Goal: Information Seeking & Learning: Learn about a topic

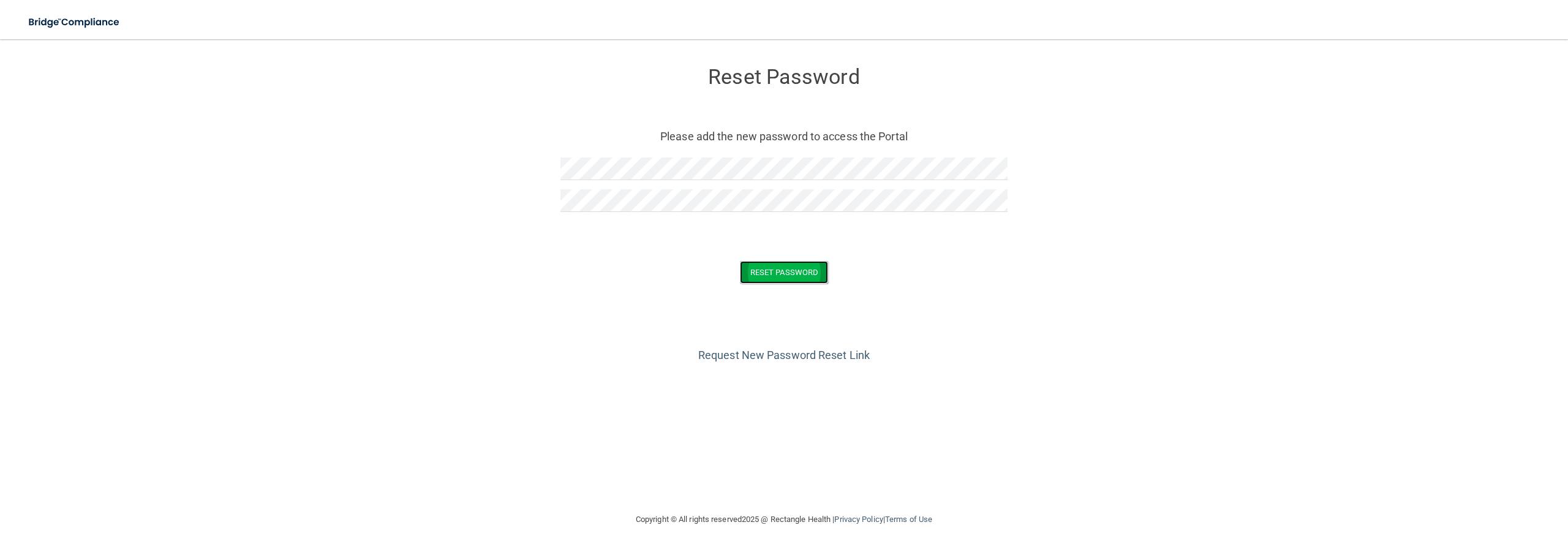
click at [776, 273] on button "Reset Password" at bounding box center [784, 272] width 88 height 23
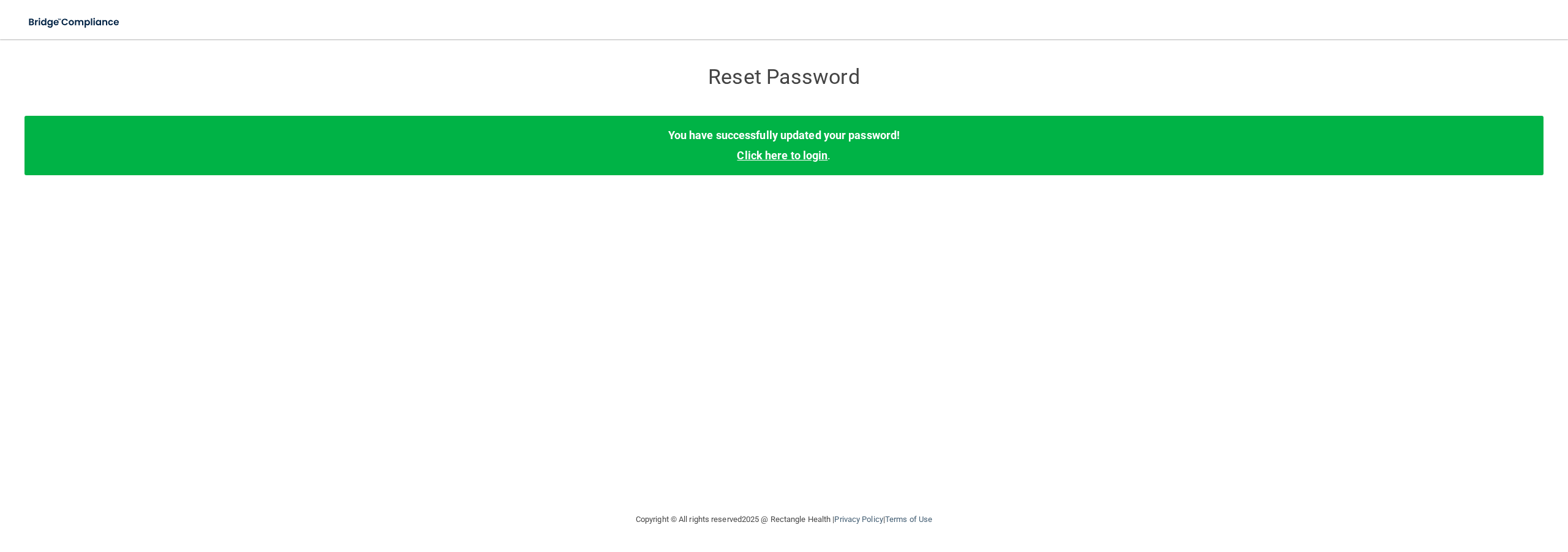
click at [760, 162] on link "Click here to login" at bounding box center [782, 155] width 91 height 13
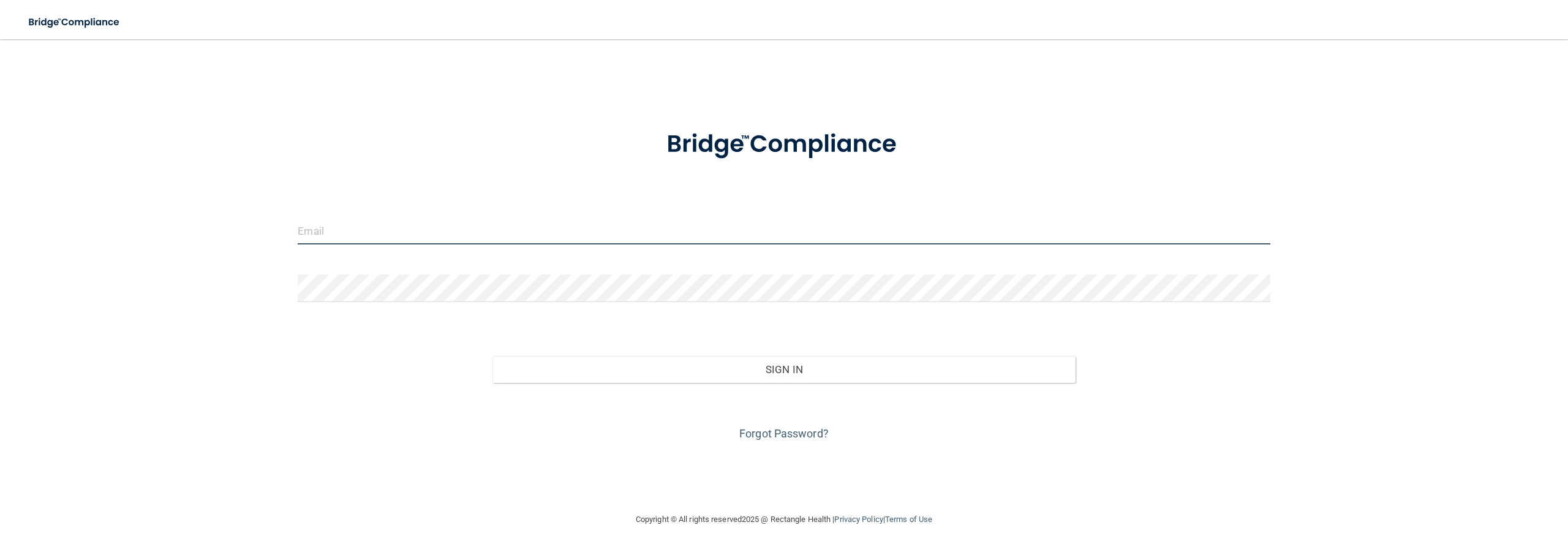
click at [750, 230] on input "email" at bounding box center [783, 231] width 972 height 28
type input "[EMAIL_ADDRESS][DOMAIN_NAME]"
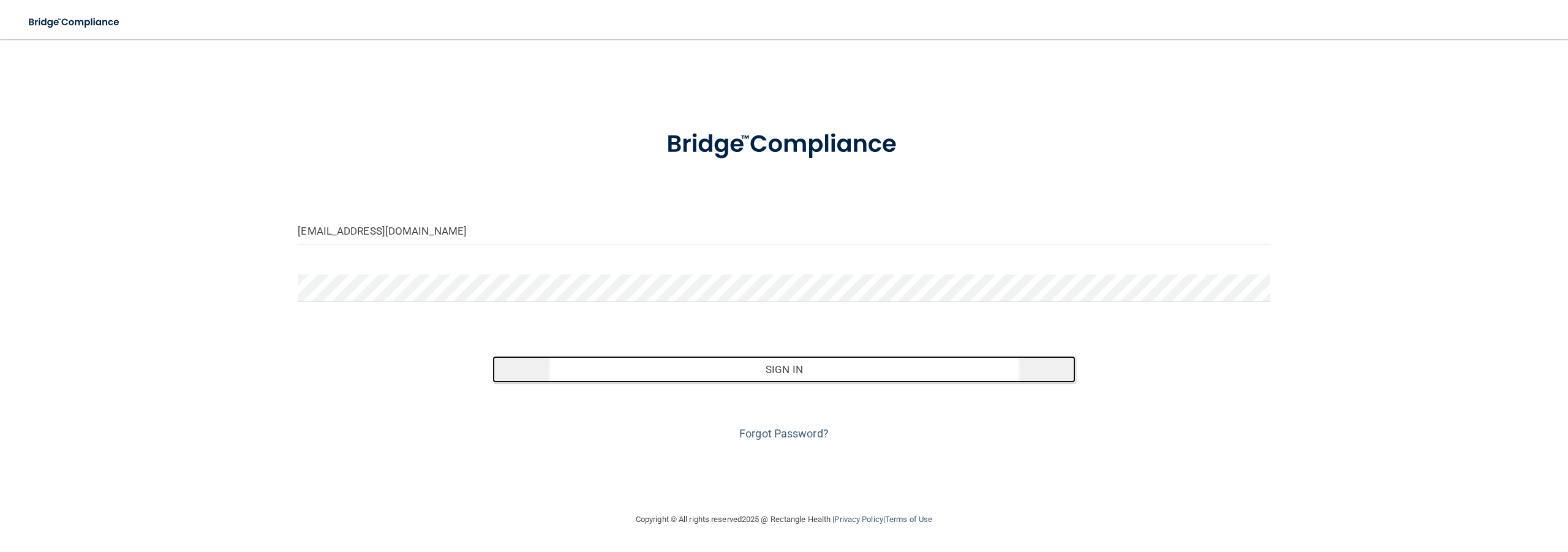
click at [801, 368] on button "Sign In" at bounding box center [783, 369] width 583 height 27
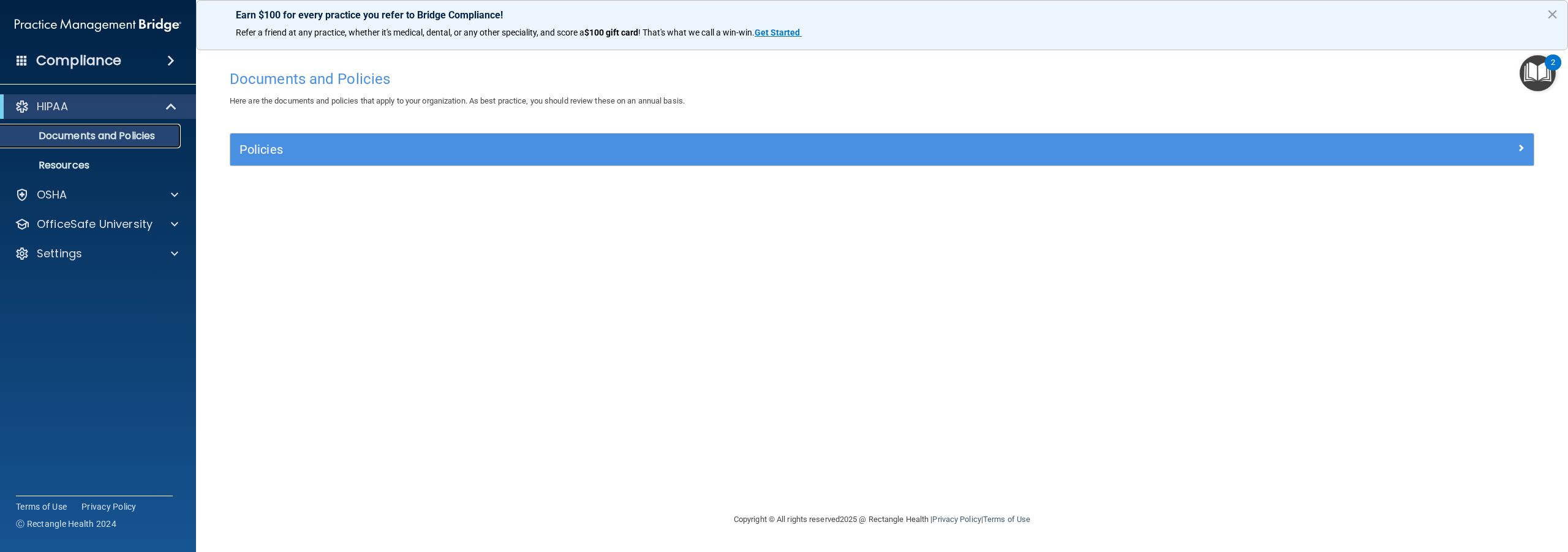
click at [68, 137] on p "Documents and Policies" at bounding box center [91, 135] width 167 height 12
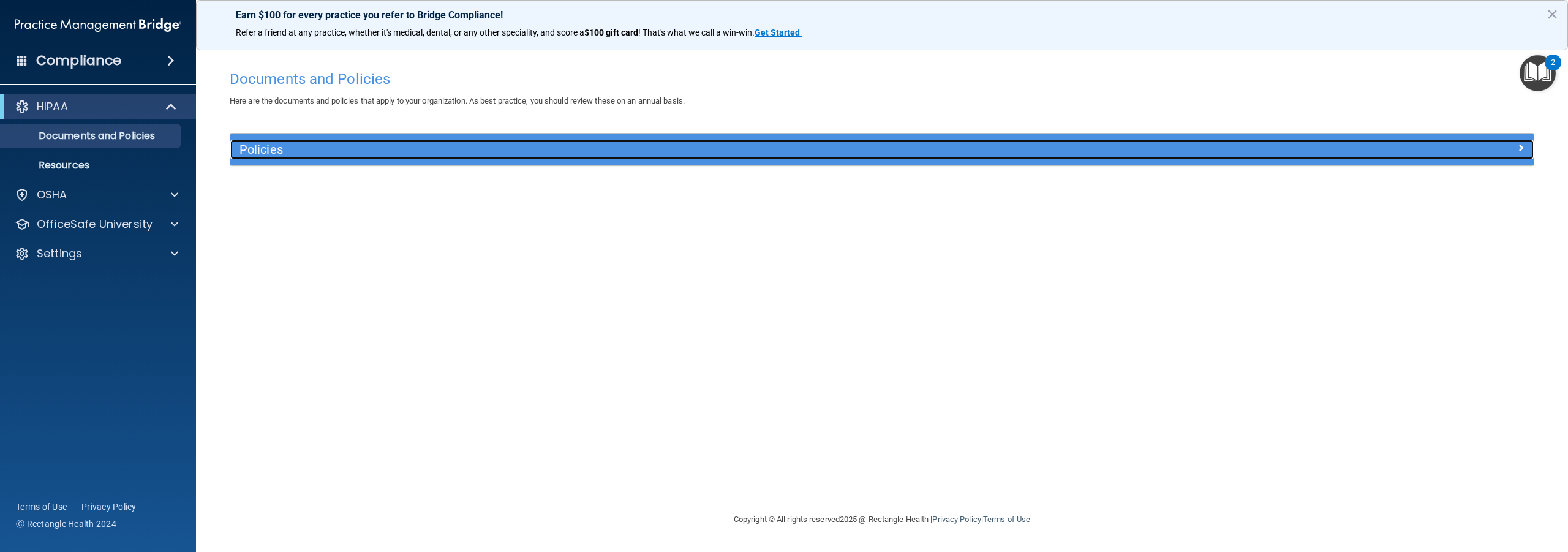
click at [264, 146] on h5 "Policies" at bounding box center [719, 149] width 959 height 13
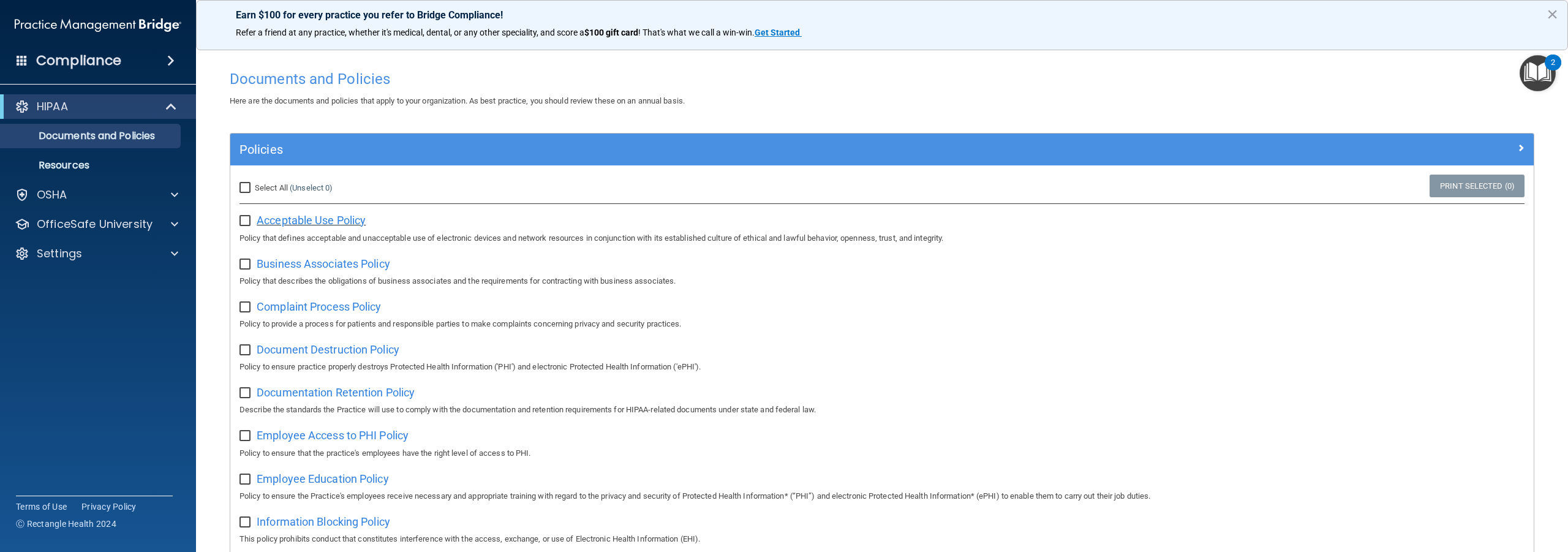
click at [268, 221] on span "Acceptable Use Policy" at bounding box center [311, 220] width 109 height 13
click at [58, 108] on p "HIPAA" at bounding box center [52, 106] width 32 height 14
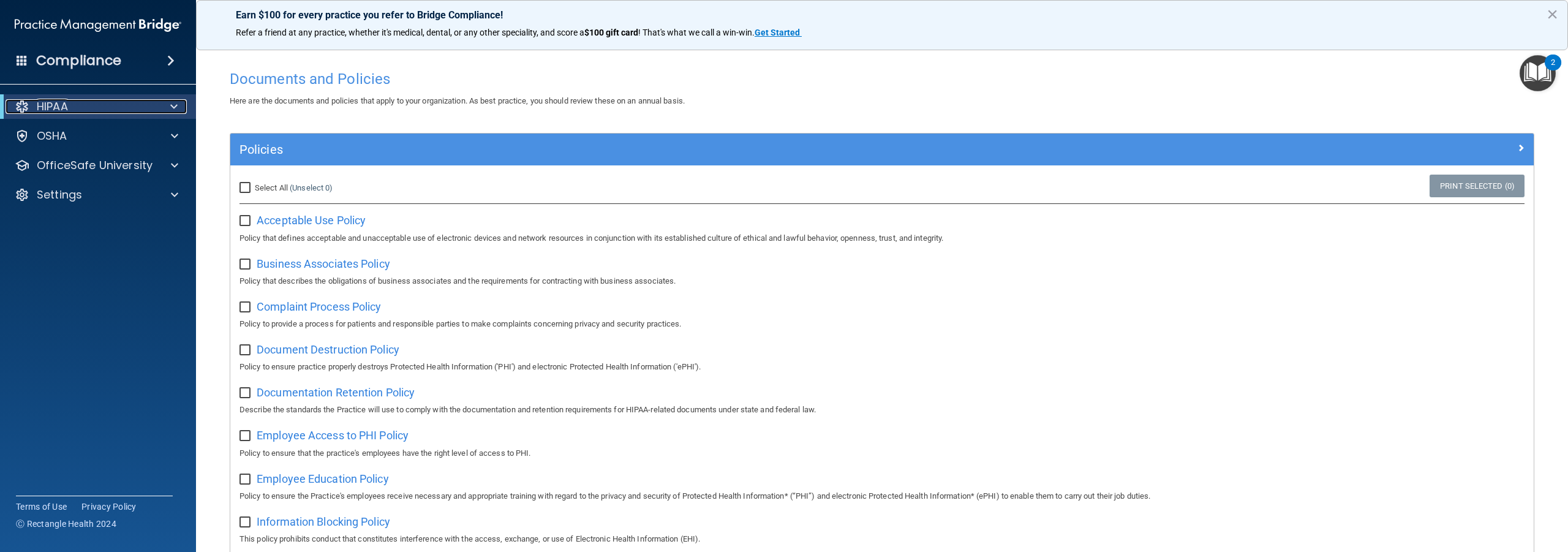
click at [58, 108] on p "HIPAA" at bounding box center [52, 106] width 32 height 14
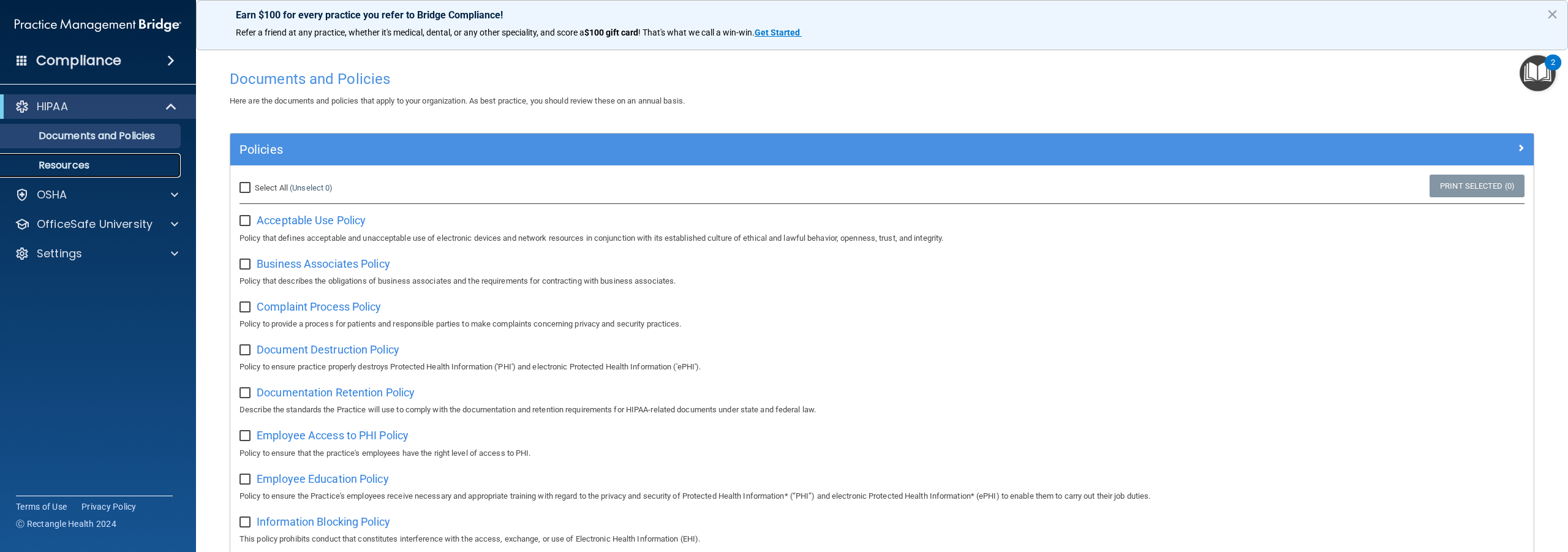
click at [62, 164] on p "Resources" at bounding box center [91, 165] width 167 height 12
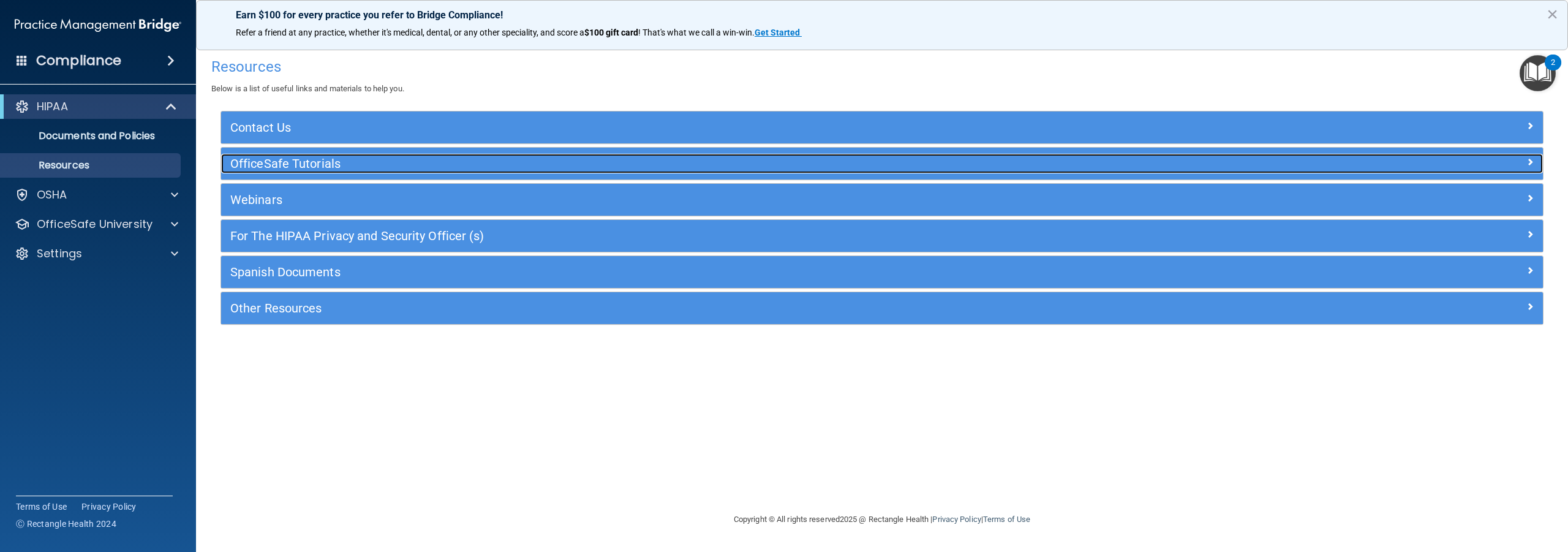
click at [274, 164] on h5 "OfficeSafe Tutorials" at bounding box center [717, 163] width 974 height 13
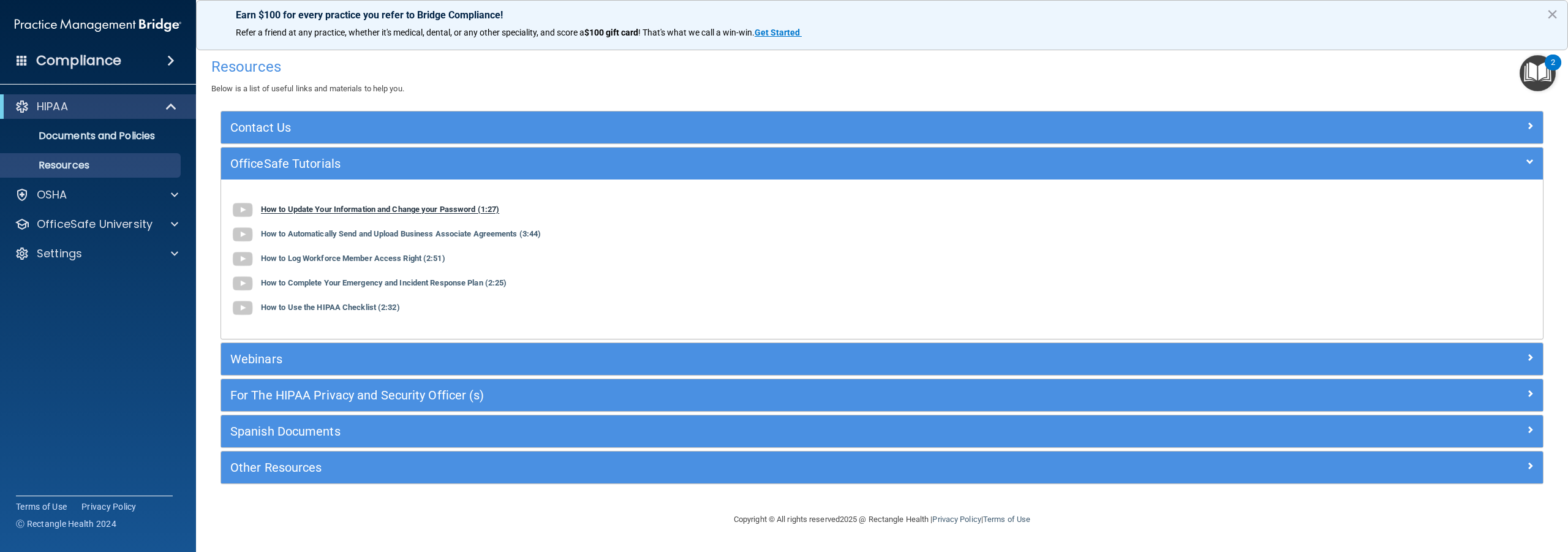
click at [303, 205] on b "How to Update Your Information and Change your Password (1:27)" at bounding box center [380, 210] width 238 height 9
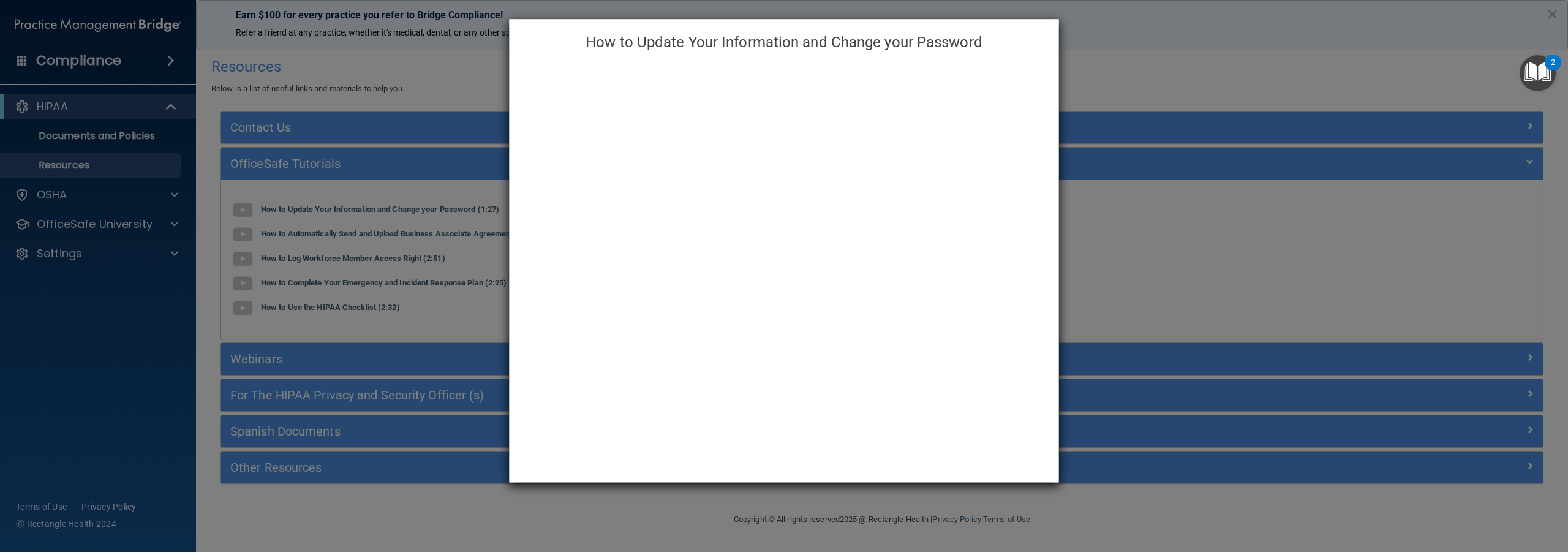
click at [248, 137] on div "How to Update Your Information and Change your Password" at bounding box center [784, 276] width 1568 height 552
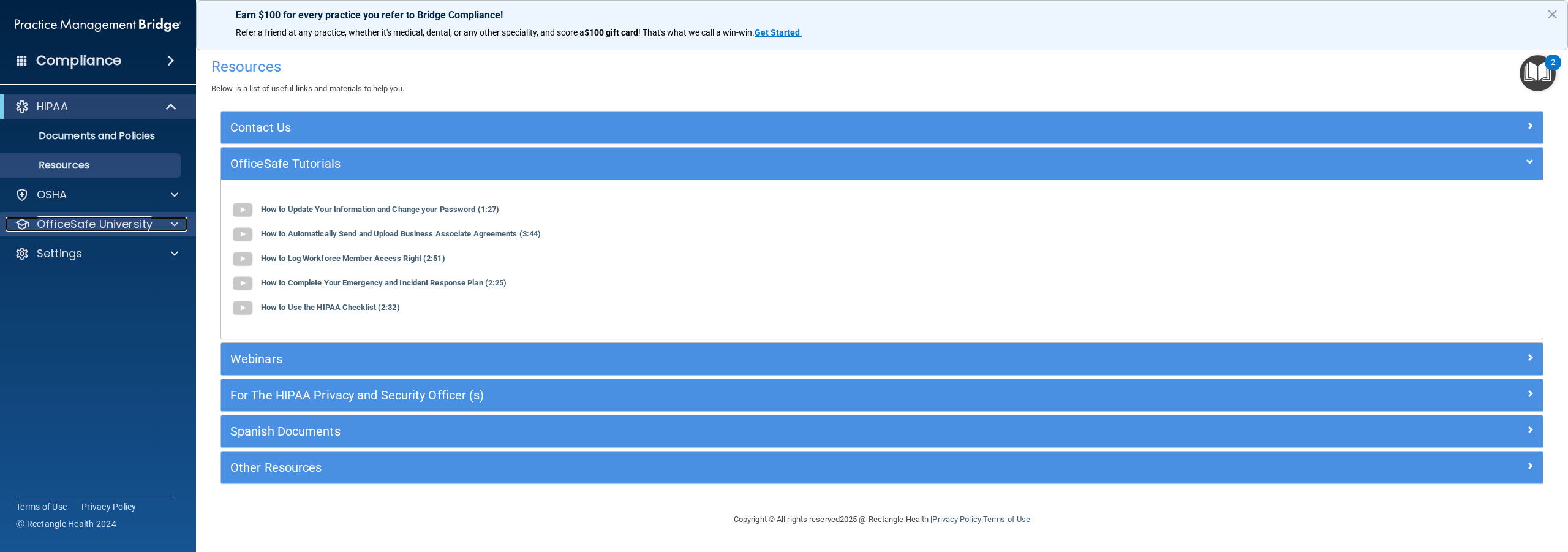
click at [67, 226] on p "OfficeSafe University" at bounding box center [95, 224] width 116 height 14
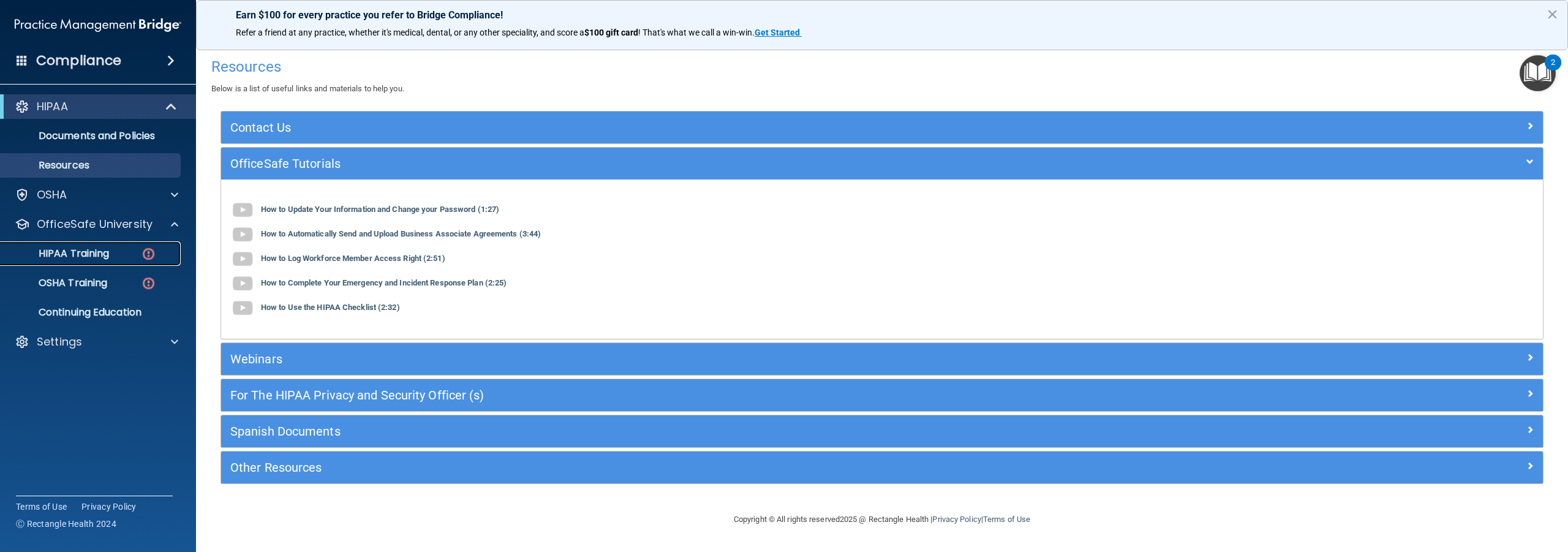
click at [74, 253] on p "HIPAA Training" at bounding box center [59, 253] width 101 height 12
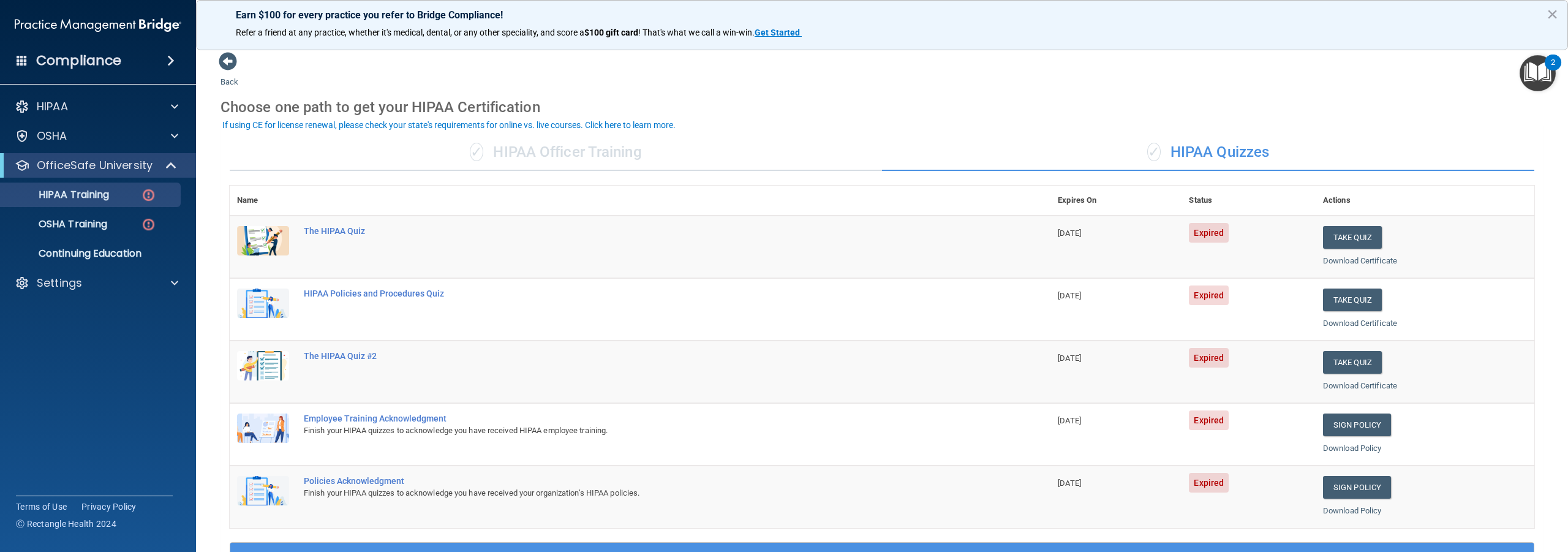
click at [270, 242] on img at bounding box center [263, 241] width 52 height 30
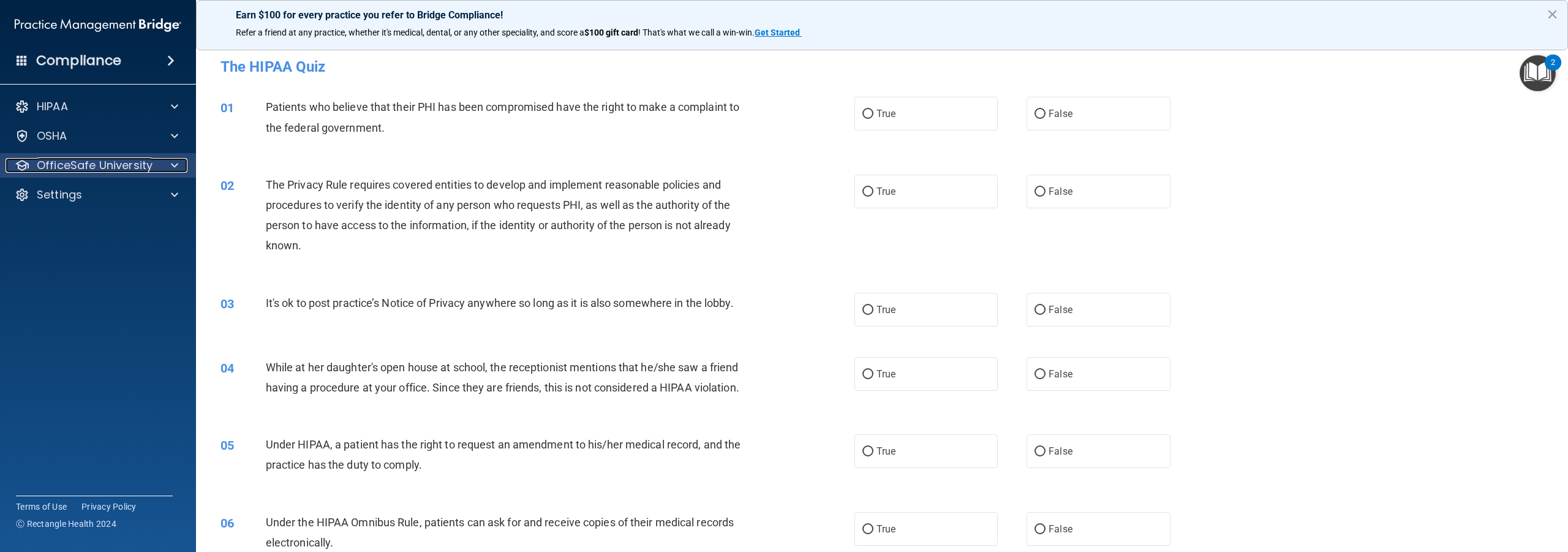
click at [71, 167] on p "OfficeSafe University" at bounding box center [95, 165] width 116 height 14
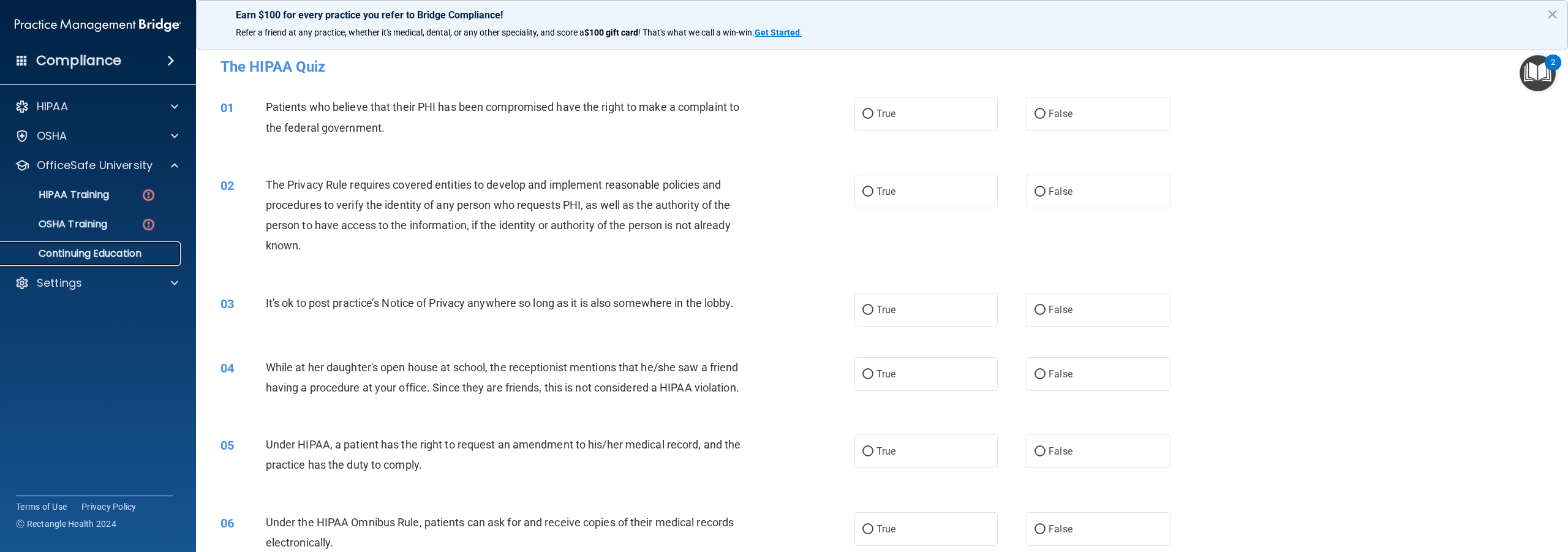
click at [114, 253] on p "Continuing Education" at bounding box center [91, 253] width 167 height 12
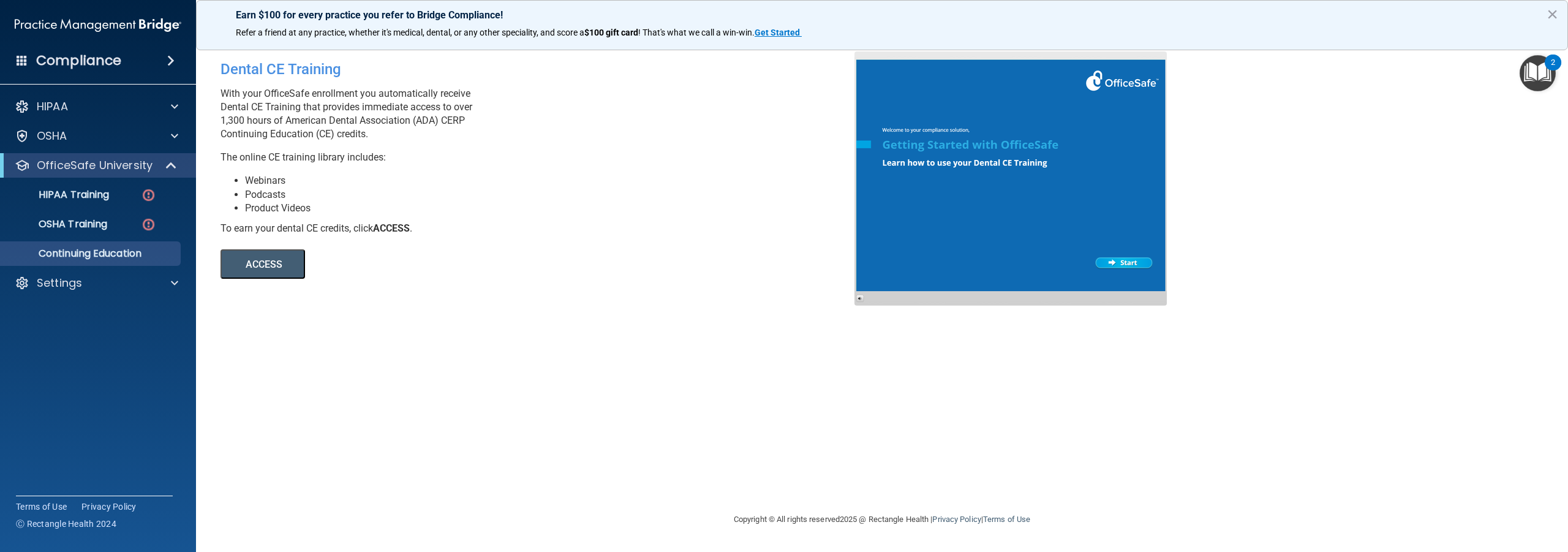
click at [271, 262] on button "ACCESS" at bounding box center [263, 264] width 84 height 30
click at [41, 108] on p "HIPAA" at bounding box center [52, 106] width 32 height 14
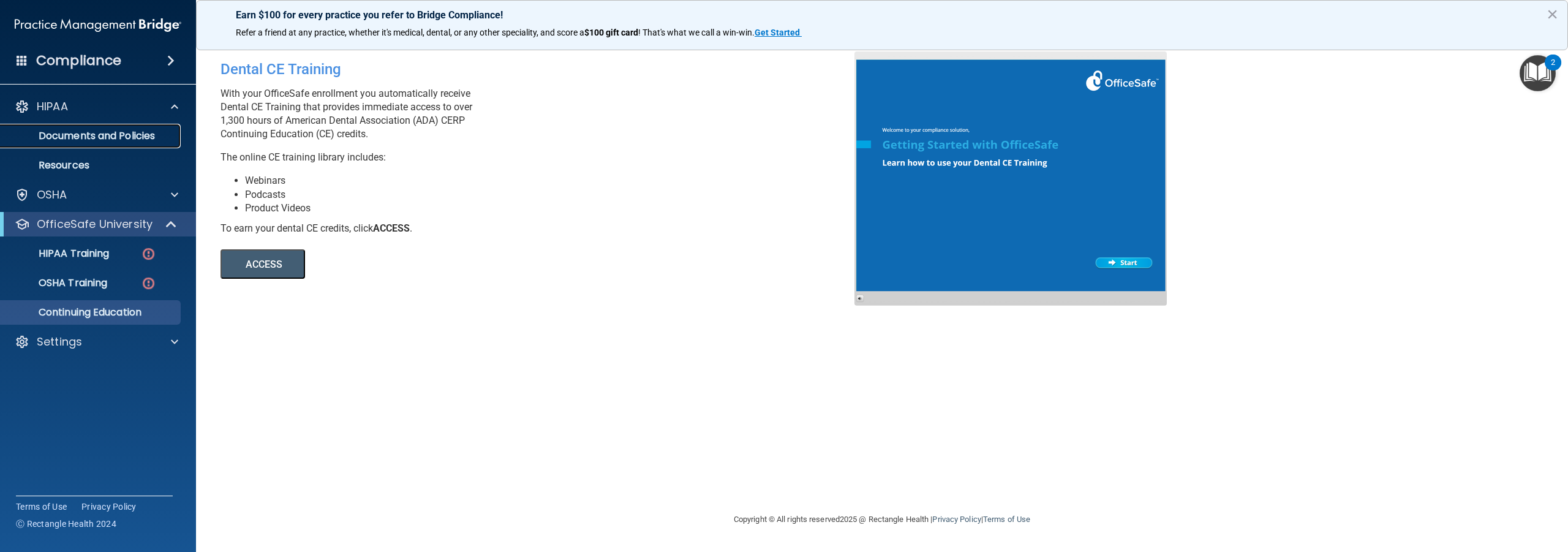
click at [82, 139] on p "Documents and Policies" at bounding box center [91, 135] width 167 height 12
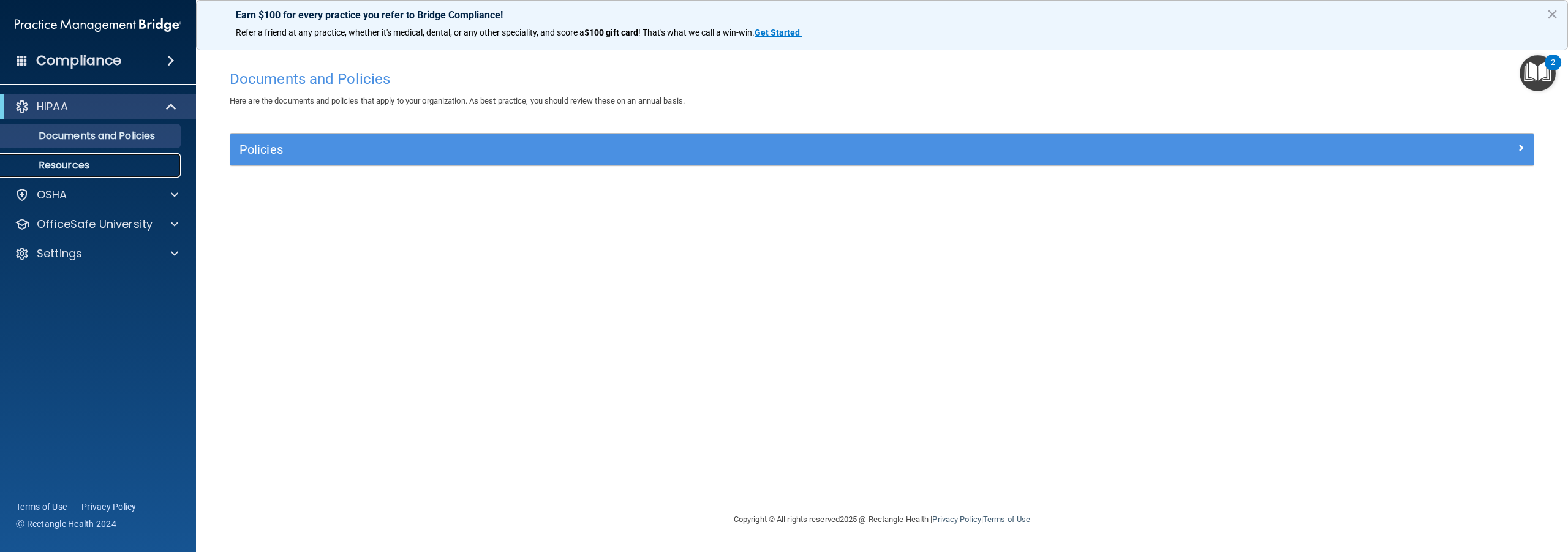
click at [76, 166] on p "Resources" at bounding box center [91, 165] width 167 height 12
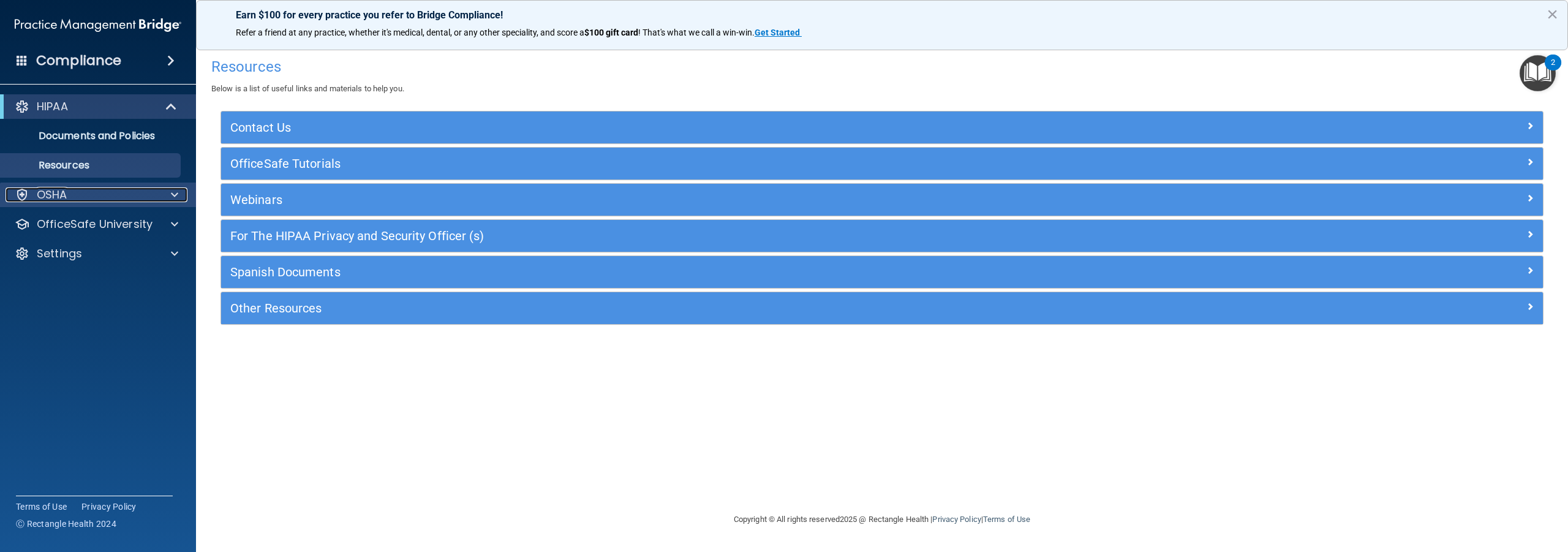
click at [171, 194] on span at bounding box center [175, 194] width 8 height 14
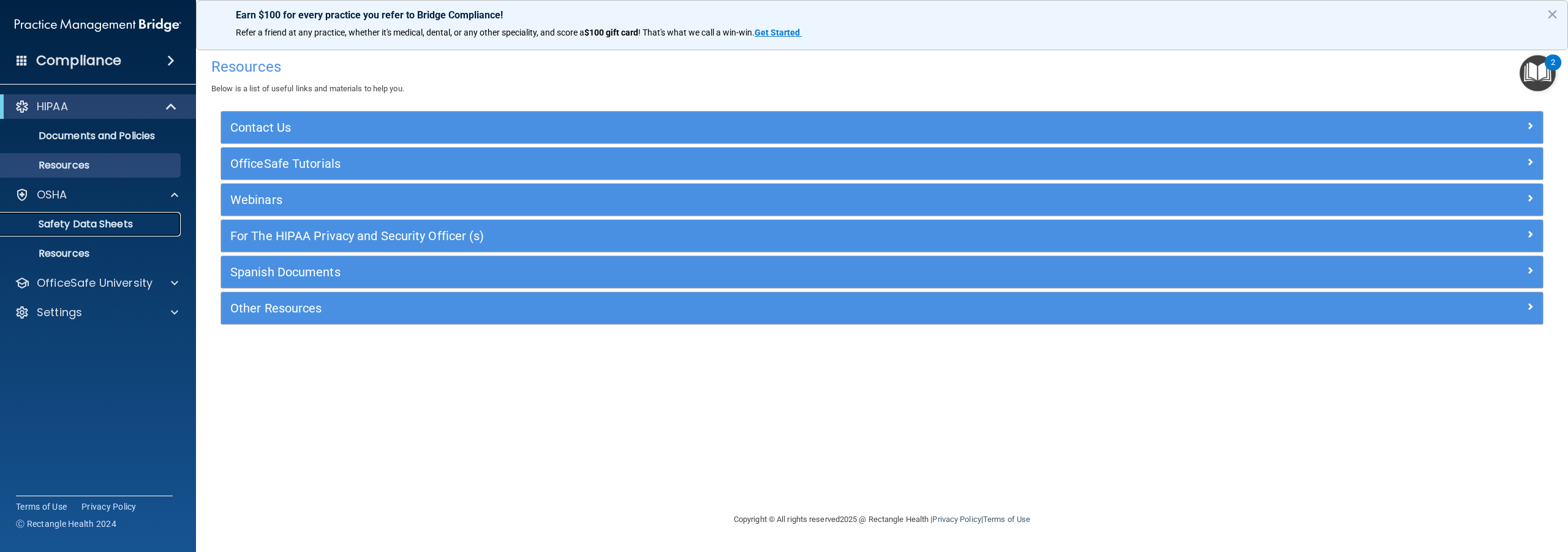
click at [103, 225] on p "Safety Data Sheets" at bounding box center [91, 224] width 167 height 12
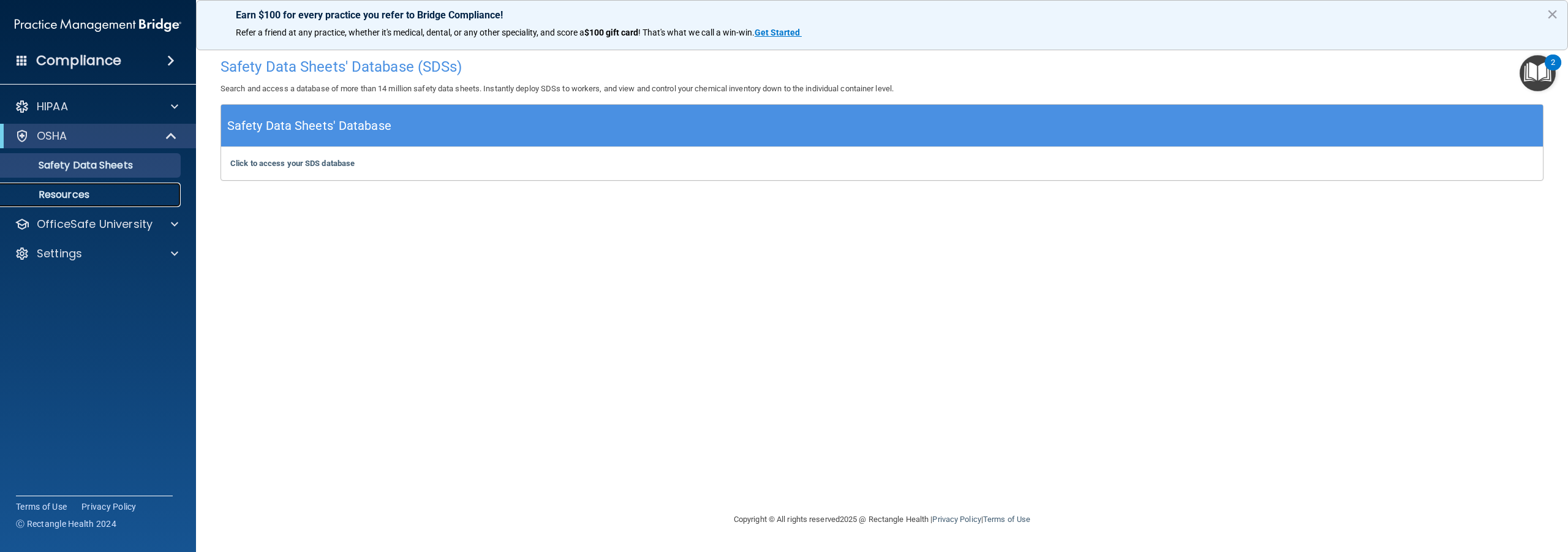
click at [84, 189] on p "Resources" at bounding box center [91, 194] width 167 height 12
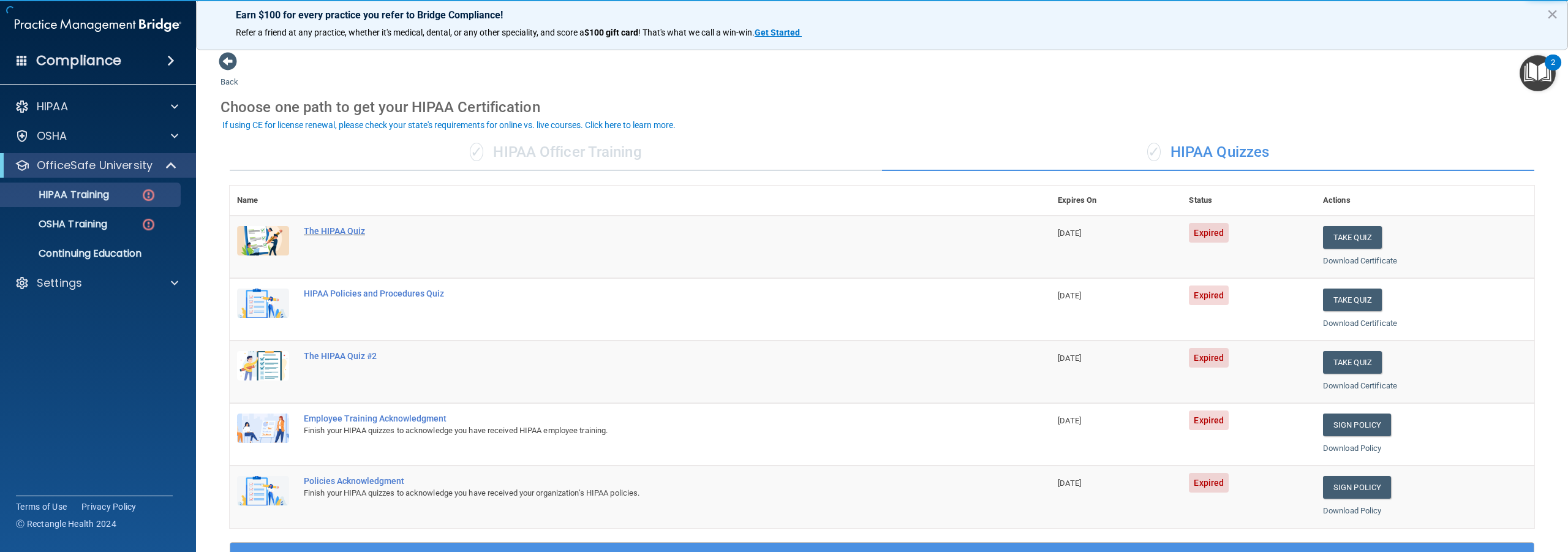
click at [348, 230] on div "The HIPAA Quiz" at bounding box center [647, 231] width 686 height 10
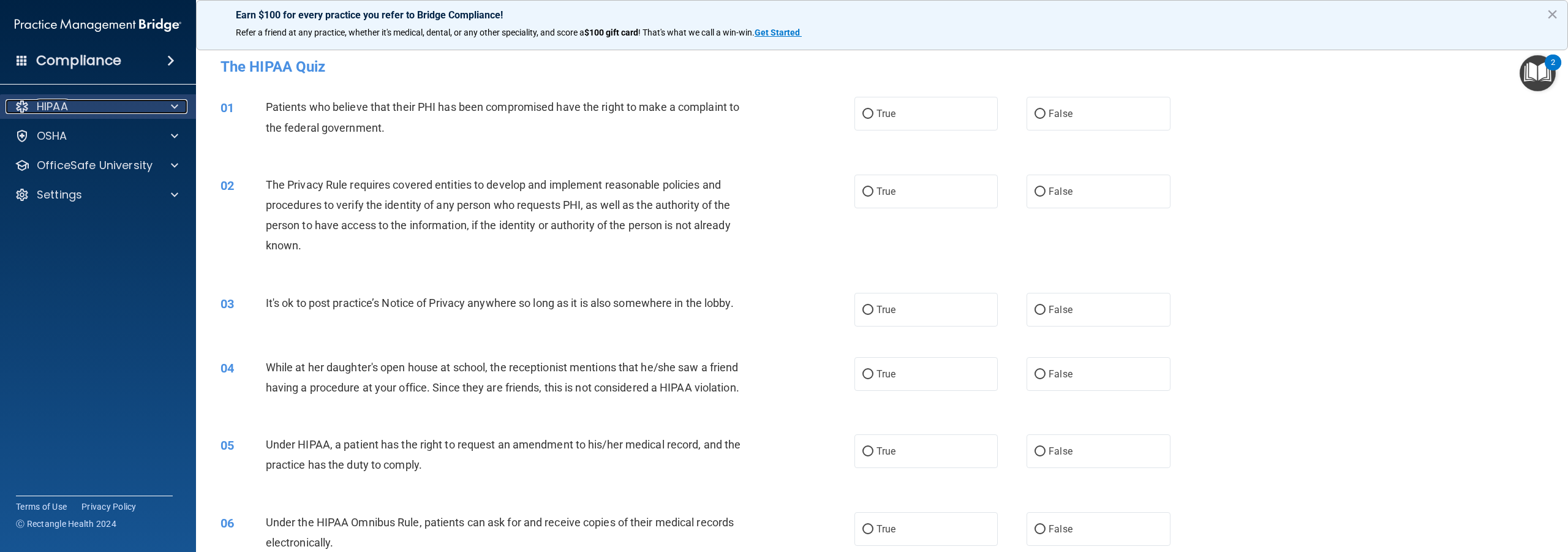
click at [64, 108] on p "HIPAA" at bounding box center [52, 106] width 32 height 14
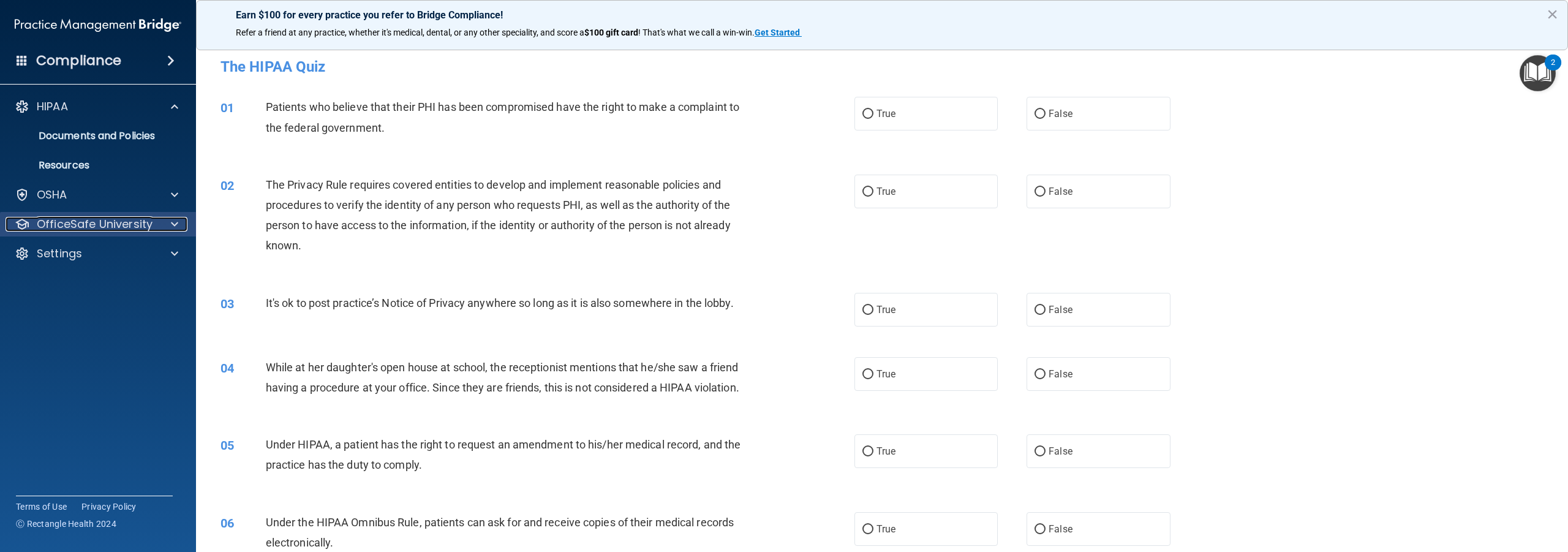
click at [75, 220] on p "OfficeSafe University" at bounding box center [95, 224] width 116 height 14
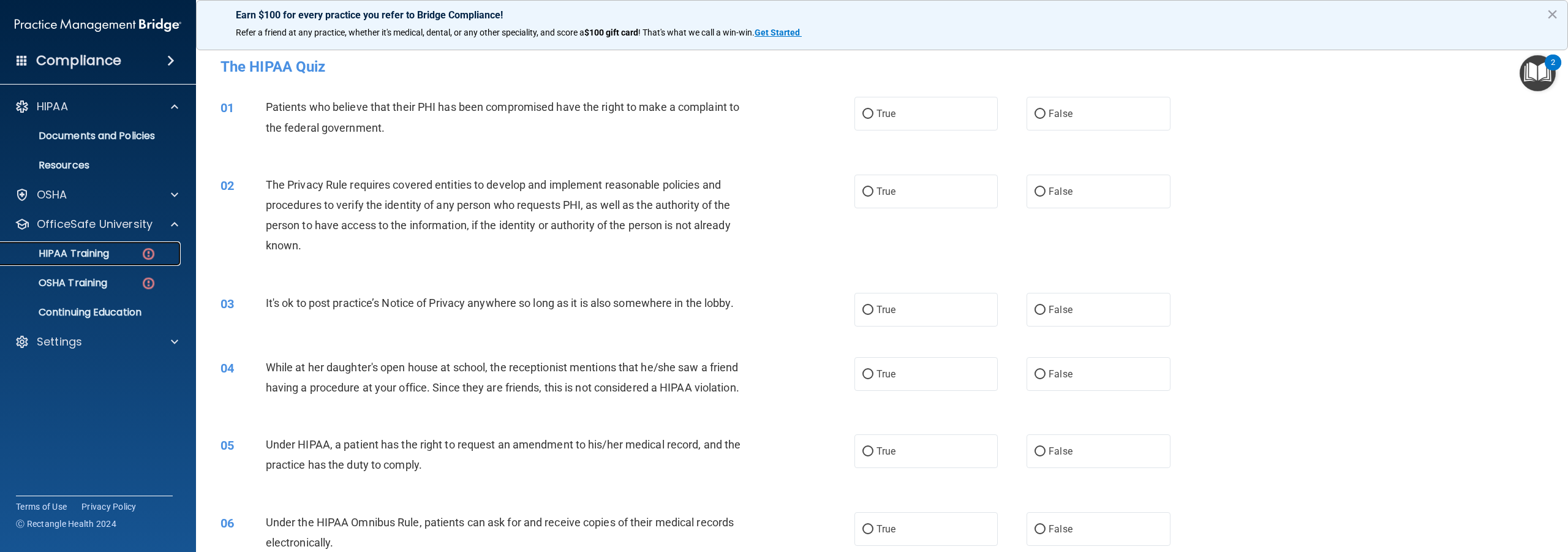
click at [86, 256] on p "HIPAA Training" at bounding box center [59, 253] width 101 height 12
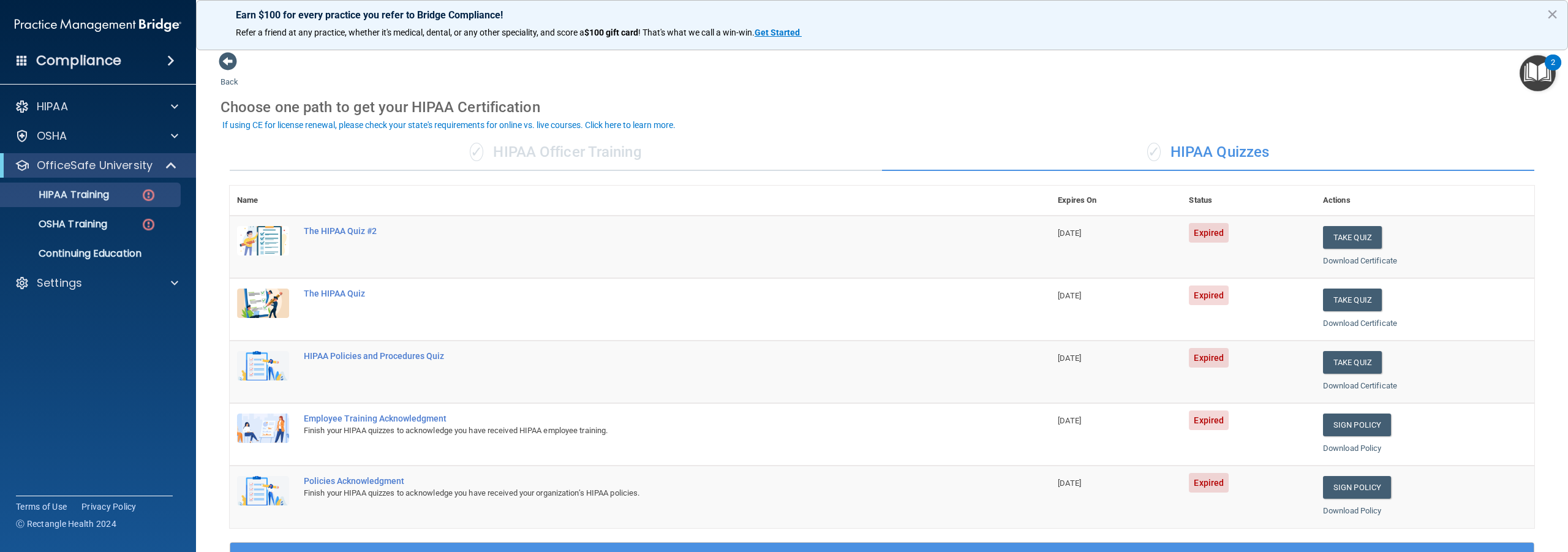
click at [1206, 233] on span "Expired" at bounding box center [1209, 233] width 40 height 20
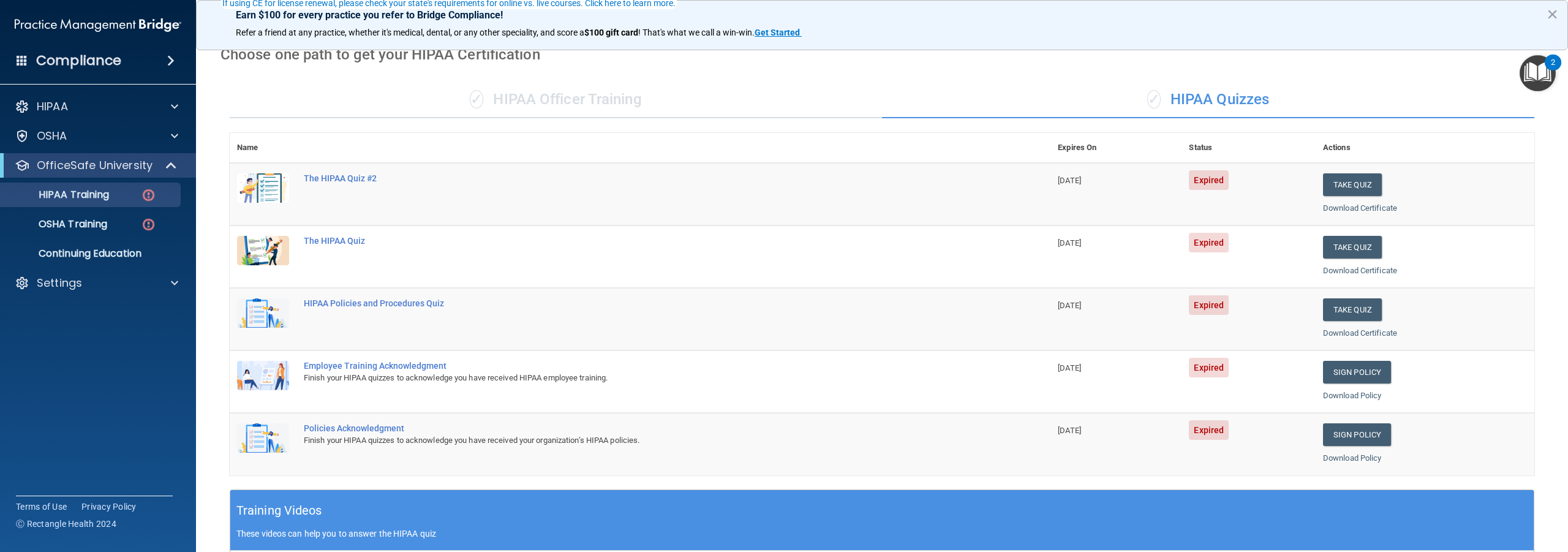
scroll to position [122, 0]
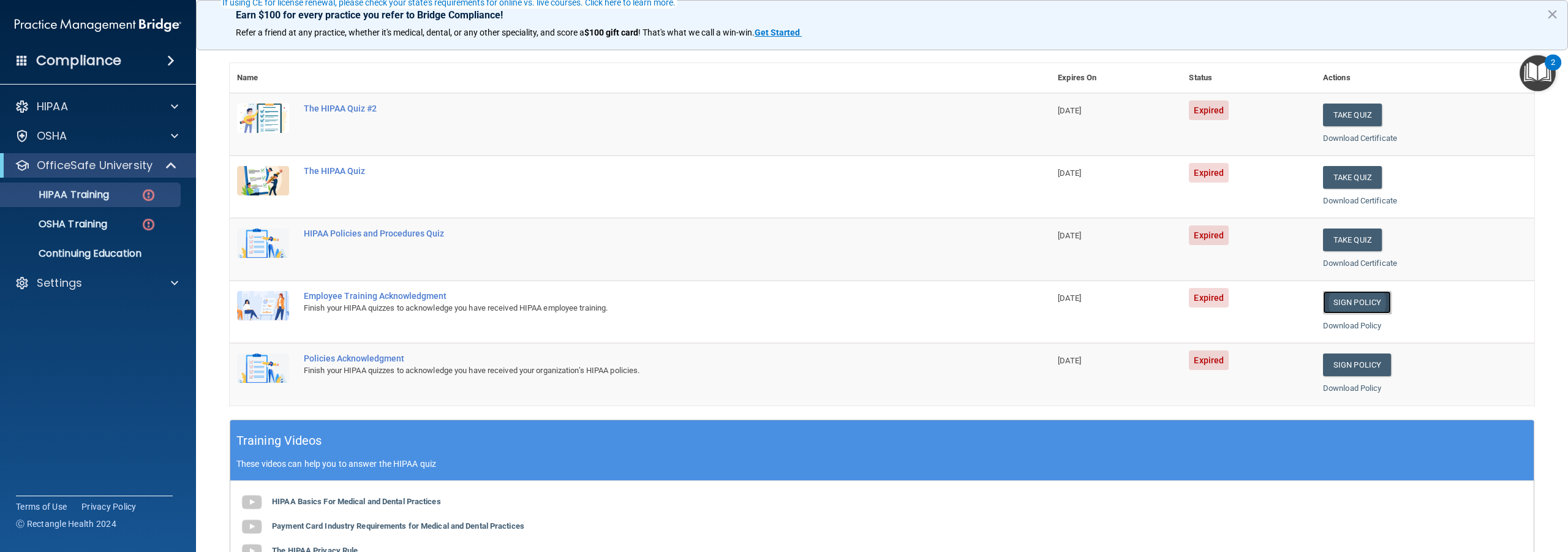
click at [1336, 303] on link "Sign Policy" at bounding box center [1358, 302] width 68 height 23
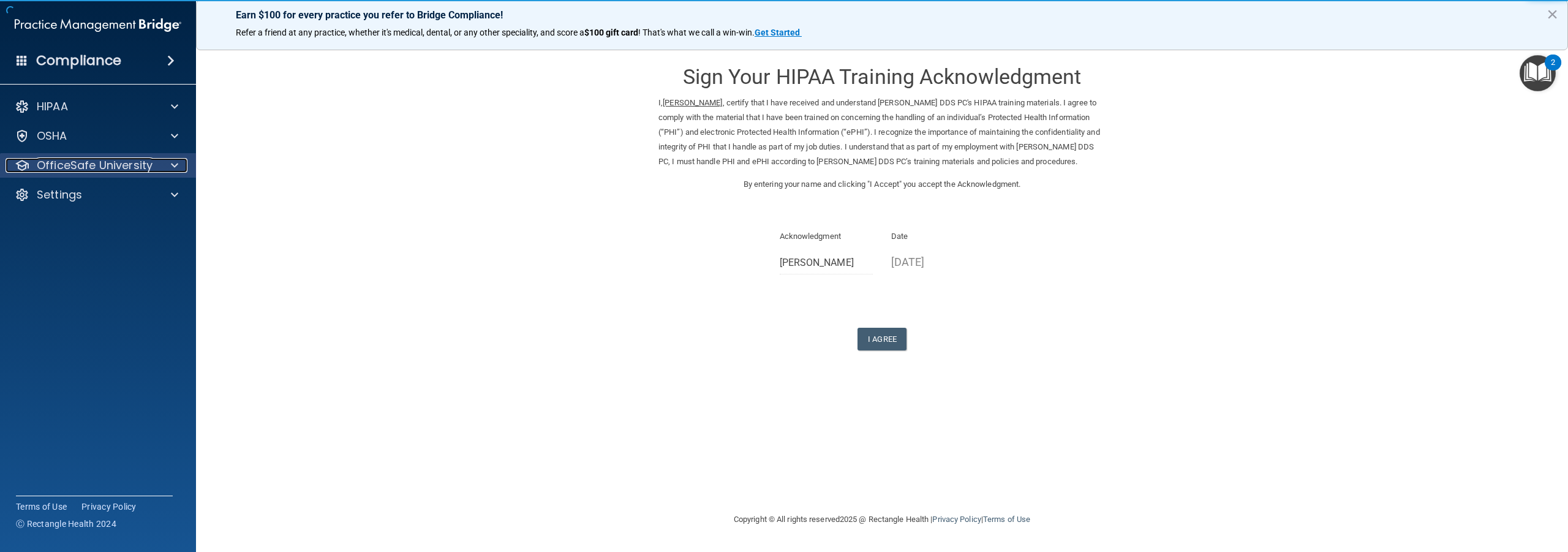
click at [65, 170] on p "OfficeSafe University" at bounding box center [95, 165] width 116 height 14
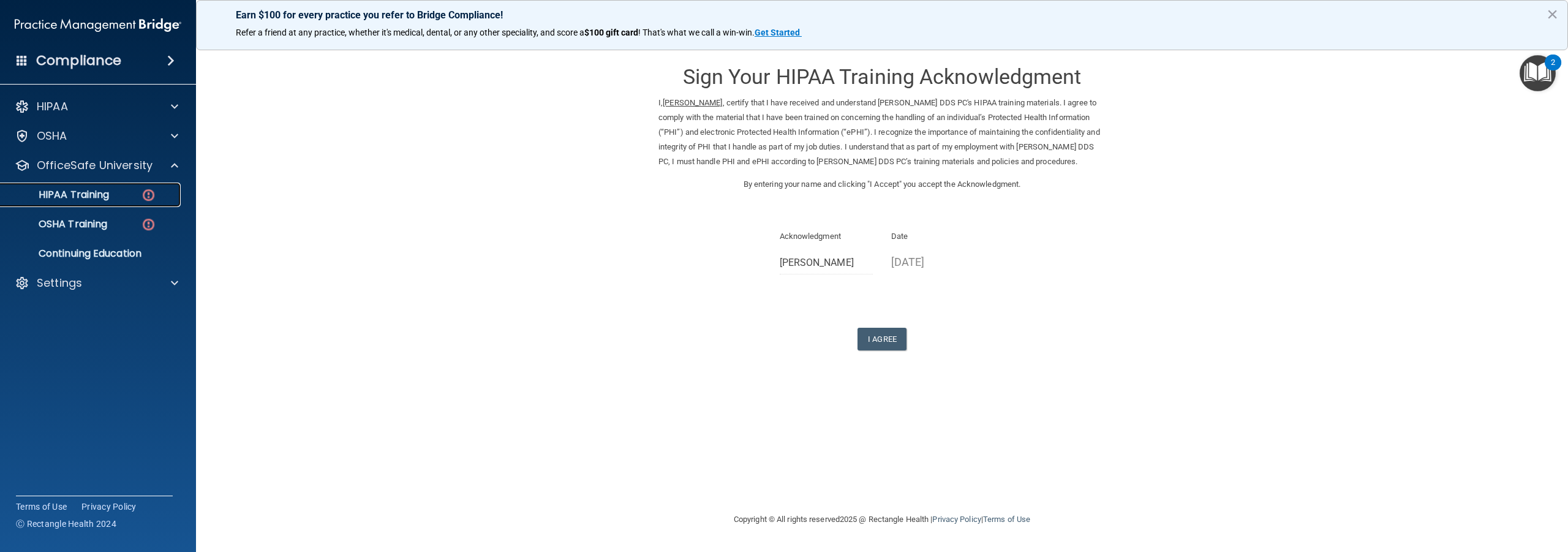
click at [66, 192] on p "HIPAA Training" at bounding box center [59, 194] width 101 height 12
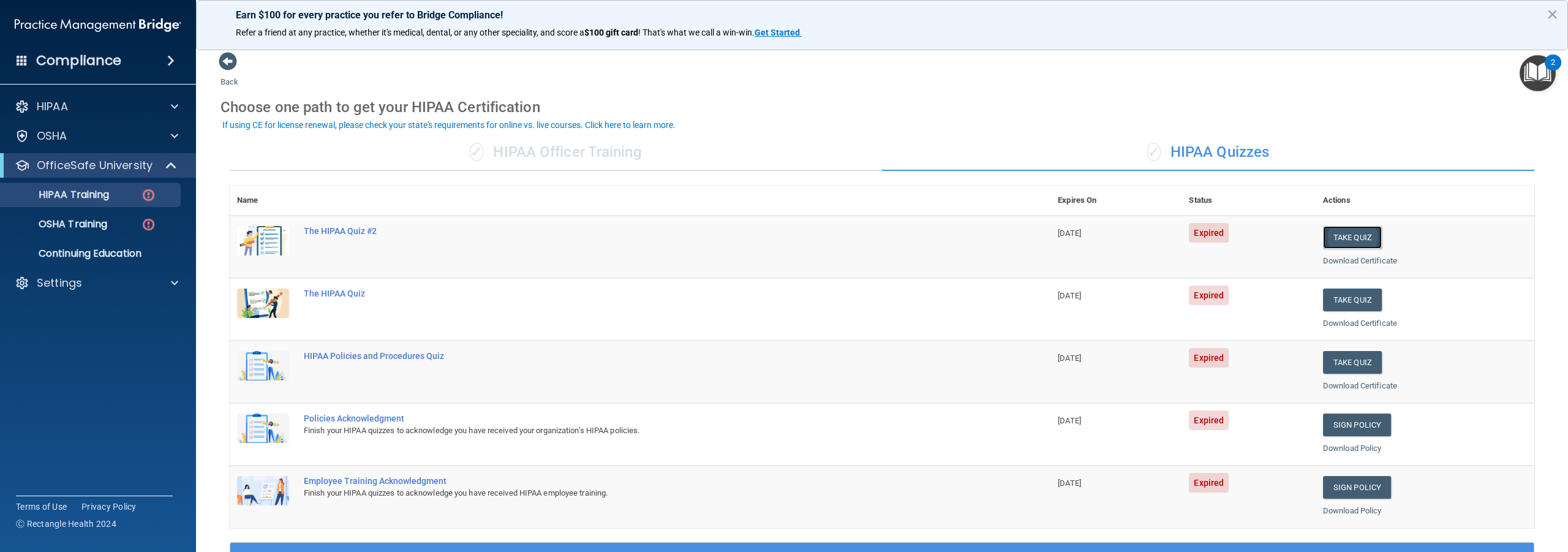
click at [1358, 241] on button "Take Quiz" at bounding box center [1352, 238] width 59 height 23
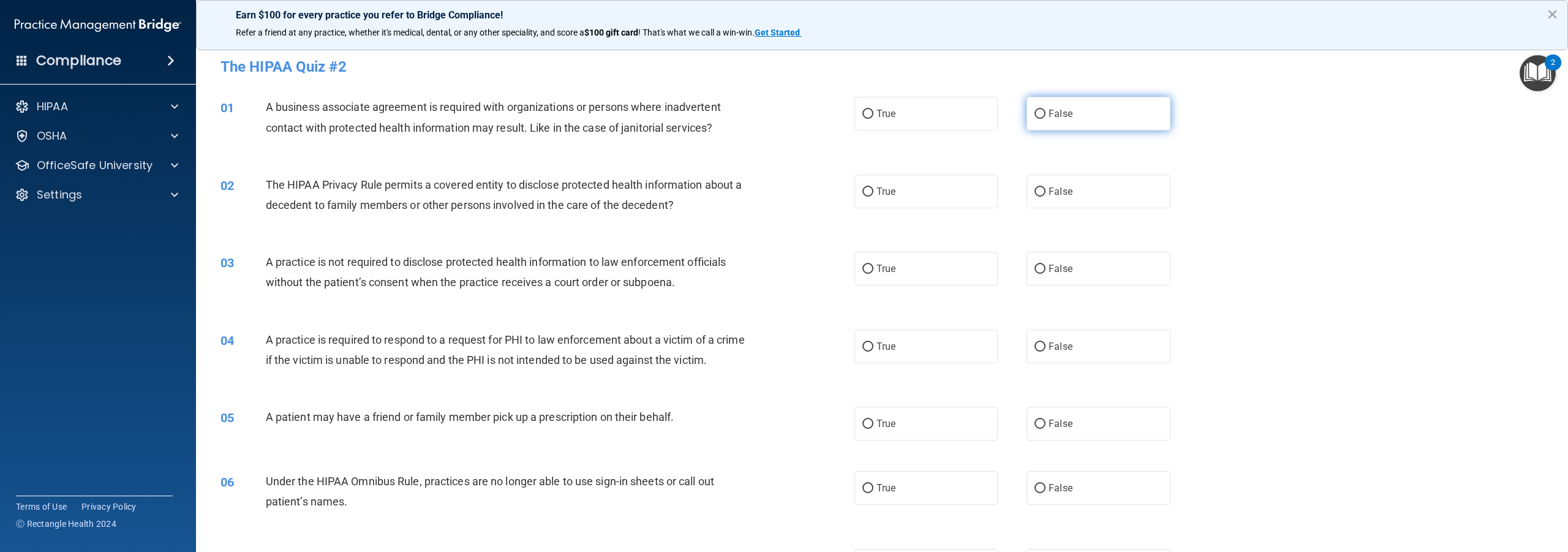
click at [1040, 113] on label "False" at bounding box center [1098, 113] width 143 height 33
click at [1040, 113] on input "False" at bounding box center [1040, 114] width 11 height 9
radio input "true"
click at [863, 192] on input "True" at bounding box center [868, 192] width 11 height 9
radio input "true"
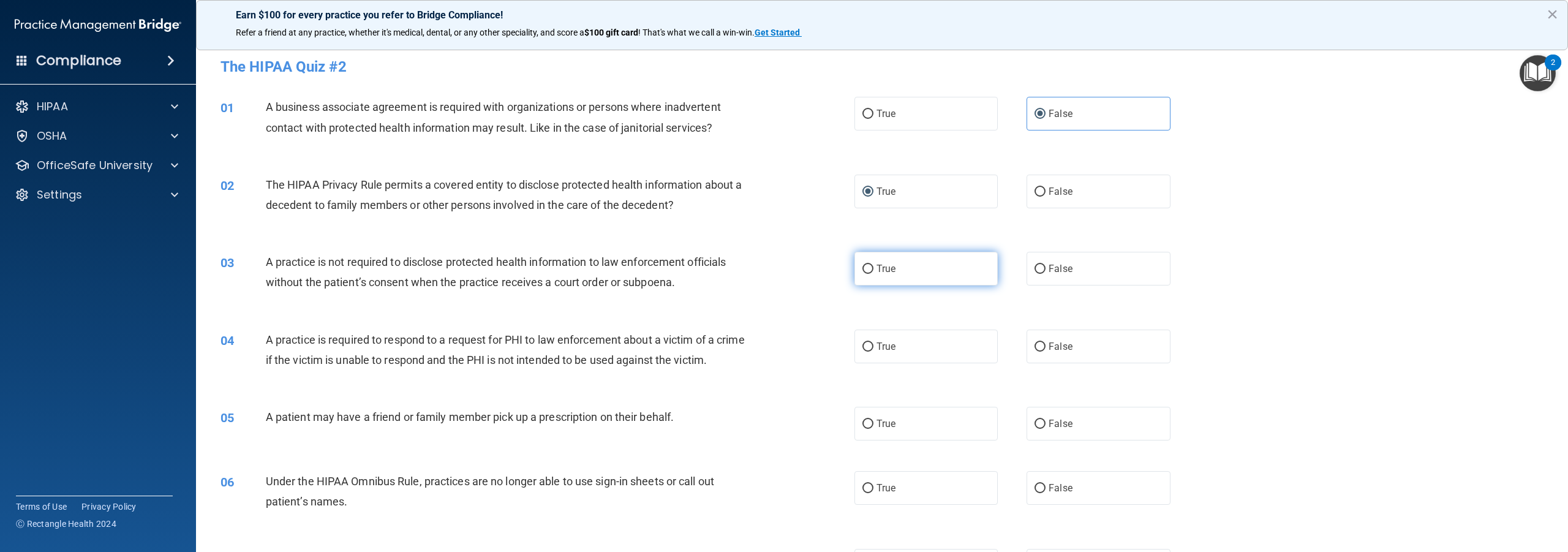
click at [863, 266] on input "True" at bounding box center [868, 269] width 11 height 9
radio input "true"
click at [1037, 428] on input "False" at bounding box center [1040, 424] width 11 height 9
radio input "true"
click at [1035, 348] on input "False" at bounding box center [1040, 347] width 11 height 9
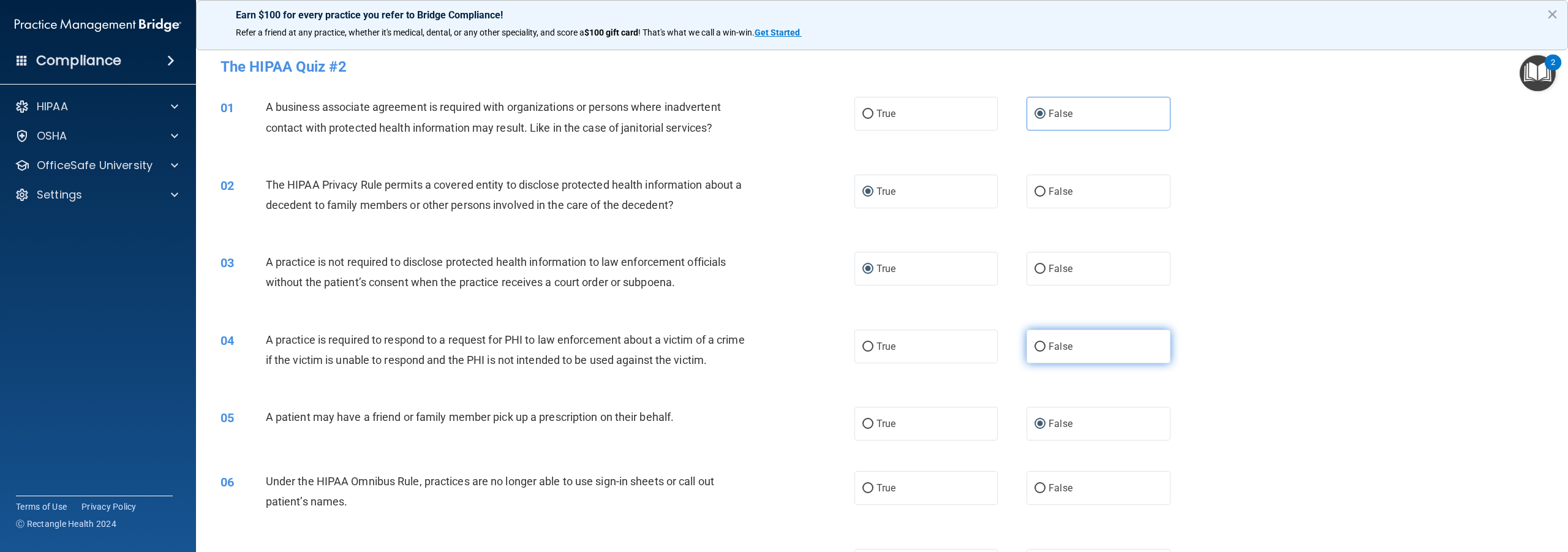
radio input "true"
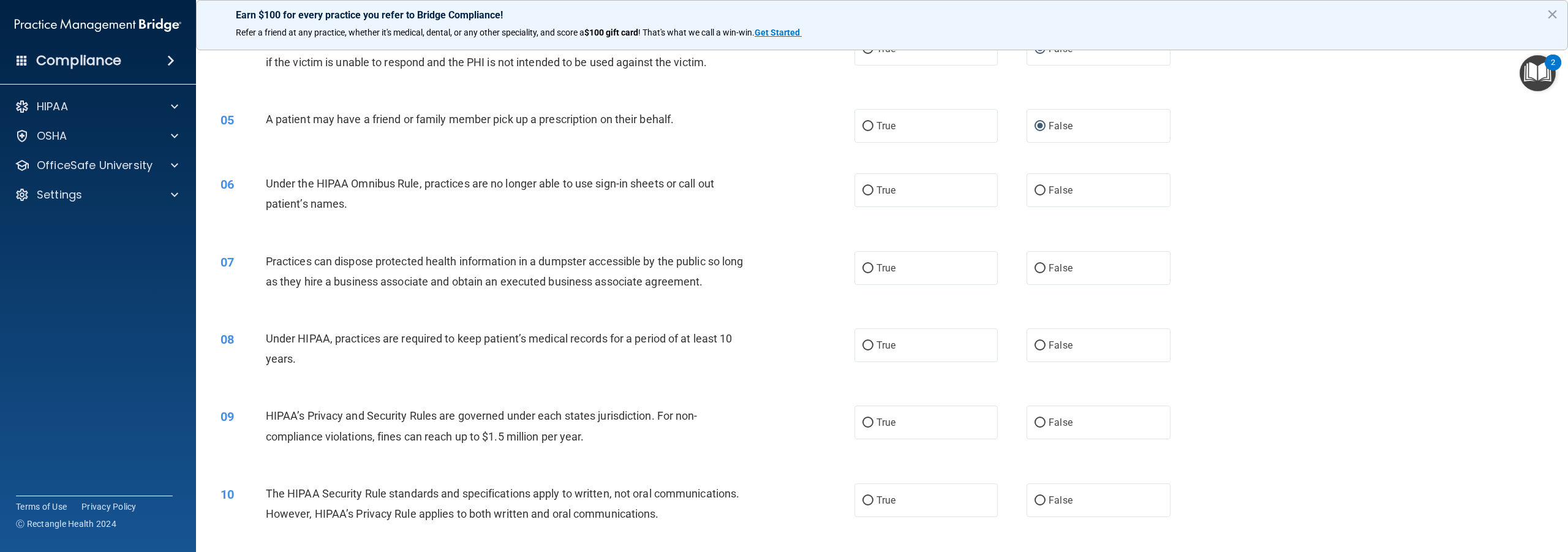
scroll to position [306, 0]
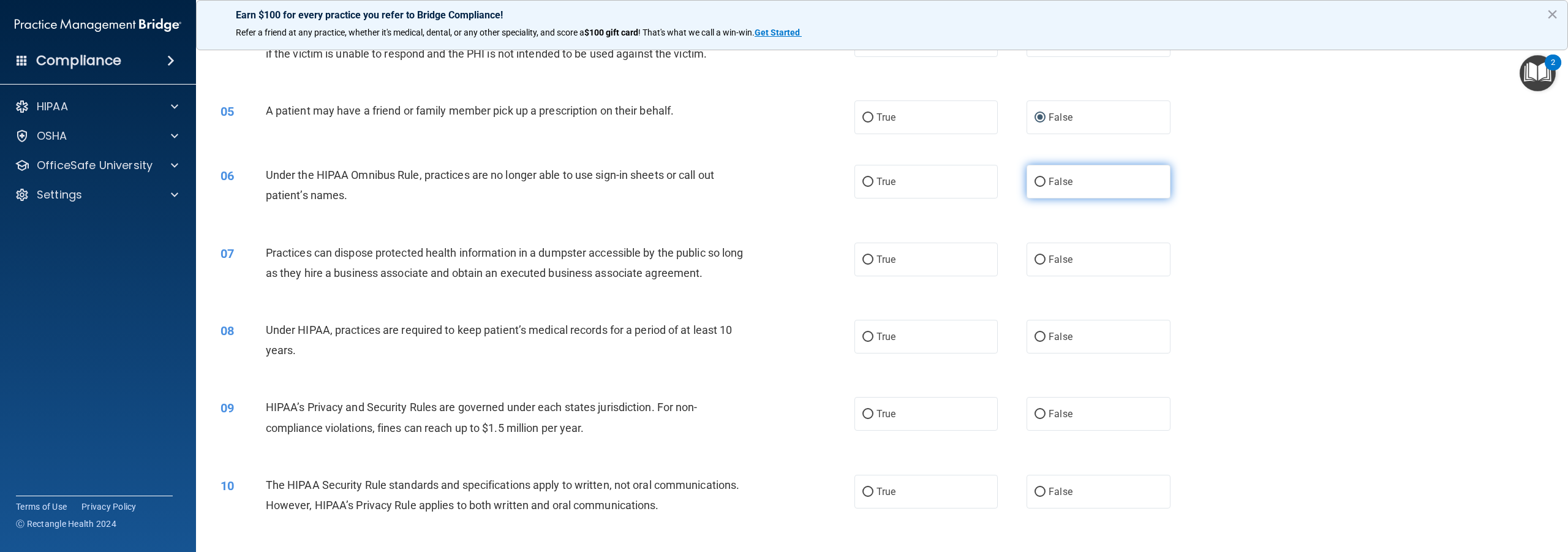
click at [1037, 187] on input "False" at bounding box center [1040, 182] width 11 height 9
radio input "true"
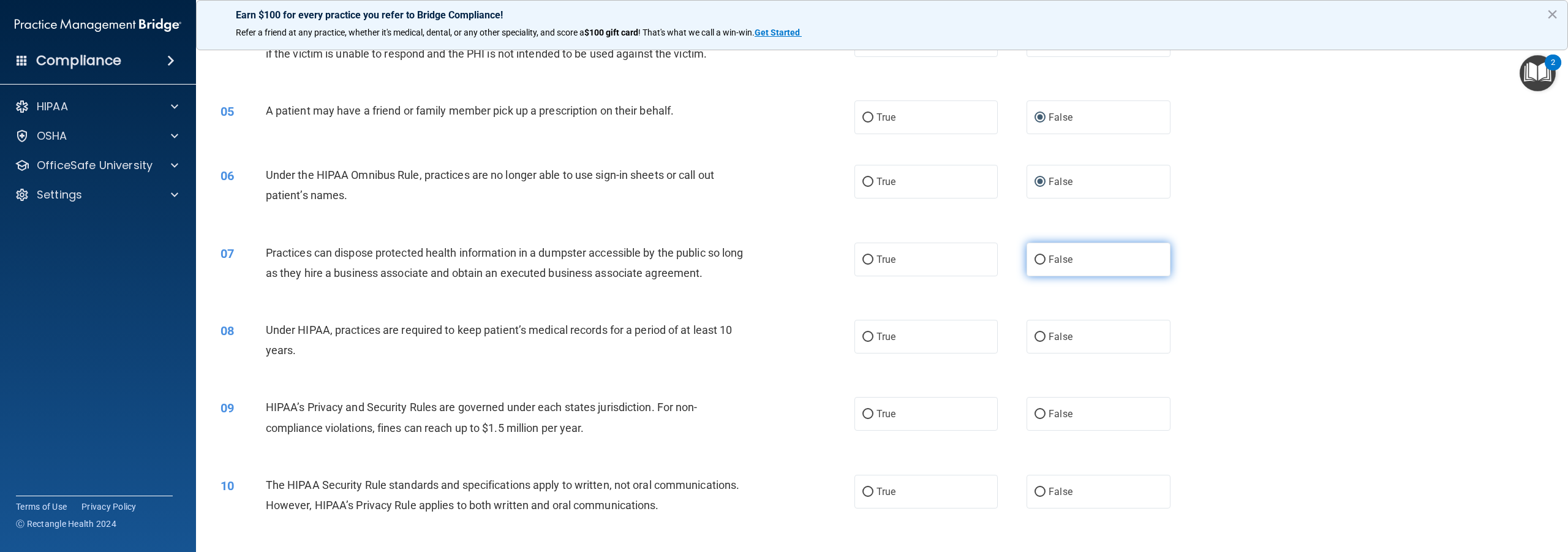
click at [1035, 265] on input "False" at bounding box center [1040, 260] width 11 height 9
radio input "true"
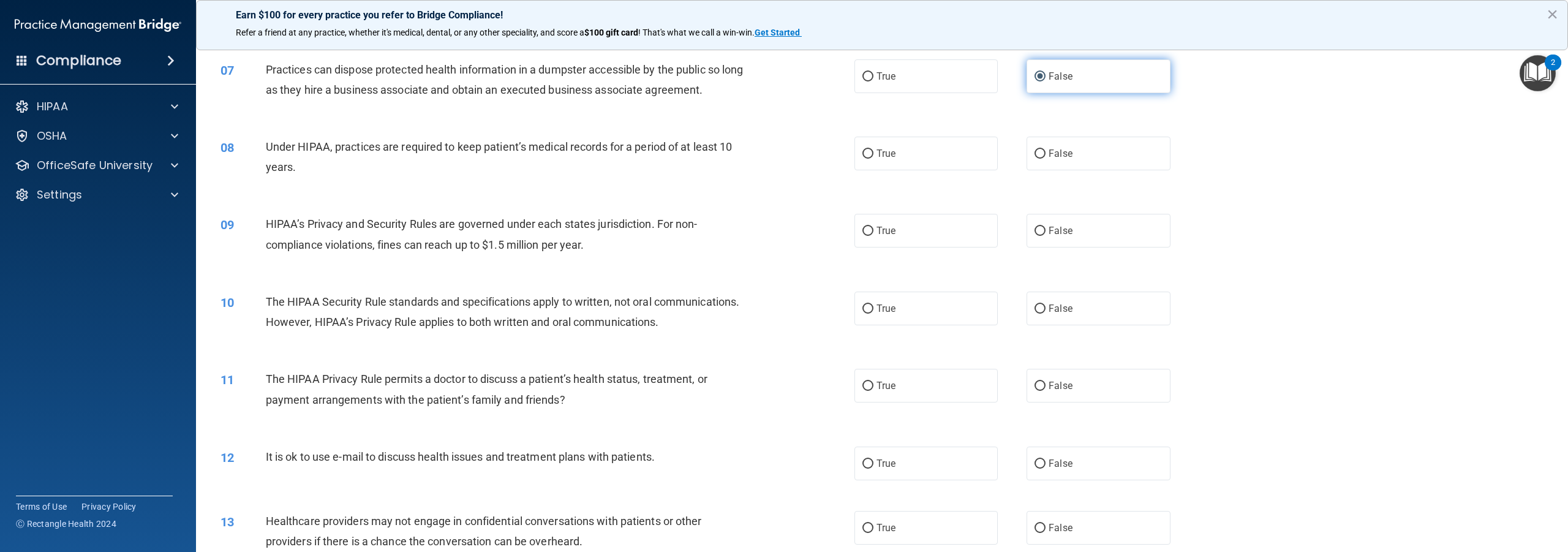
scroll to position [490, 0]
click at [863, 158] on input "True" at bounding box center [868, 153] width 11 height 9
radio input "true"
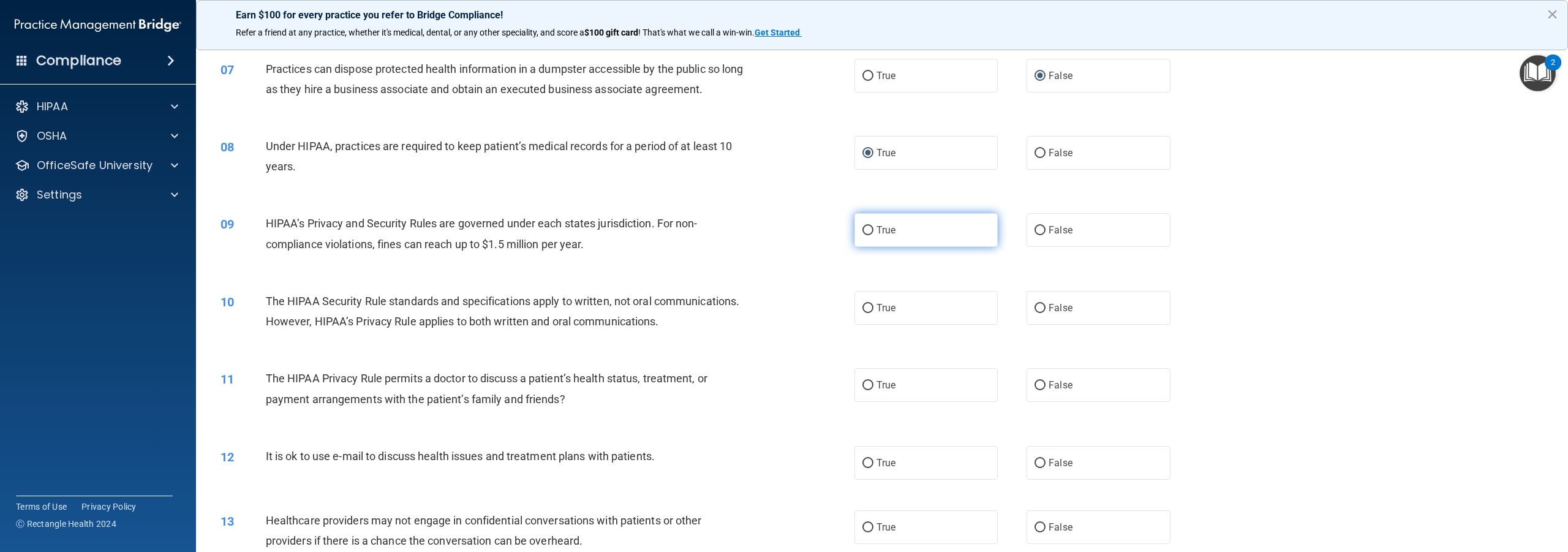
click at [866, 235] on input "True" at bounding box center [868, 231] width 11 height 9
radio input "true"
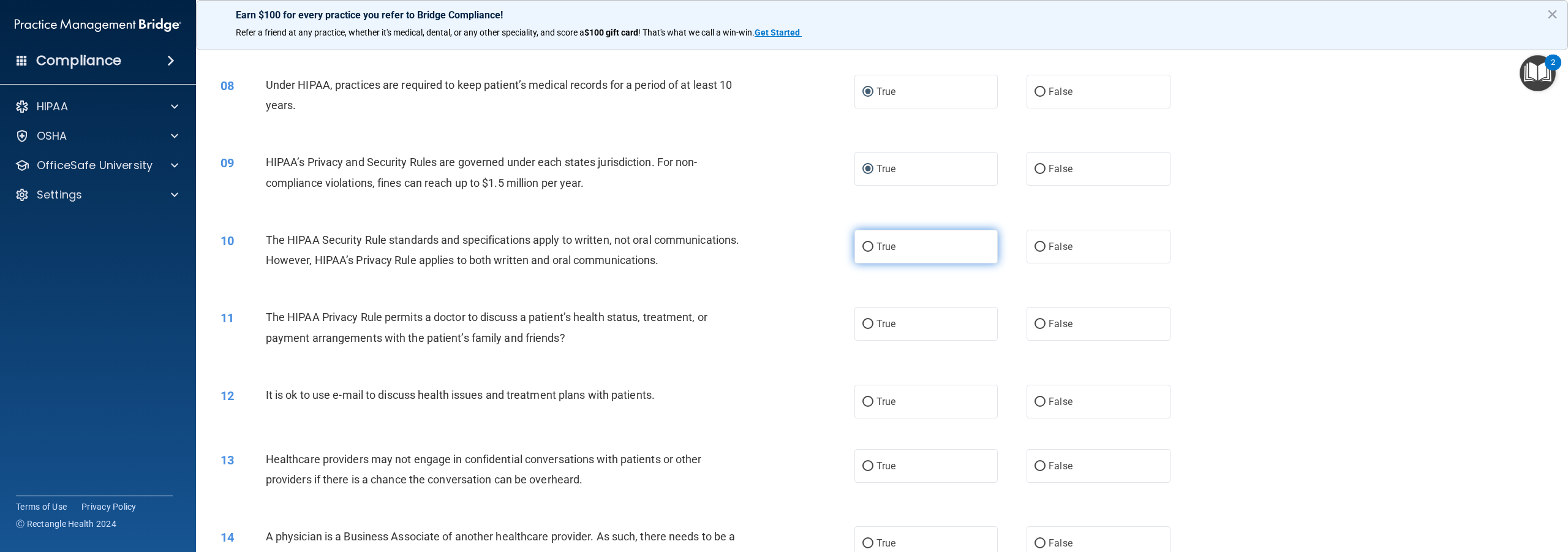
click at [863, 251] on input "True" at bounding box center [868, 247] width 11 height 9
radio input "true"
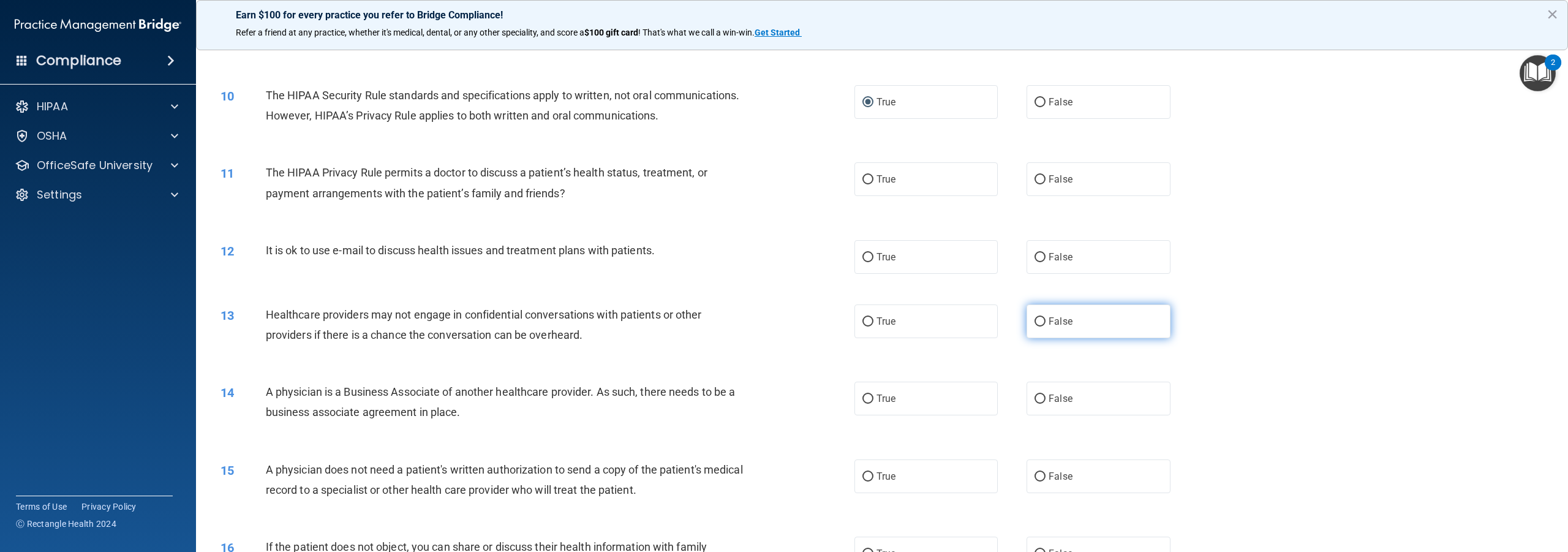
scroll to position [674, 0]
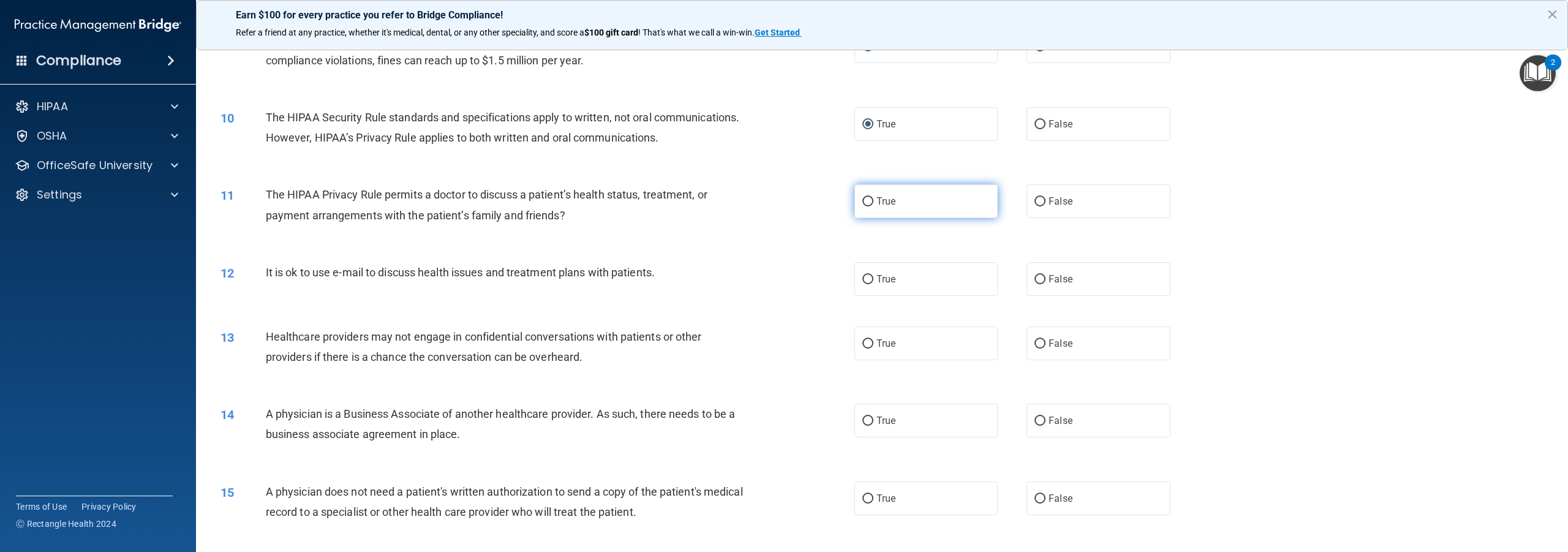
click at [866, 207] on input "True" at bounding box center [868, 202] width 11 height 9
radio input "true"
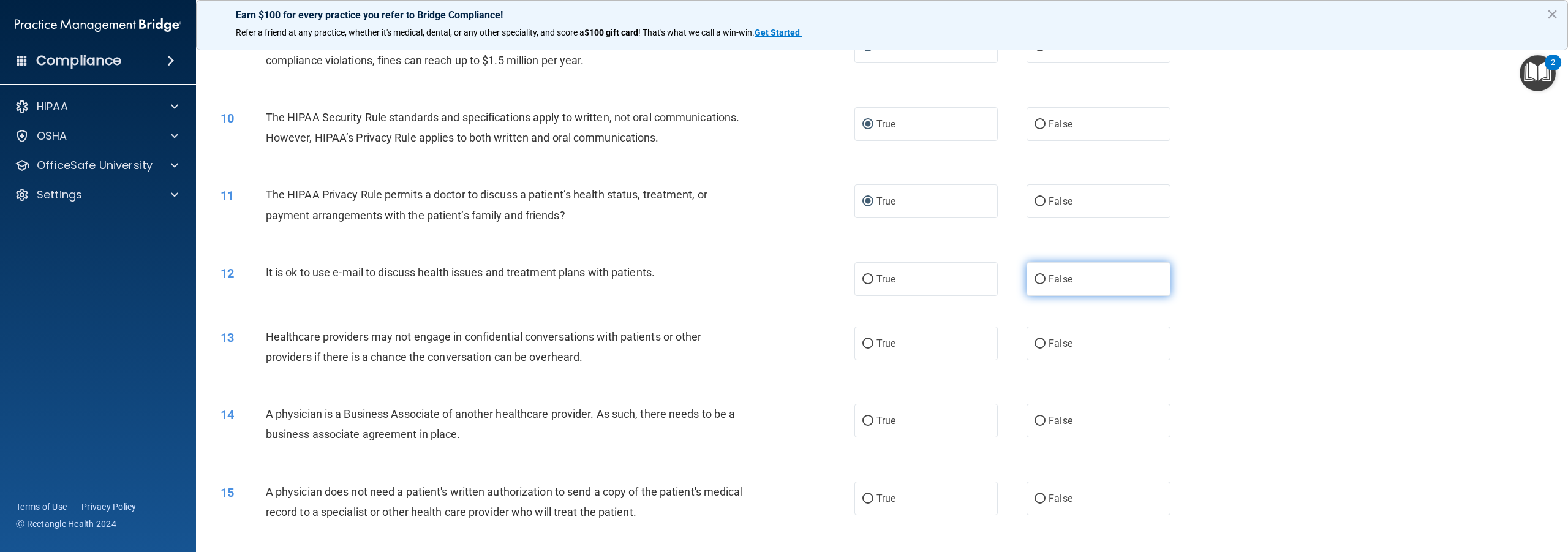
click at [1035, 284] on input "False" at bounding box center [1040, 279] width 11 height 9
radio input "true"
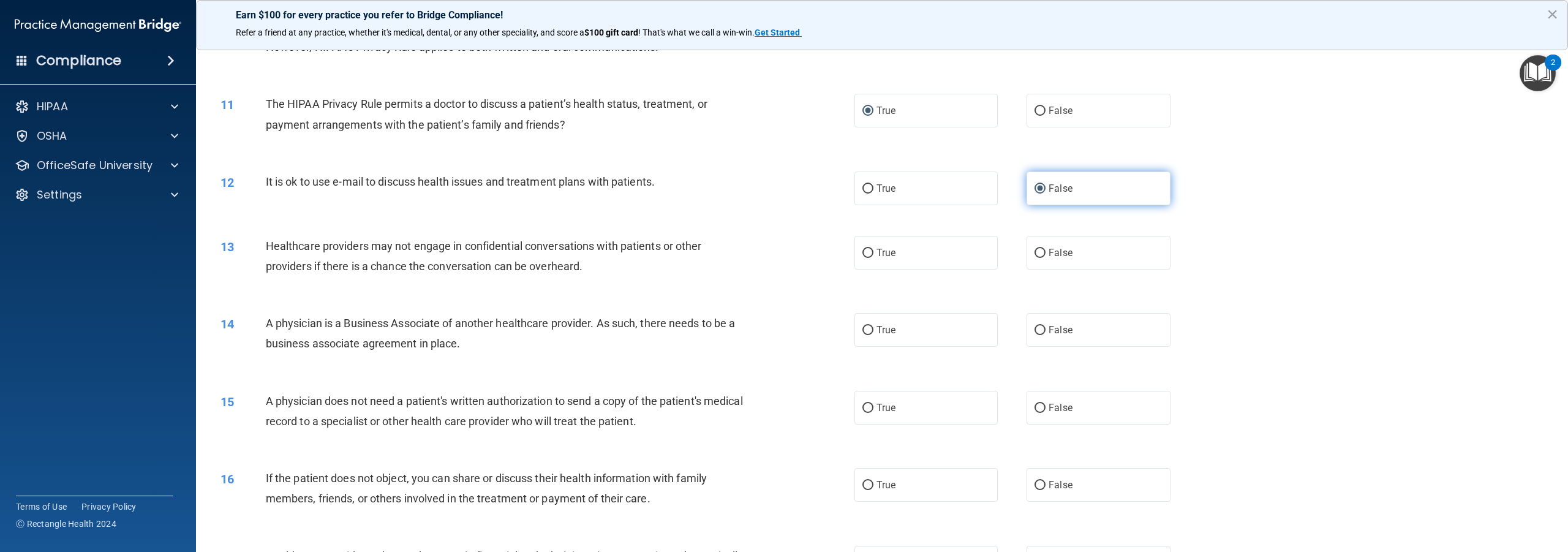
scroll to position [796, 0]
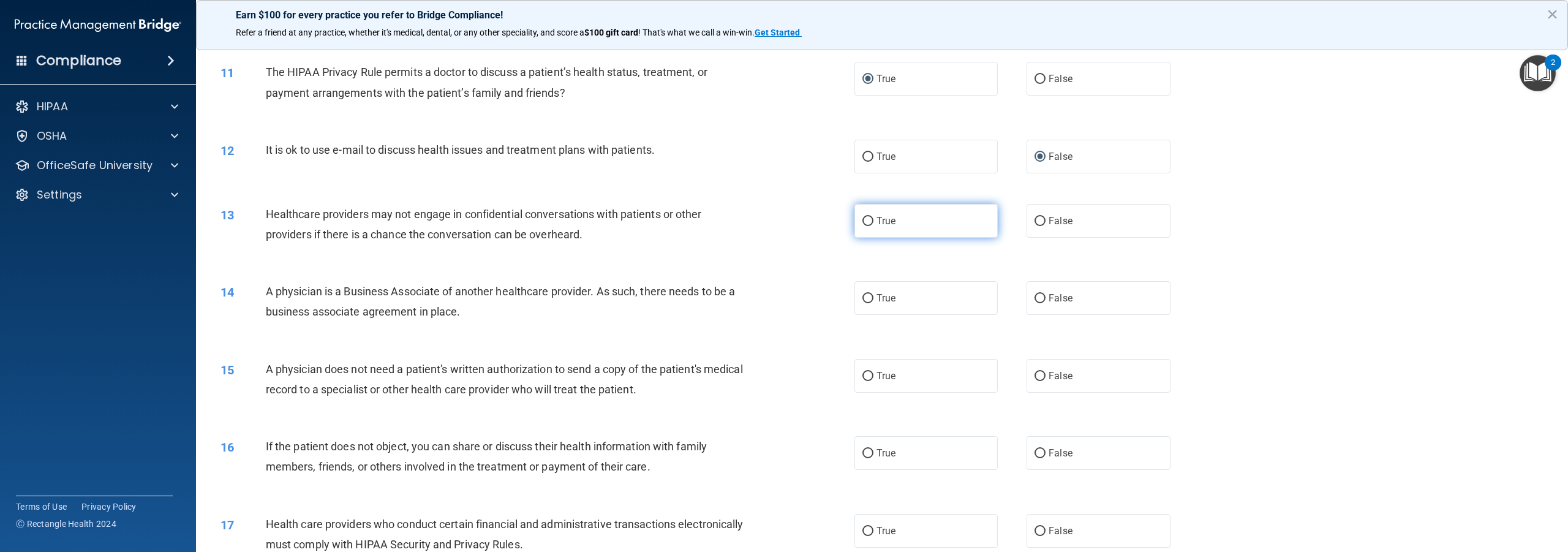
click at [865, 226] on input "True" at bounding box center [868, 221] width 11 height 9
radio input "true"
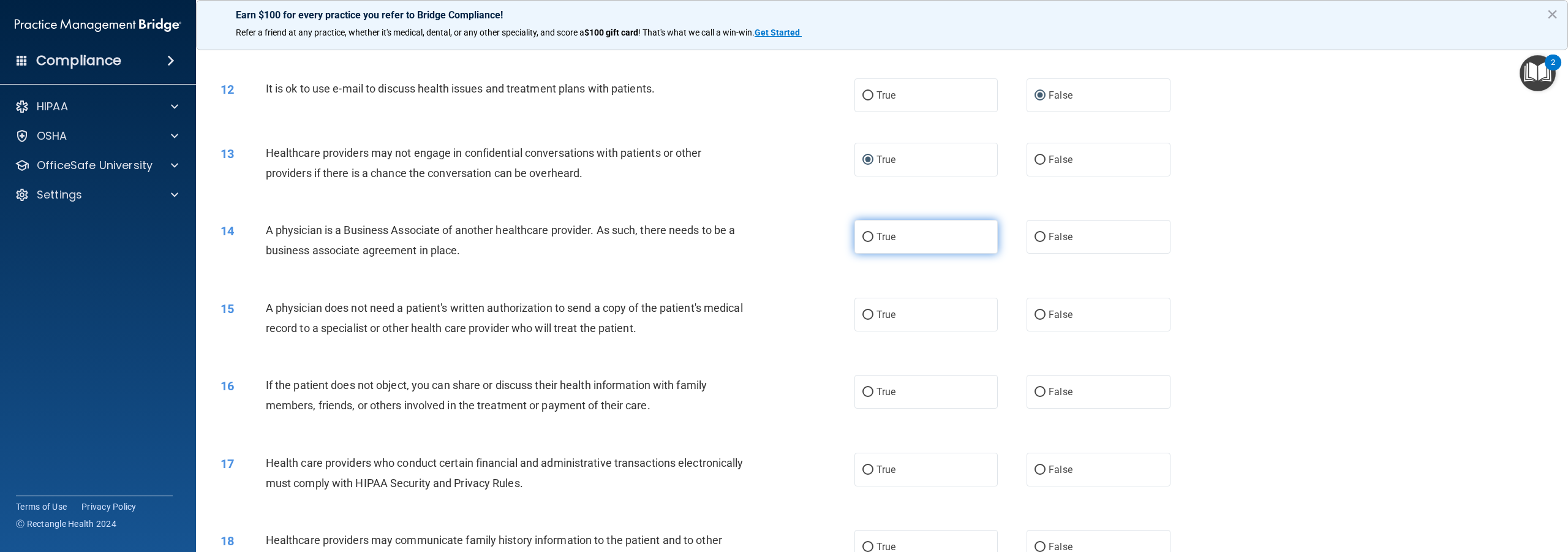
click at [865, 242] on input "True" at bounding box center [868, 237] width 11 height 9
radio input "true"
click at [863, 319] on input "True" at bounding box center [868, 315] width 11 height 9
radio input "true"
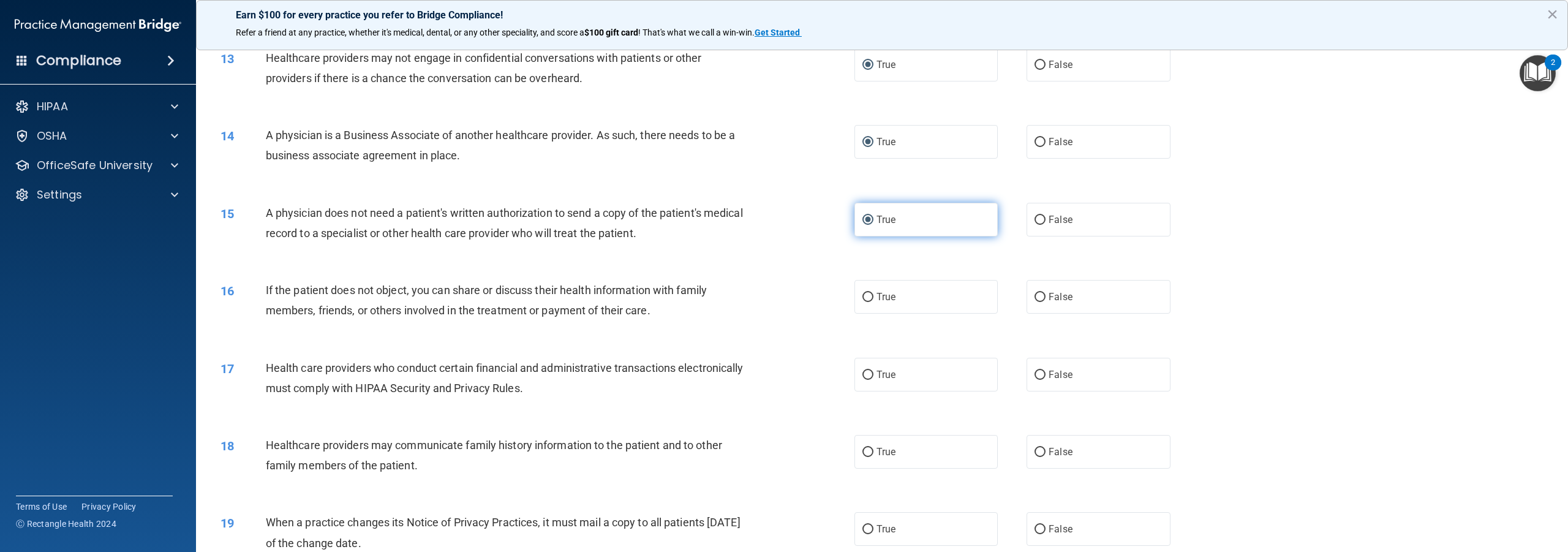
scroll to position [980, 0]
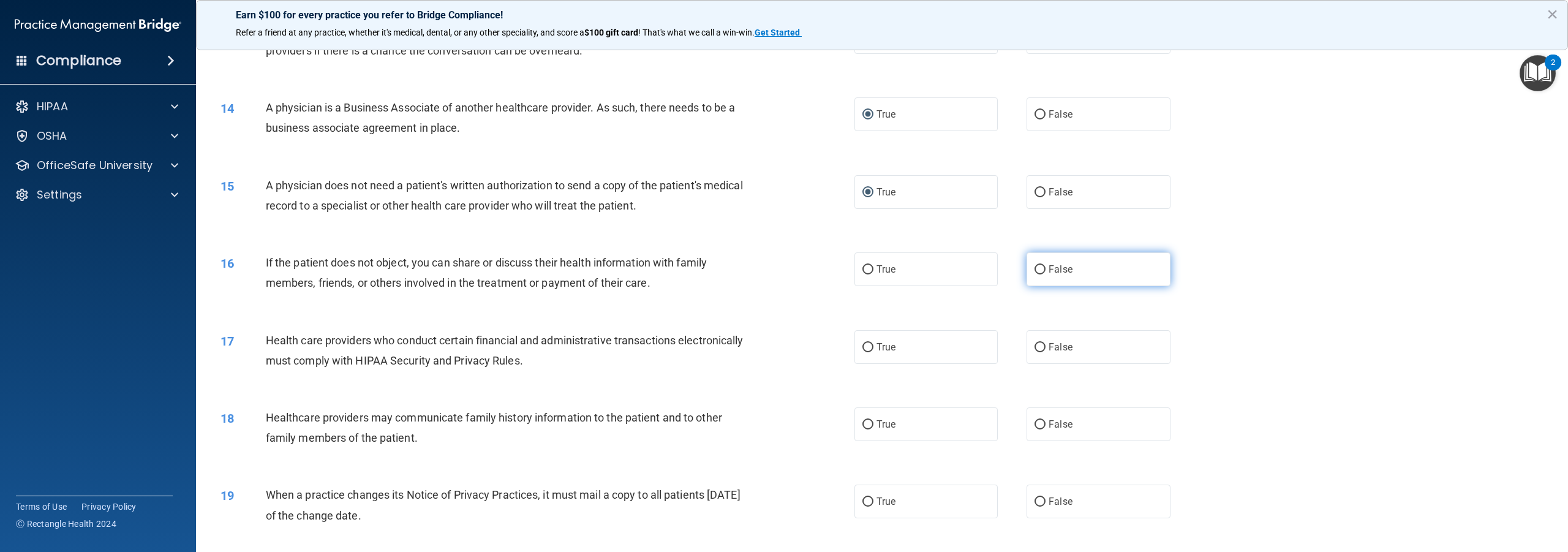
click at [1035, 274] on input "False" at bounding box center [1040, 270] width 11 height 9
radio input "true"
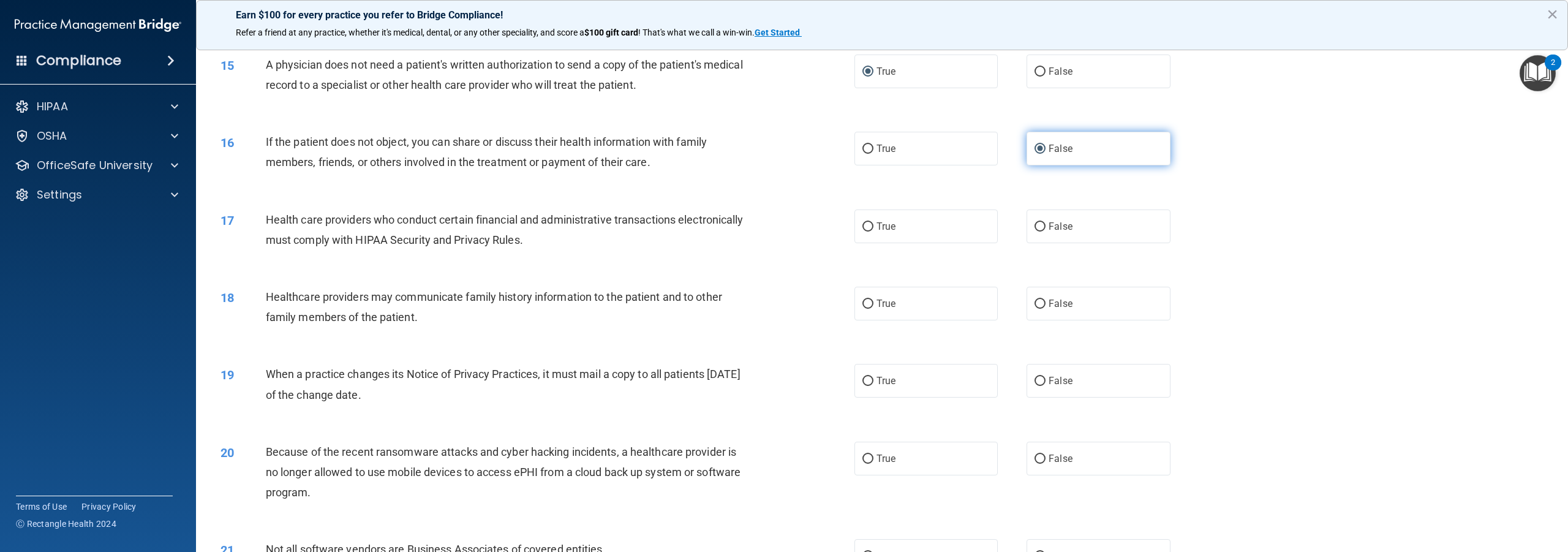
scroll to position [1103, 0]
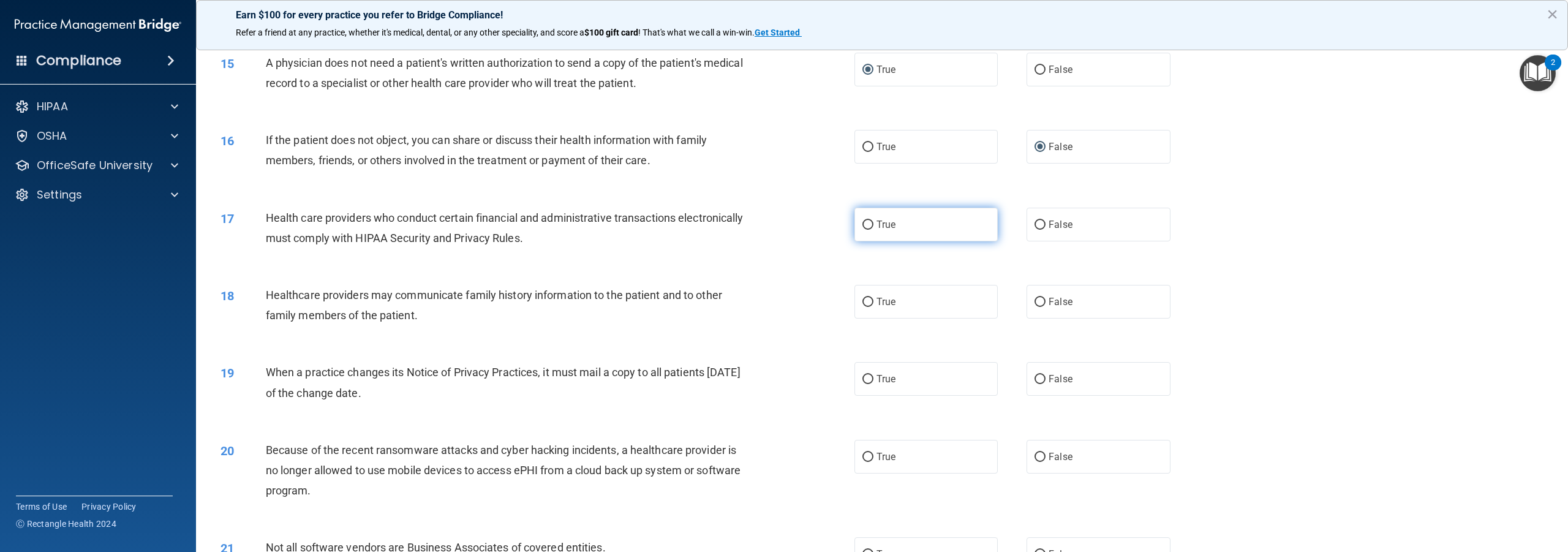
click at [867, 230] on input "True" at bounding box center [868, 225] width 11 height 9
radio input "true"
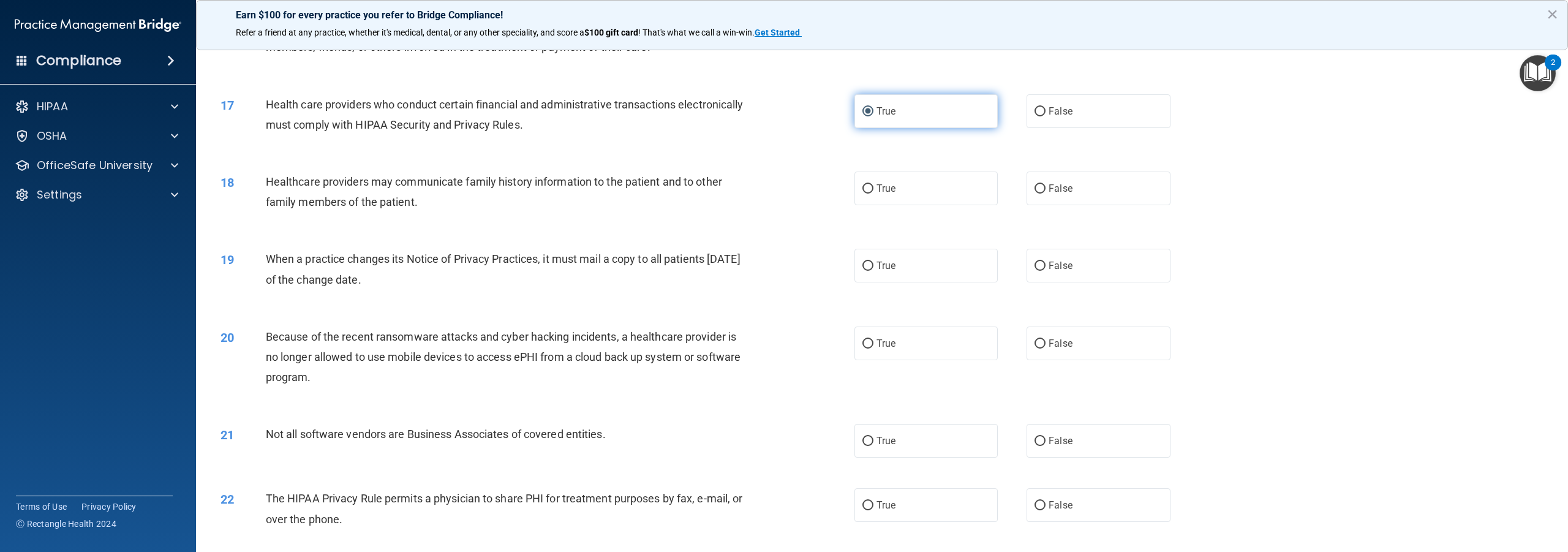
scroll to position [1225, 0]
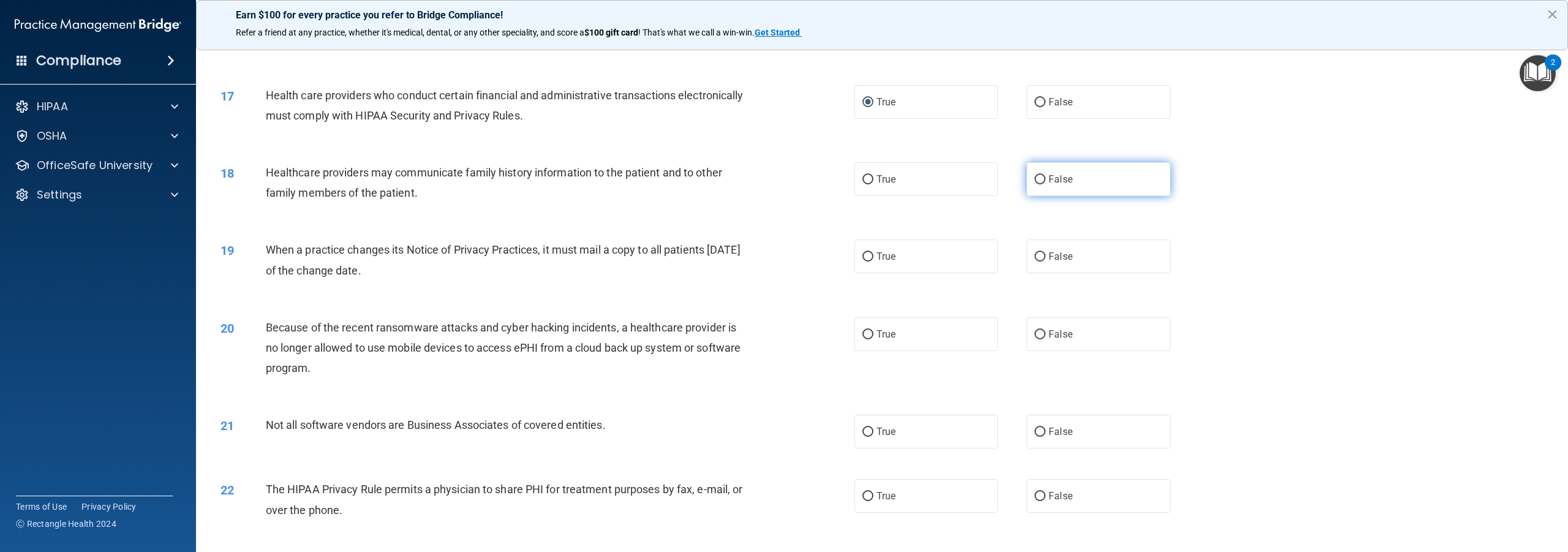
click at [1035, 185] on input "False" at bounding box center [1040, 180] width 11 height 9
radio input "true"
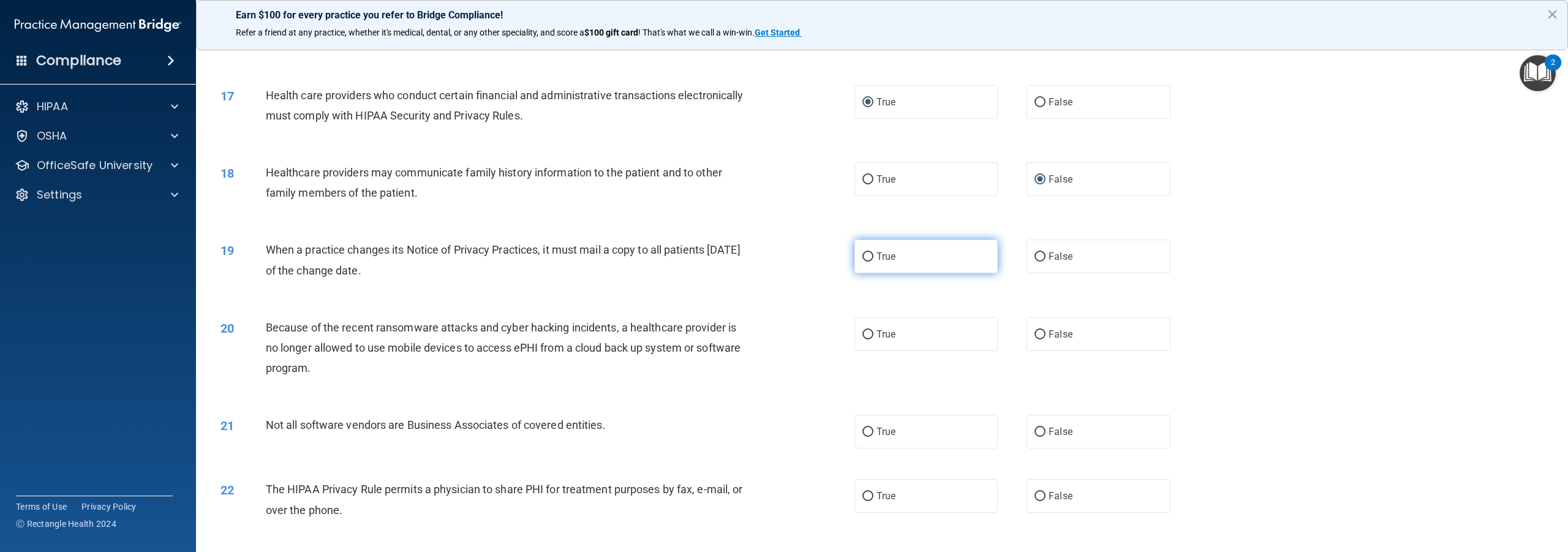
click at [865, 262] on input "True" at bounding box center [868, 256] width 11 height 9
radio input "true"
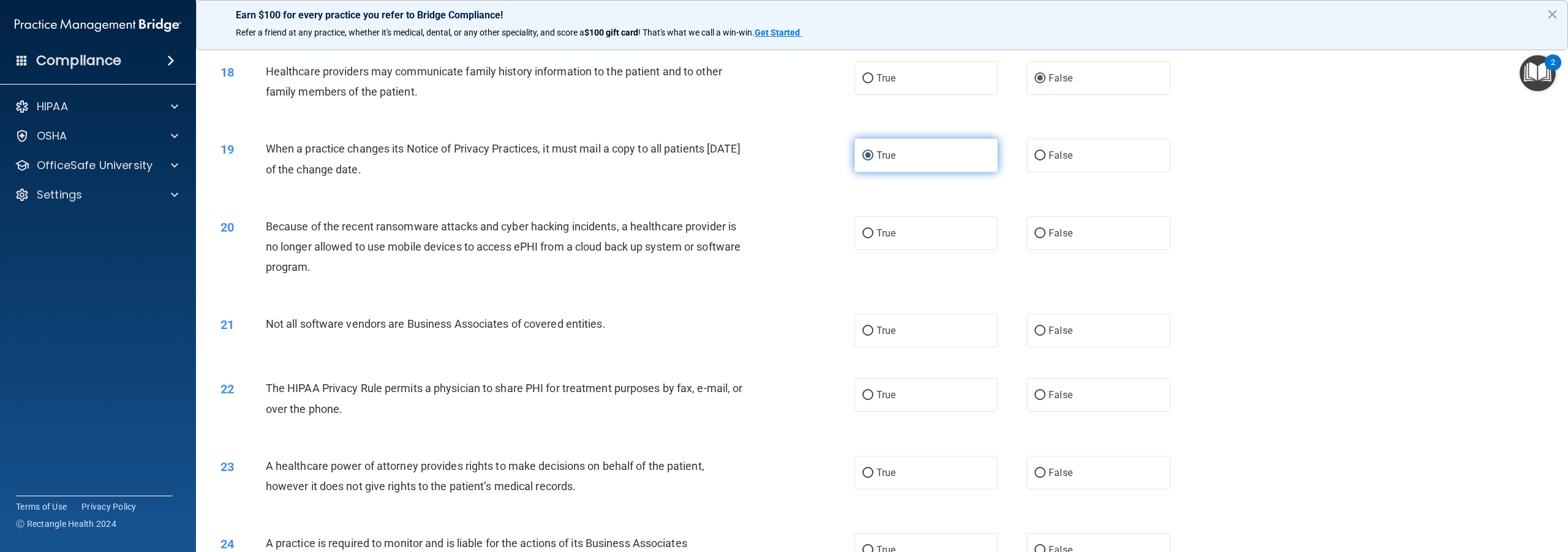
scroll to position [1347, 0]
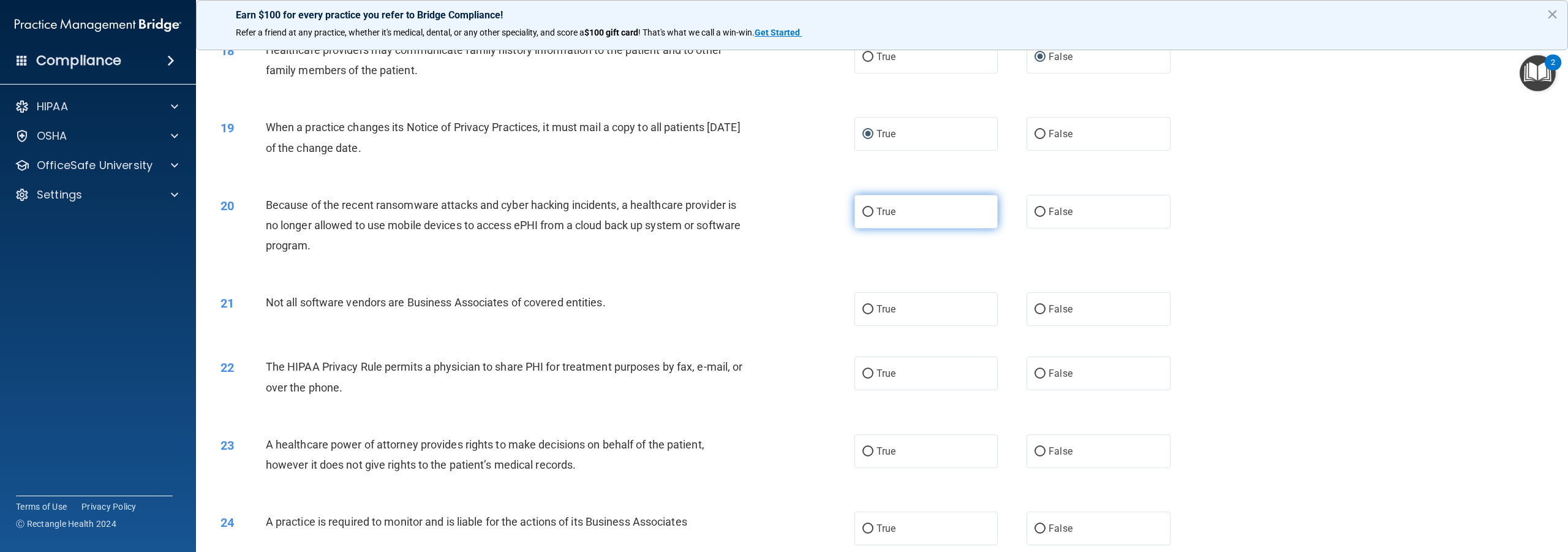
click at [866, 217] on input "True" at bounding box center [868, 212] width 11 height 9
radio input "true"
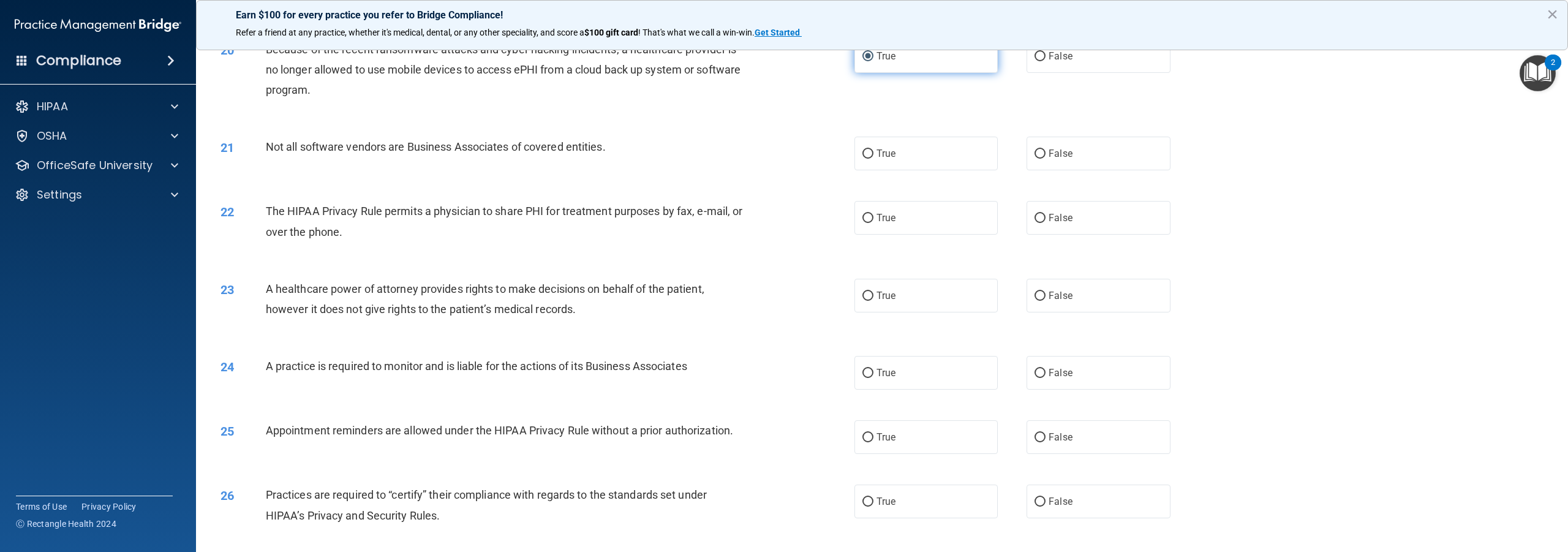
scroll to position [1592, 0]
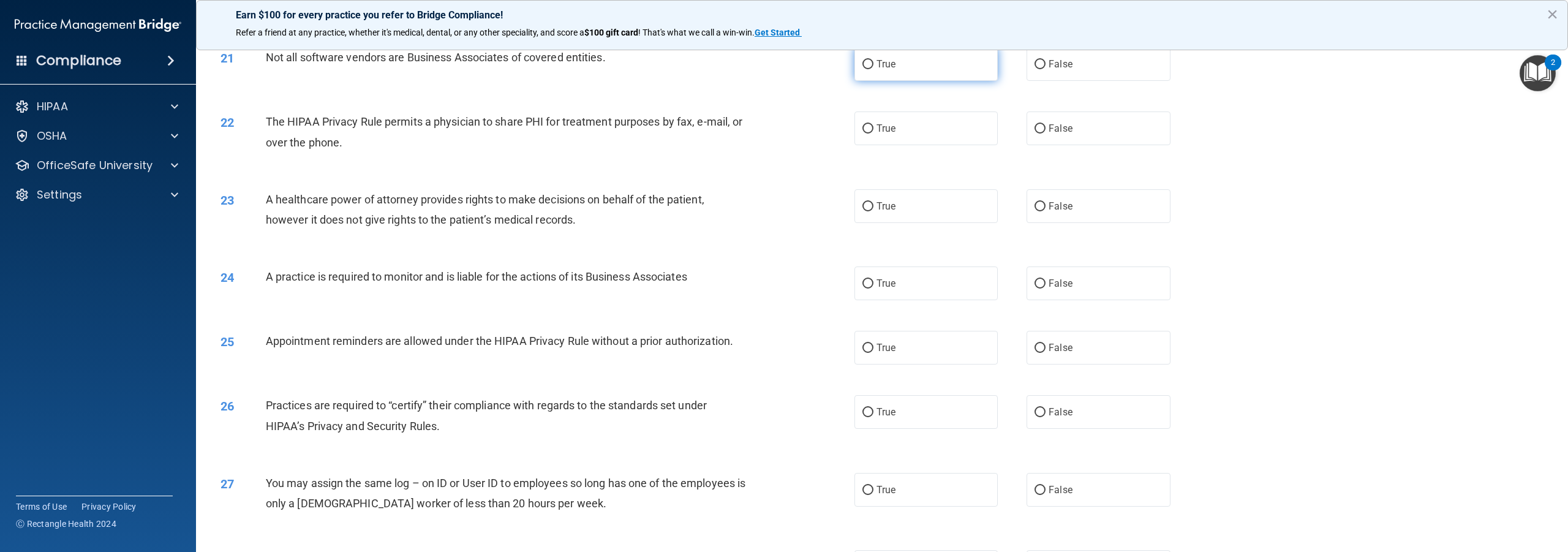
click at [865, 69] on input "True" at bounding box center [868, 64] width 11 height 9
radio input "true"
click at [863, 134] on input "True" at bounding box center [868, 129] width 11 height 9
radio input "true"
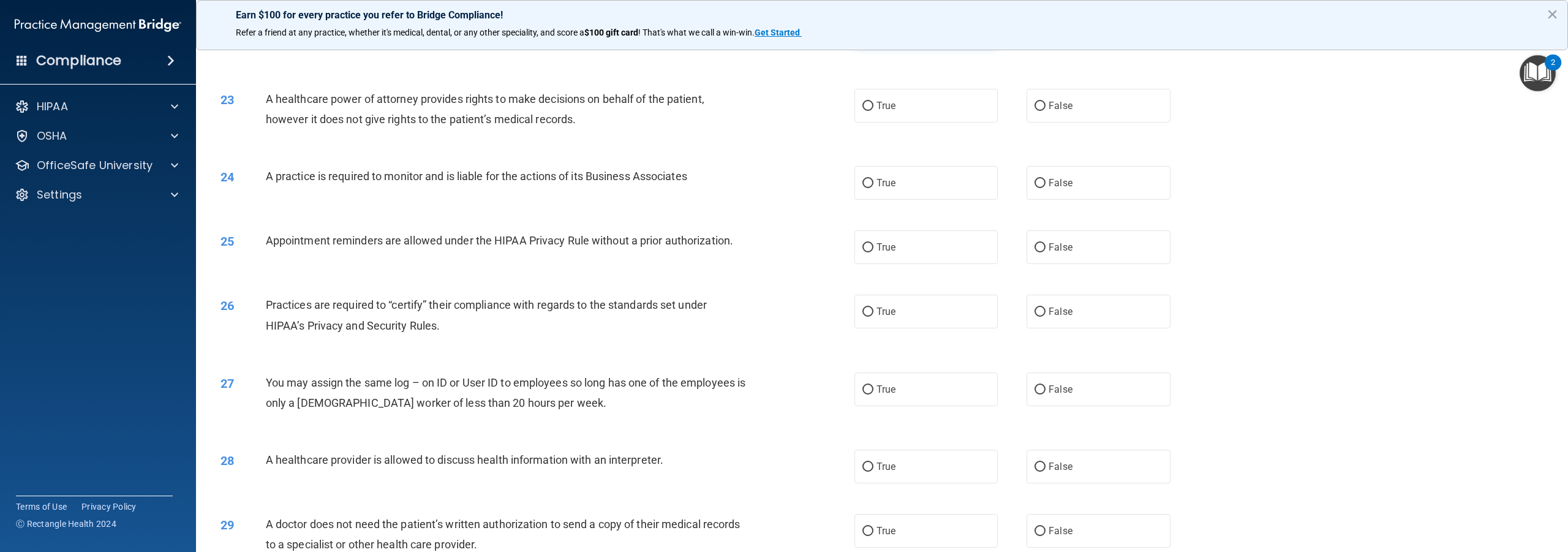
scroll to position [1715, 0]
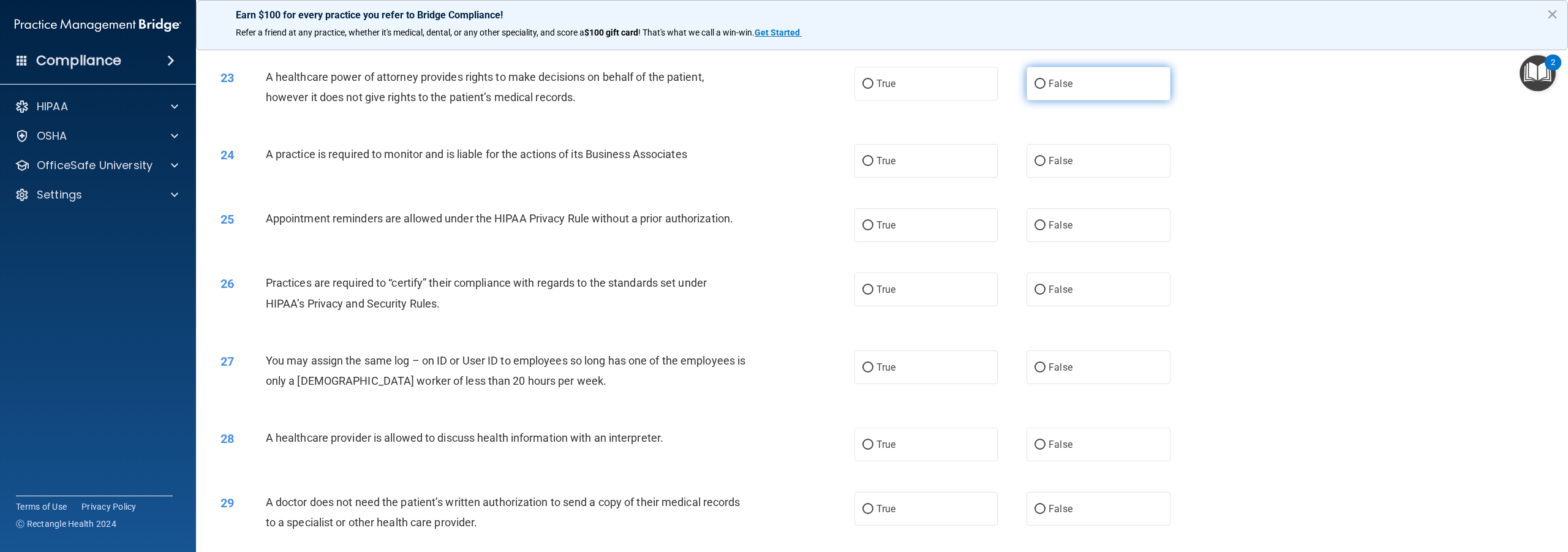
click at [1035, 89] on input "False" at bounding box center [1040, 84] width 11 height 9
radio input "true"
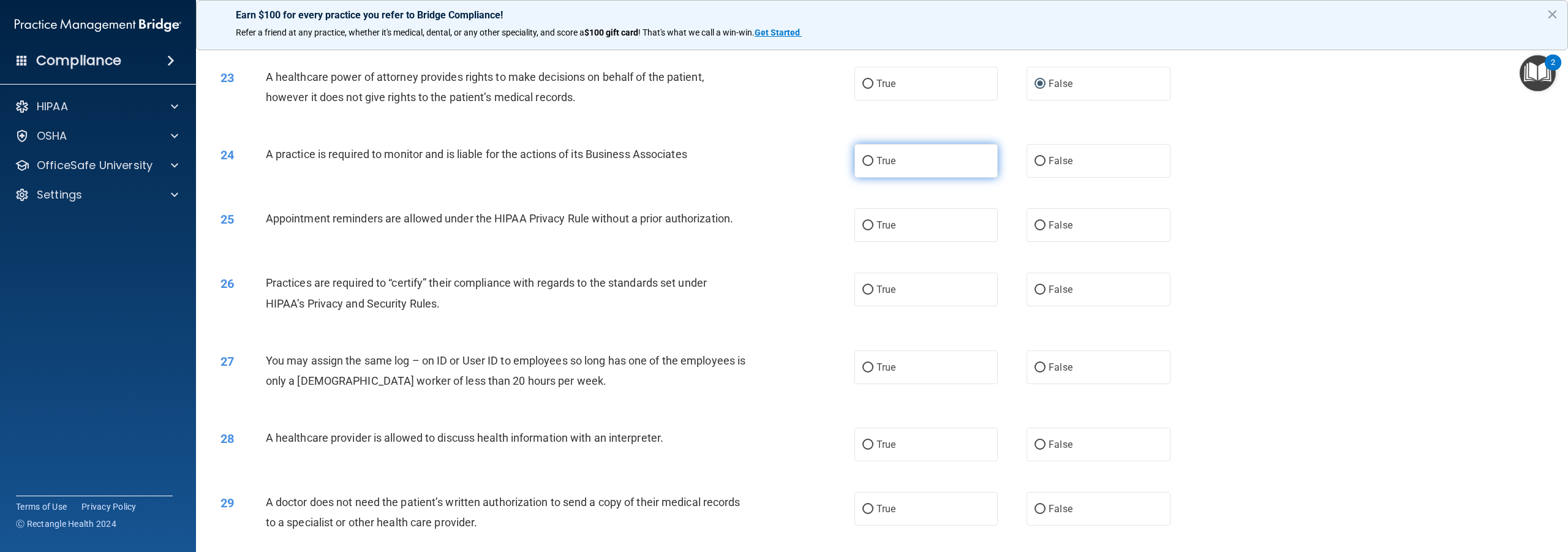
click at [866, 166] on input "True" at bounding box center [868, 161] width 11 height 9
radio input "true"
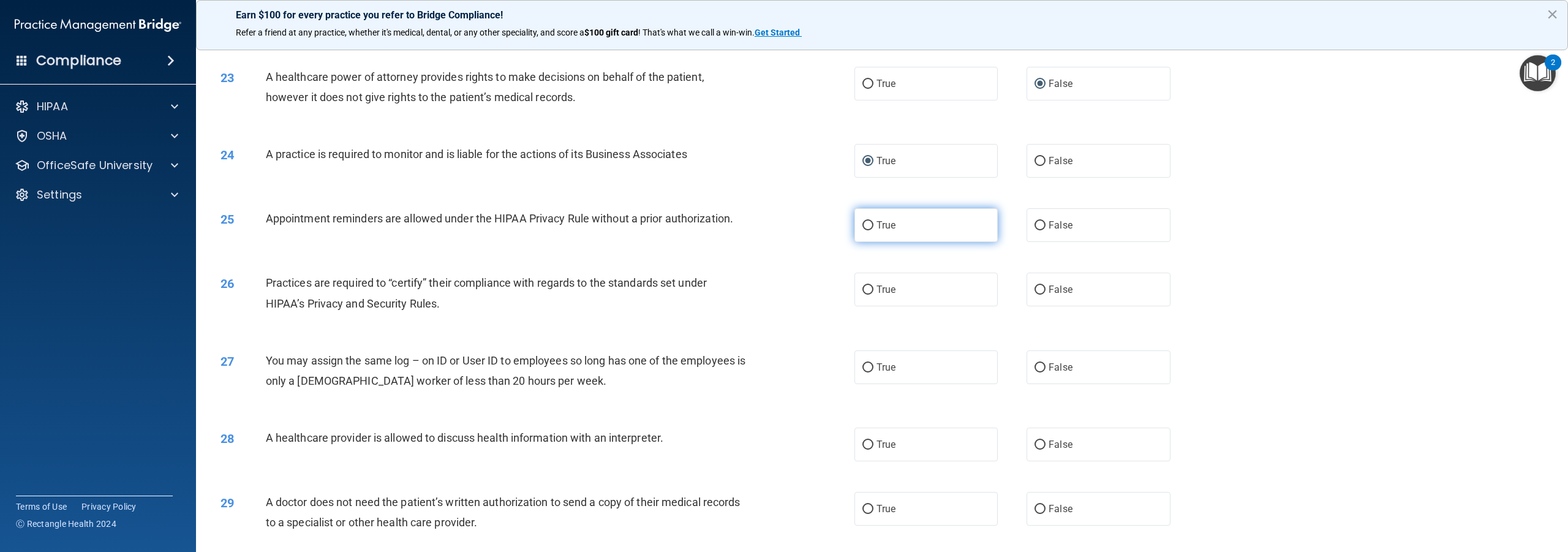
click at [866, 230] on input "True" at bounding box center [868, 226] width 11 height 9
radio input "true"
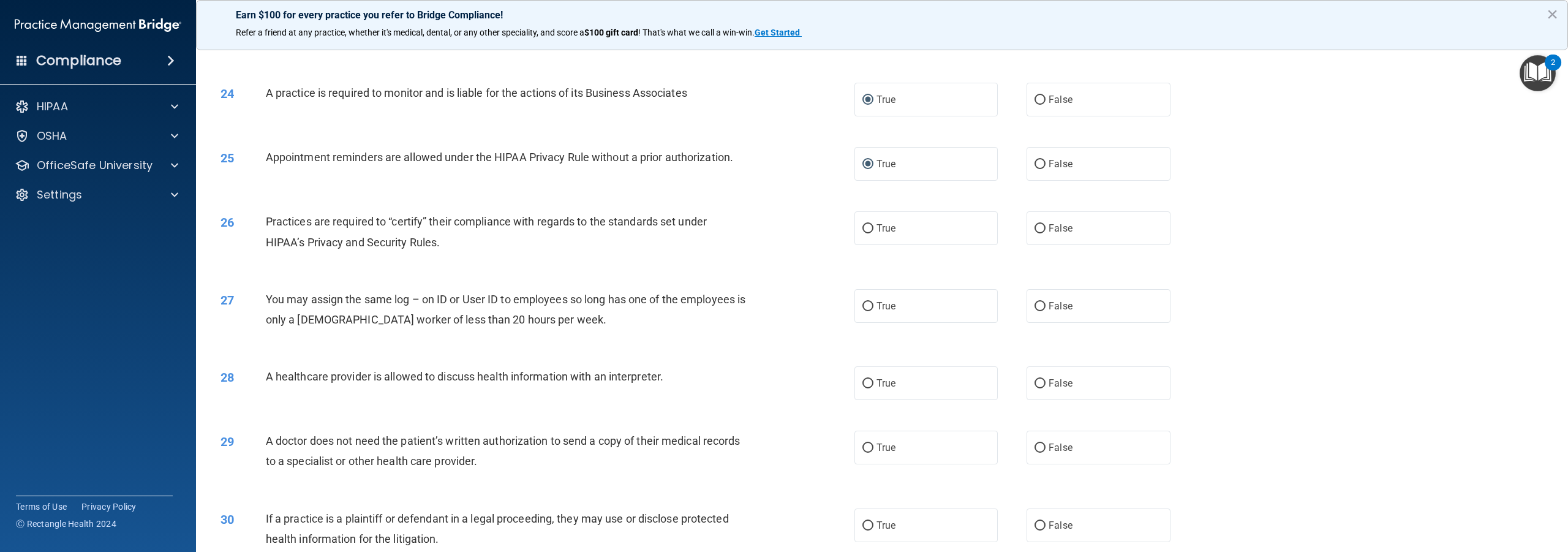
scroll to position [1837, 0]
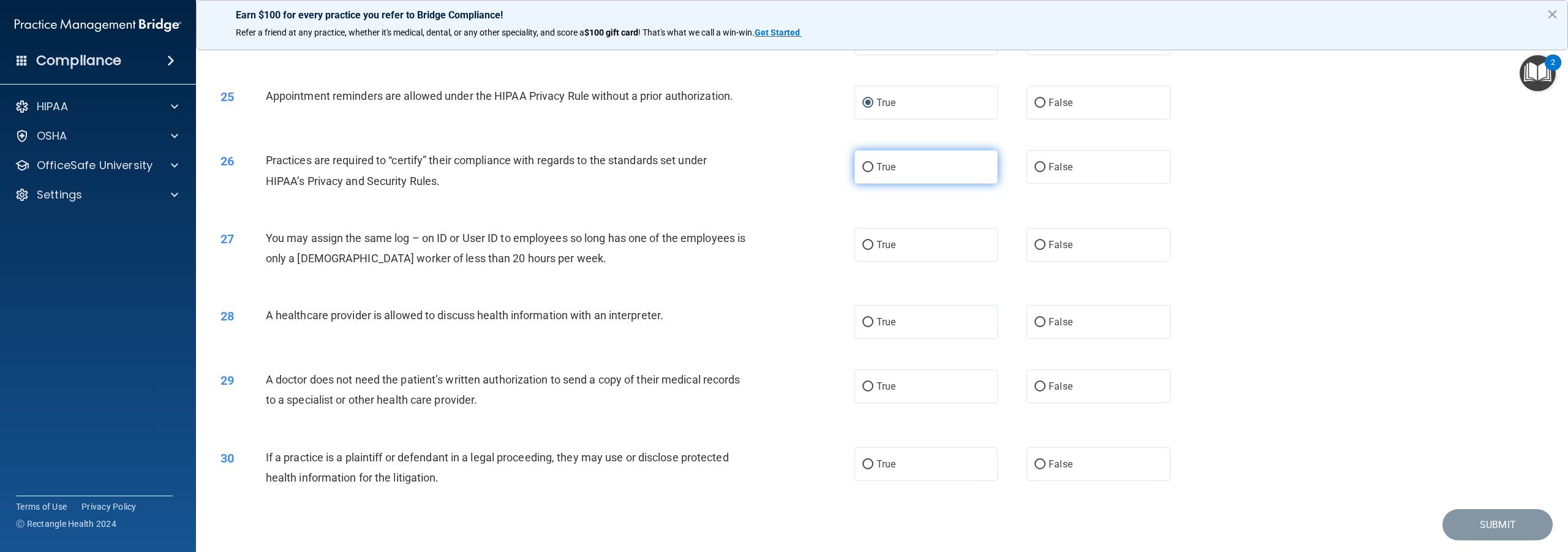
click at [865, 172] on input "True" at bounding box center [868, 168] width 11 height 9
radio input "true"
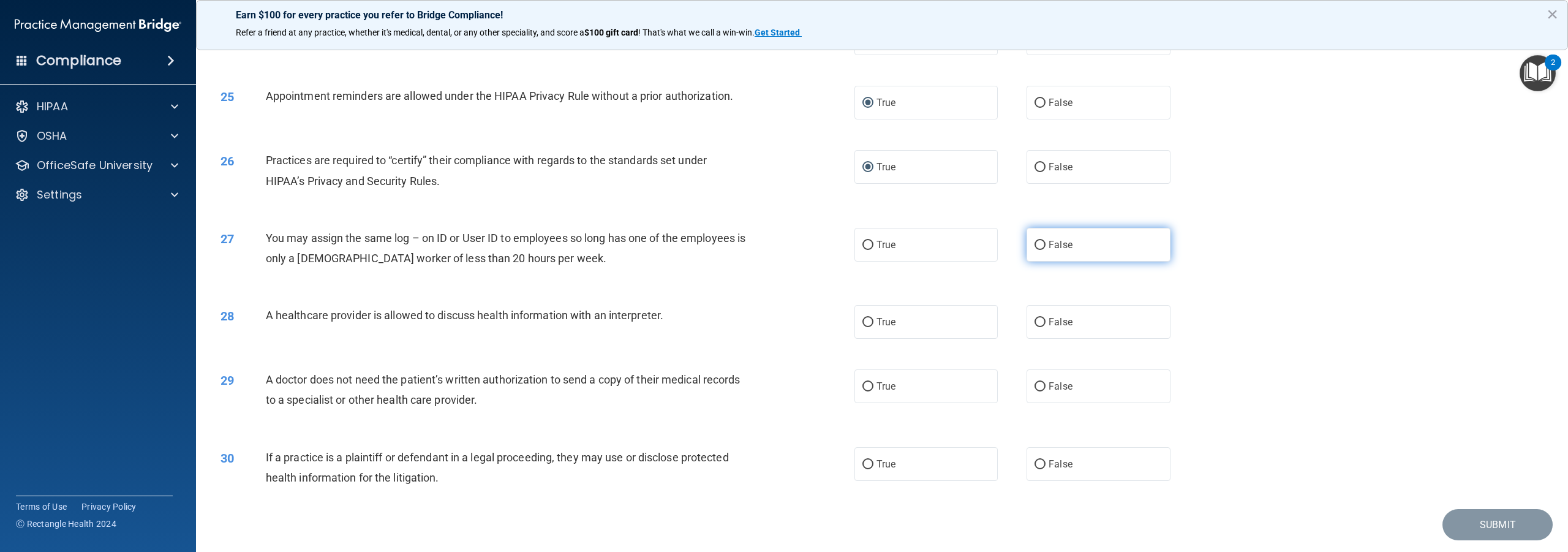
click at [1039, 250] on input "False" at bounding box center [1040, 245] width 11 height 9
radio input "true"
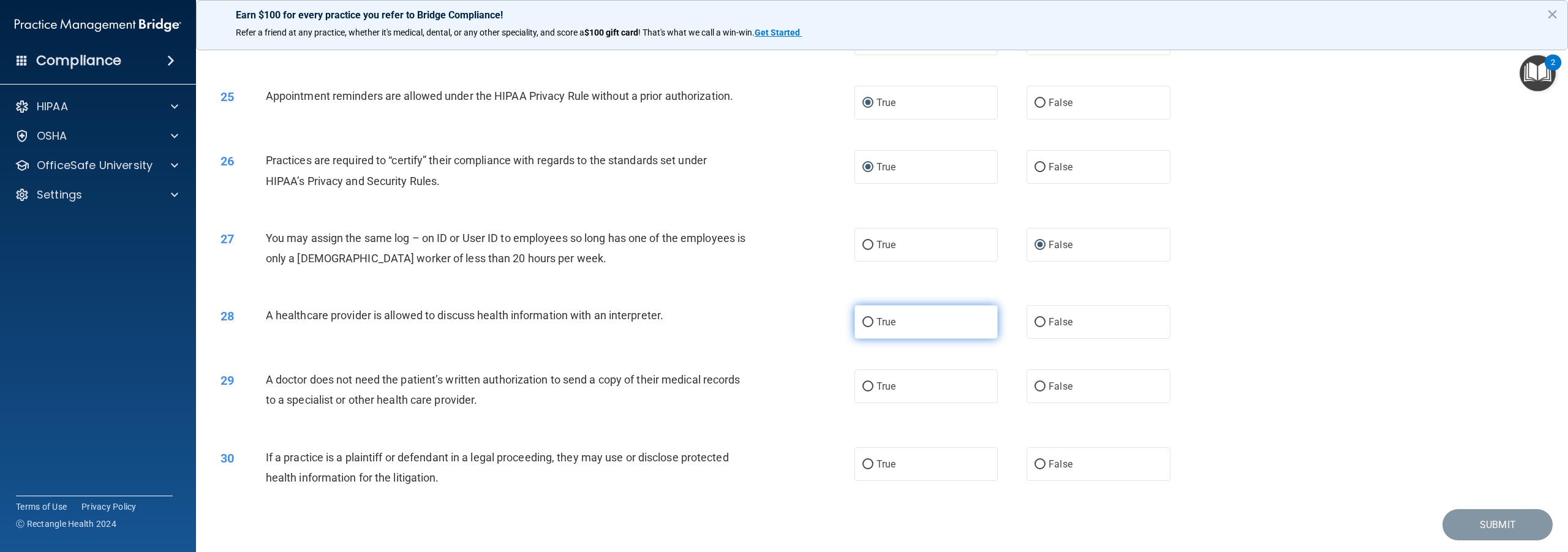
click at [867, 327] on input "True" at bounding box center [868, 322] width 11 height 9
radio input "true"
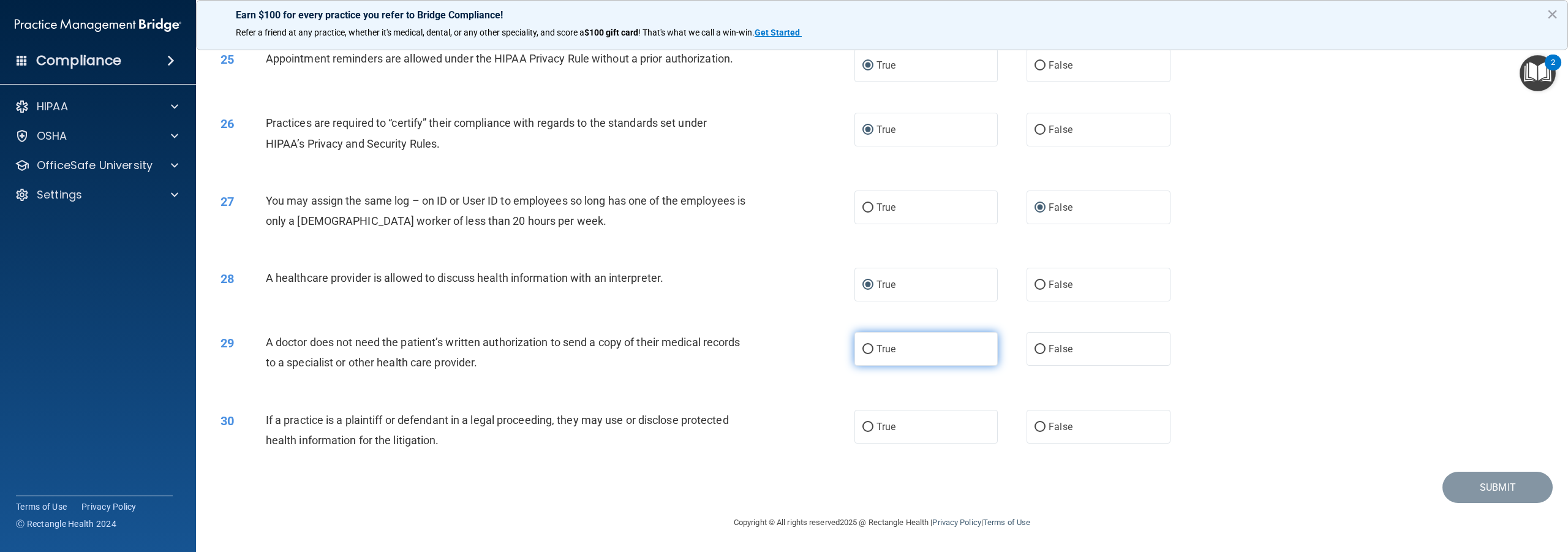
scroll to position [1915, 0]
click at [1037, 349] on input "False" at bounding box center [1040, 349] width 11 height 9
radio input "true"
drag, startPoint x: 867, startPoint y: 424, endPoint x: 872, endPoint y: 417, distance: 8.6
click at [867, 424] on input "True" at bounding box center [868, 427] width 11 height 9
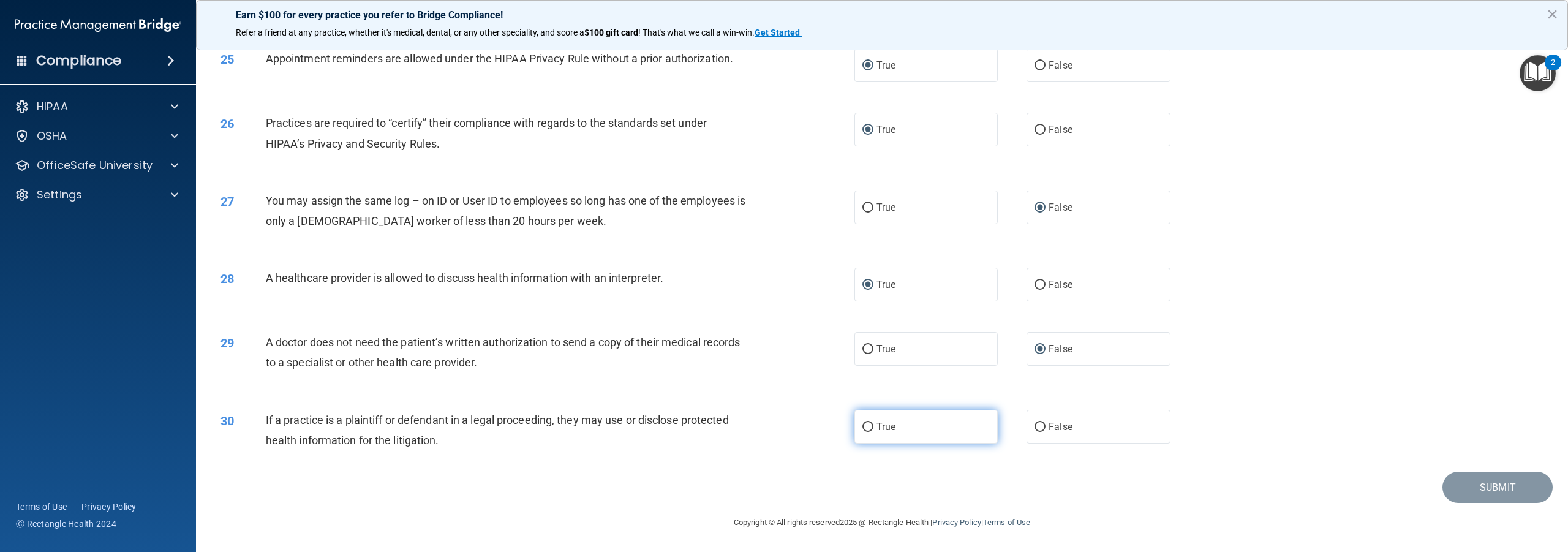
radio input "true"
click at [1473, 486] on button "Submit" at bounding box center [1497, 487] width 110 height 32
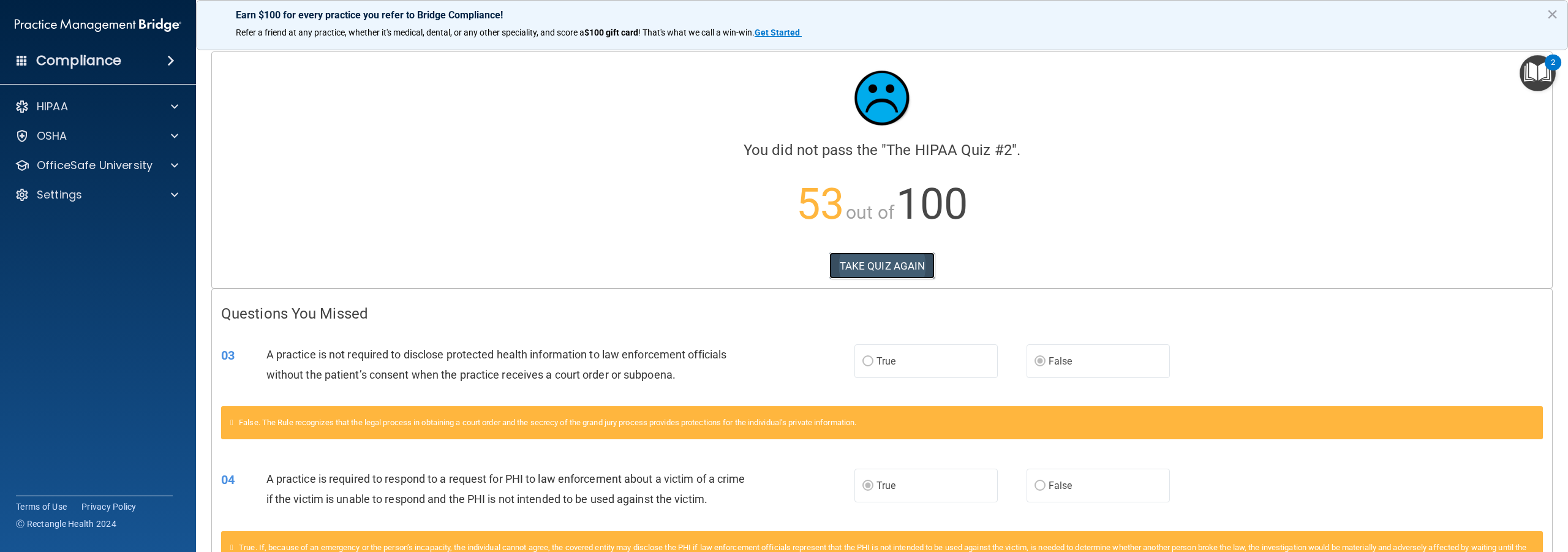
click at [879, 266] on button "TAKE QUIZ AGAIN" at bounding box center [882, 265] width 106 height 27
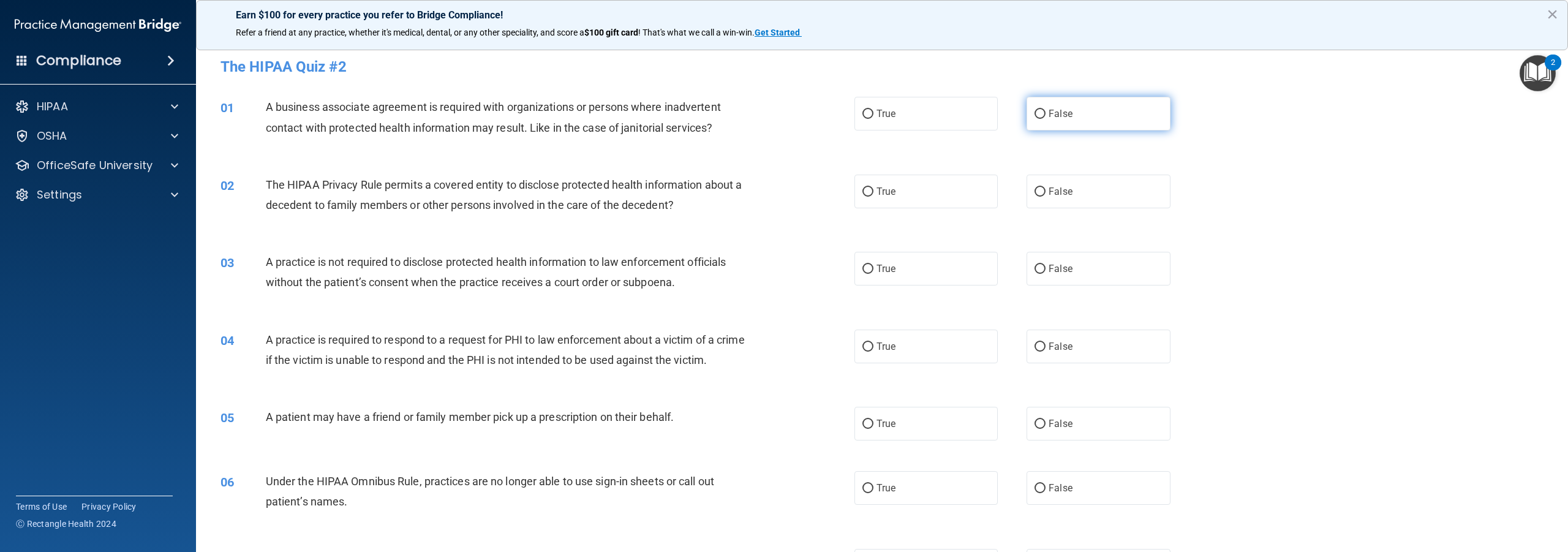
click at [1035, 114] on input "False" at bounding box center [1040, 114] width 11 height 9
radio input "true"
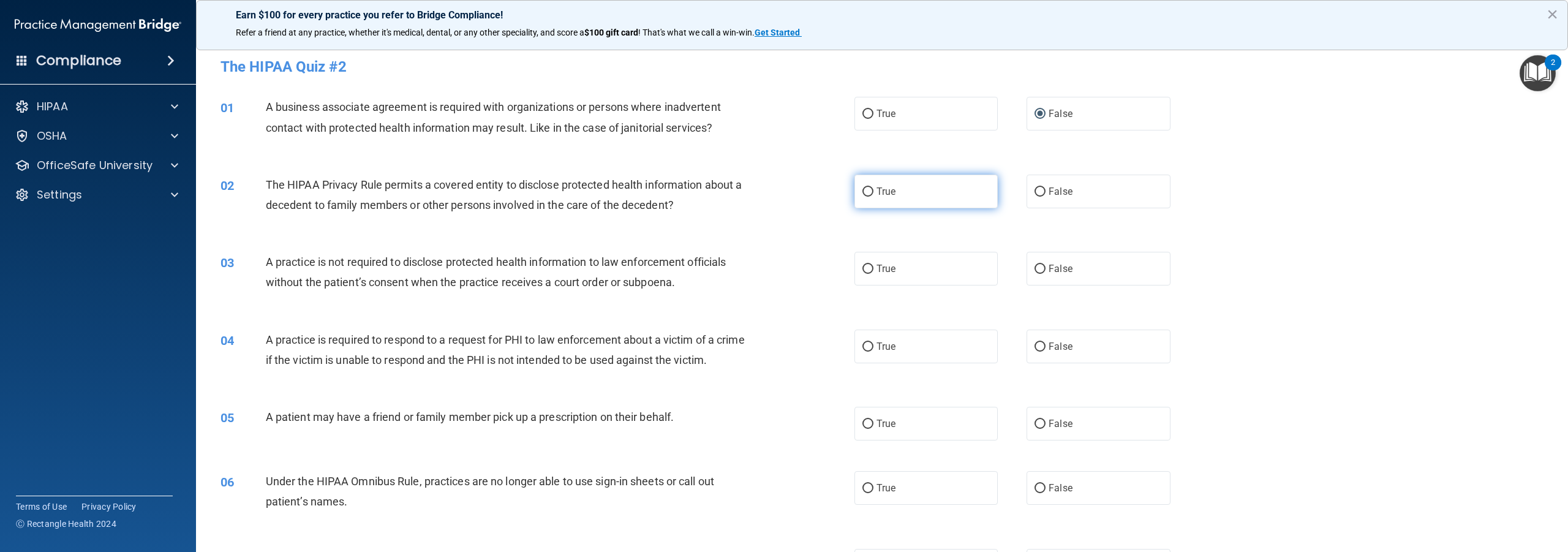
click at [867, 190] on input "True" at bounding box center [868, 192] width 11 height 9
radio input "true"
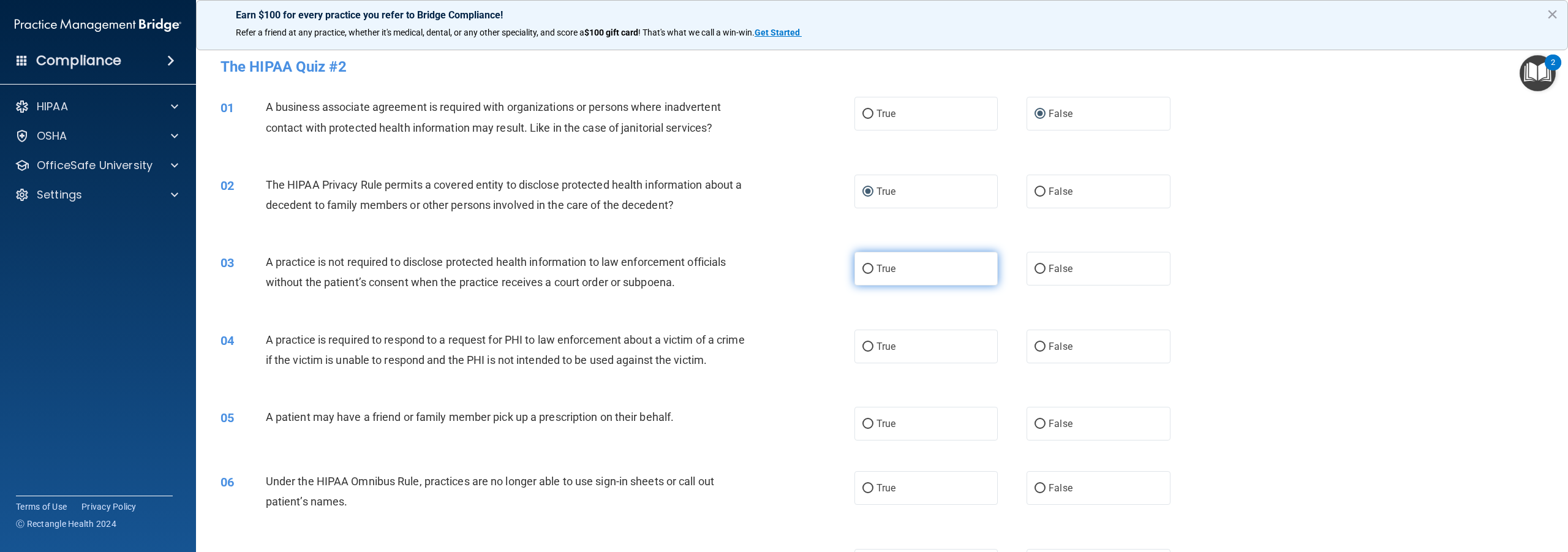
click at [863, 270] on input "True" at bounding box center [868, 269] width 11 height 9
radio input "true"
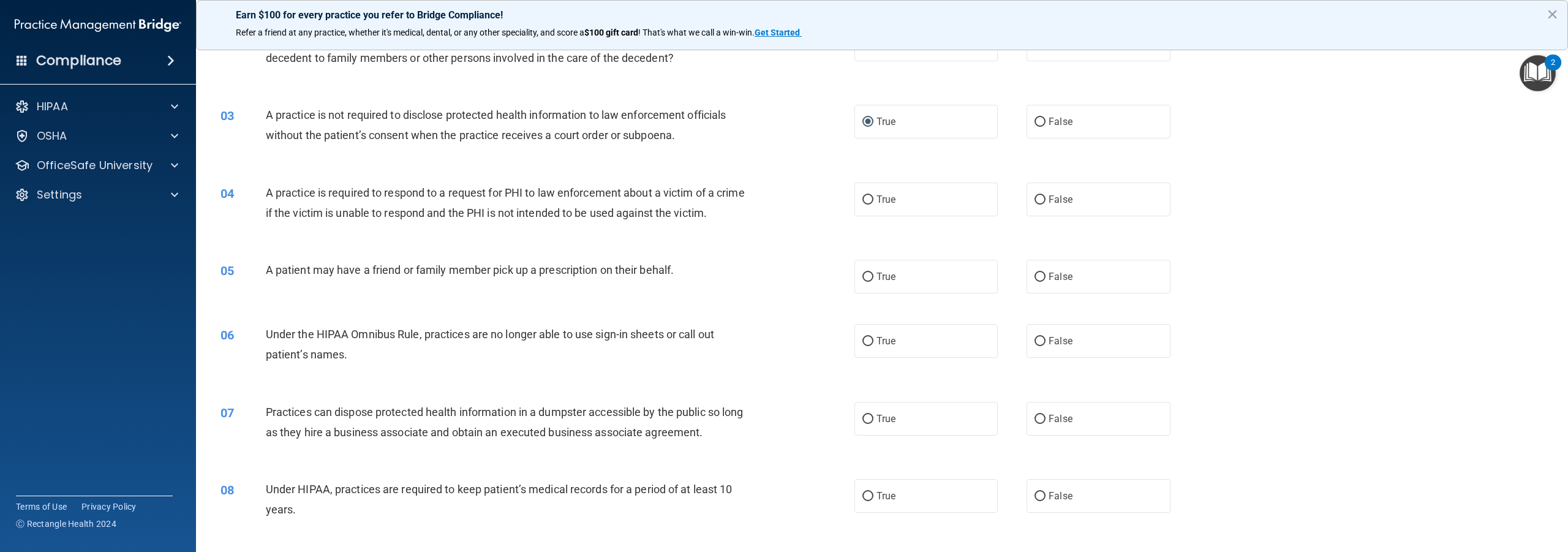
scroll to position [184, 0]
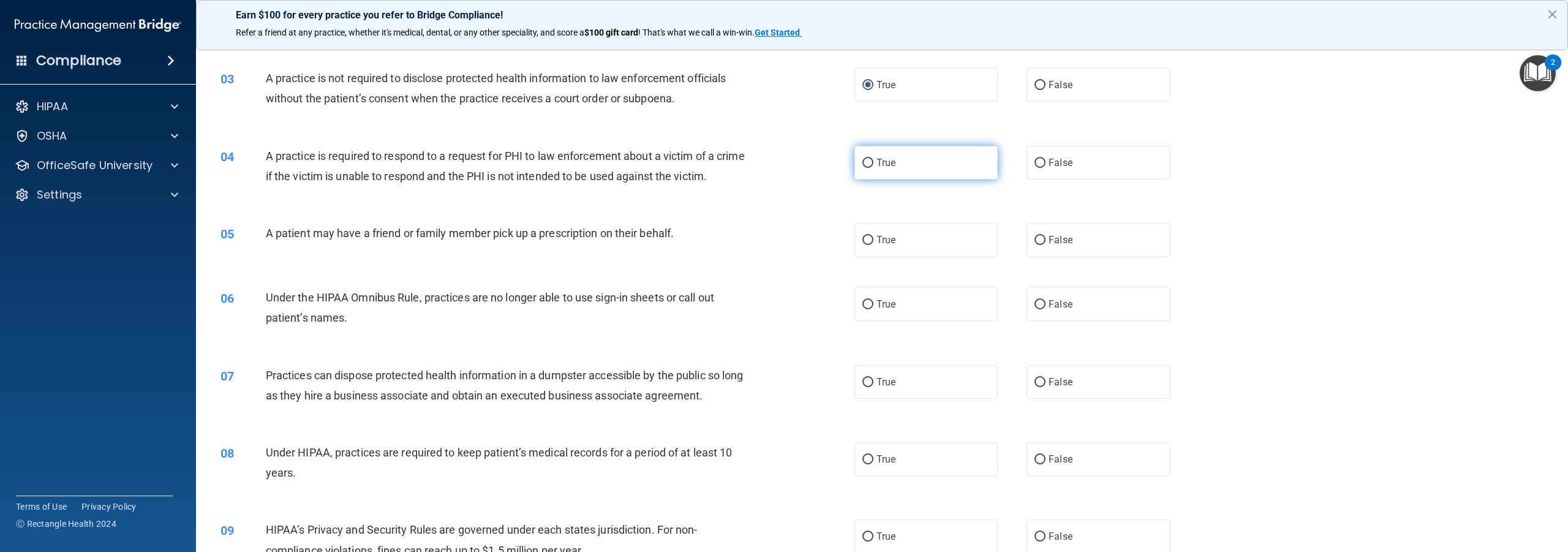
click at [864, 161] on input "True" at bounding box center [868, 163] width 11 height 9
radio input "true"
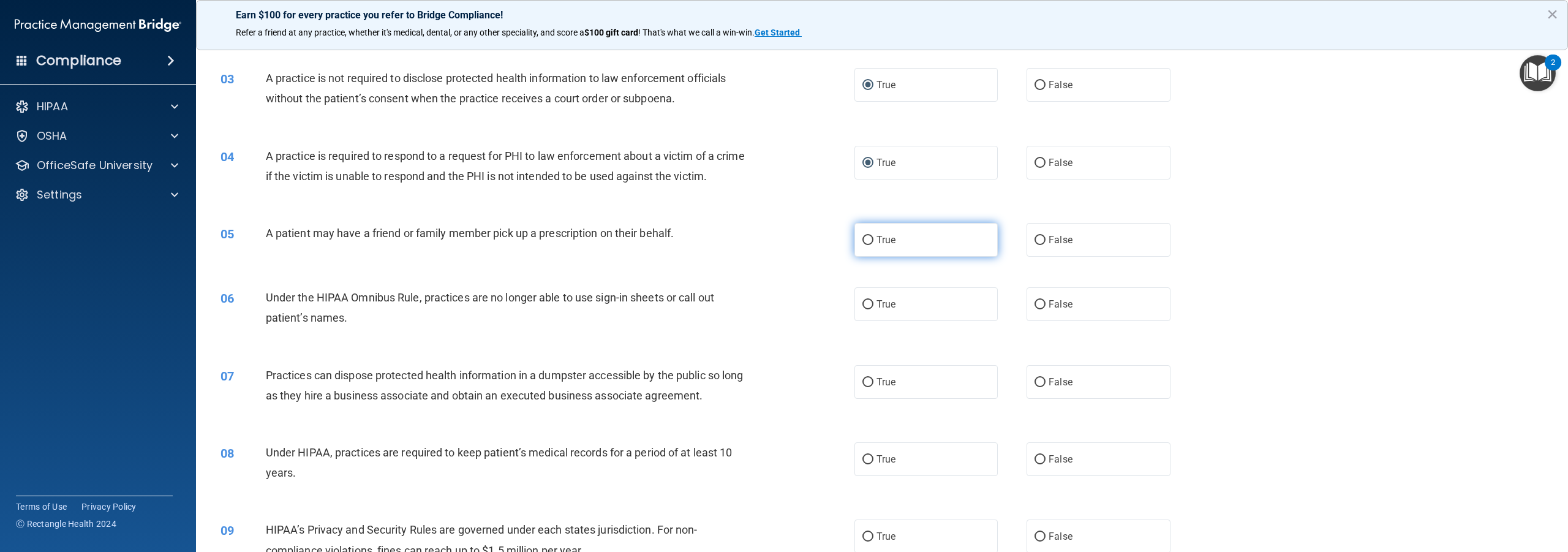
click at [865, 245] on input "True" at bounding box center [868, 240] width 11 height 9
radio input "true"
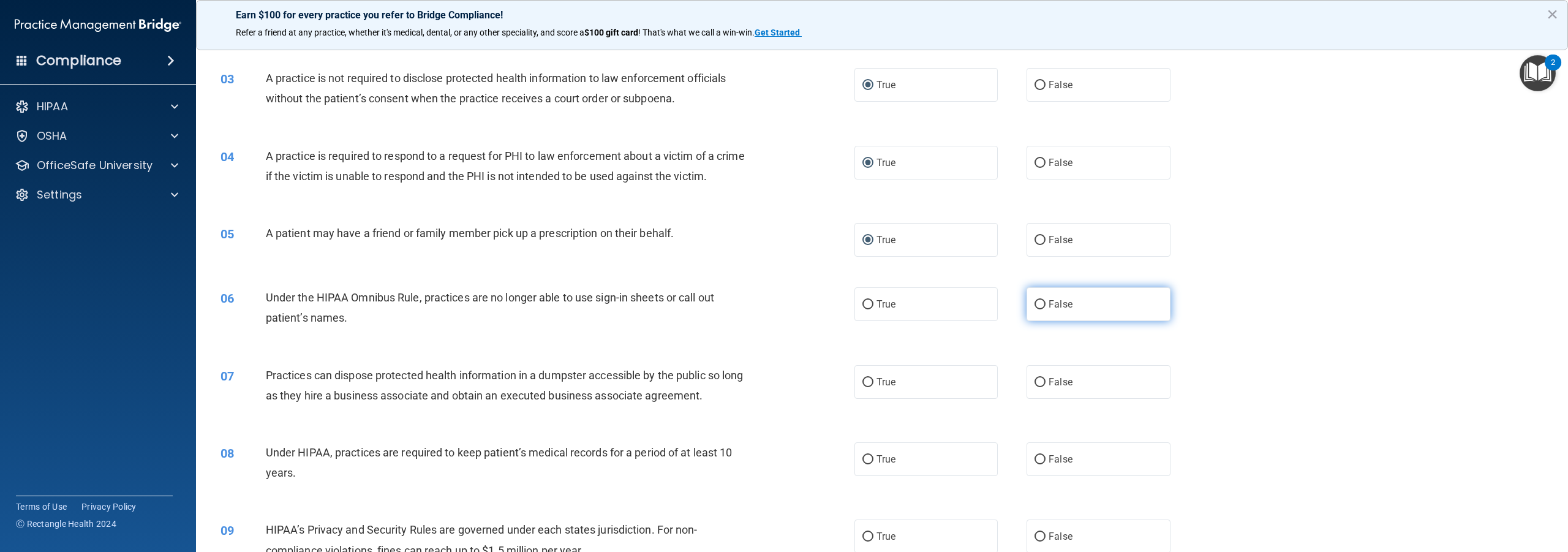
click at [1036, 309] on input "False" at bounding box center [1040, 304] width 11 height 9
radio input "true"
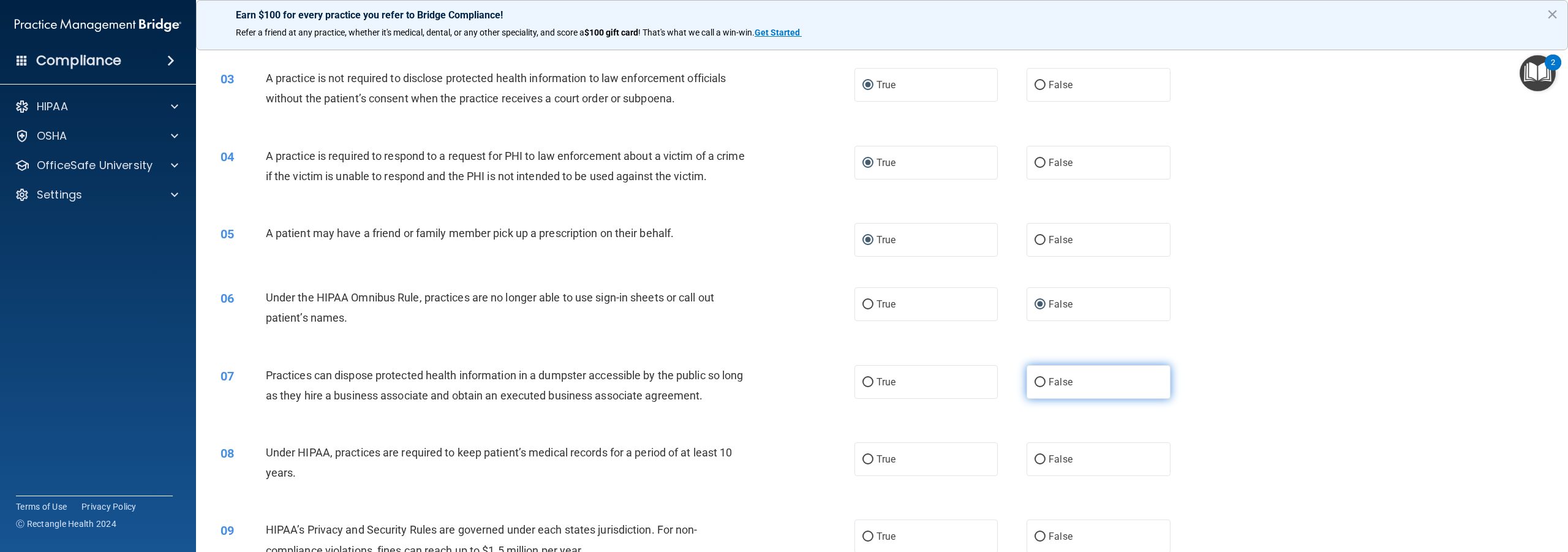
click at [1035, 387] on input "False" at bounding box center [1040, 382] width 11 height 9
radio input "true"
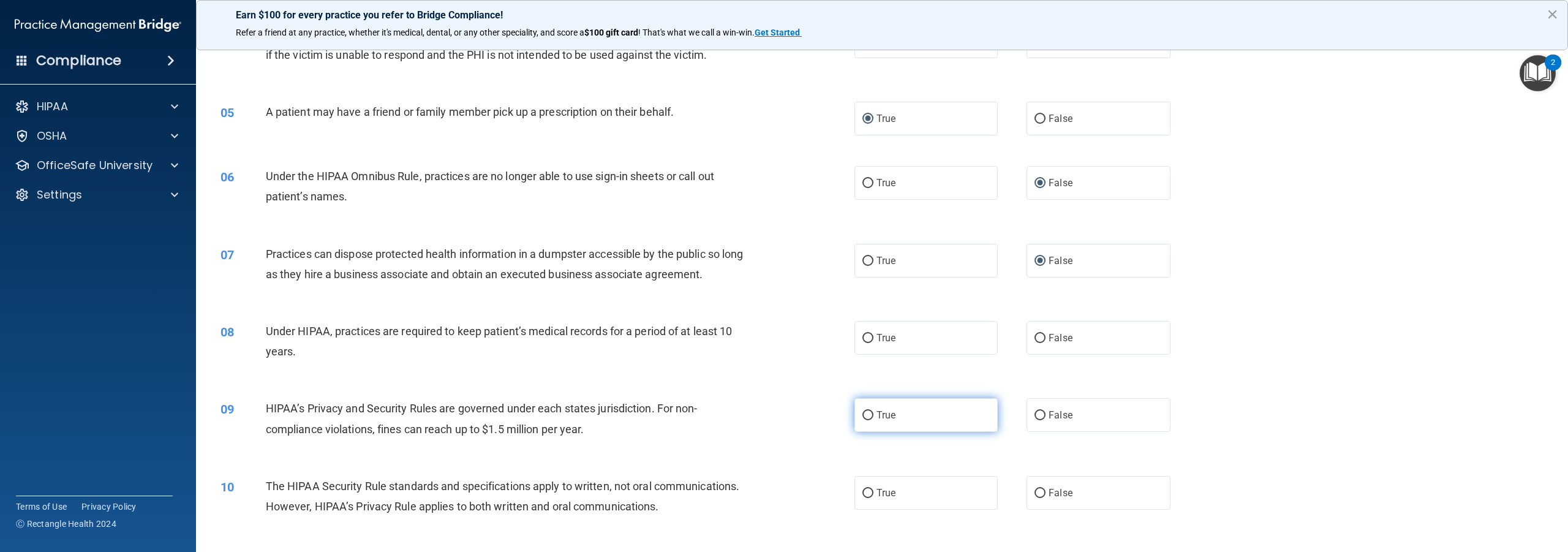
scroll to position [306, 0]
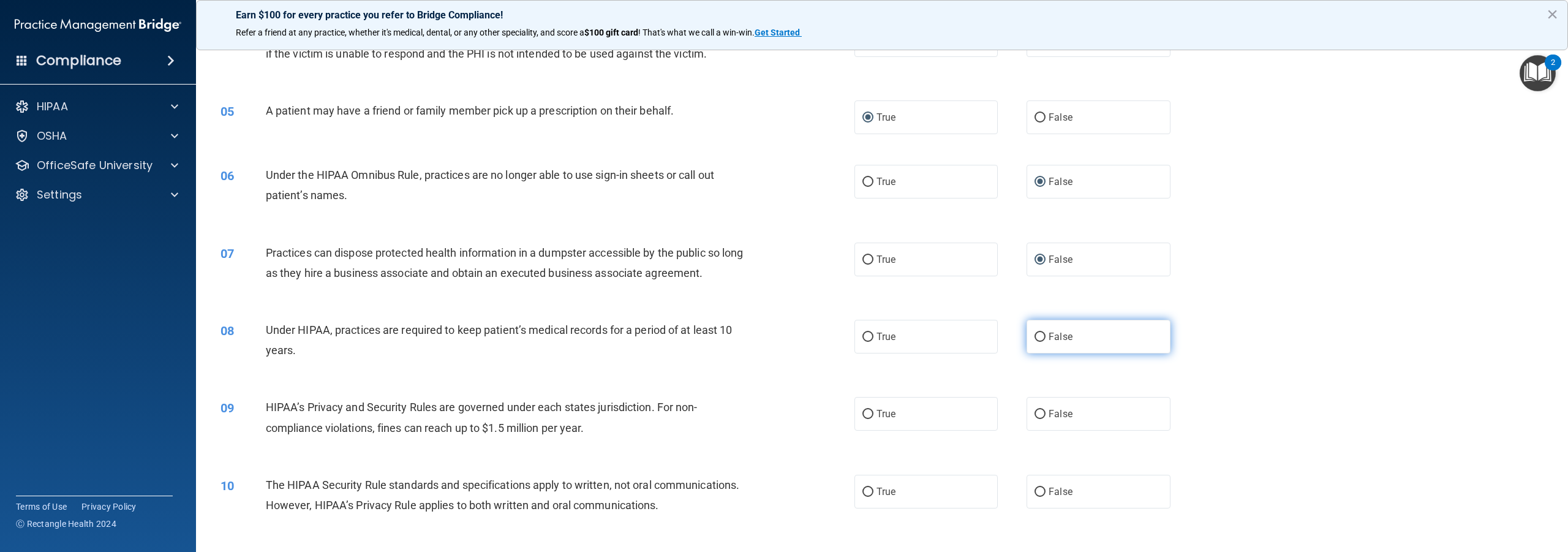
click at [1035, 342] on input "False" at bounding box center [1040, 337] width 11 height 9
radio input "true"
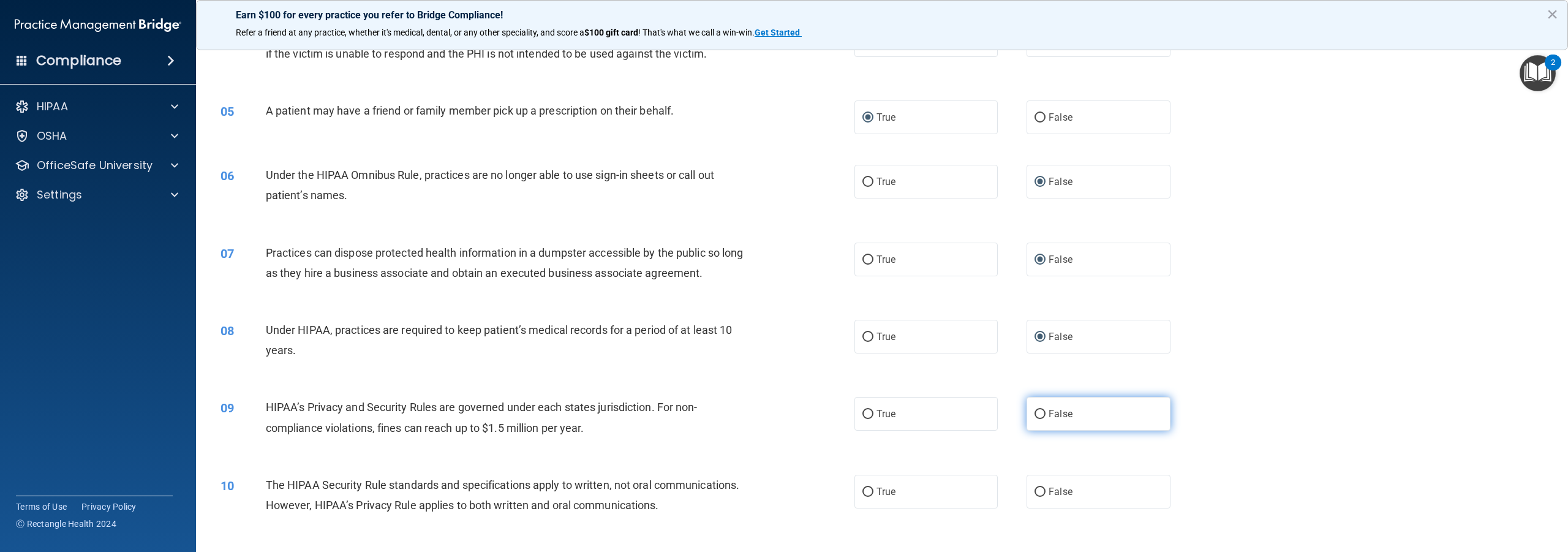
click at [1035, 419] on input "False" at bounding box center [1040, 414] width 11 height 9
radio input "true"
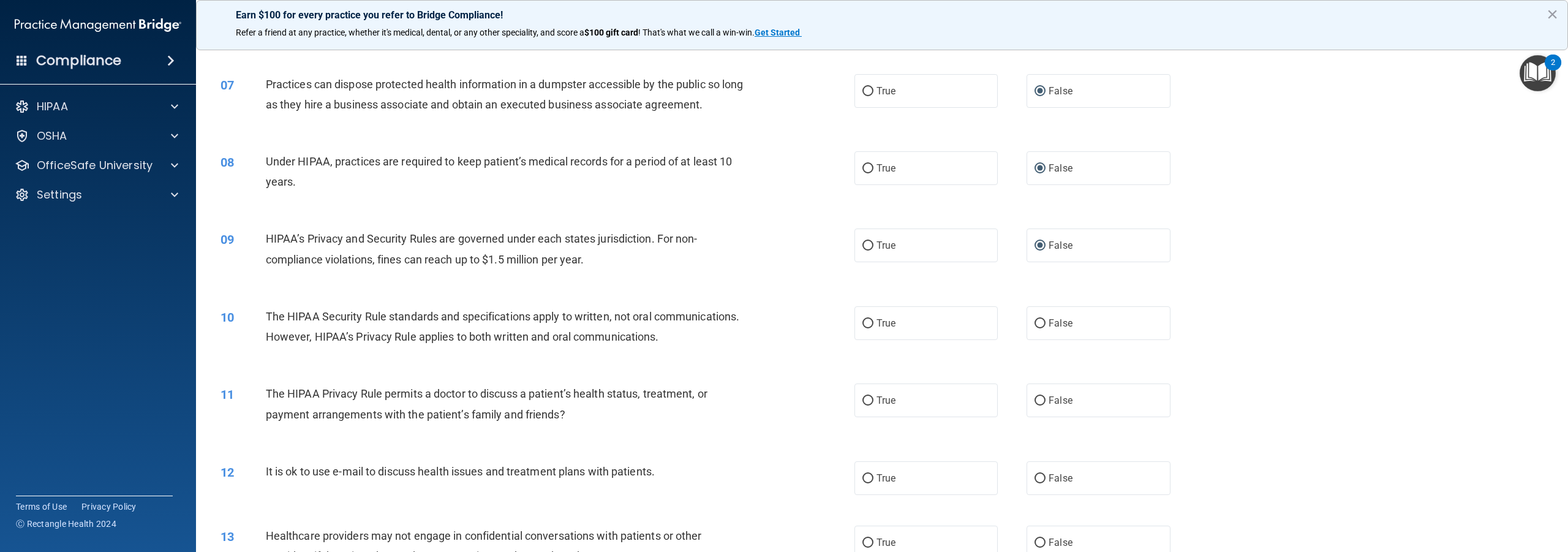
scroll to position [490, 0]
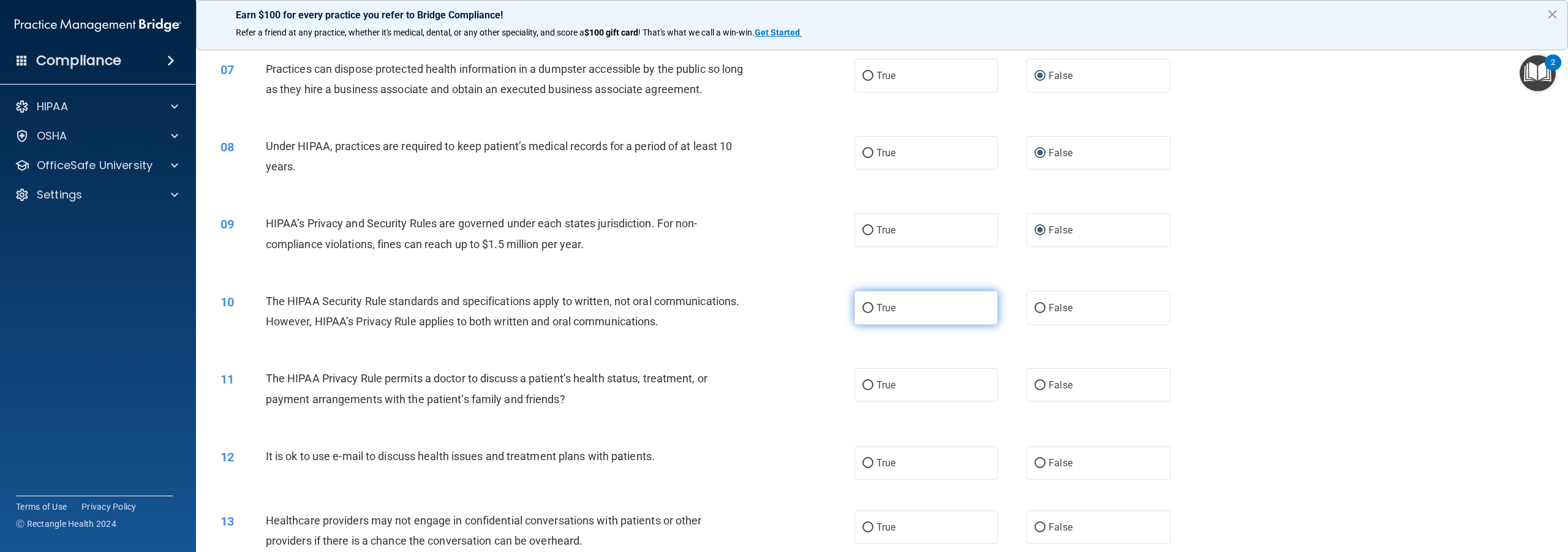
click at [863, 313] on input "True" at bounding box center [868, 308] width 11 height 9
radio input "true"
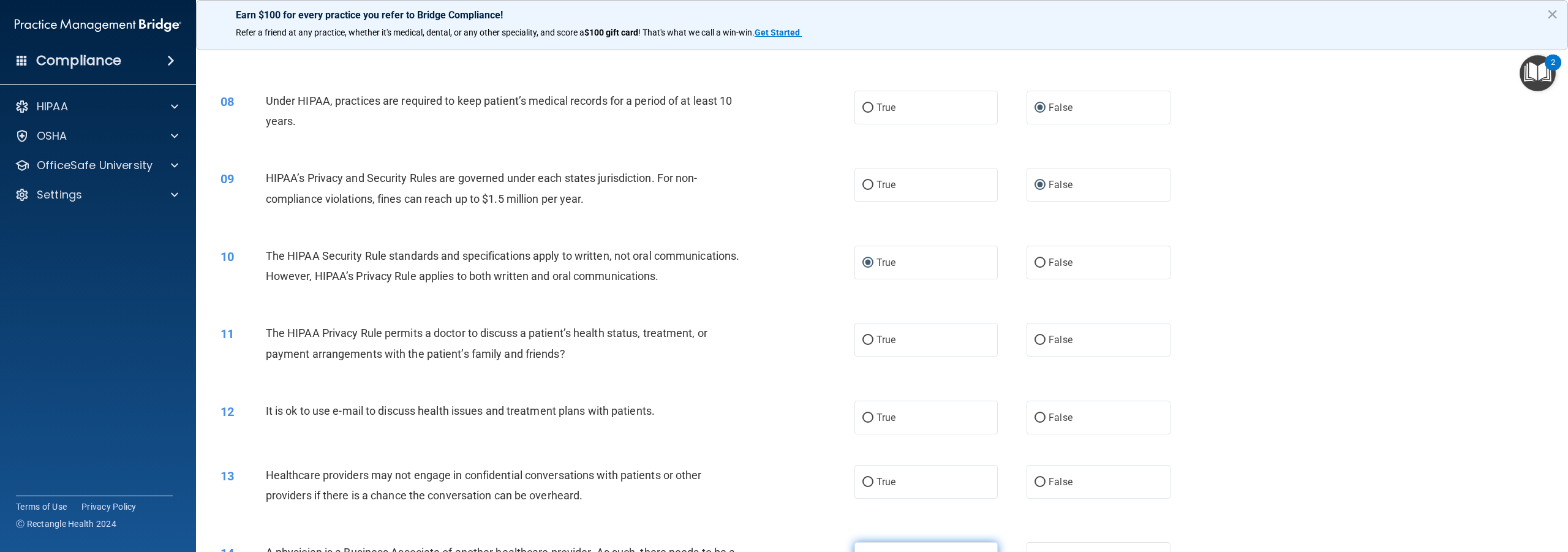
scroll to position [735, 0]
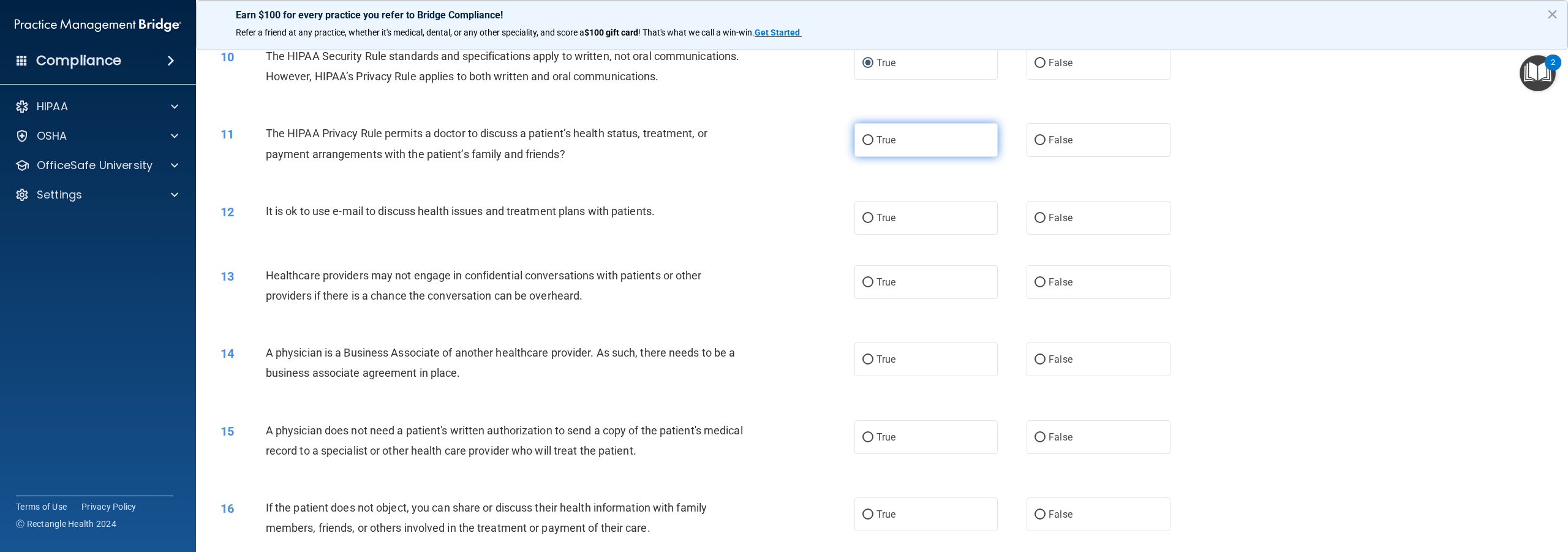
click at [863, 145] on input "True" at bounding box center [868, 141] width 11 height 9
radio input "true"
click at [863, 223] on input "True" at bounding box center [868, 218] width 11 height 9
radio input "true"
click at [1035, 287] on input "False" at bounding box center [1040, 282] width 11 height 9
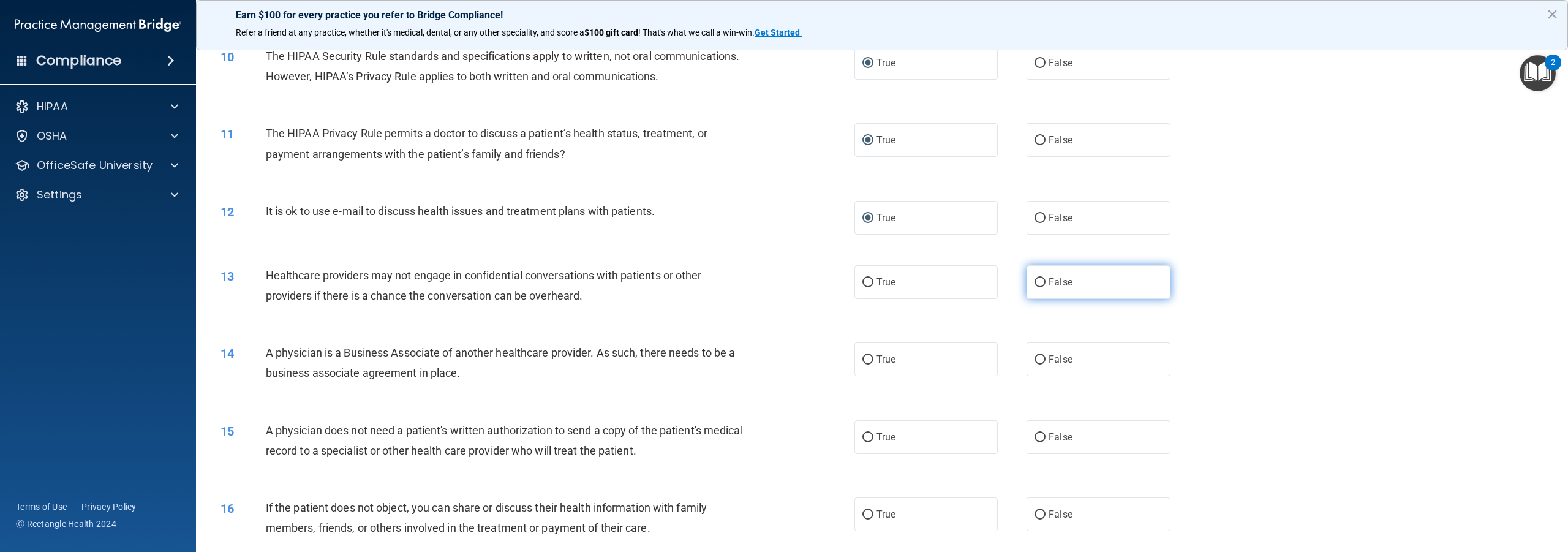
radio input "true"
click at [1035, 364] on input "False" at bounding box center [1040, 360] width 11 height 9
radio input "true"
click at [865, 442] on input "True" at bounding box center [868, 437] width 11 height 9
radio input "true"
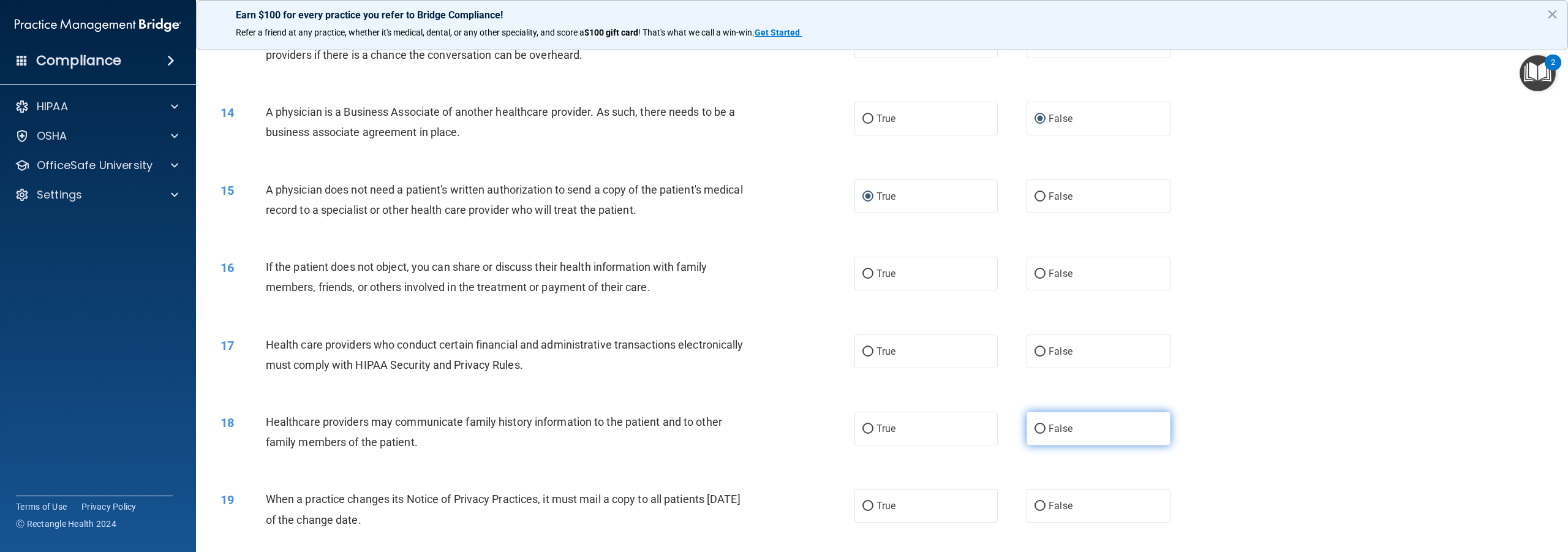
scroll to position [980, 0]
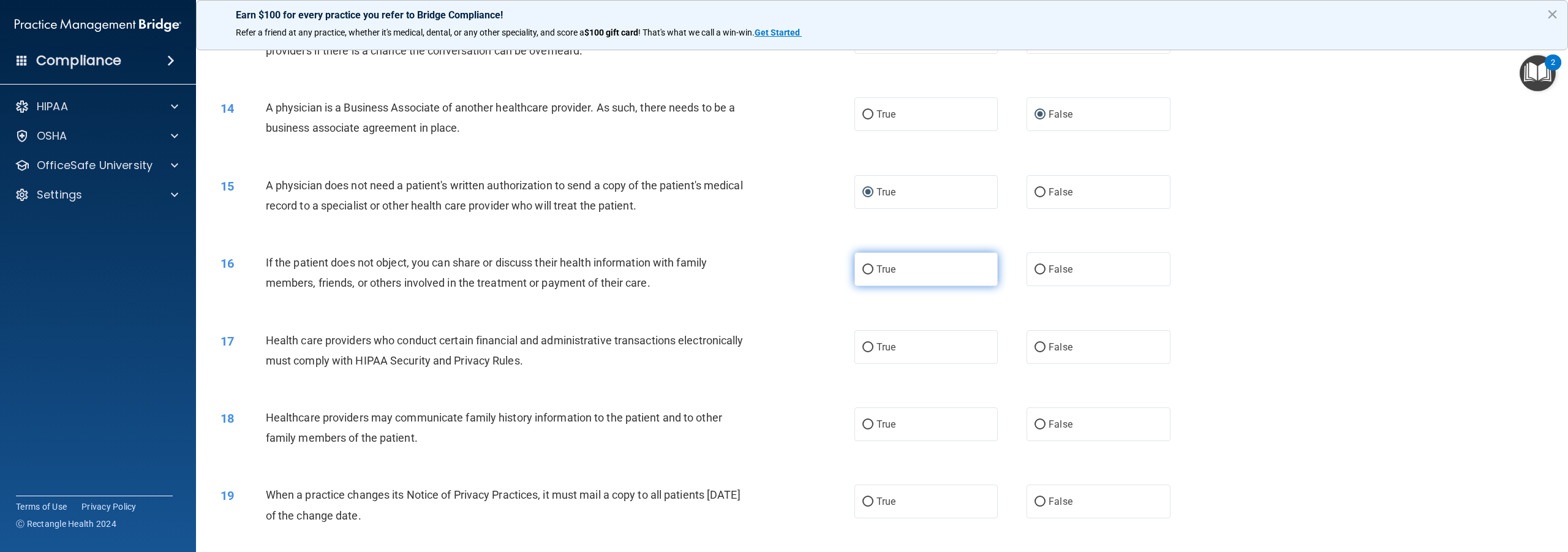
click at [865, 274] on input "True" at bounding box center [868, 270] width 11 height 9
radio input "true"
click at [863, 352] on input "True" at bounding box center [868, 347] width 11 height 9
radio input "true"
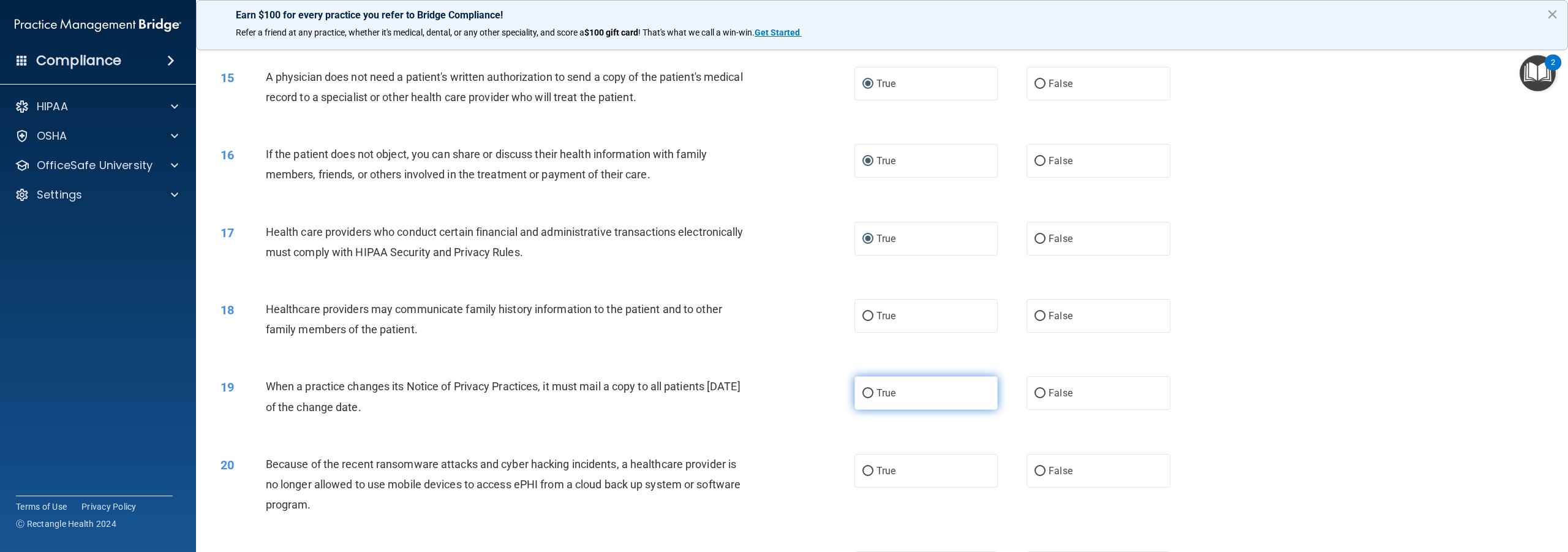
scroll to position [1103, 0]
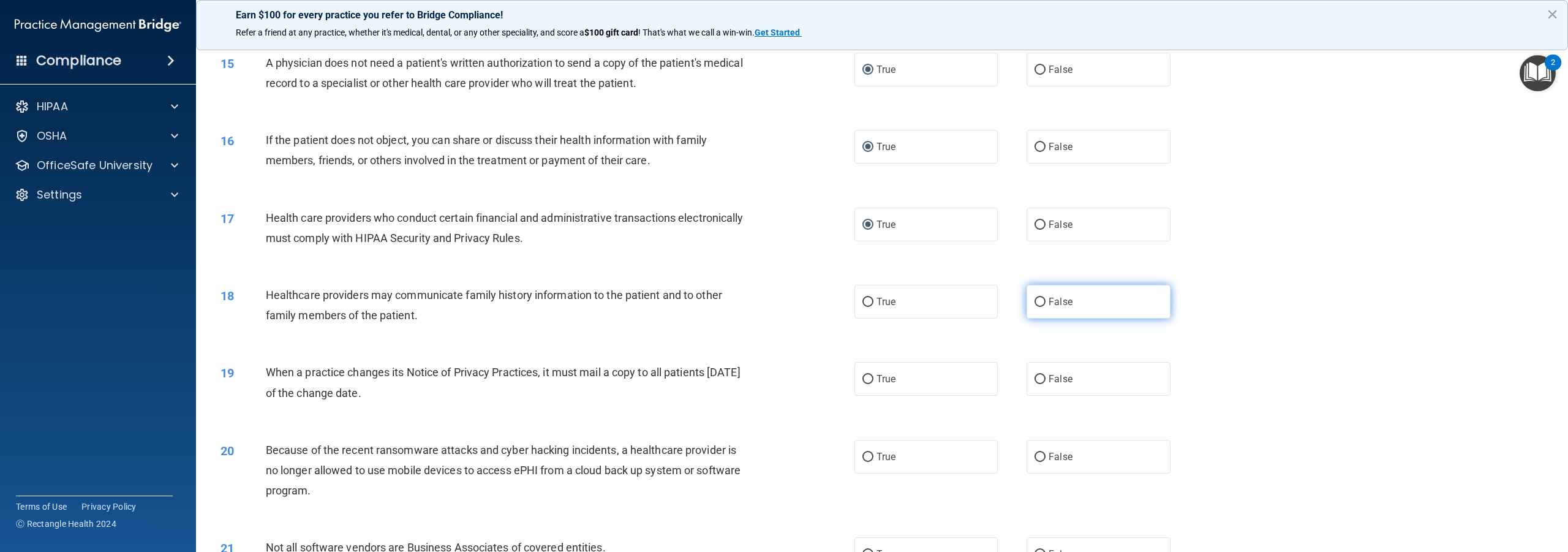
click at [1035, 307] on input "False" at bounding box center [1040, 302] width 11 height 9
radio input "true"
click at [1035, 384] on input "False" at bounding box center [1040, 379] width 11 height 9
radio input "true"
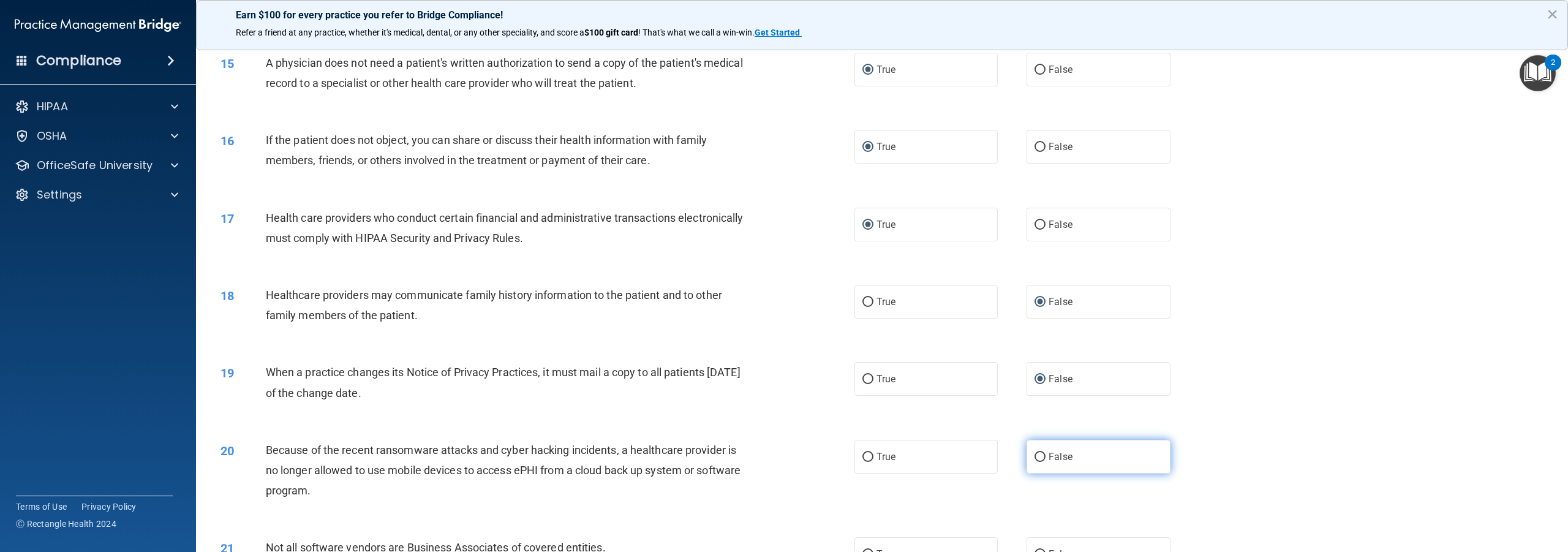
click at [1037, 462] on input "False" at bounding box center [1040, 457] width 11 height 9
radio input "true"
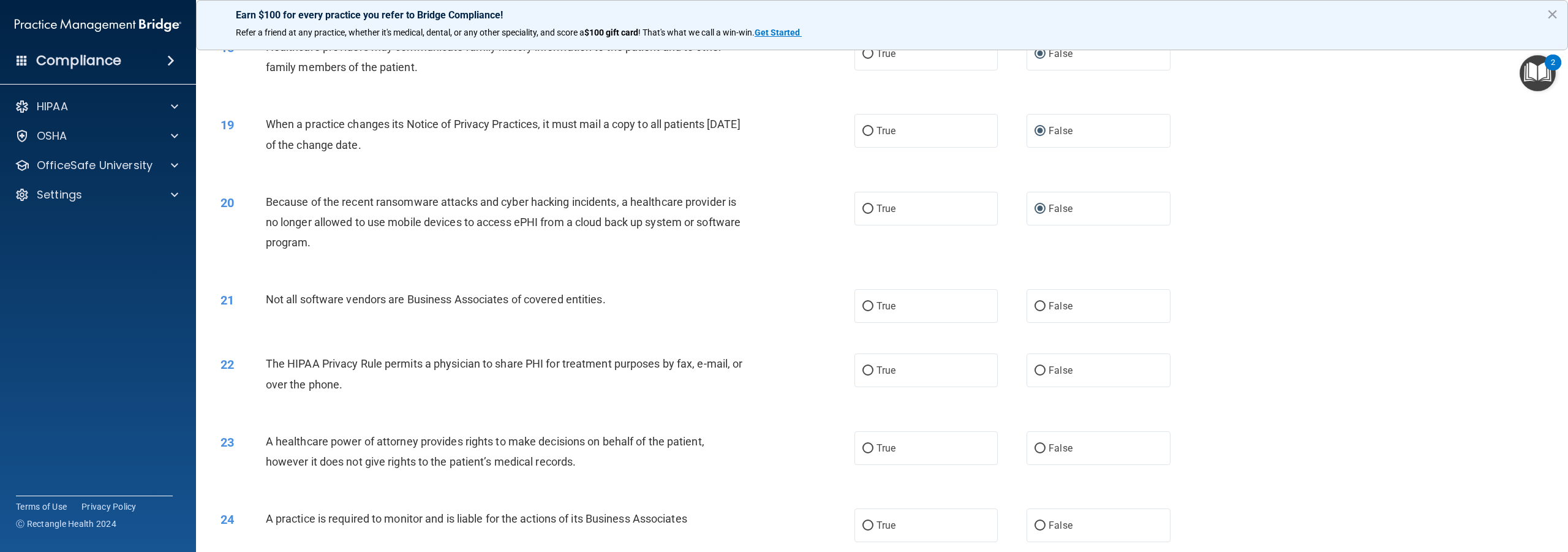
scroll to position [1409, 0]
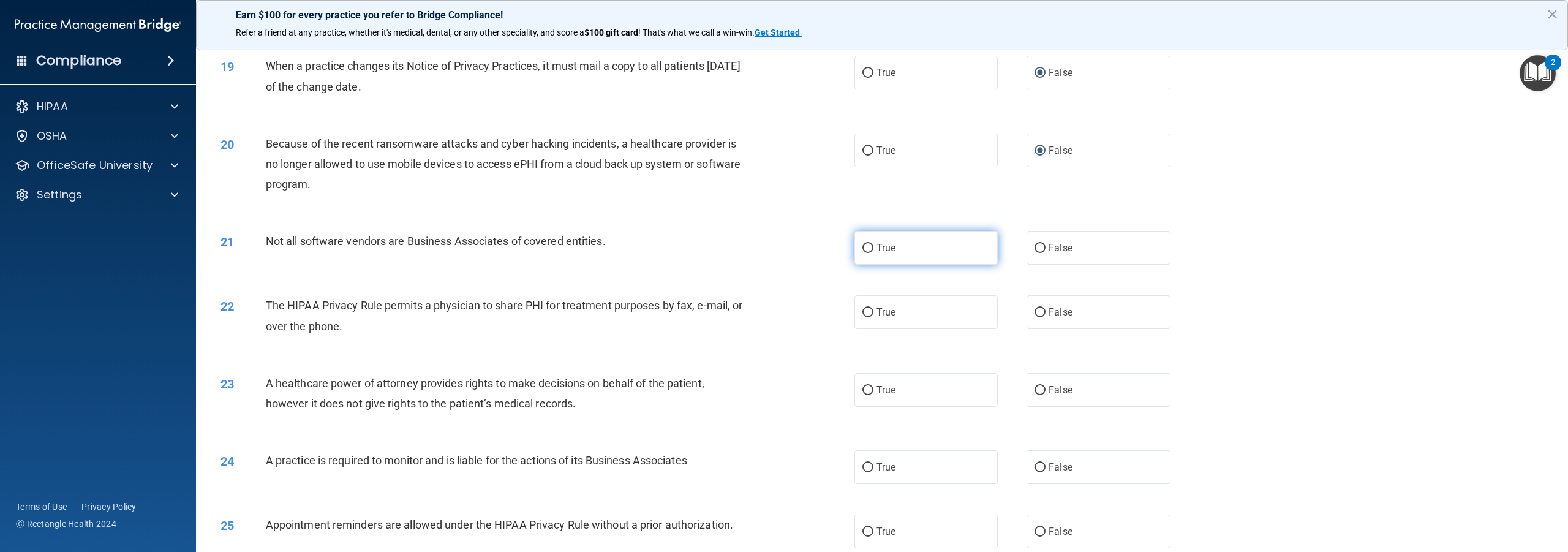
click at [867, 253] on input "True" at bounding box center [868, 248] width 11 height 9
radio input "true"
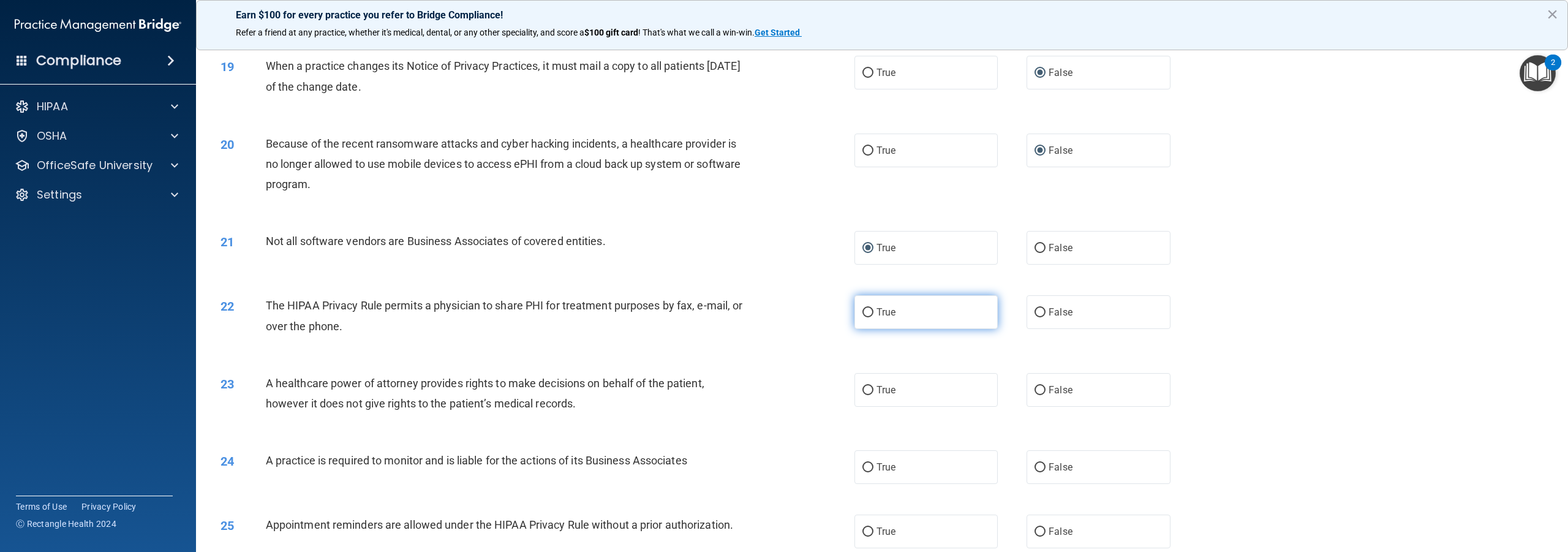
click at [865, 317] on input "True" at bounding box center [868, 313] width 11 height 9
radio input "true"
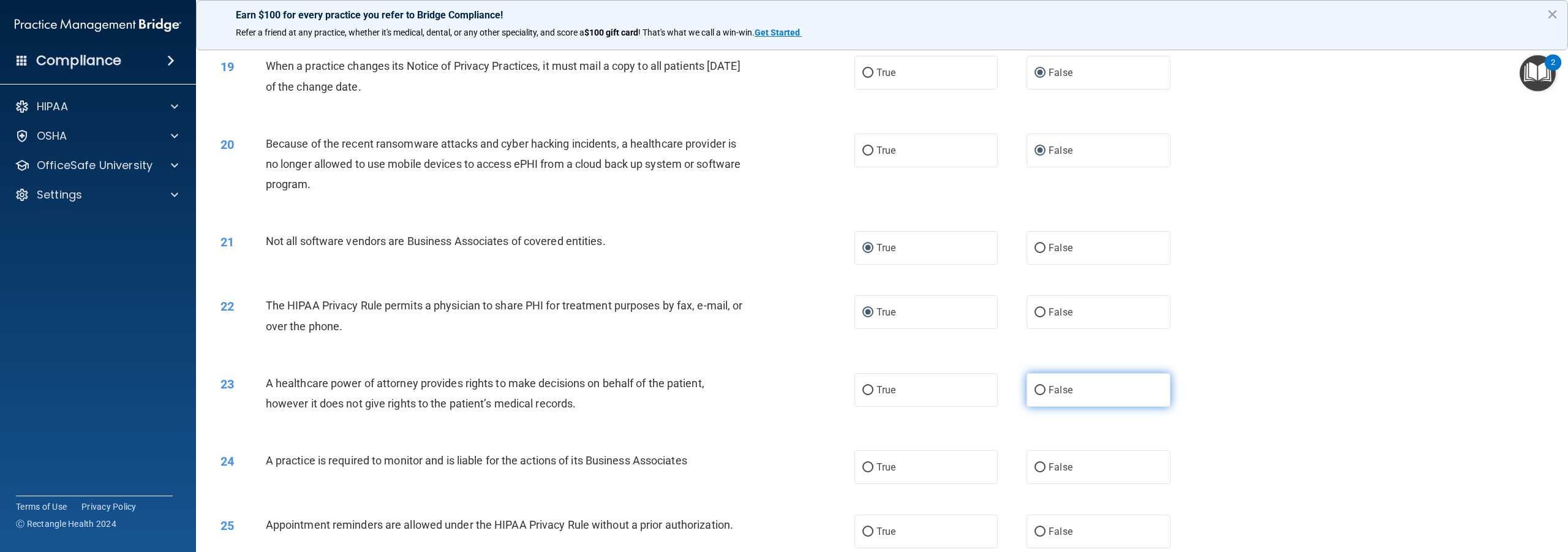
click at [1035, 395] on input "False" at bounding box center [1040, 390] width 11 height 9
radio input "true"
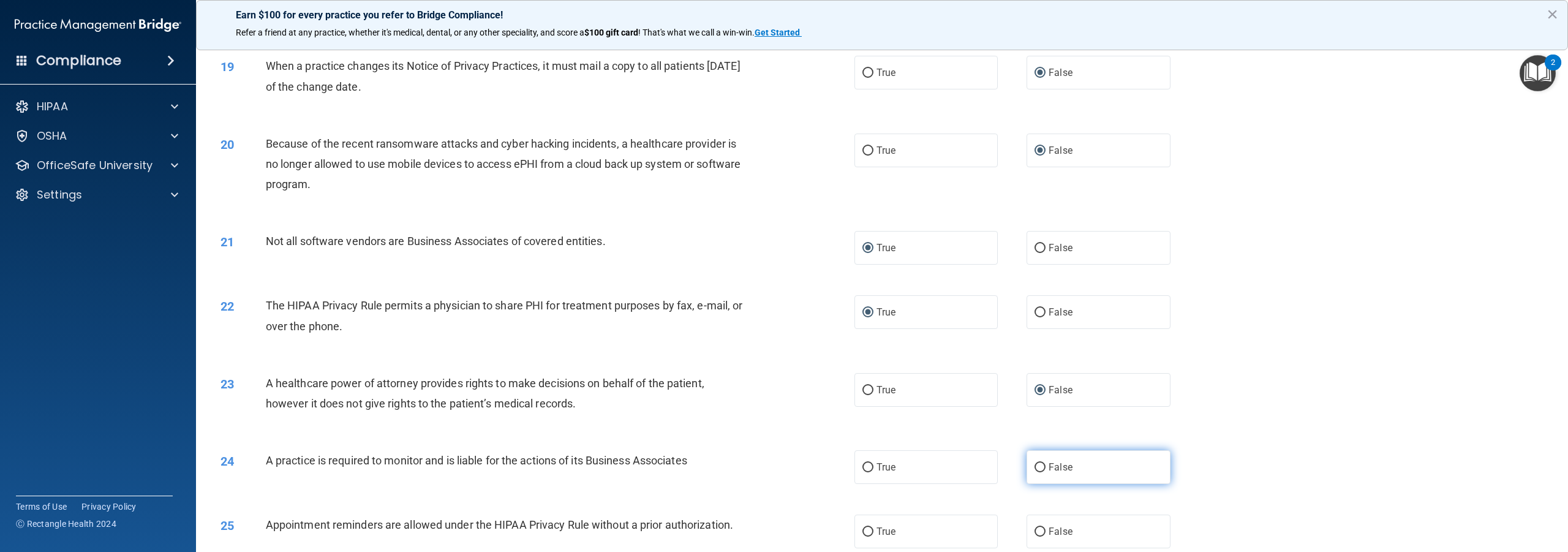
click at [1037, 472] on input "False" at bounding box center [1040, 468] width 11 height 9
radio input "true"
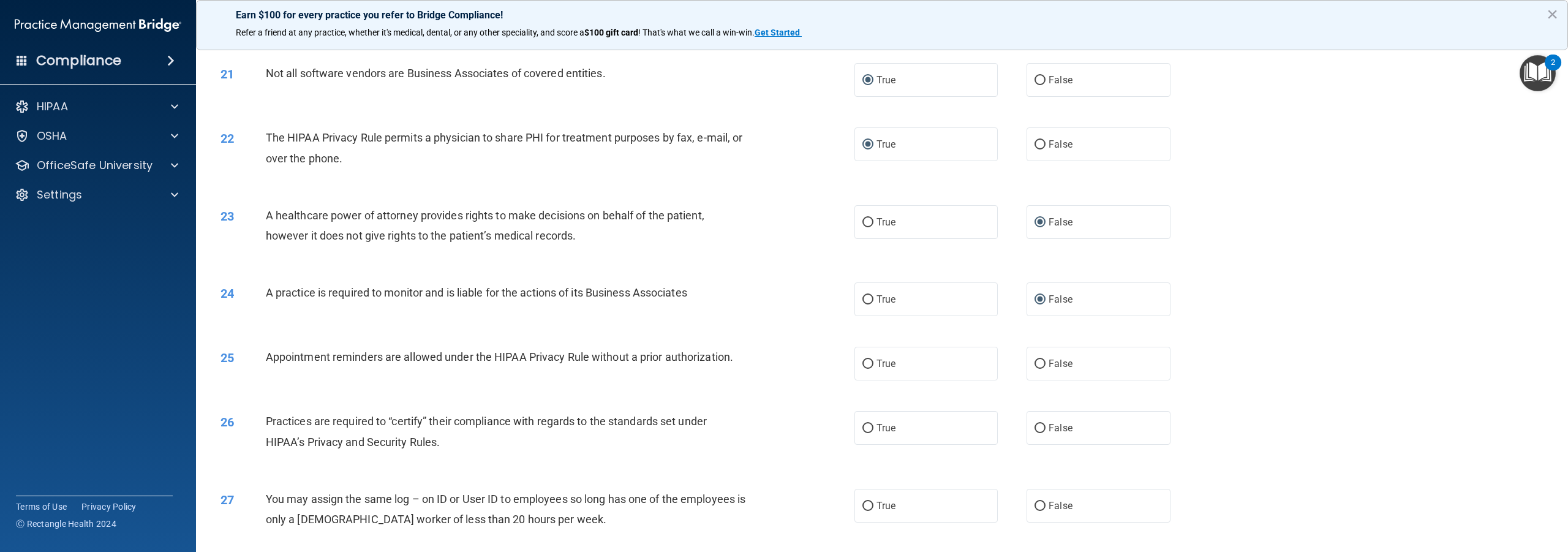
scroll to position [1592, 0]
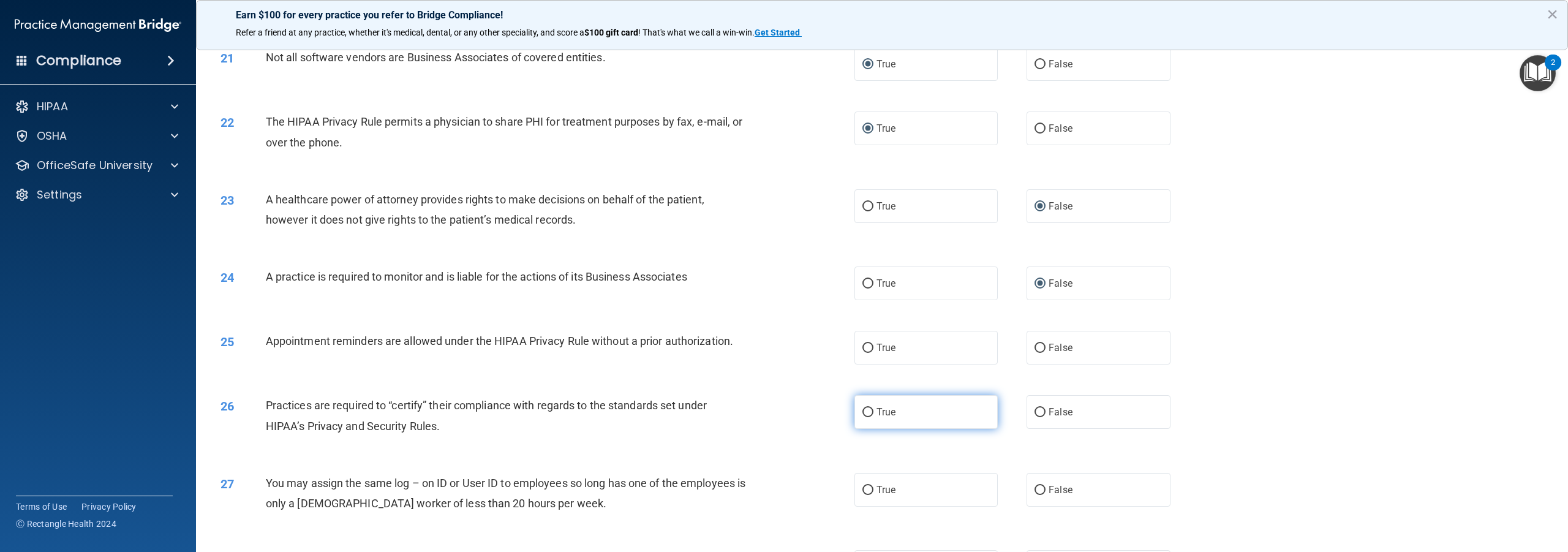
click at [864, 417] on input "True" at bounding box center [868, 412] width 11 height 9
radio input "true"
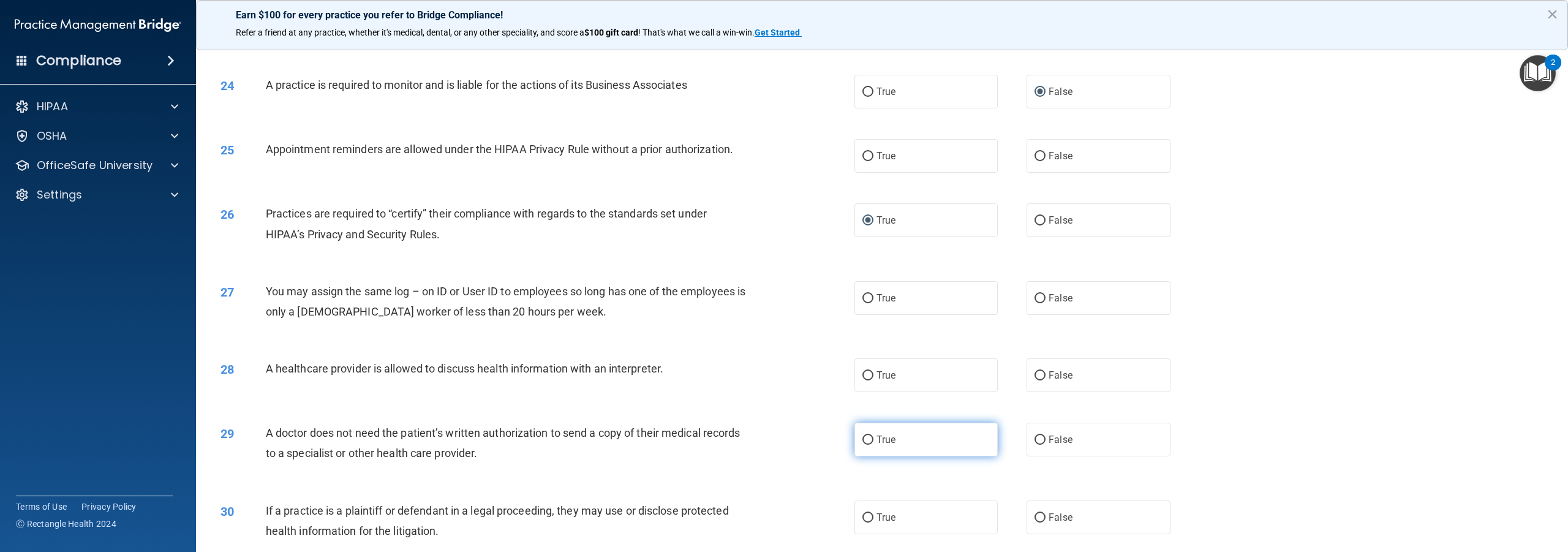
scroll to position [1837, 0]
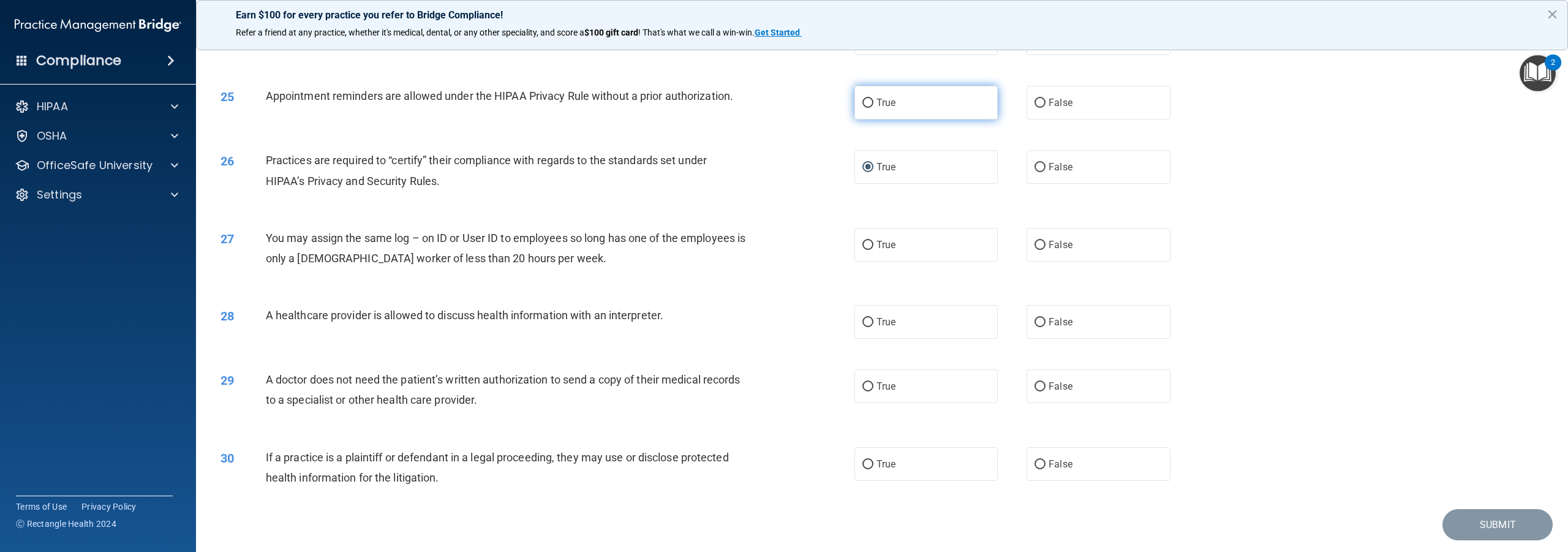
click at [863, 108] on input "True" at bounding box center [868, 103] width 11 height 9
radio input "true"
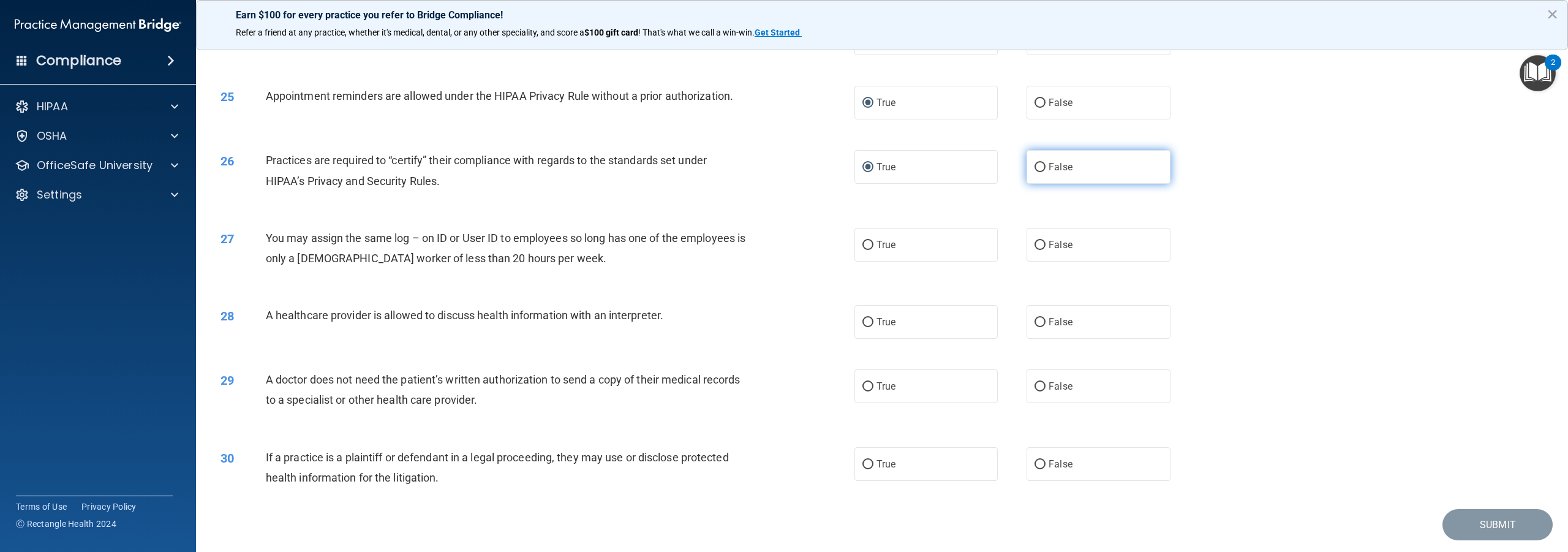
click at [1037, 172] on input "False" at bounding box center [1040, 168] width 11 height 9
radio input "true"
radio input "false"
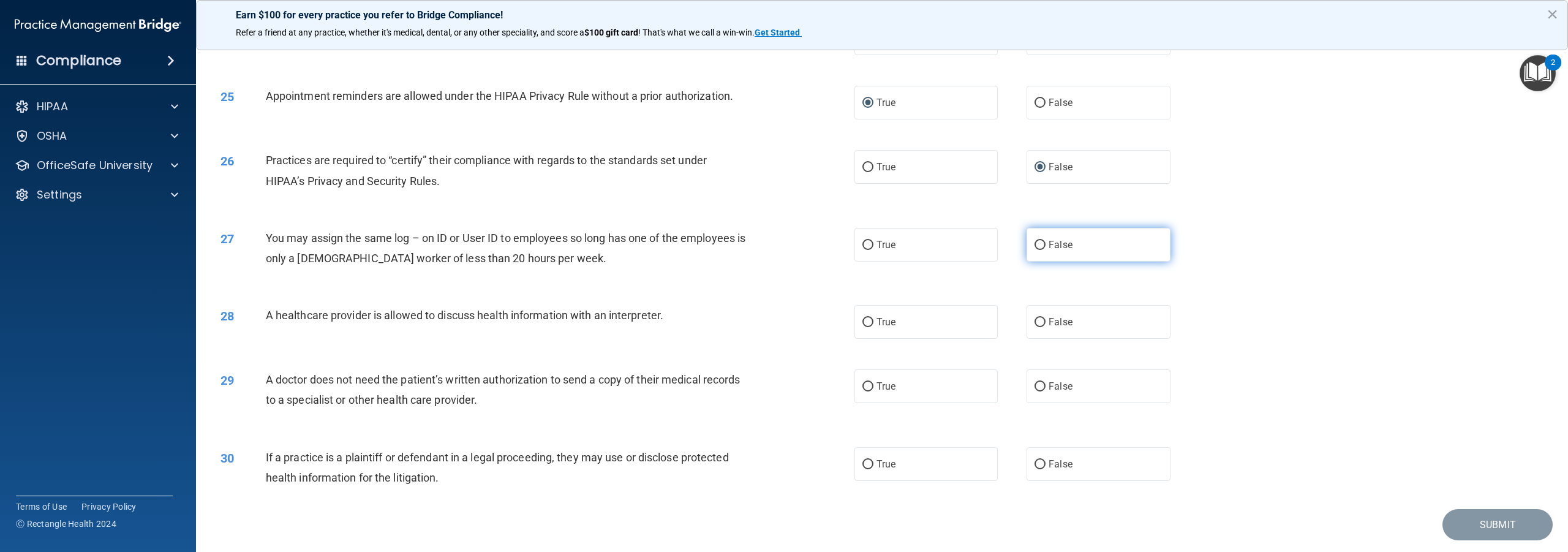
click at [1035, 250] on input "False" at bounding box center [1040, 245] width 11 height 9
radio input "true"
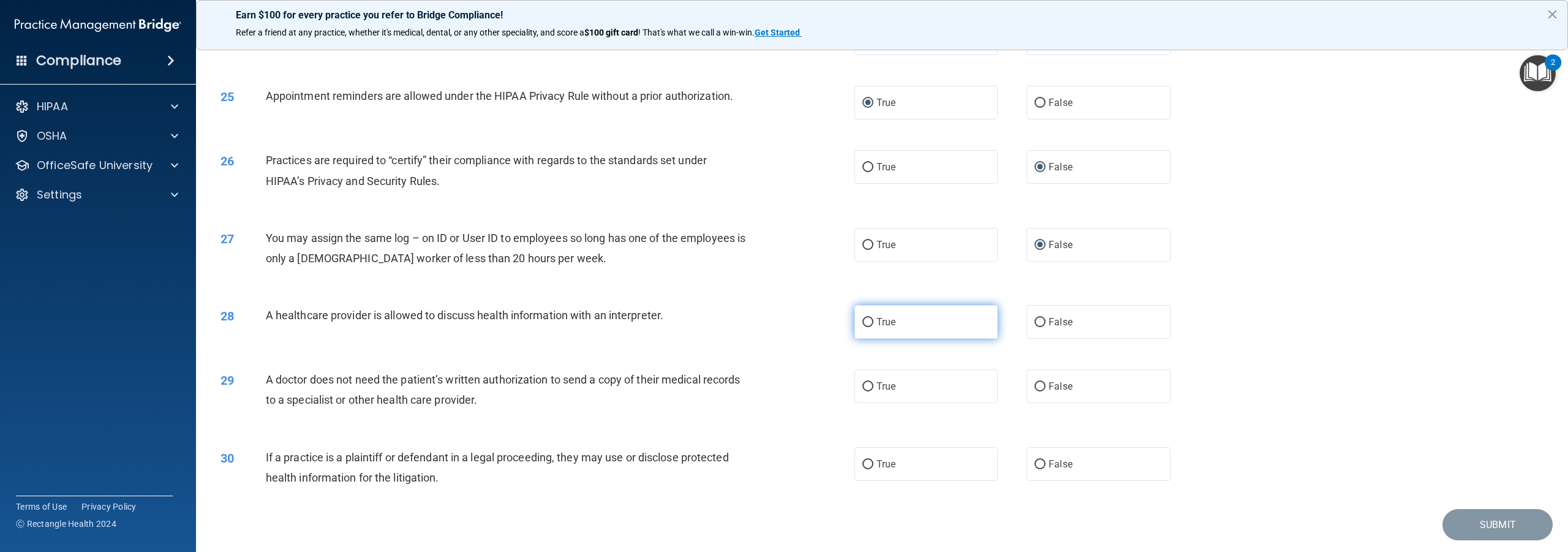
click at [864, 327] on input "True" at bounding box center [868, 322] width 11 height 9
radio input "true"
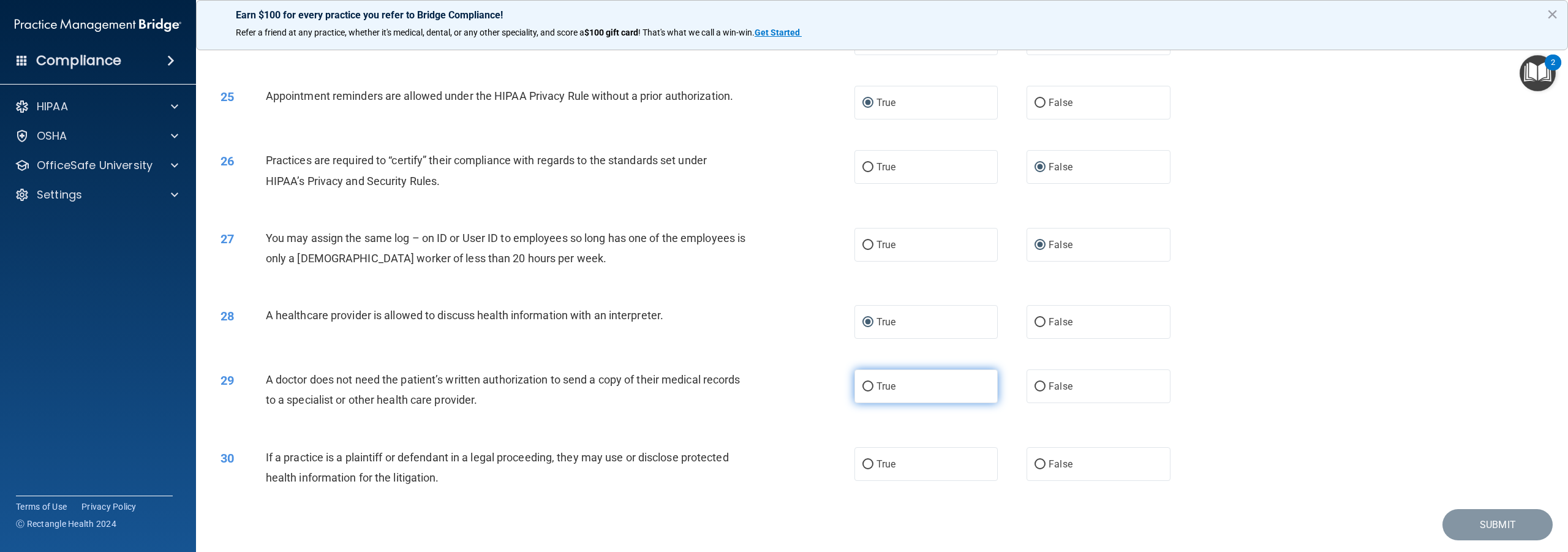
click at [868, 391] on input "True" at bounding box center [868, 387] width 11 height 9
radio input "true"
drag, startPoint x: 863, startPoint y: 504, endPoint x: 955, endPoint y: 481, distance: 94.8
click at [864, 469] on input "True" at bounding box center [868, 464] width 11 height 9
radio input "true"
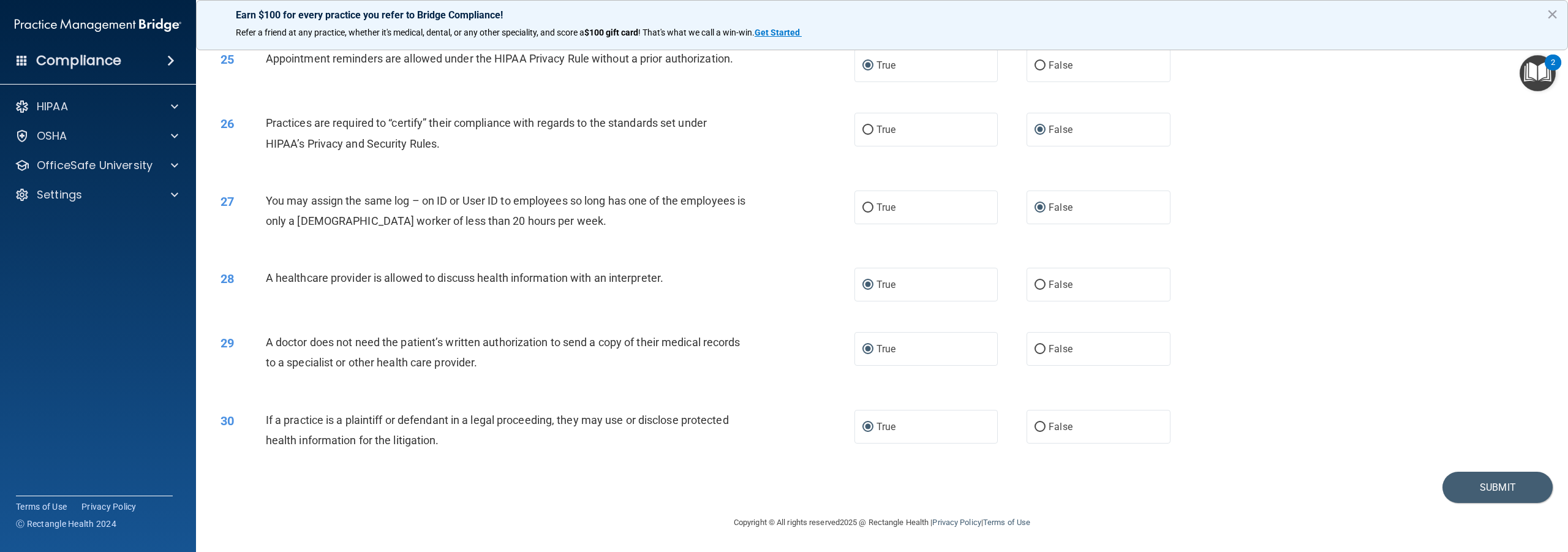
scroll to position [1915, 0]
click at [1470, 489] on button "Submit" at bounding box center [1497, 487] width 110 height 32
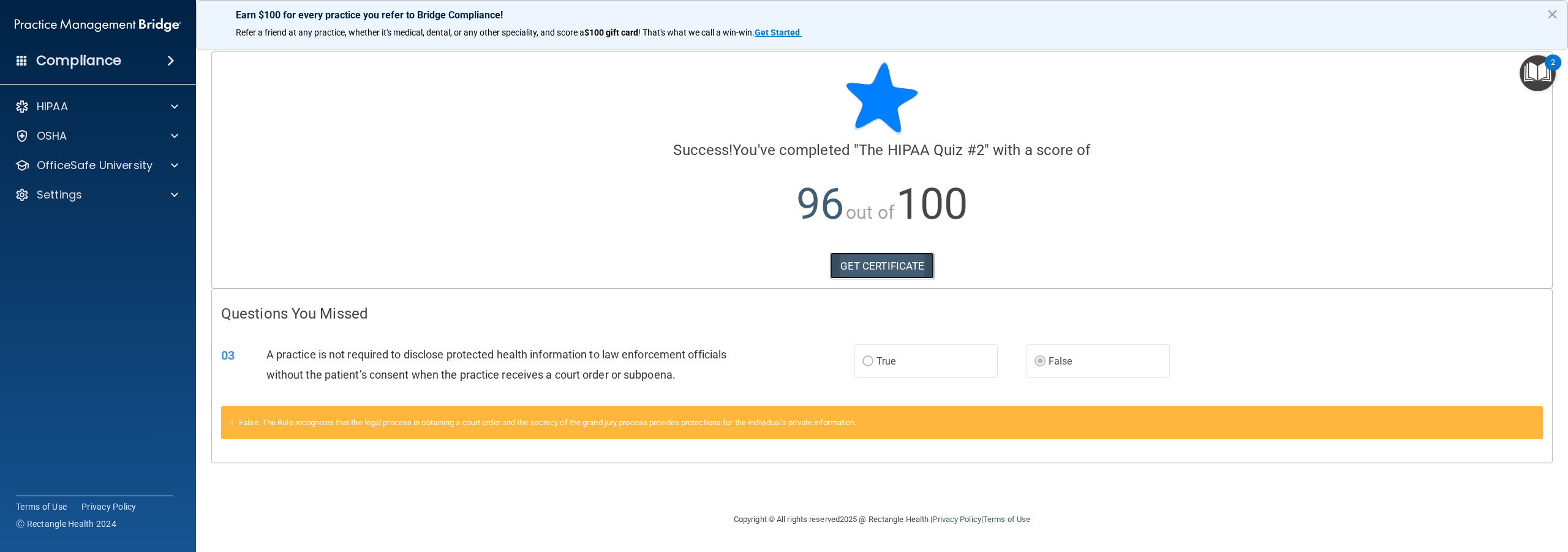
click at [883, 267] on link "GET CERTIFICATE" at bounding box center [882, 265] width 105 height 27
click at [75, 171] on p "OfficeSafe University" at bounding box center [95, 165] width 116 height 14
click at [87, 227] on p "OSHA Training" at bounding box center [57, 224] width 99 height 12
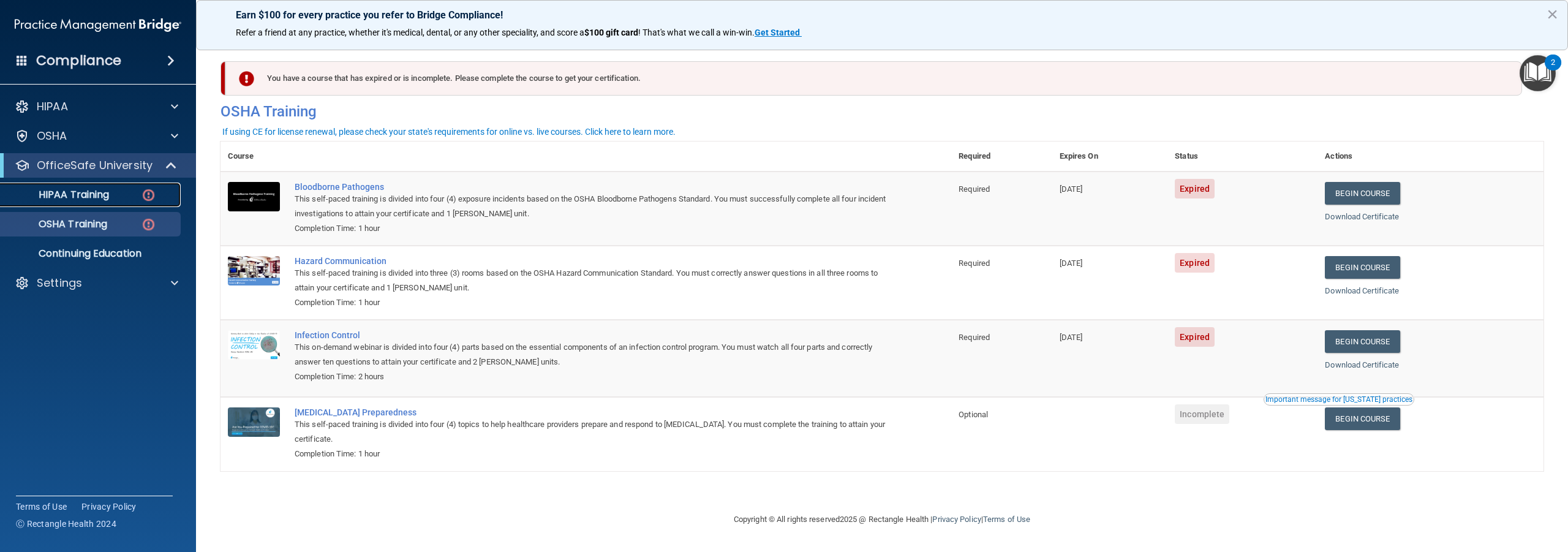
click at [72, 192] on p "HIPAA Training" at bounding box center [59, 194] width 101 height 12
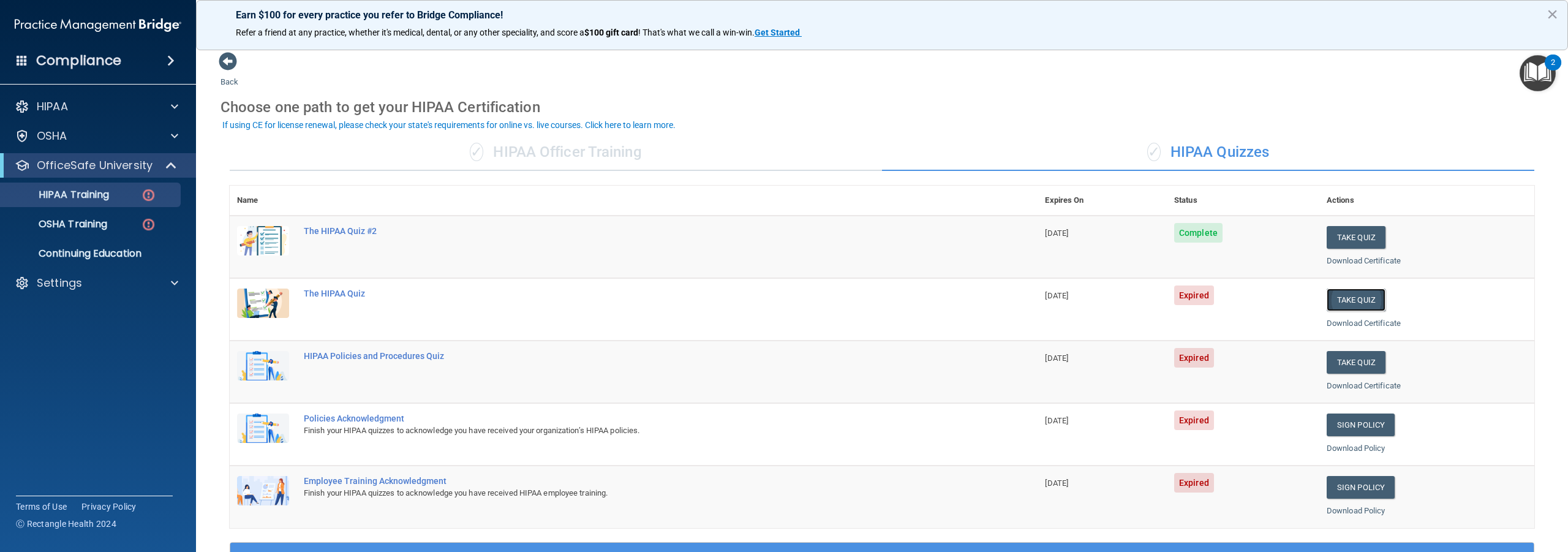
click at [1345, 297] on button "Take Quiz" at bounding box center [1356, 300] width 59 height 23
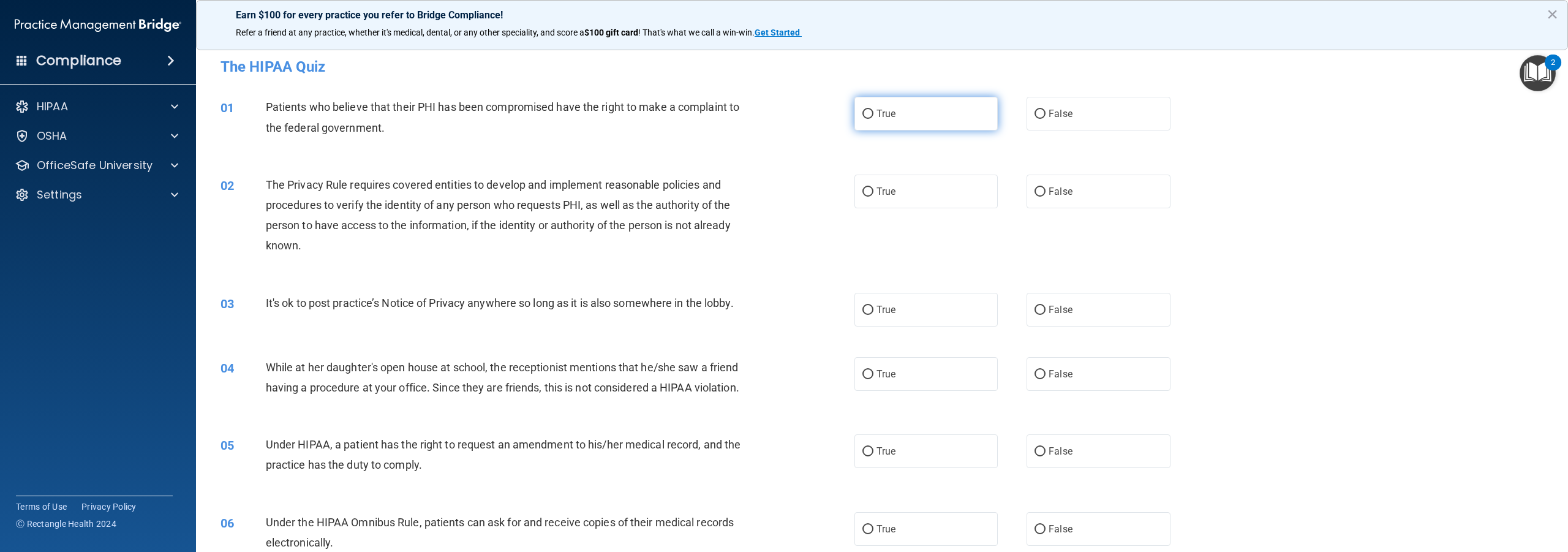
click at [863, 116] on input "True" at bounding box center [868, 114] width 11 height 9
radio input "true"
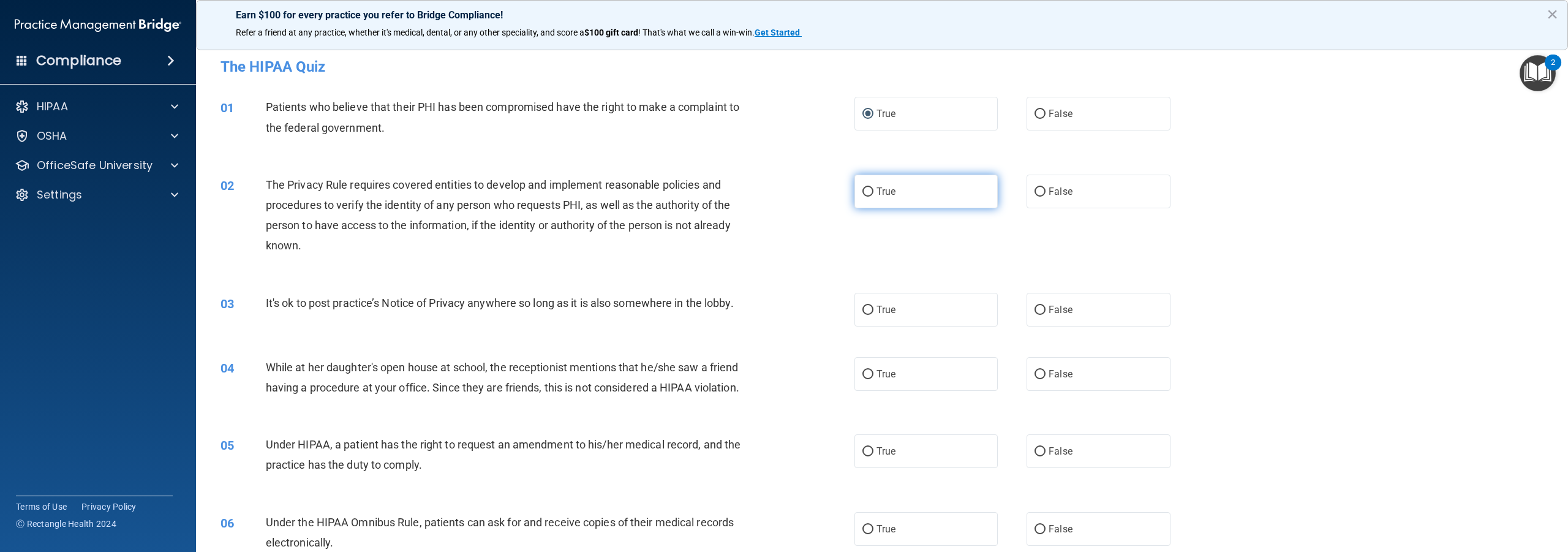
click at [868, 192] on input "True" at bounding box center [868, 192] width 11 height 9
radio input "true"
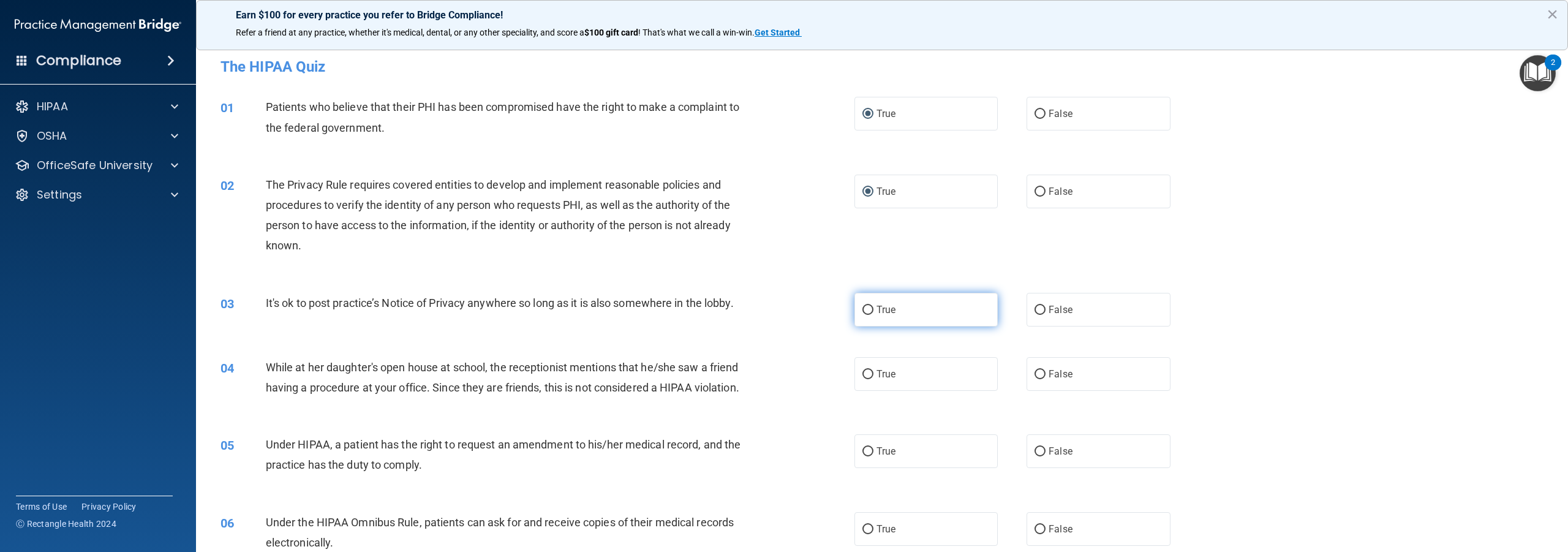
click at [864, 309] on input "True" at bounding box center [868, 310] width 11 height 9
radio input "true"
click at [1035, 373] on input "False" at bounding box center [1040, 374] width 11 height 9
radio input "true"
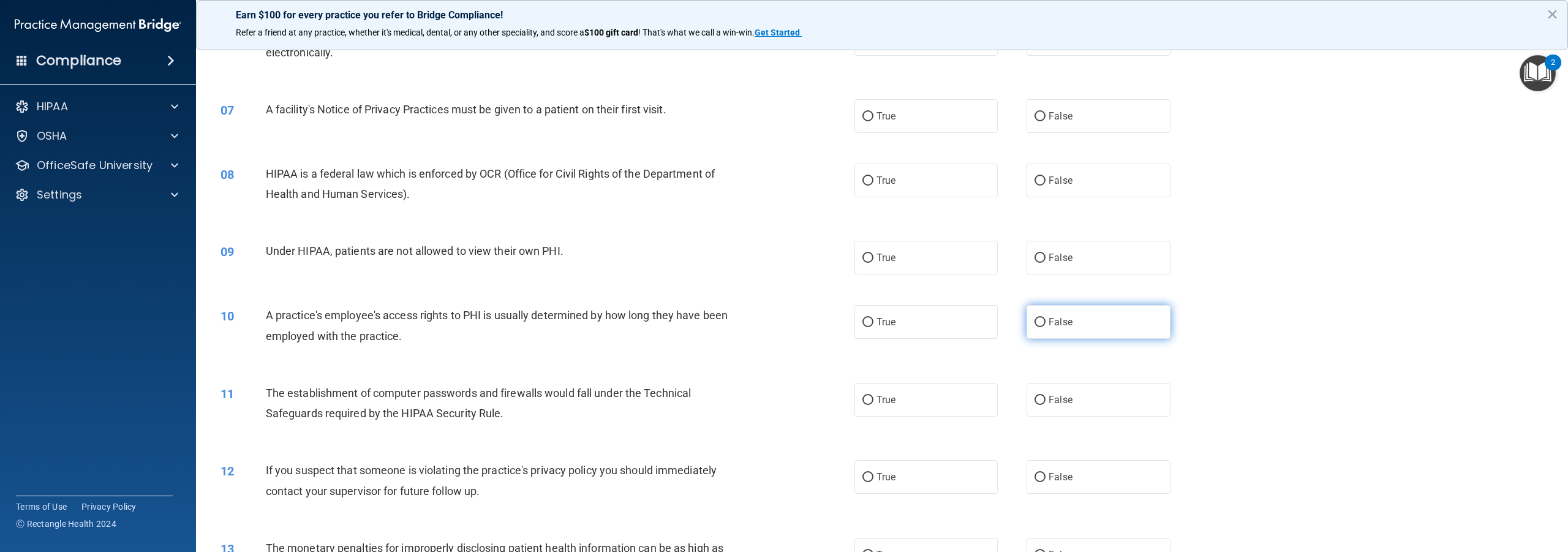
scroll to position [428, 0]
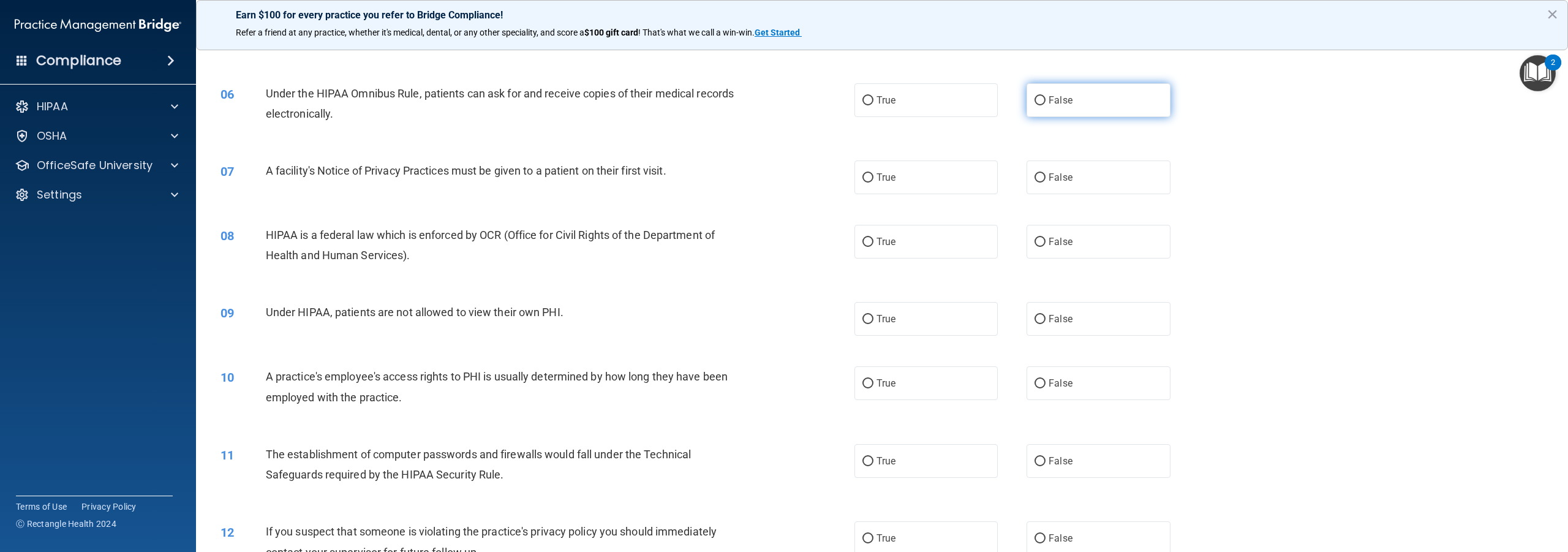
click at [1035, 105] on input "False" at bounding box center [1040, 101] width 11 height 9
radio input "true"
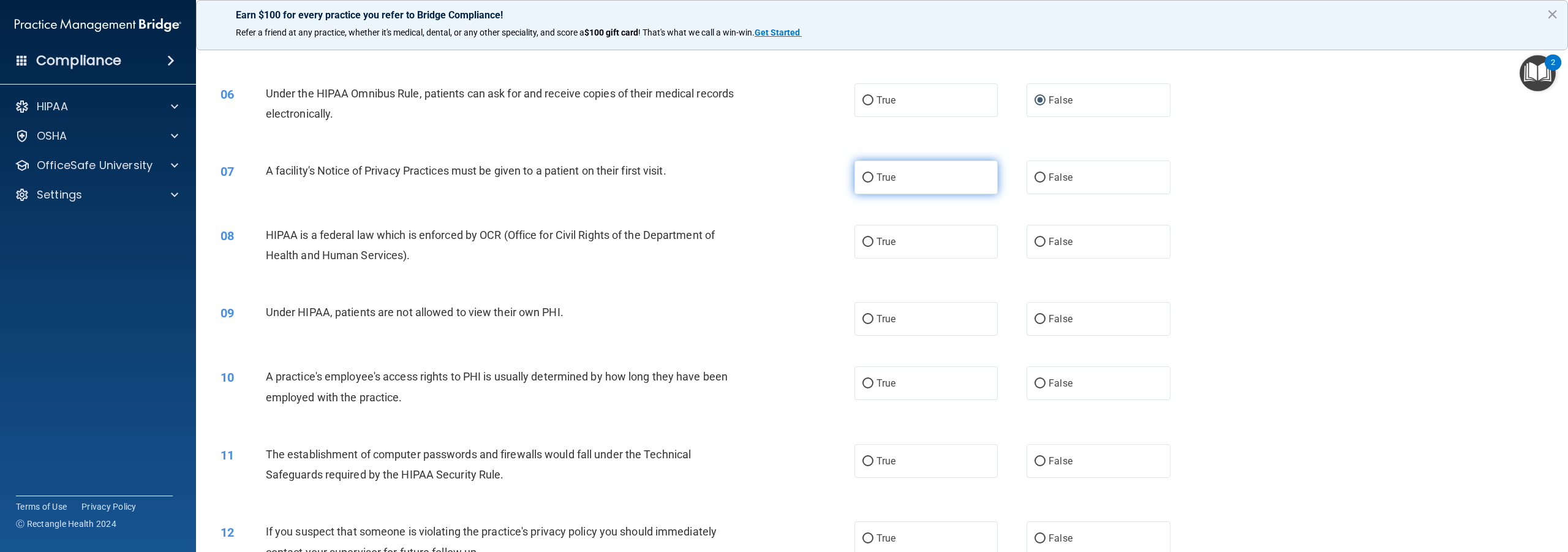
click at [864, 183] on input "True" at bounding box center [868, 178] width 11 height 9
radio input "true"
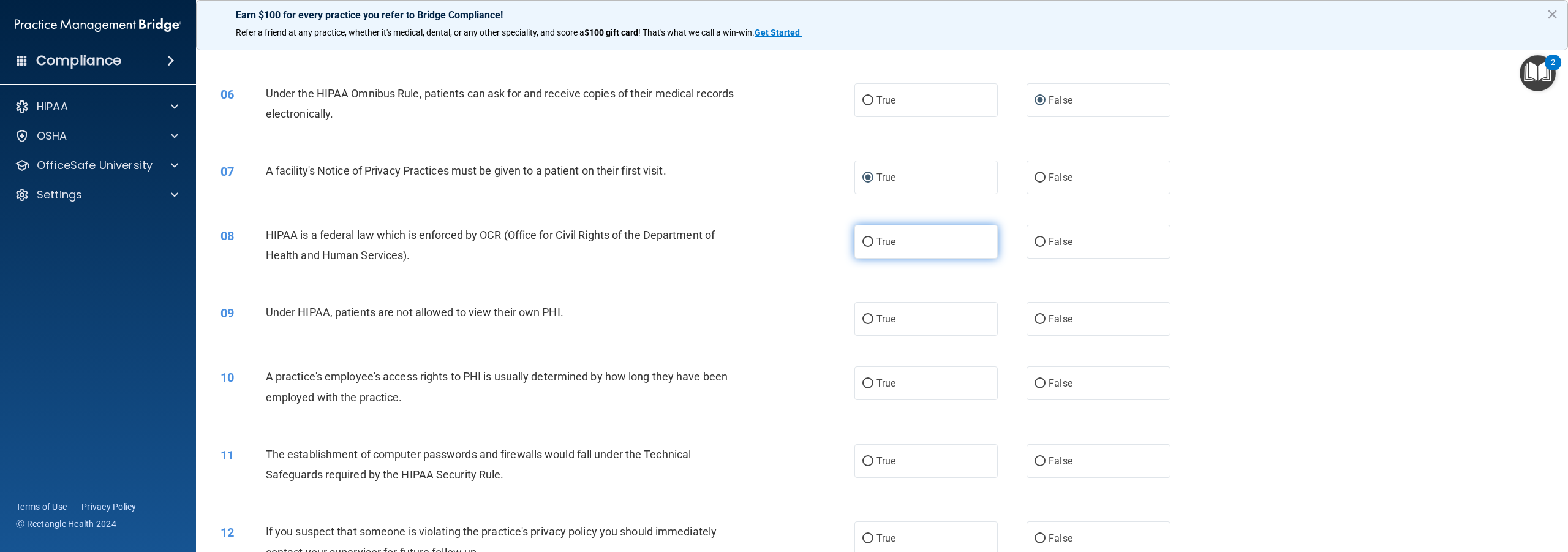
click at [865, 247] on input "True" at bounding box center [868, 242] width 11 height 9
radio input "true"
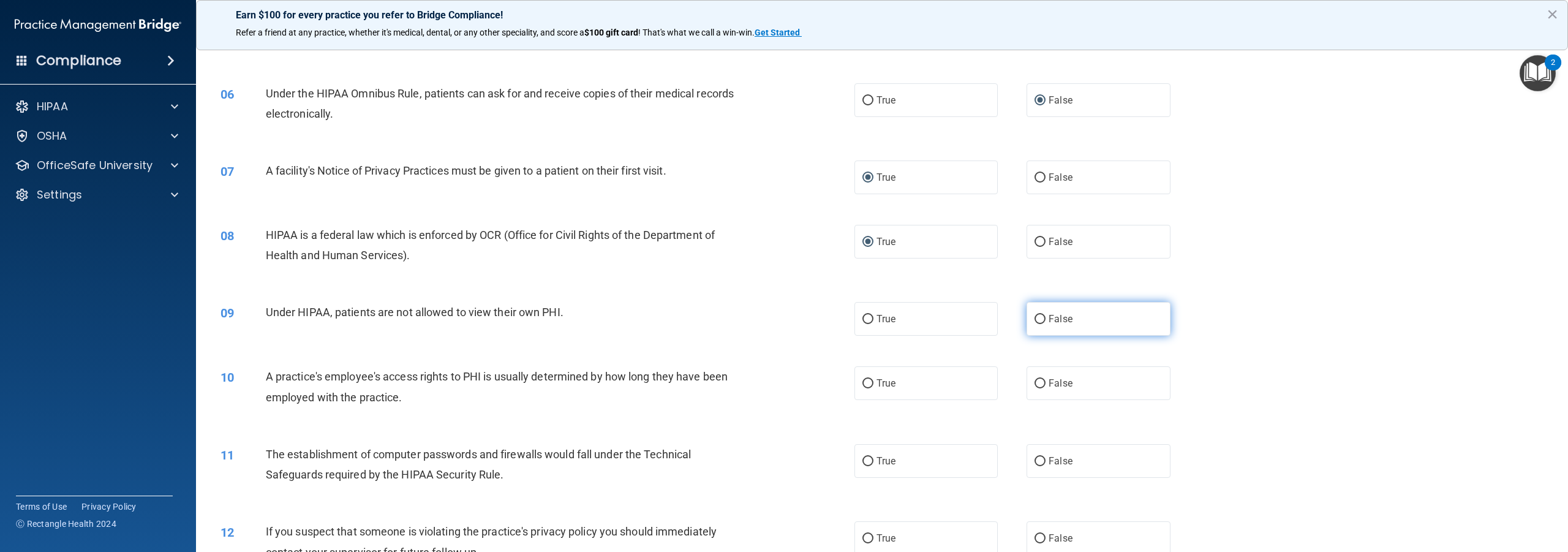
click at [1039, 324] on input "False" at bounding box center [1040, 319] width 11 height 9
radio input "true"
click at [1037, 388] on input "False" at bounding box center [1040, 384] width 11 height 9
radio input "true"
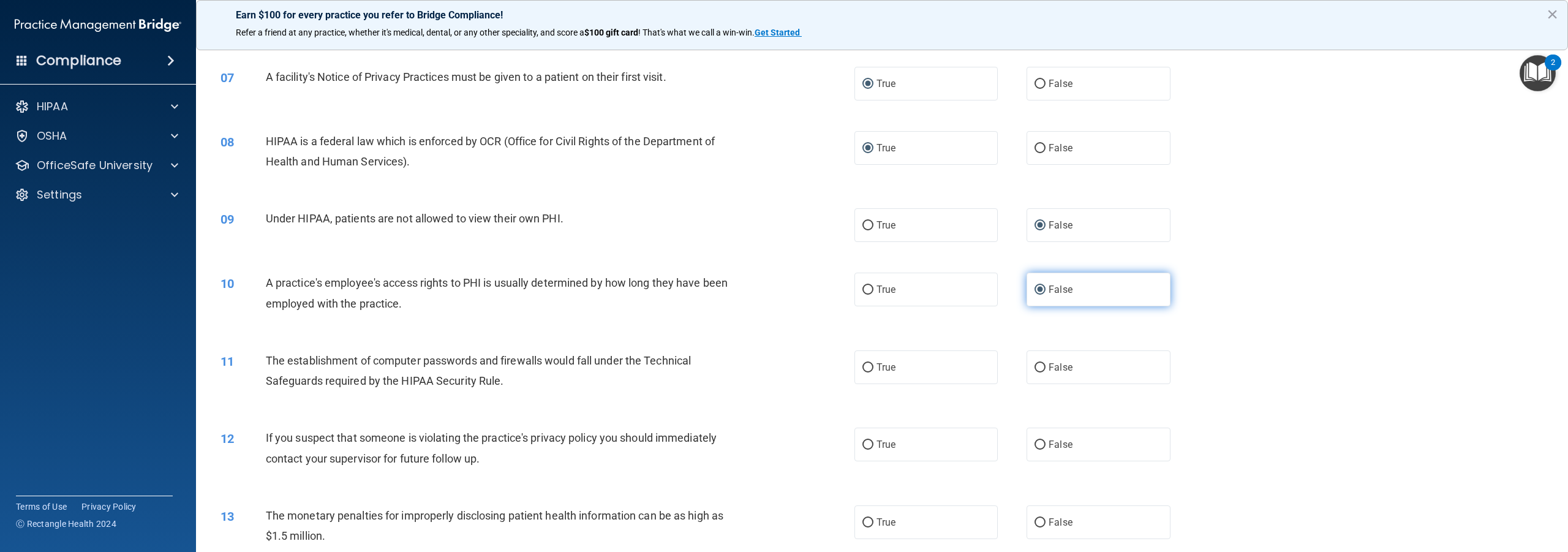
scroll to position [612, 0]
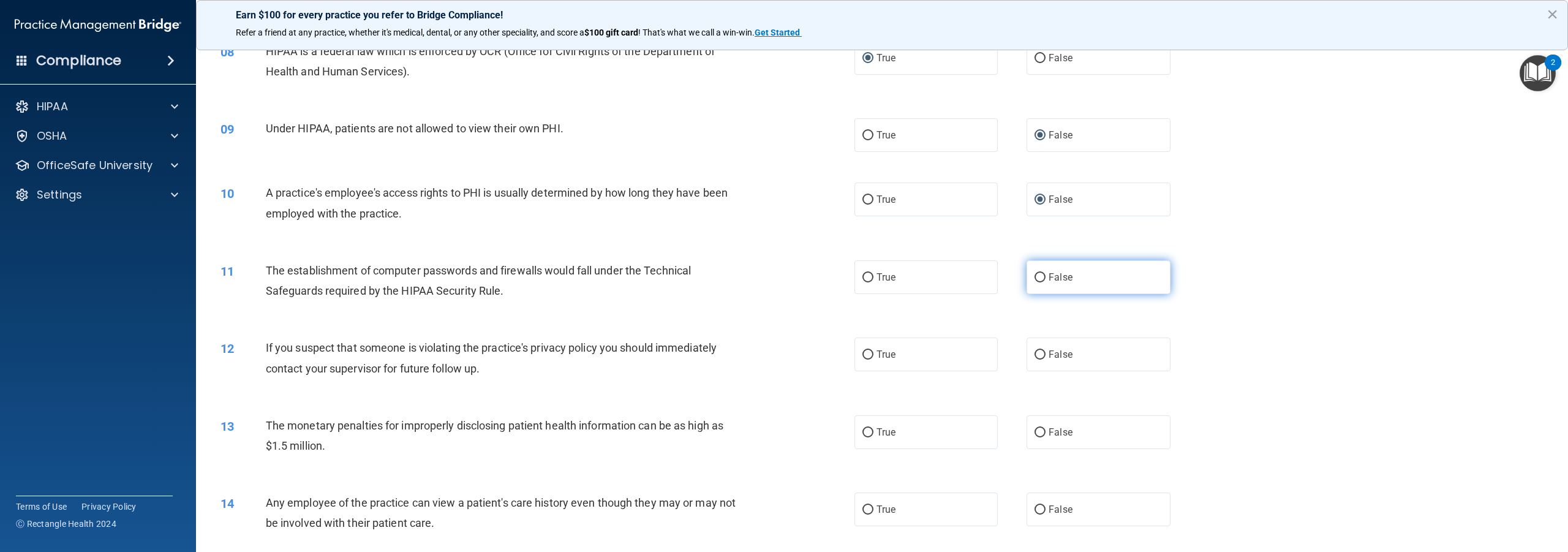
click at [1035, 282] on input "False" at bounding box center [1040, 278] width 11 height 9
radio input "true"
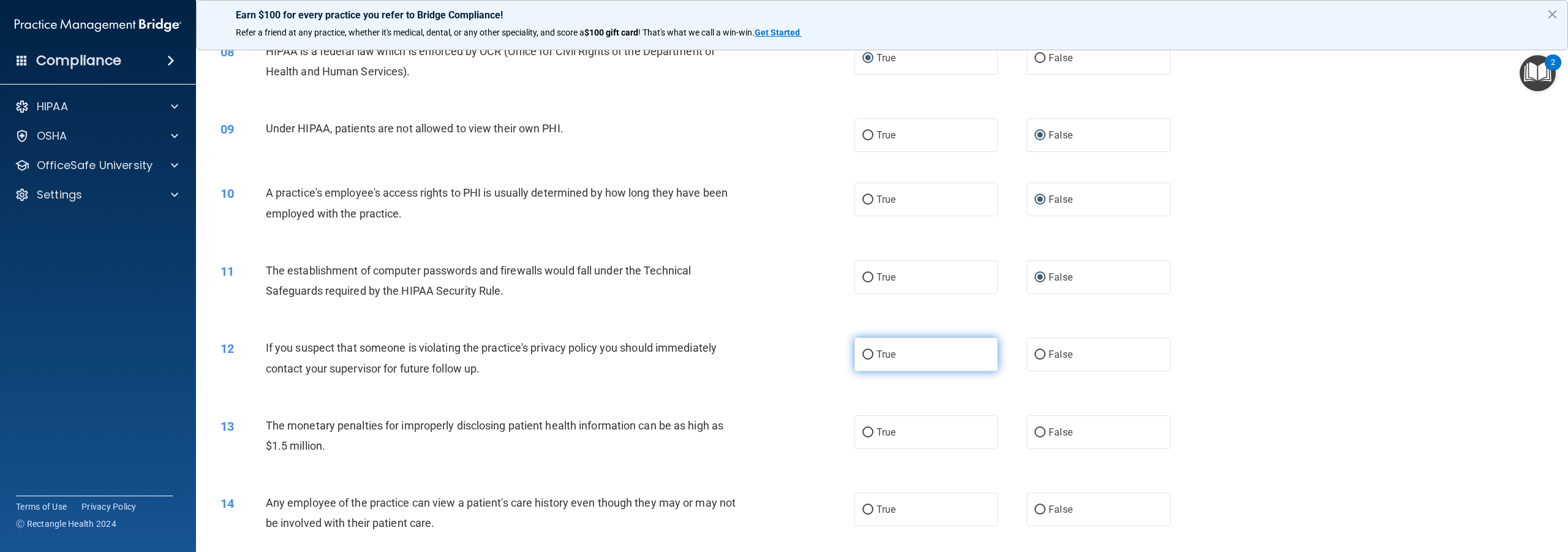
click at [865, 360] on input "True" at bounding box center [868, 355] width 11 height 9
radio input "true"
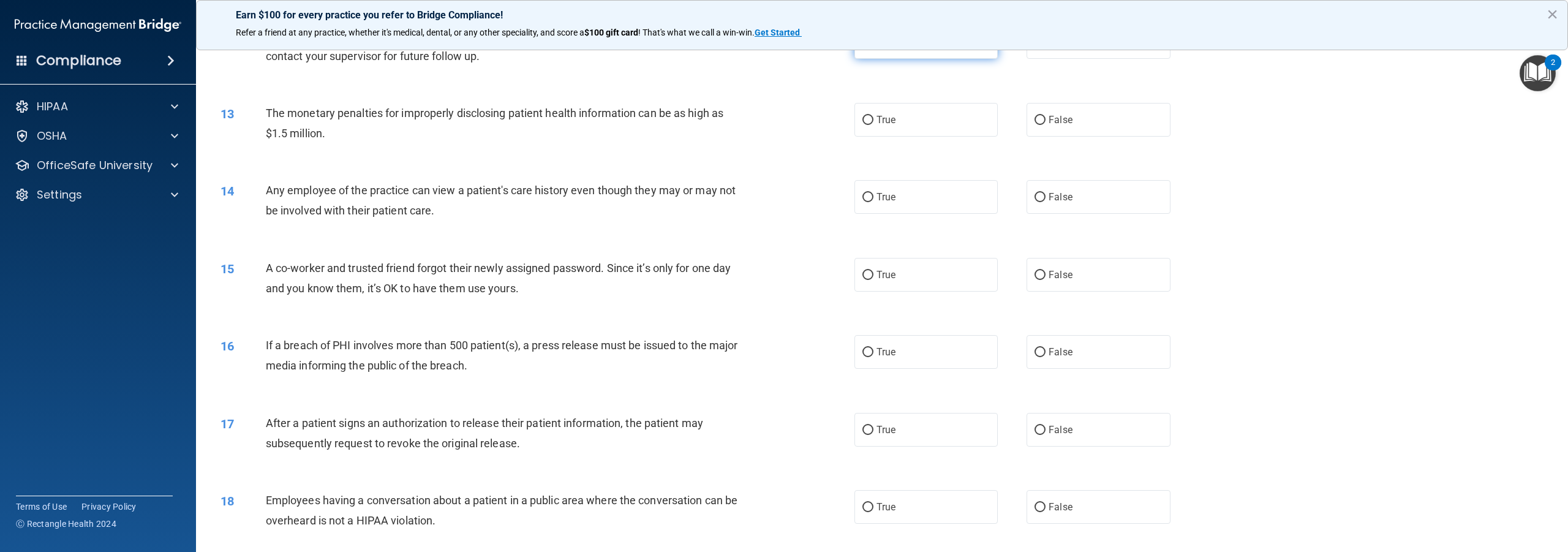
scroll to position [980, 0]
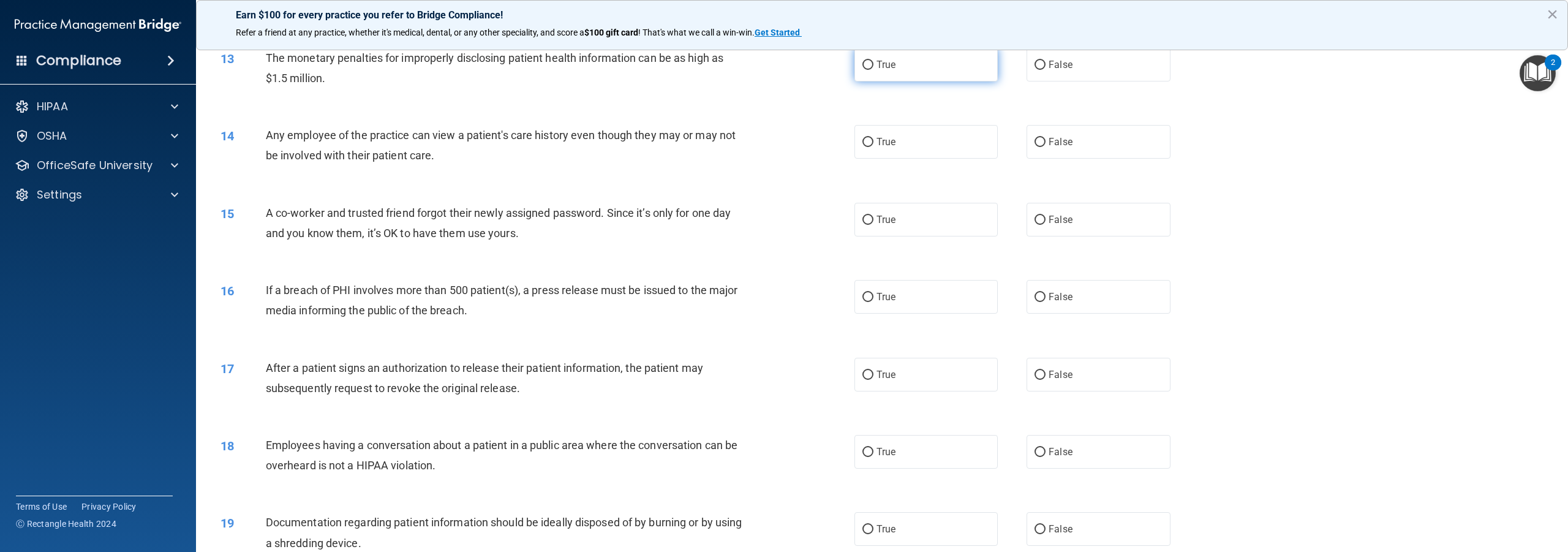
click at [863, 70] on input "True" at bounding box center [868, 65] width 11 height 9
radio input "true"
click at [864, 147] on input "True" at bounding box center [868, 142] width 11 height 9
radio input "true"
click at [1035, 225] on input "False" at bounding box center [1040, 220] width 11 height 9
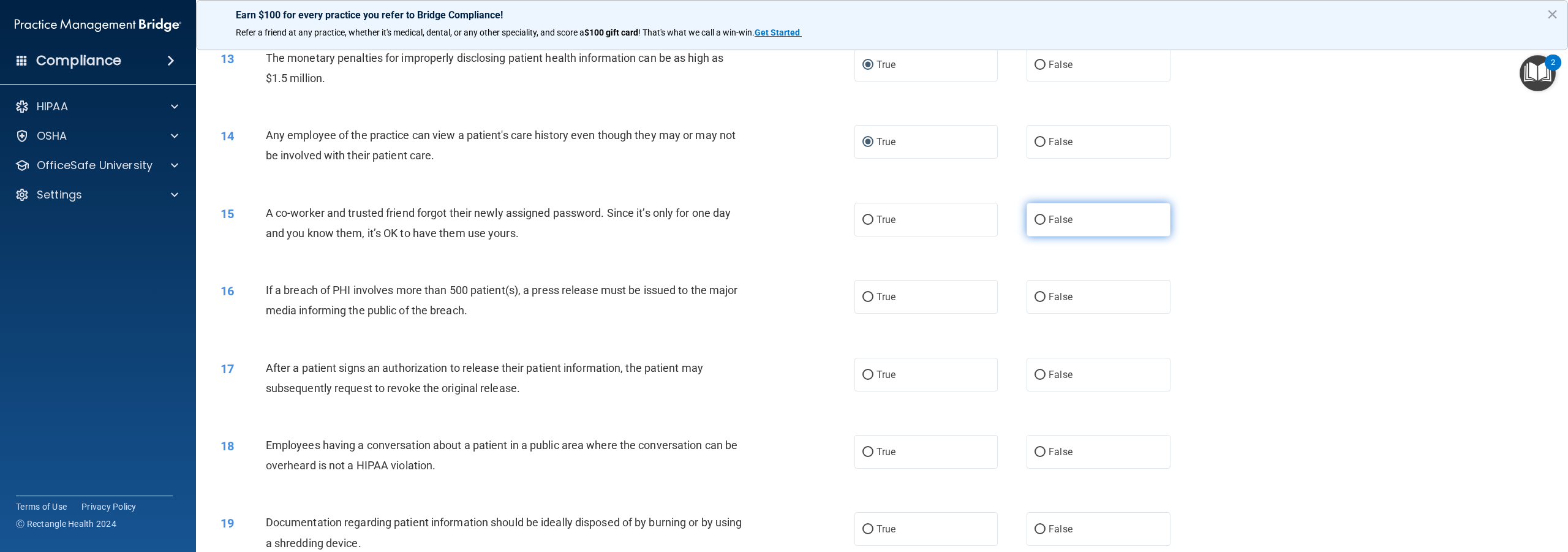
radio input "true"
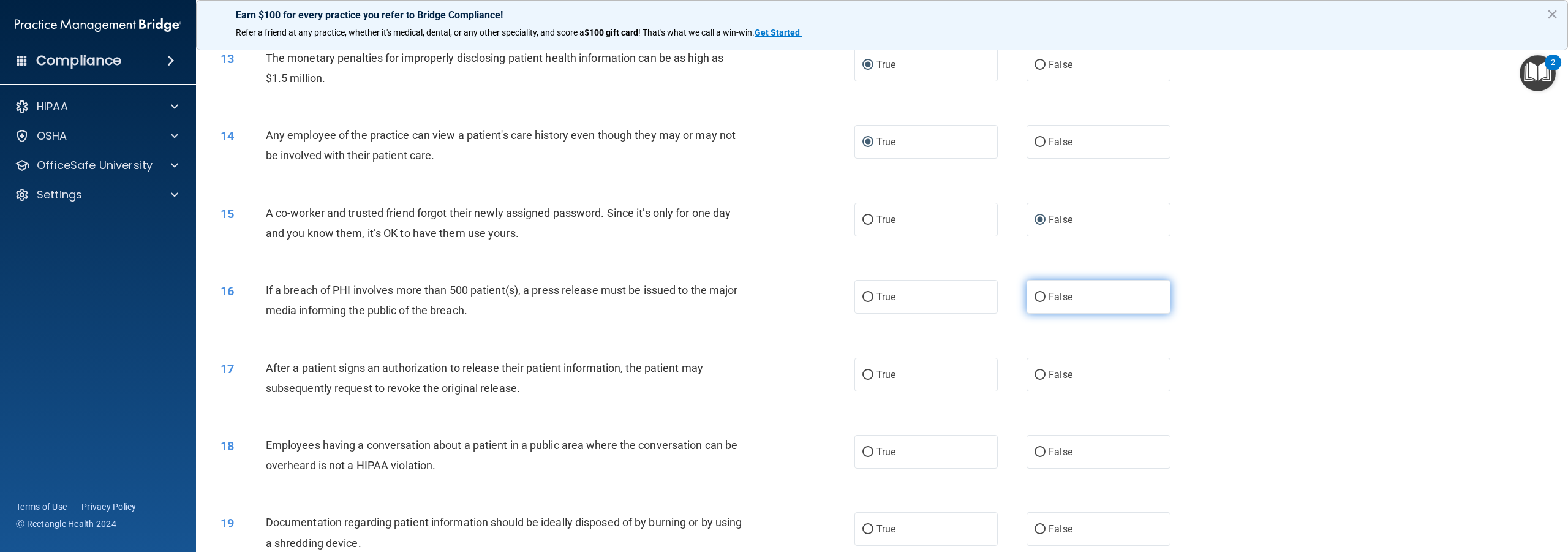
click at [1035, 302] on input "False" at bounding box center [1040, 297] width 11 height 9
radio input "true"
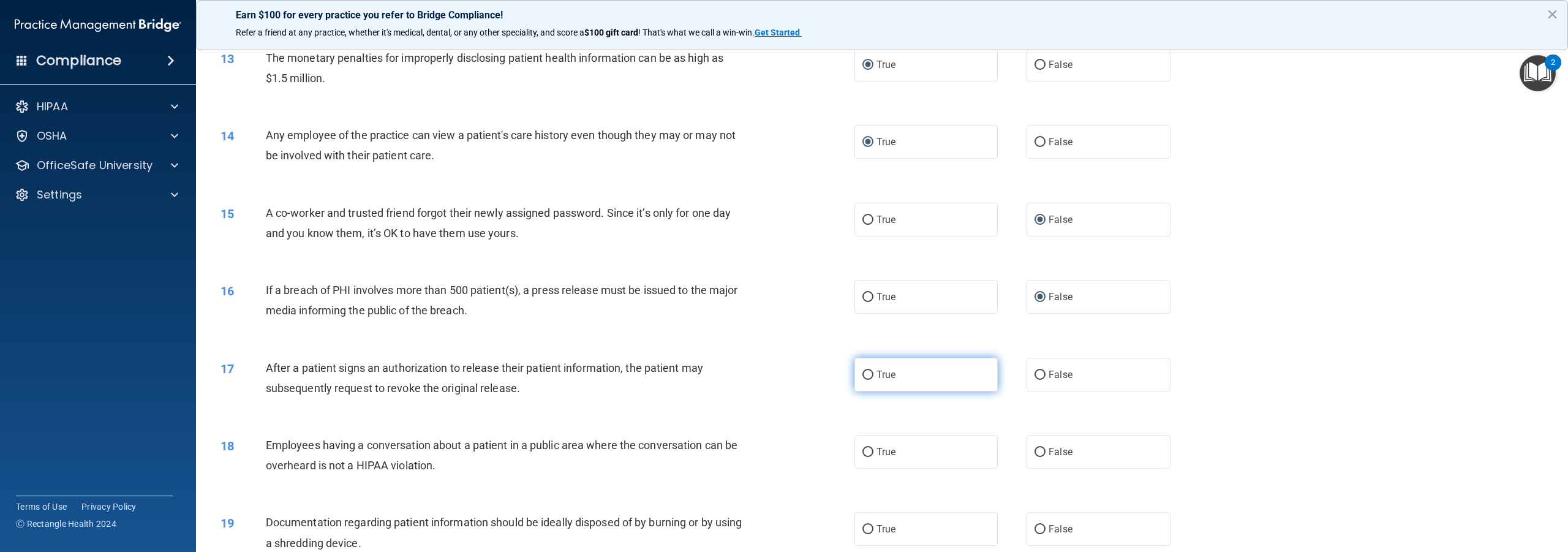
click at [864, 380] on input "True" at bounding box center [868, 375] width 11 height 9
radio input "true"
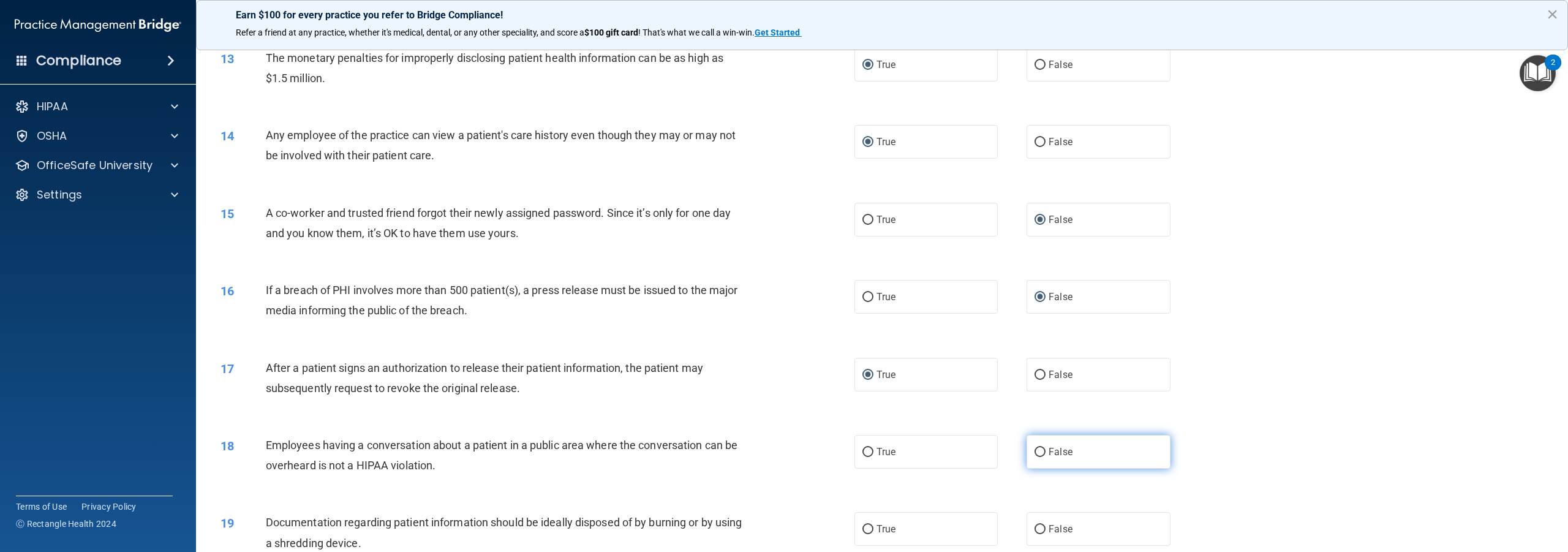
click at [1035, 457] on input "False" at bounding box center [1040, 452] width 11 height 9
radio input "true"
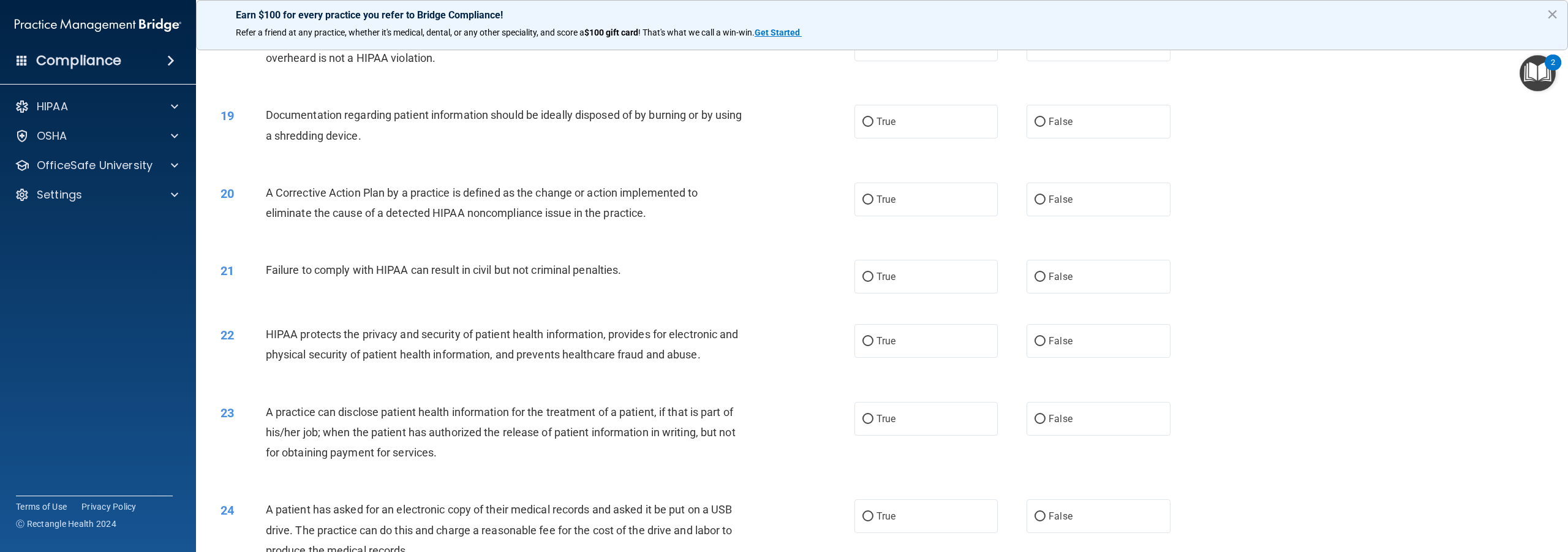
scroll to position [1409, 0]
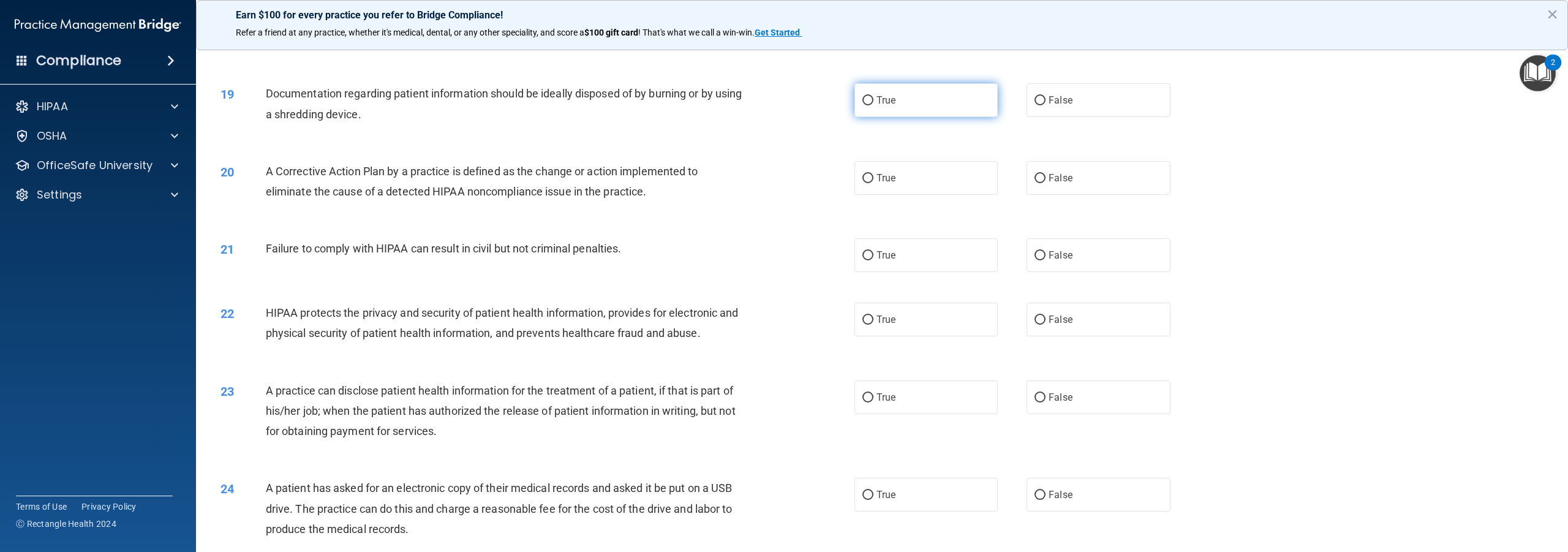
click at [863, 105] on input "True" at bounding box center [868, 101] width 11 height 9
radio input "true"
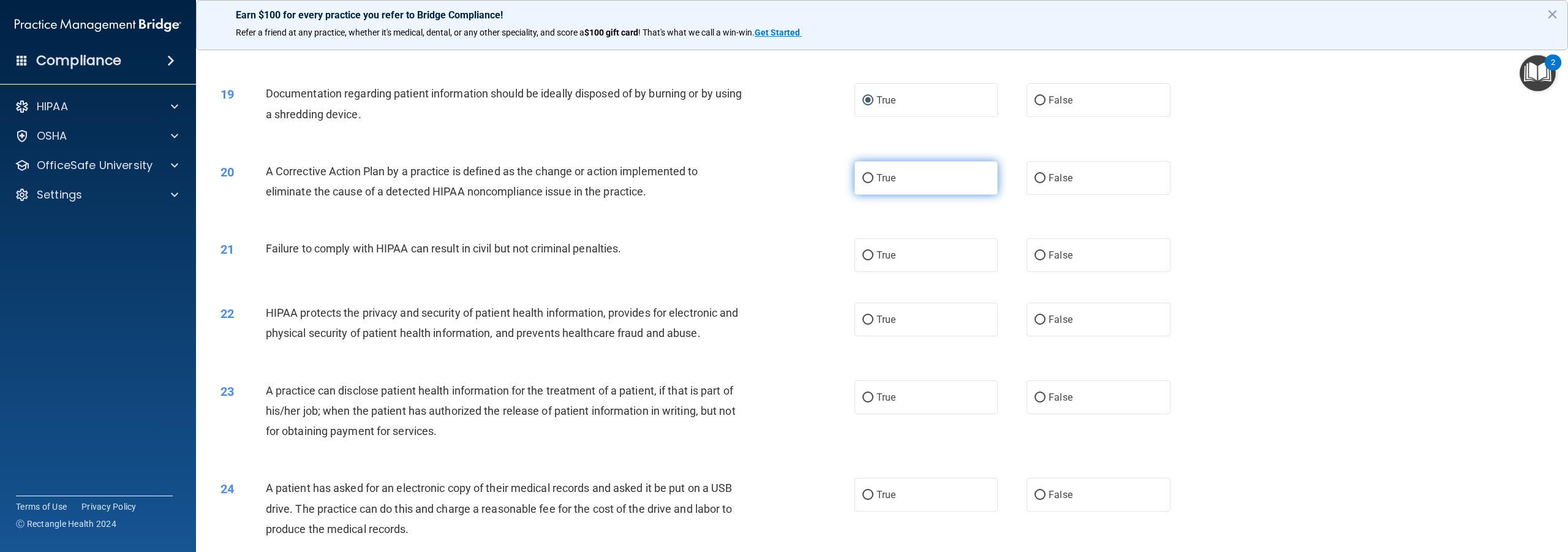
click at [863, 183] on input "True" at bounding box center [868, 178] width 11 height 9
radio input "true"
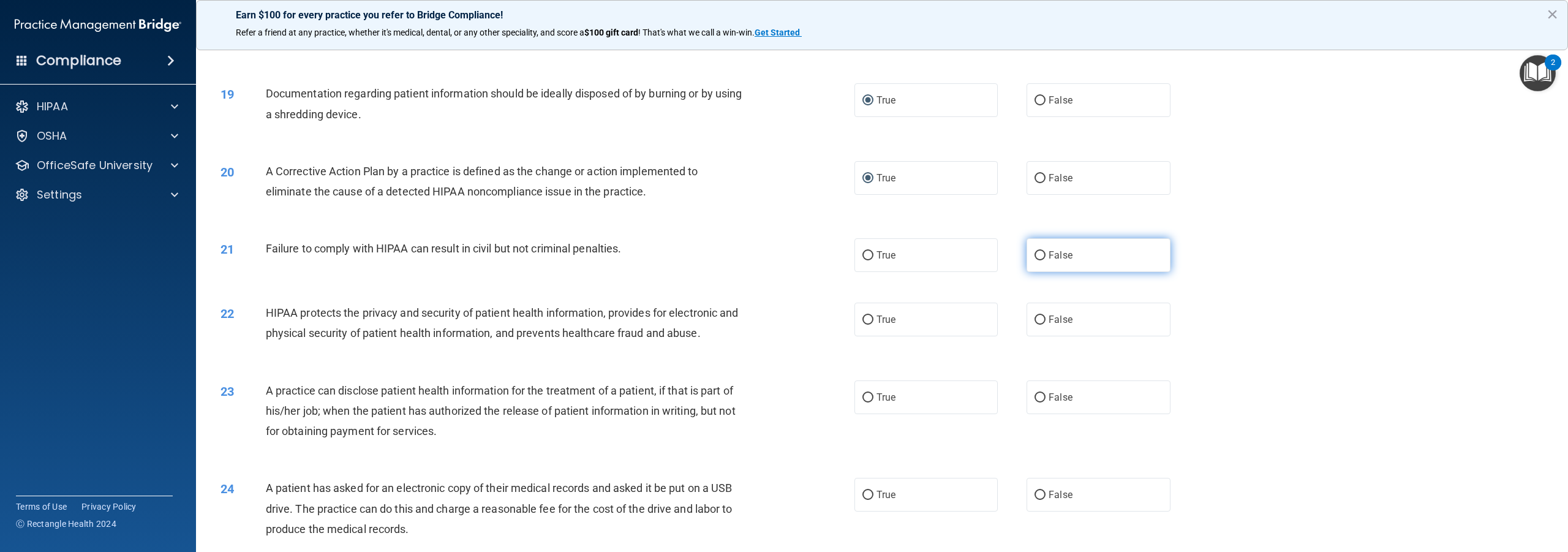
click at [1037, 260] on input "False" at bounding box center [1040, 256] width 11 height 9
radio input "true"
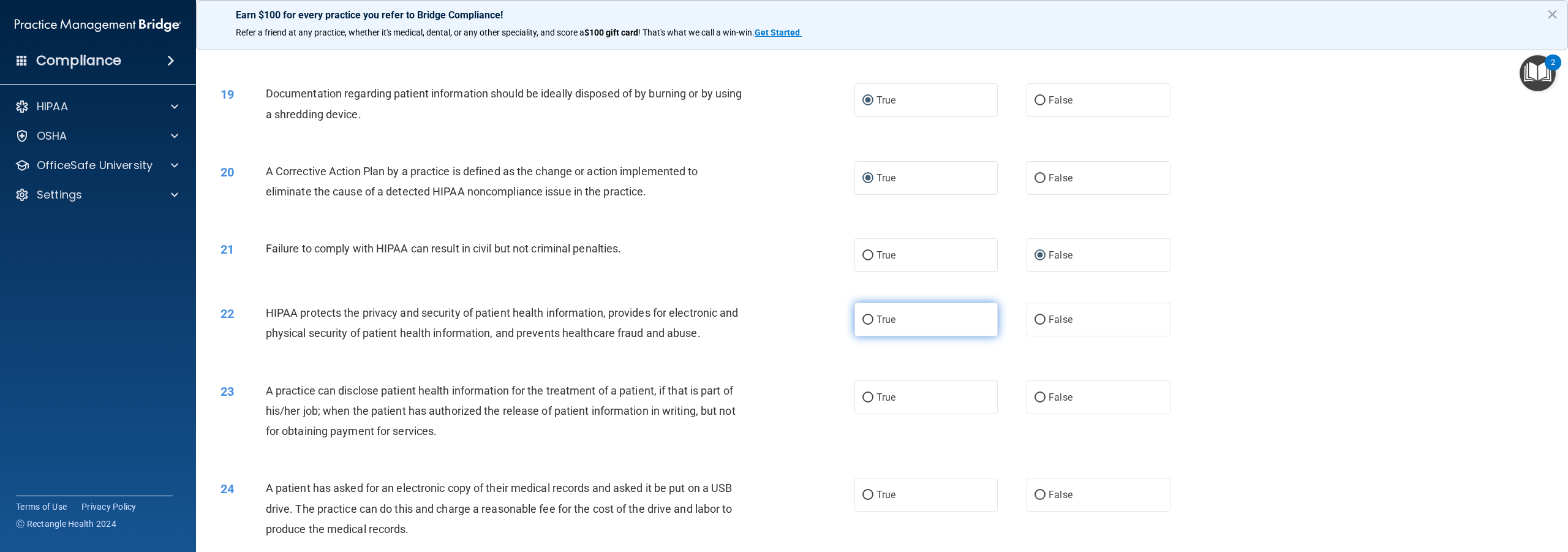
click at [865, 325] on input "True" at bounding box center [868, 320] width 11 height 9
radio input "true"
click at [1036, 403] on input "False" at bounding box center [1040, 398] width 11 height 9
radio input "true"
click at [1038, 500] on input "False" at bounding box center [1040, 495] width 11 height 9
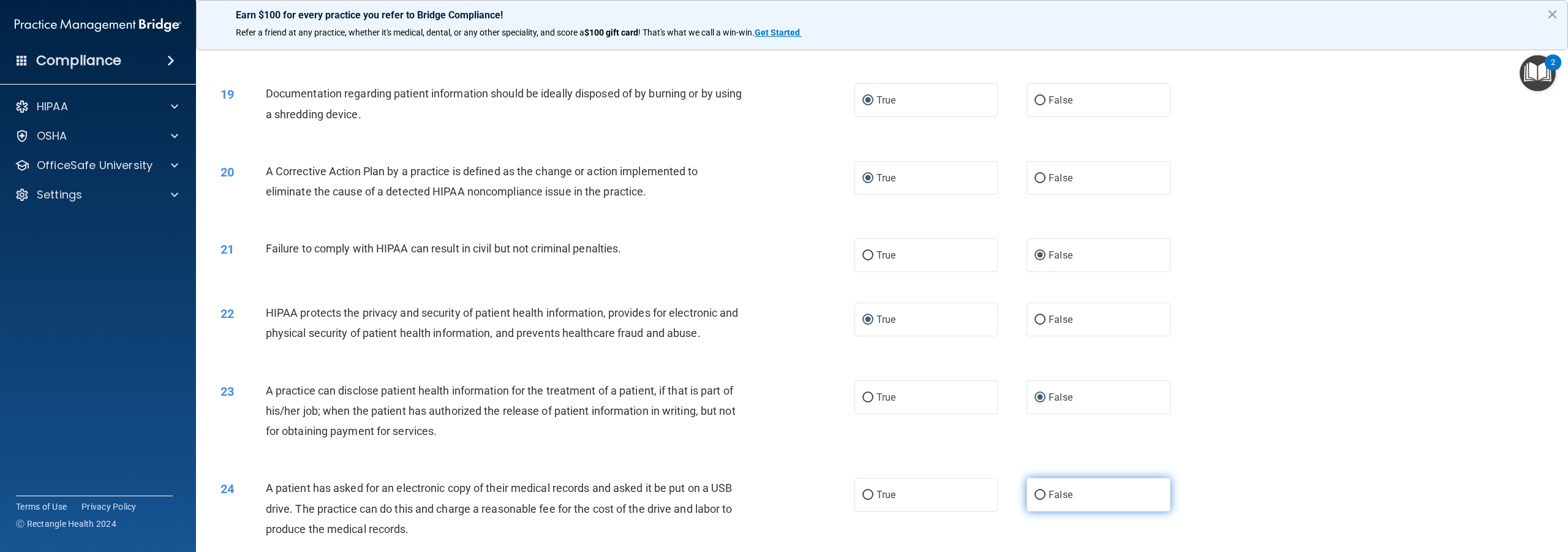
radio input "true"
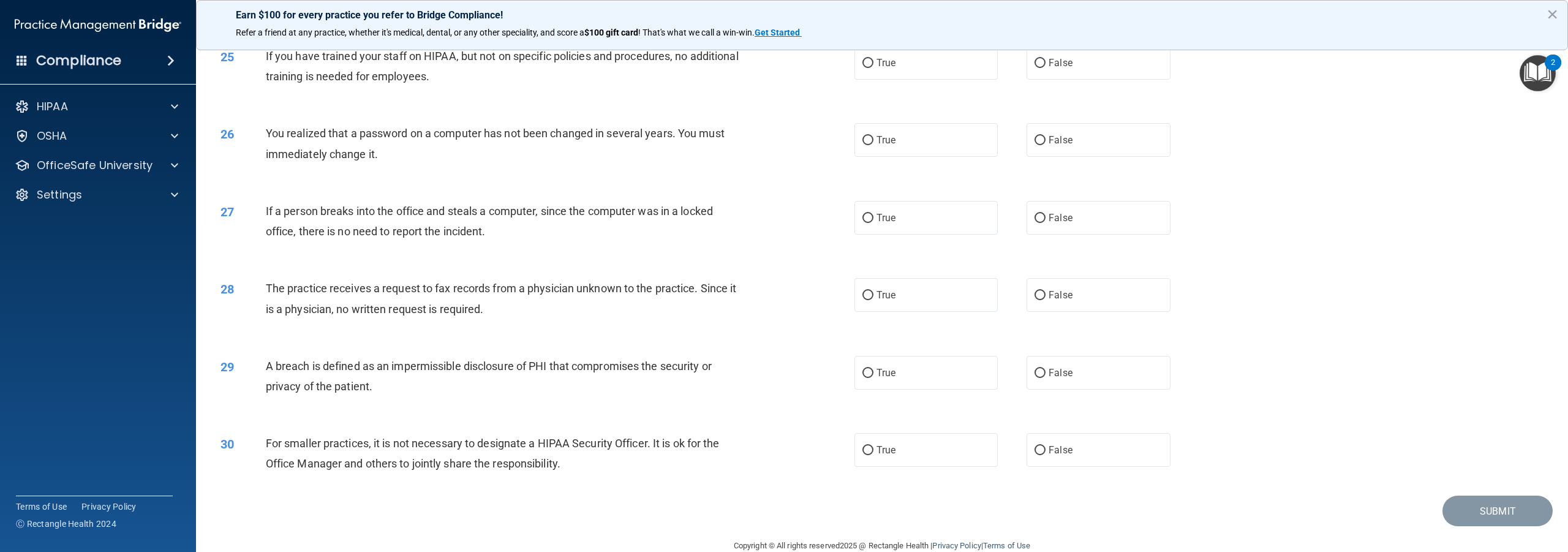
scroll to position [1960, 0]
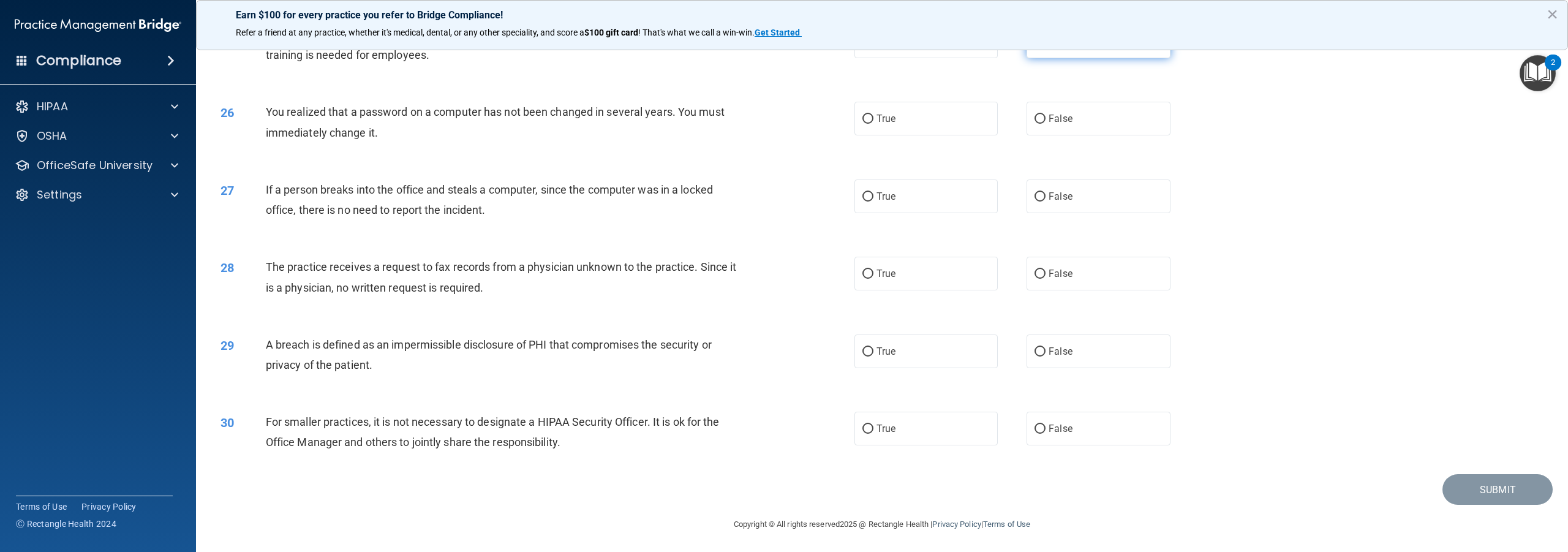
click at [1036, 47] on input "False" at bounding box center [1040, 42] width 11 height 9
radio input "true"
click at [863, 124] on input "True" at bounding box center [868, 119] width 11 height 9
radio input "true"
click at [1035, 202] on input "False" at bounding box center [1040, 197] width 11 height 9
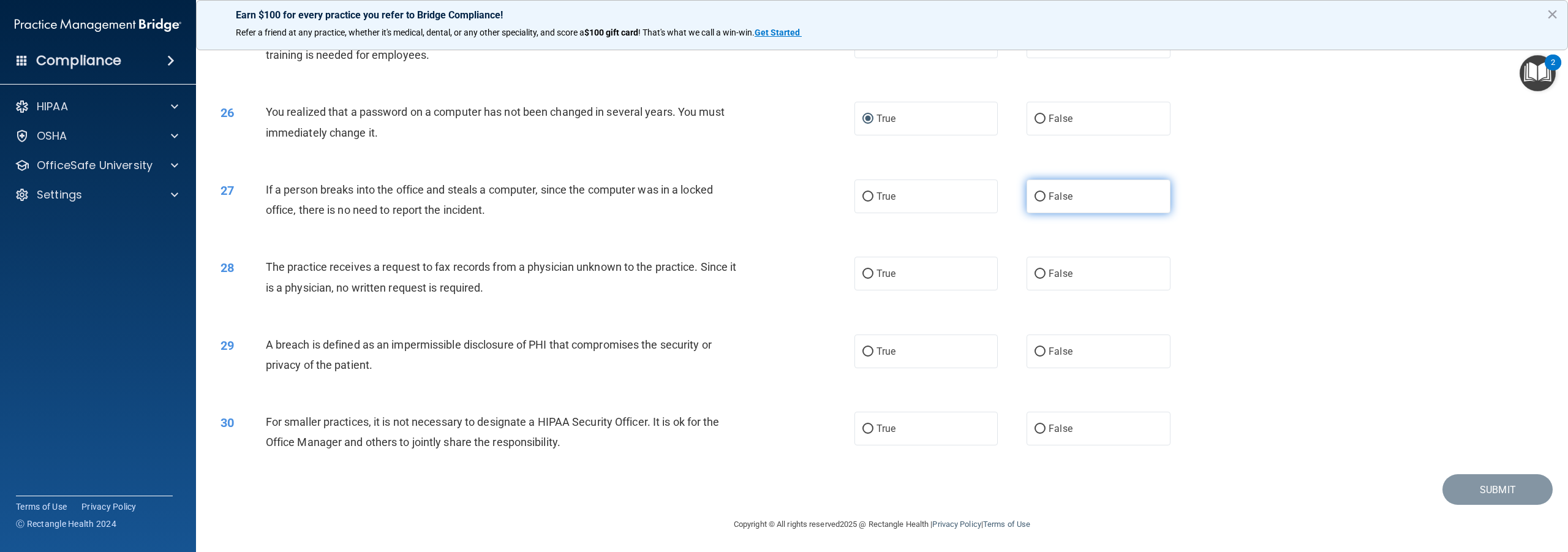
radio input "true"
click at [1035, 202] on input "False" at bounding box center [1040, 197] width 11 height 9
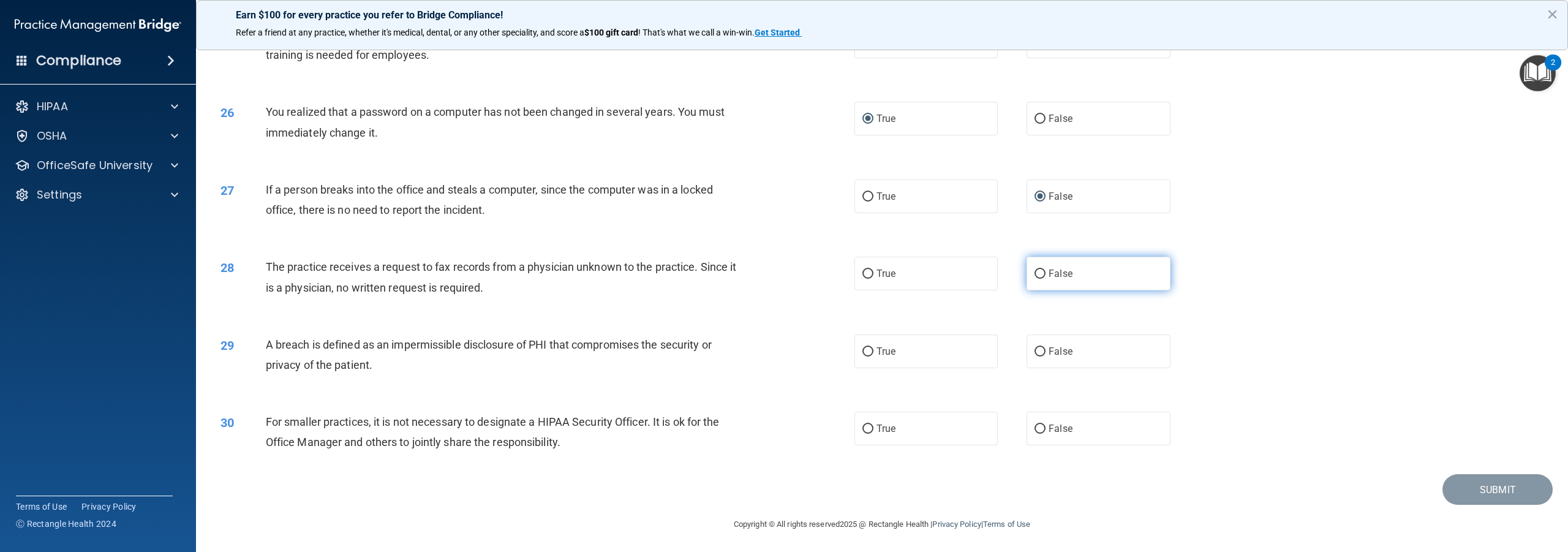
click at [1035, 279] on input "False" at bounding box center [1040, 274] width 11 height 9
radio input "true"
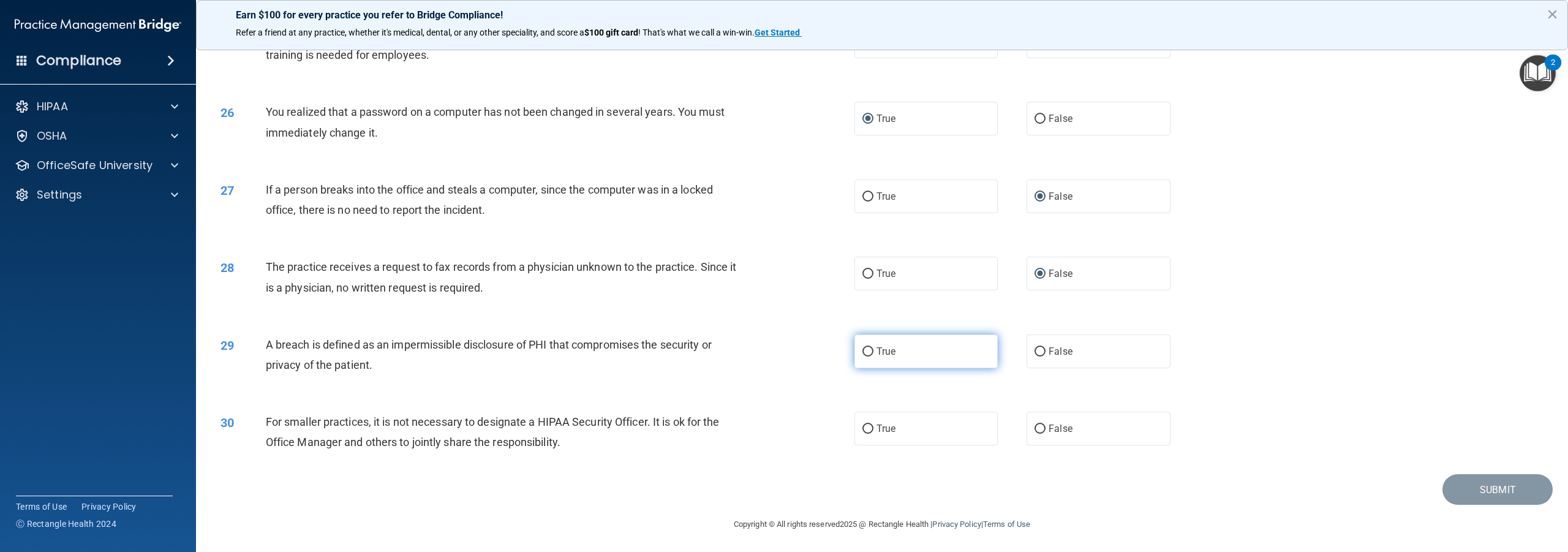
click at [863, 357] on input "True" at bounding box center [868, 352] width 11 height 9
radio input "true"
click at [1035, 434] on input "False" at bounding box center [1040, 429] width 11 height 9
radio input "true"
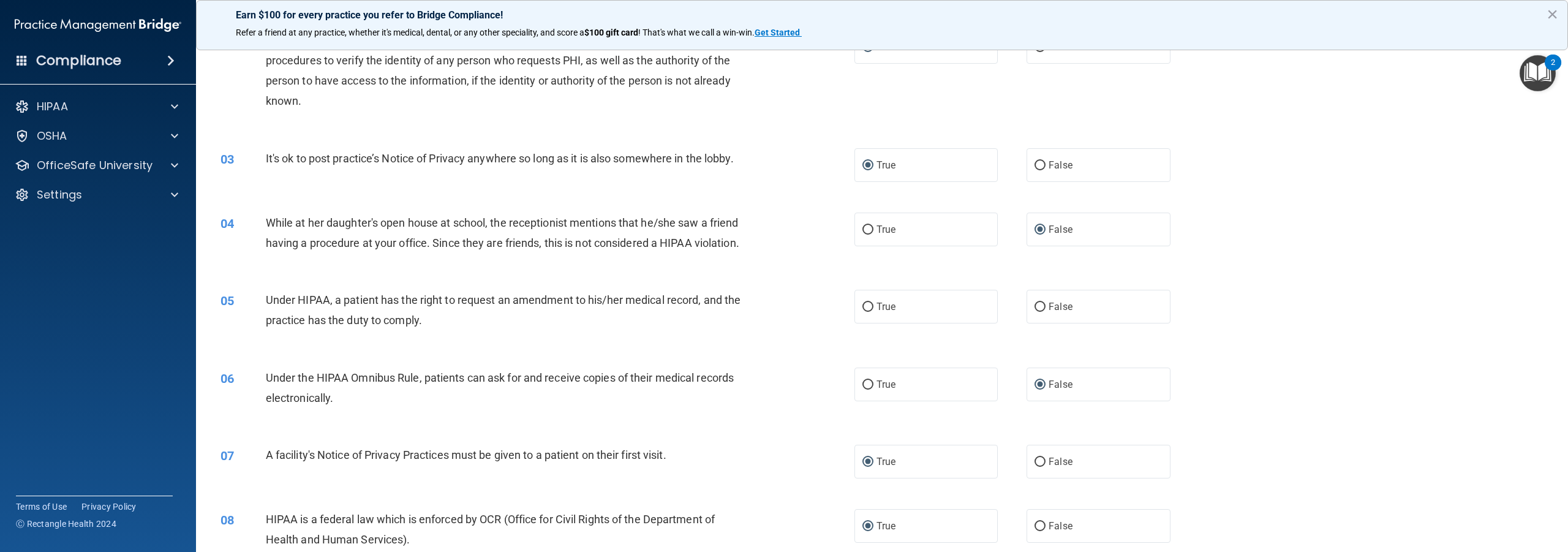
scroll to position [0, 0]
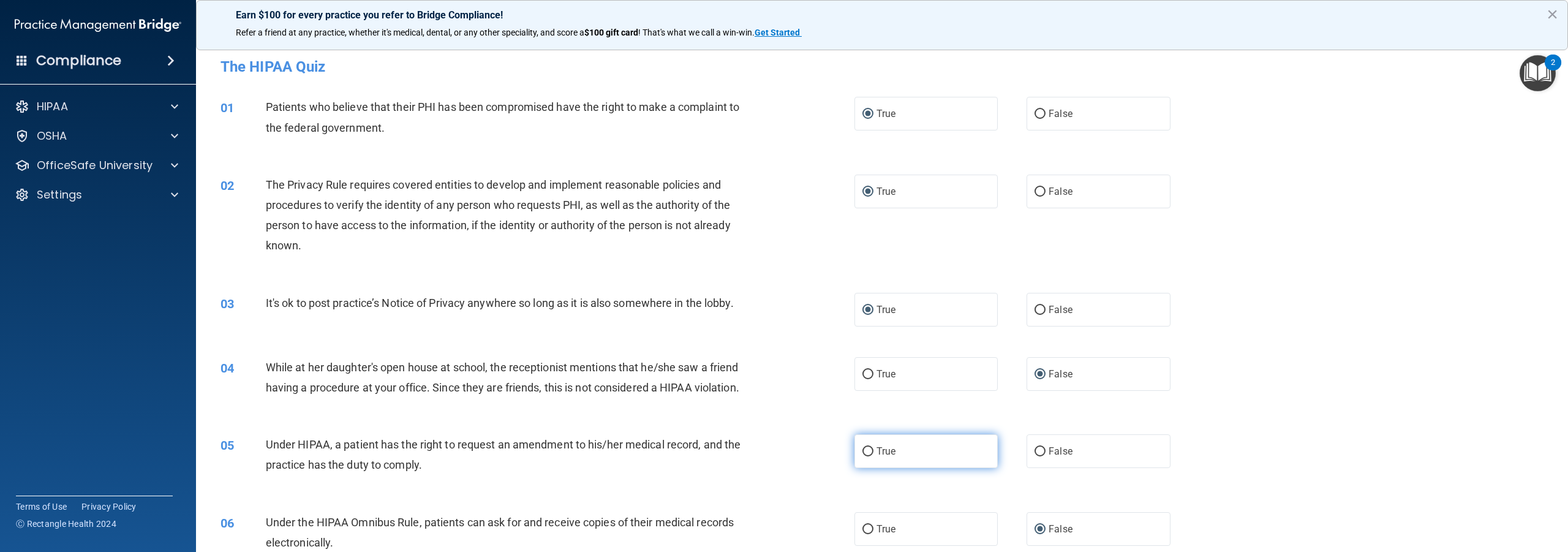
click at [867, 456] on input "True" at bounding box center [868, 452] width 11 height 9
radio input "true"
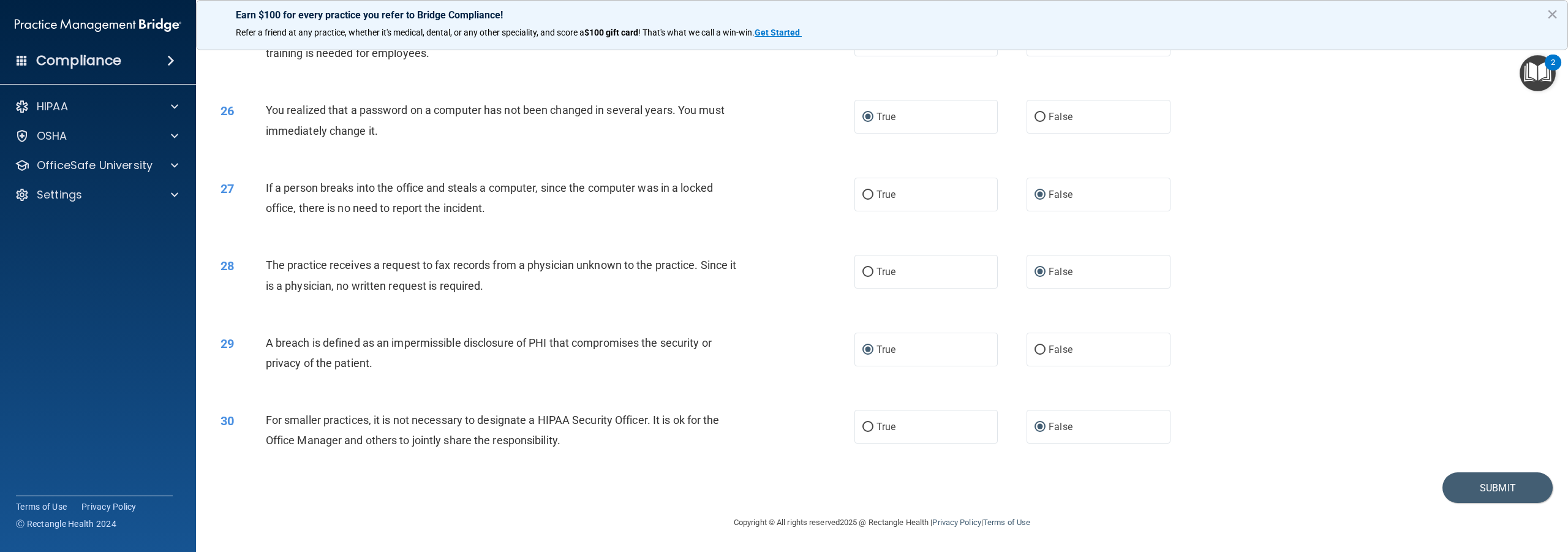
scroll to position [1982, 0]
click at [1462, 483] on button "Submit" at bounding box center [1497, 488] width 110 height 32
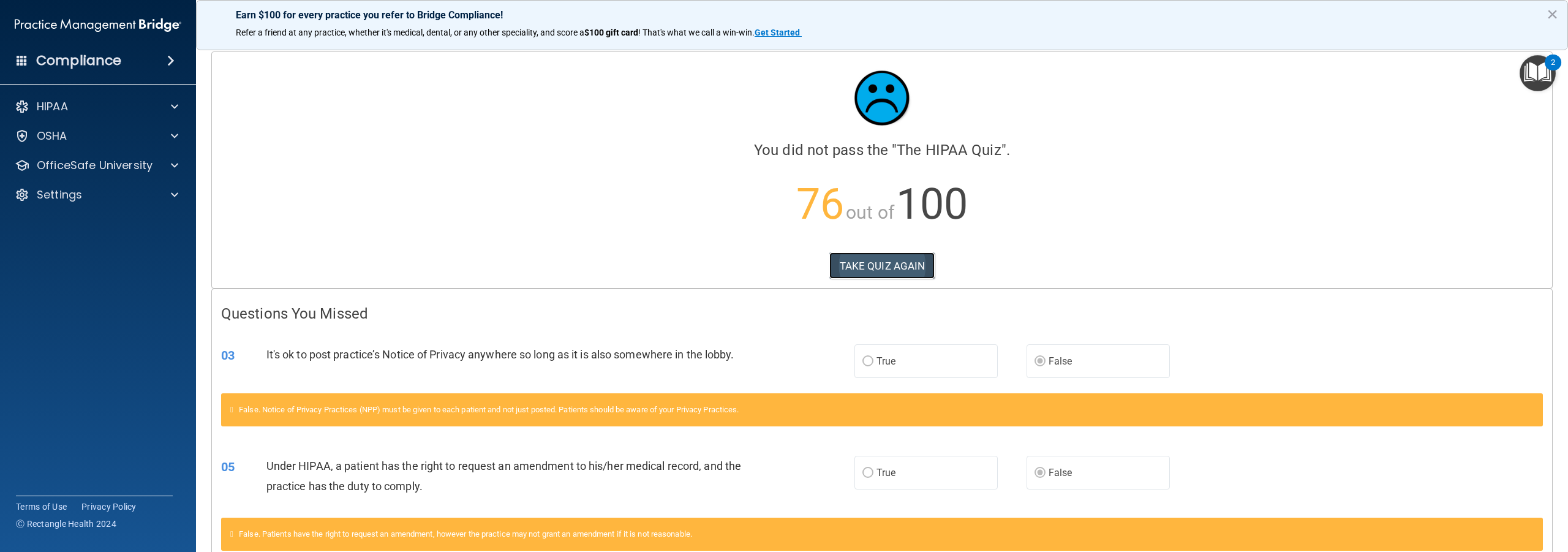
click at [843, 270] on button "TAKE QUIZ AGAIN" at bounding box center [882, 265] width 106 height 27
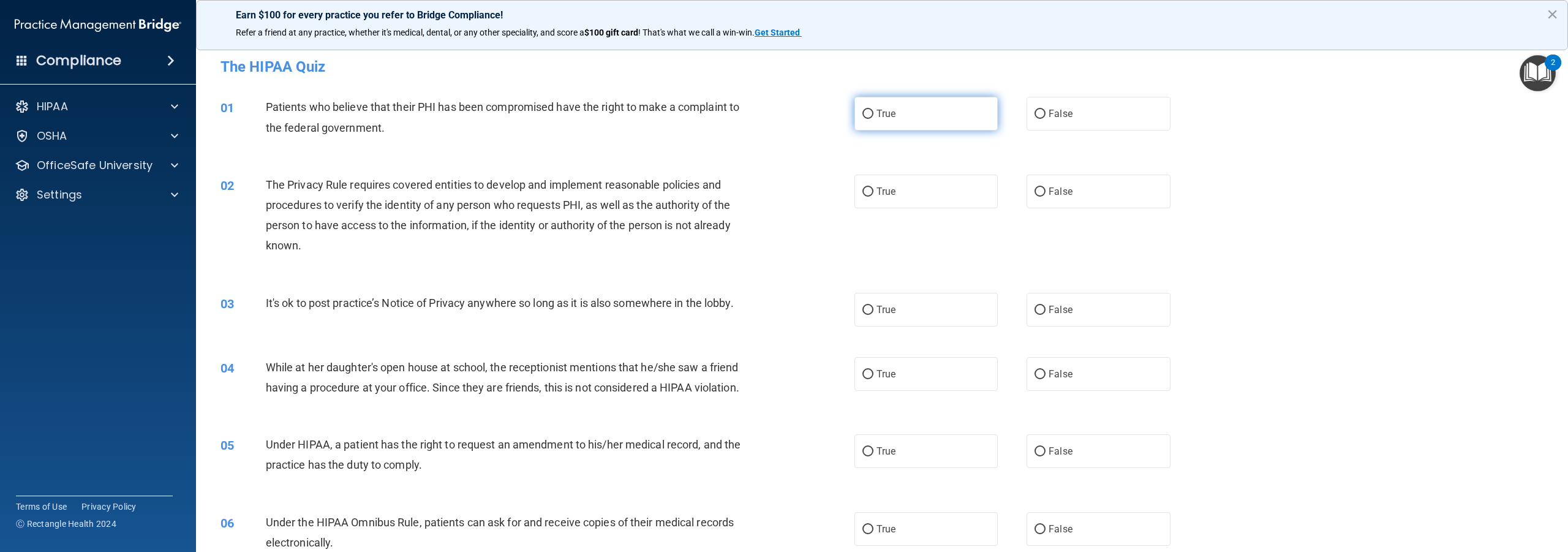
click at [864, 113] on input "True" at bounding box center [868, 114] width 11 height 9
radio input "true"
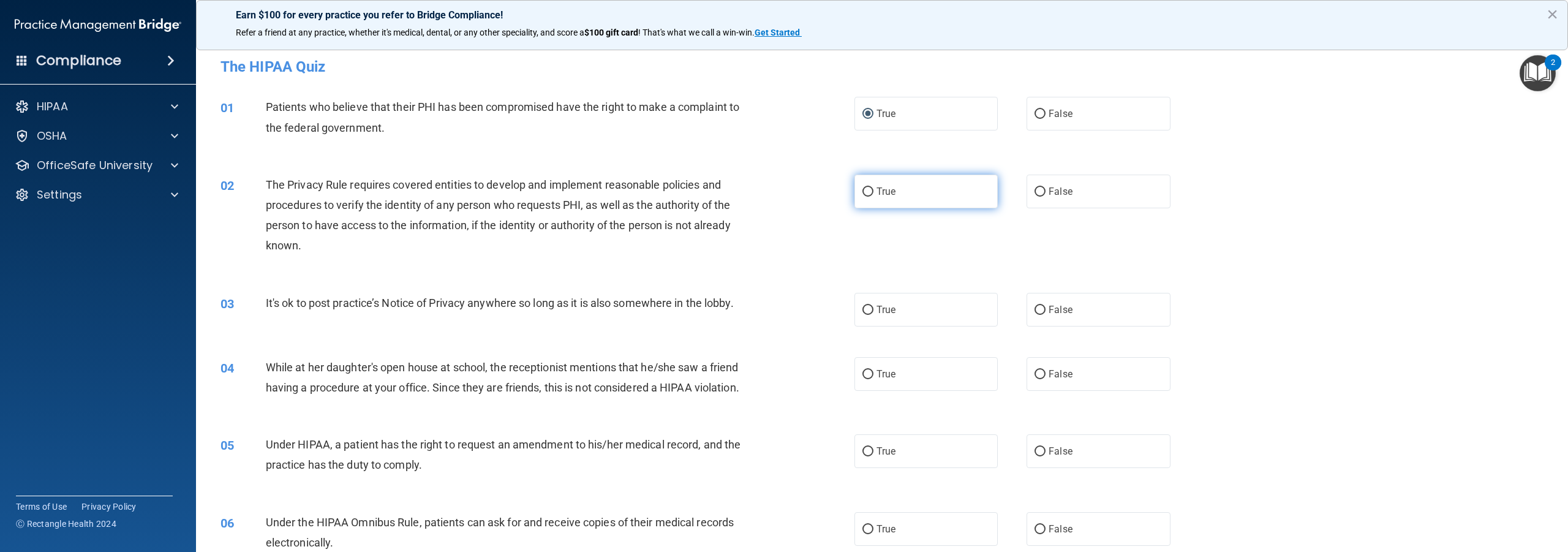
click at [866, 190] on input "True" at bounding box center [868, 192] width 11 height 9
radio input "true"
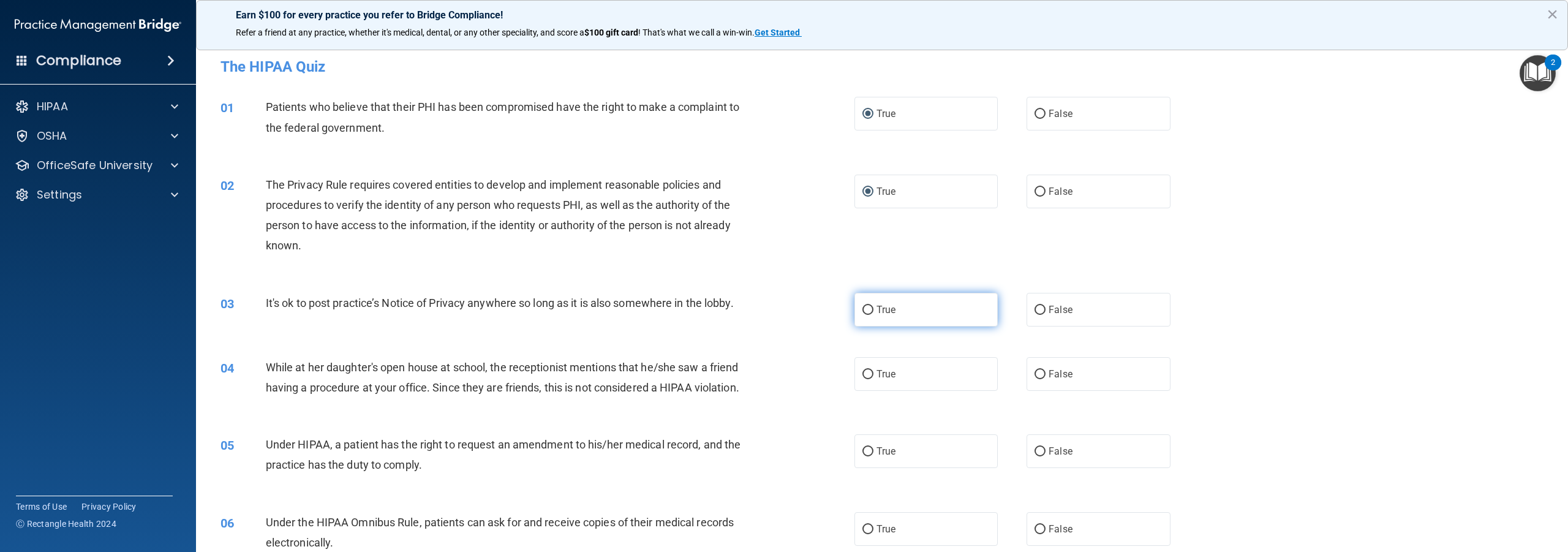
click at [865, 311] on input "True" at bounding box center [868, 310] width 11 height 9
radio input "true"
click at [1037, 371] on input "False" at bounding box center [1040, 374] width 11 height 9
radio input "true"
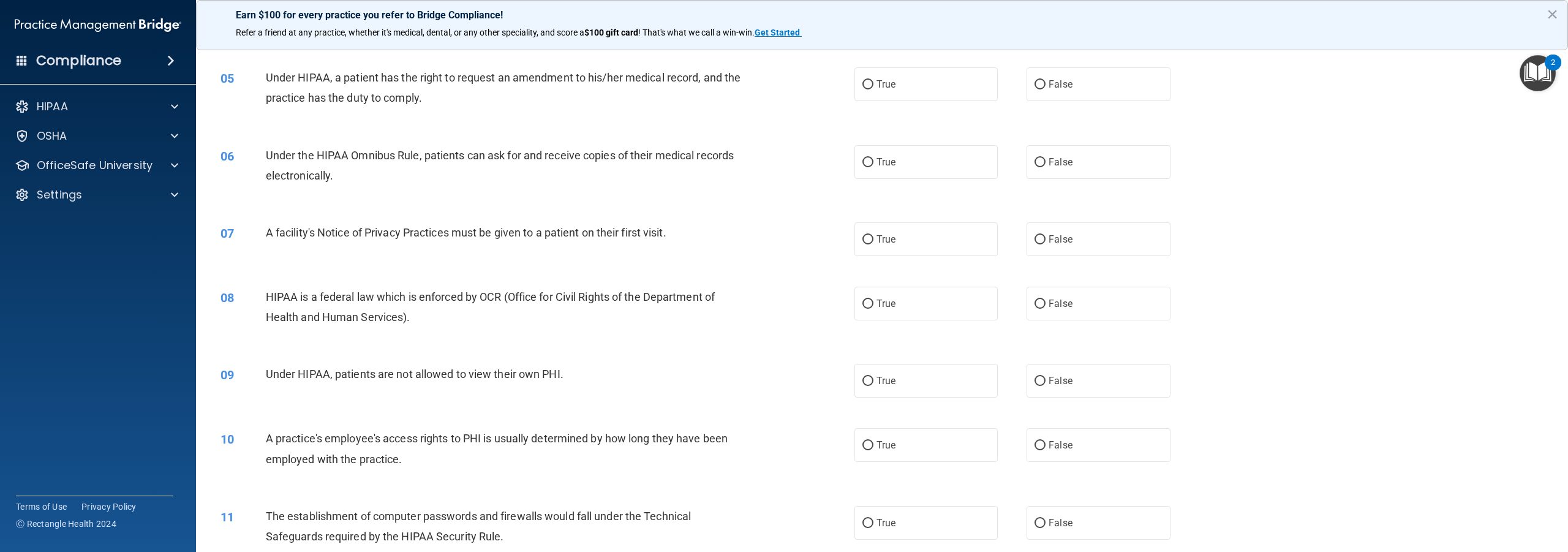
scroll to position [367, 0]
click at [863, 89] on input "True" at bounding box center [868, 84] width 11 height 9
radio input "true"
click at [1038, 166] on input "False" at bounding box center [1040, 162] width 11 height 9
radio input "true"
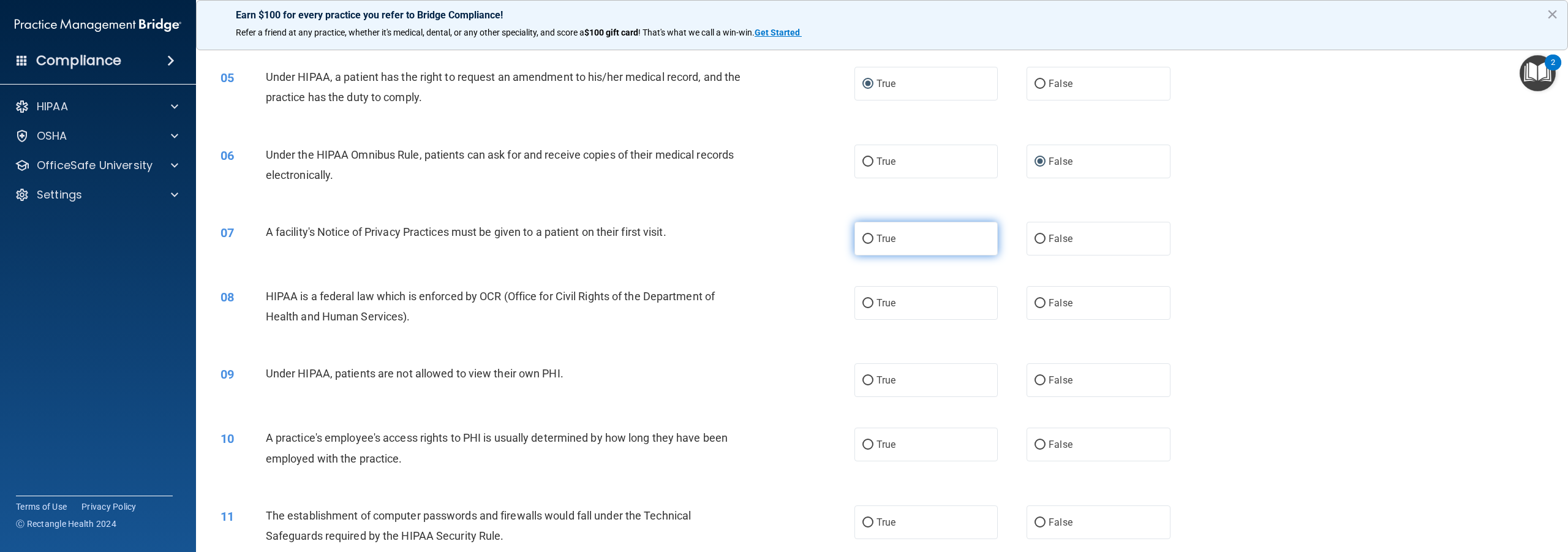
drag, startPoint x: 861, startPoint y: 253, endPoint x: 864, endPoint y: 268, distance: 15.3
click at [863, 244] on input "True" at bounding box center [868, 239] width 11 height 9
radio input "true"
click at [863, 308] on input "True" at bounding box center [868, 303] width 11 height 9
radio input "true"
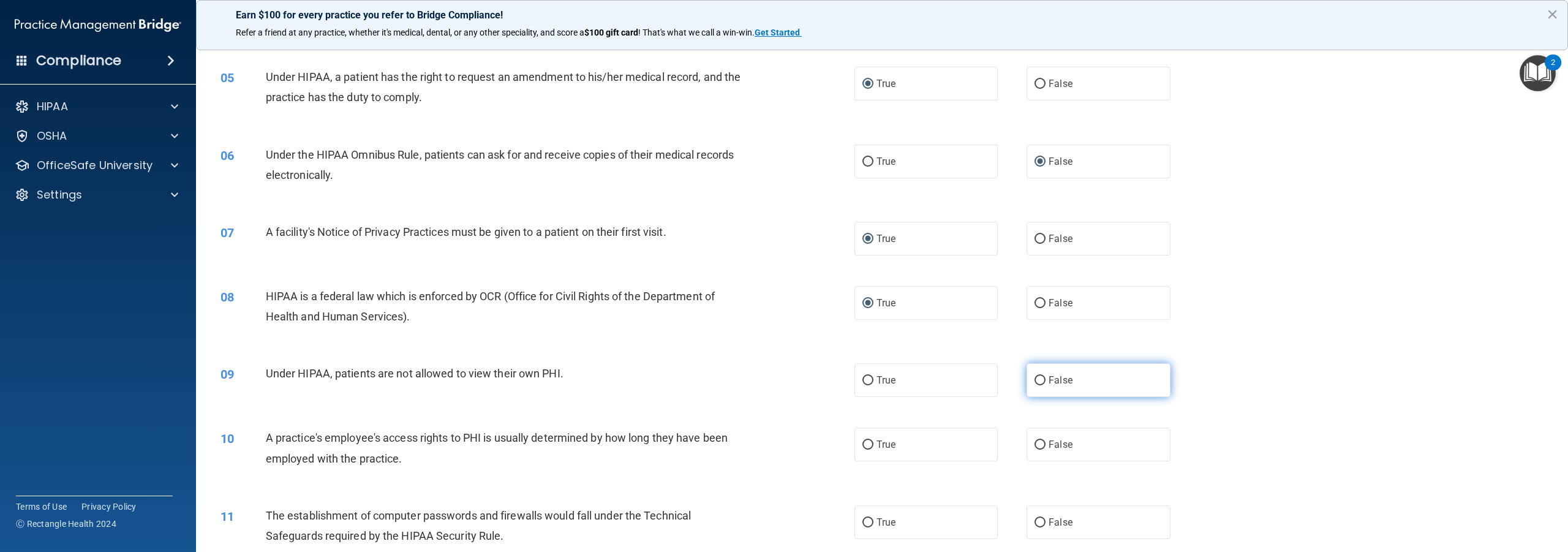
click at [1035, 385] on input "False" at bounding box center [1040, 381] width 11 height 9
radio input "true"
click at [1035, 449] on input "False" at bounding box center [1040, 445] width 11 height 9
radio input "true"
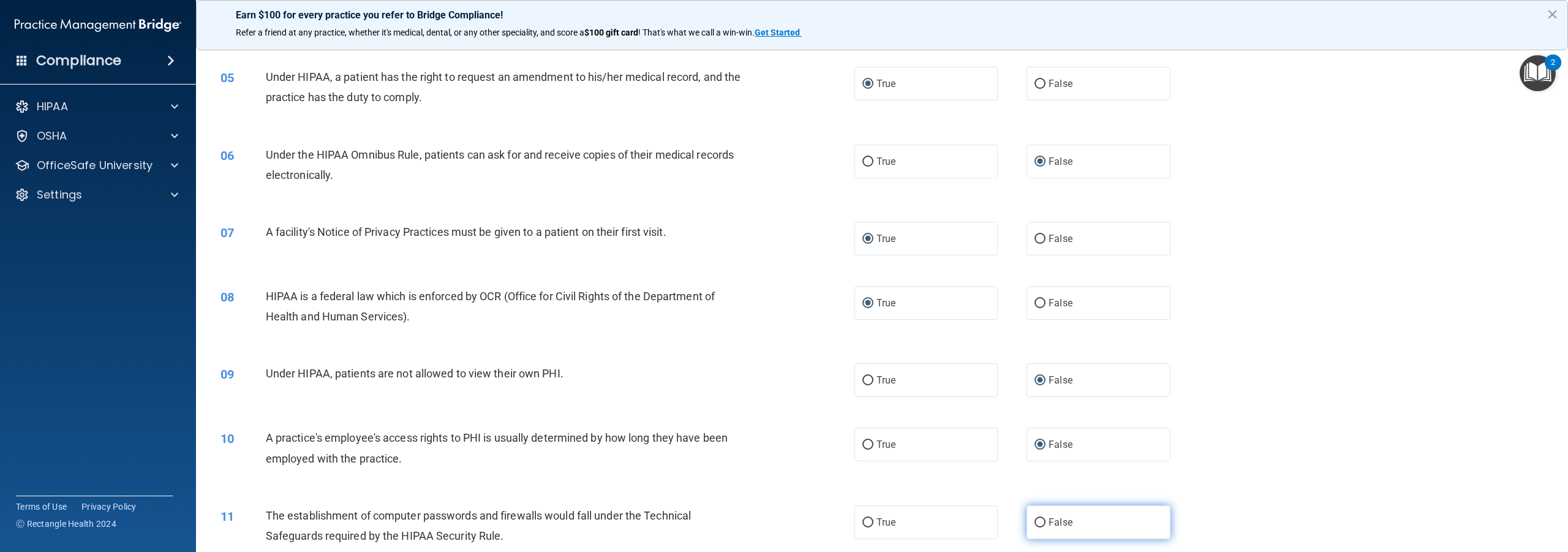
click at [1035, 527] on input "False" at bounding box center [1040, 522] width 11 height 9
radio input "true"
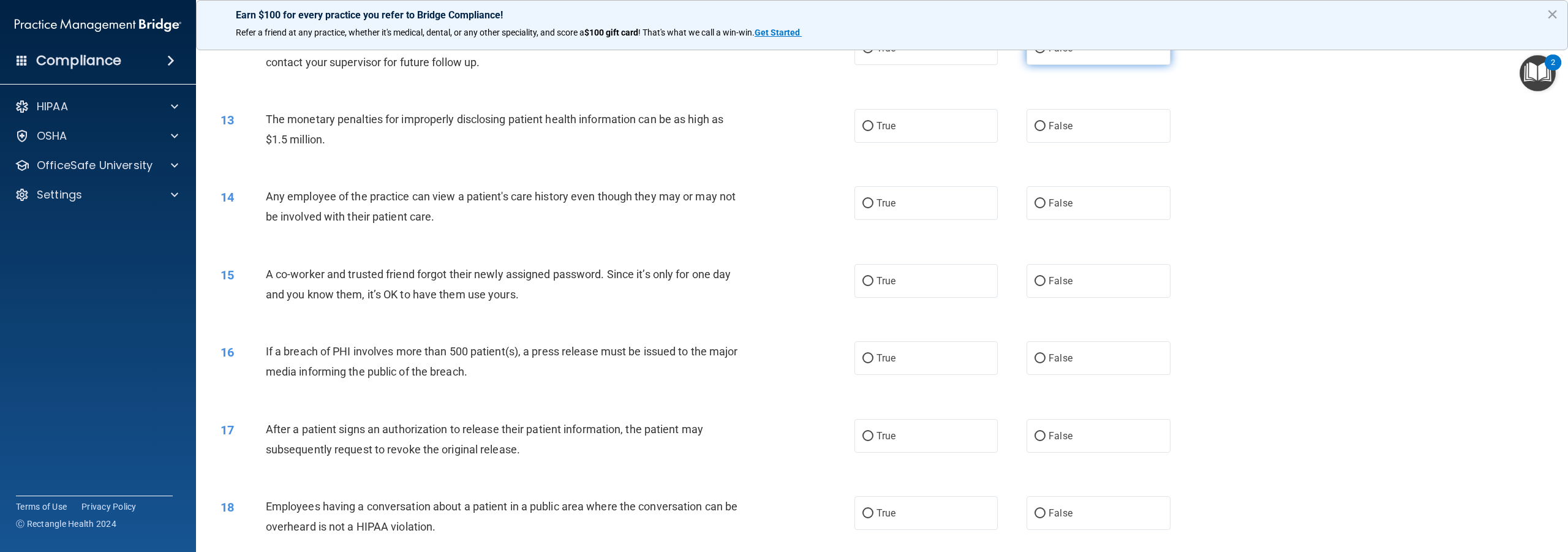
scroll to position [858, 0]
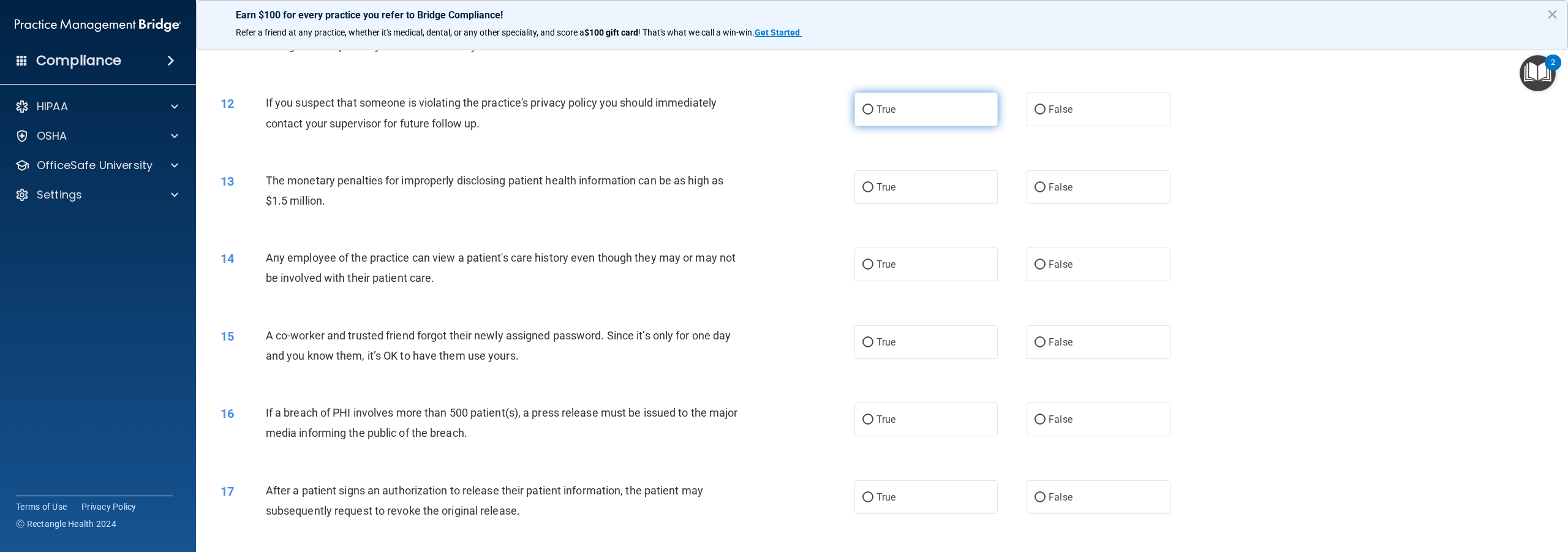
click at [865, 115] on input "True" at bounding box center [868, 110] width 11 height 9
radio input "true"
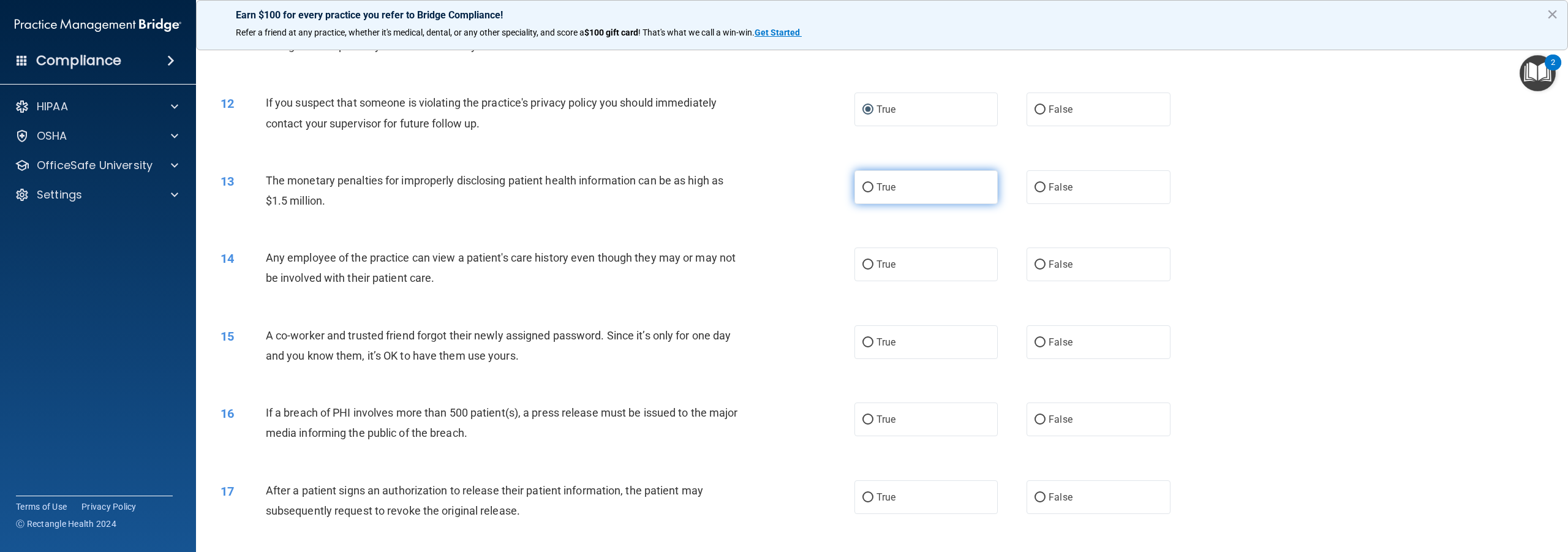
click at [864, 192] on input "True" at bounding box center [868, 188] width 11 height 9
radio input "true"
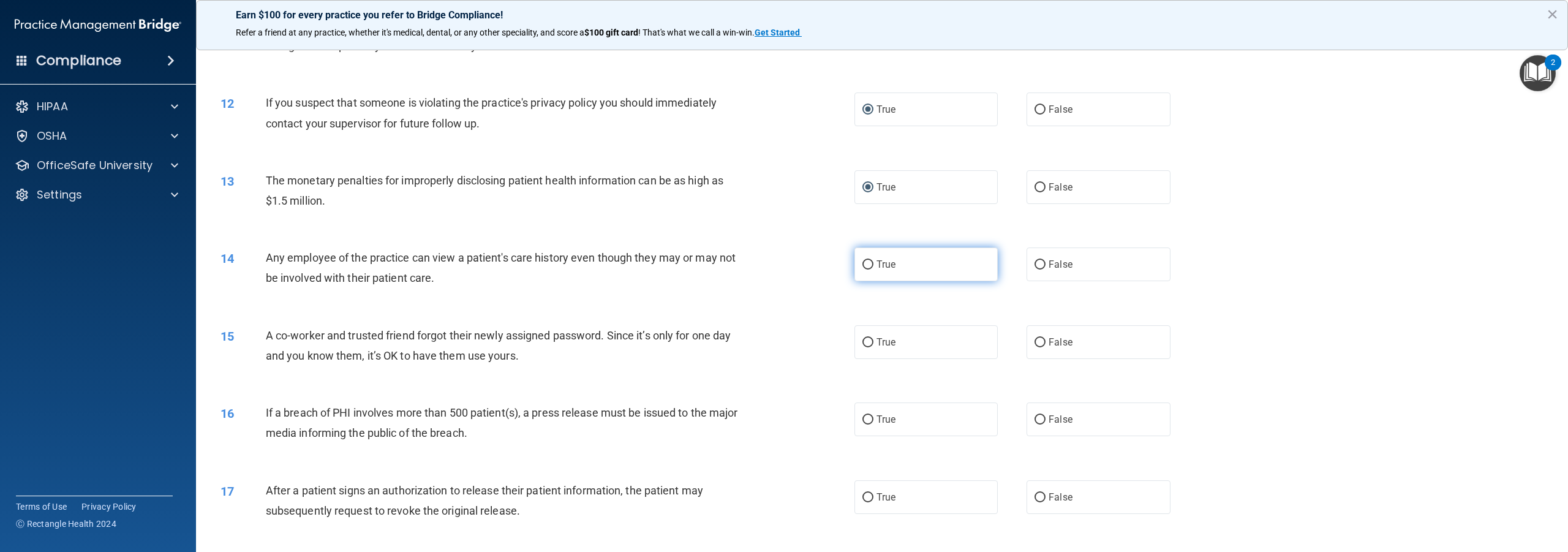
click at [864, 270] on input "True" at bounding box center [868, 265] width 11 height 9
radio input "true"
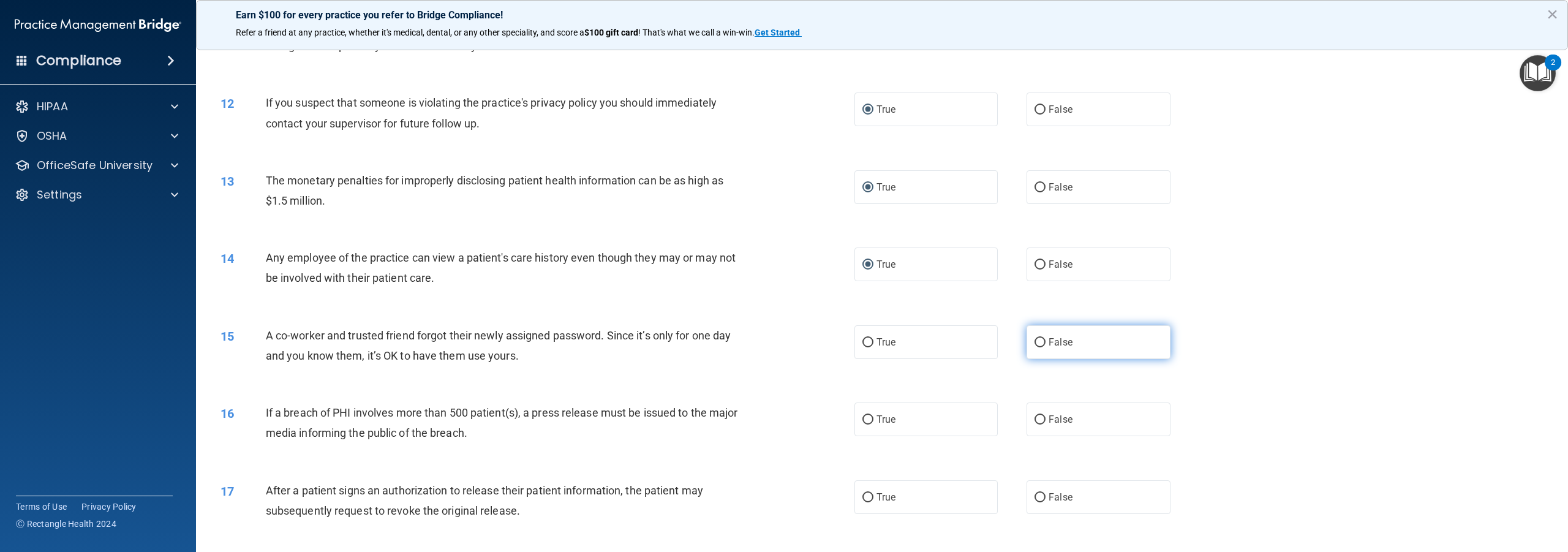
click at [1035, 347] on input "False" at bounding box center [1040, 343] width 11 height 9
radio input "true"
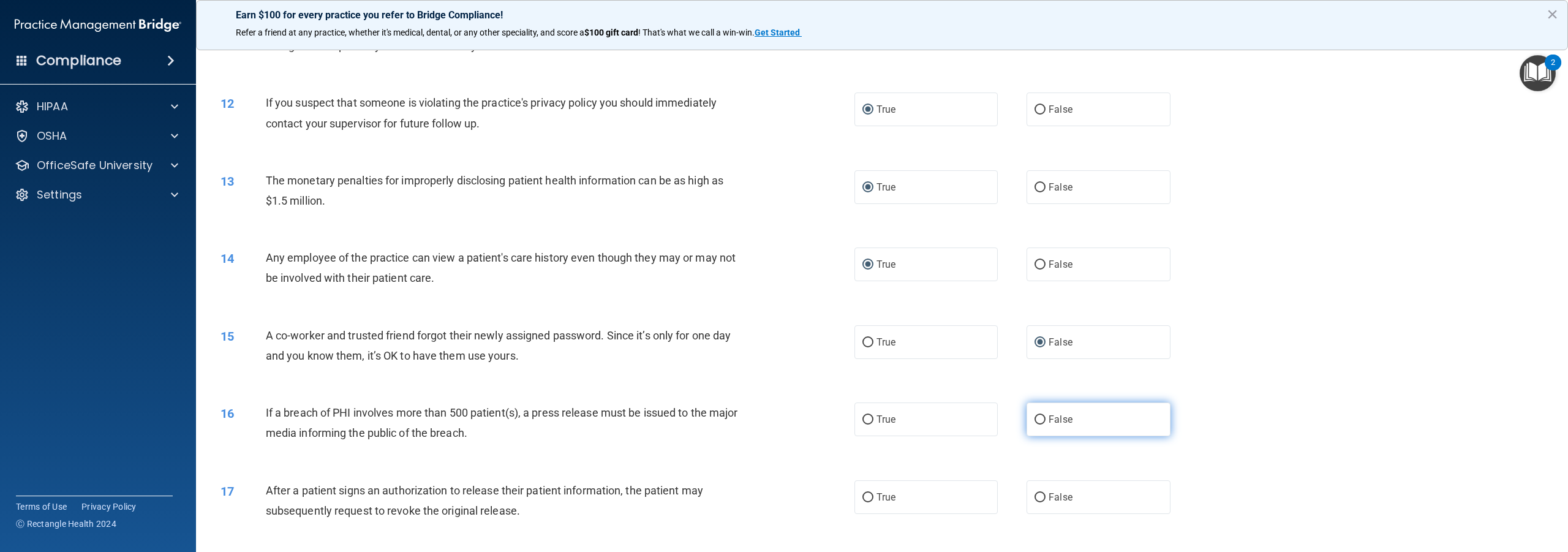
click at [1035, 425] on input "False" at bounding box center [1040, 420] width 11 height 9
radio input "true"
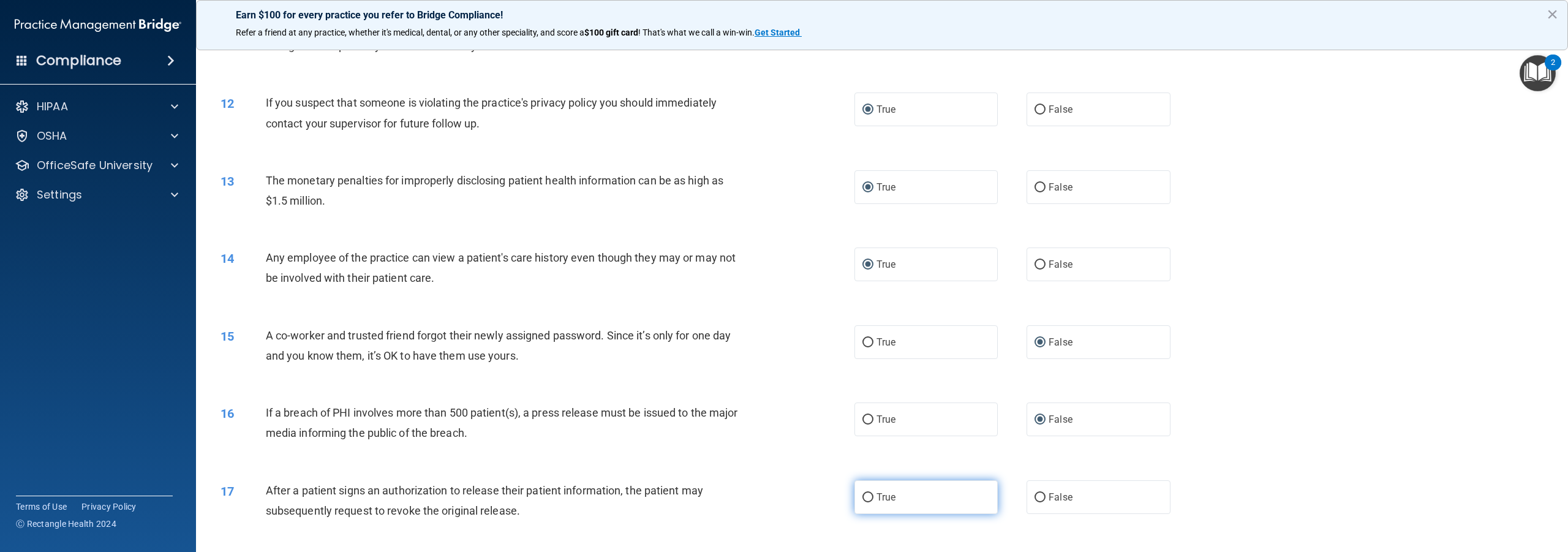
click at [865, 502] on input "True" at bounding box center [868, 497] width 11 height 9
radio input "true"
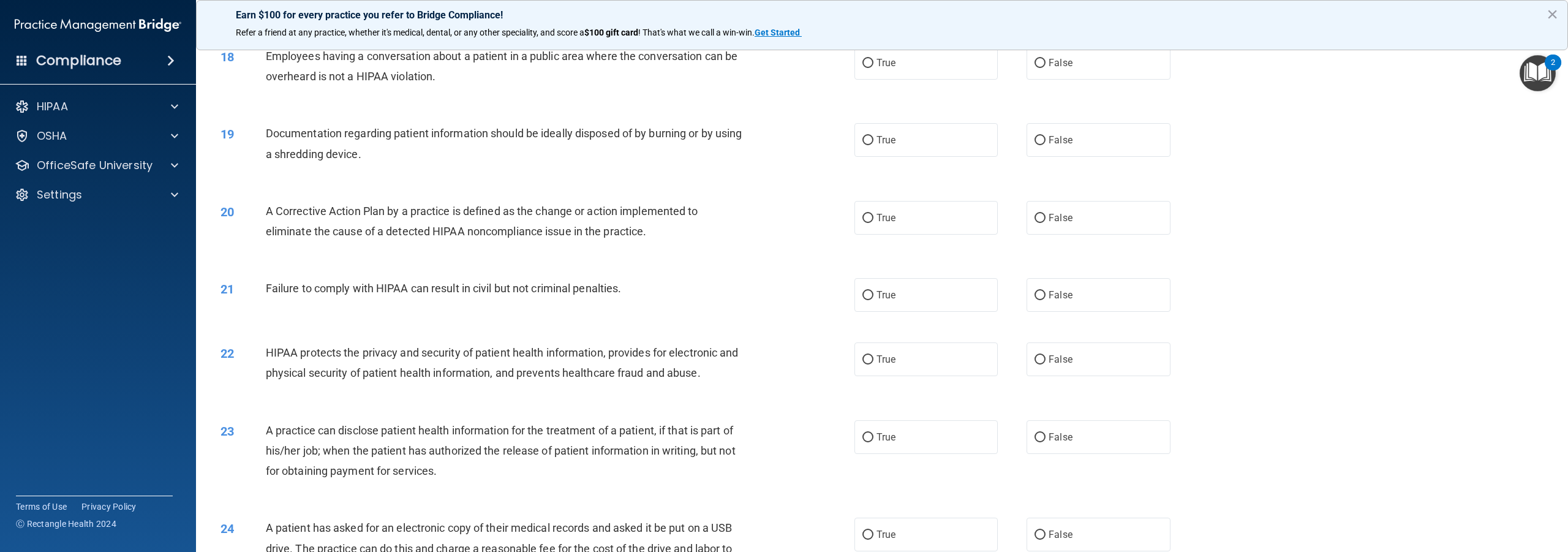
scroll to position [1347, 0]
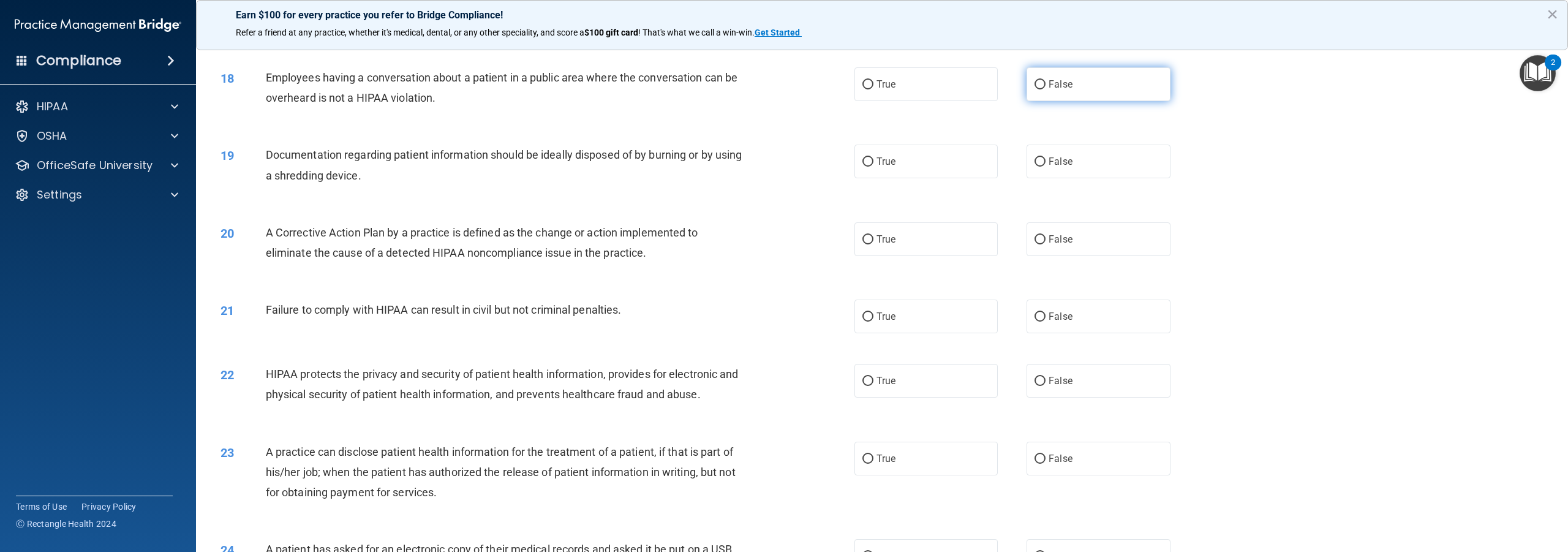
click at [1035, 89] on input "False" at bounding box center [1040, 84] width 11 height 9
radio input "true"
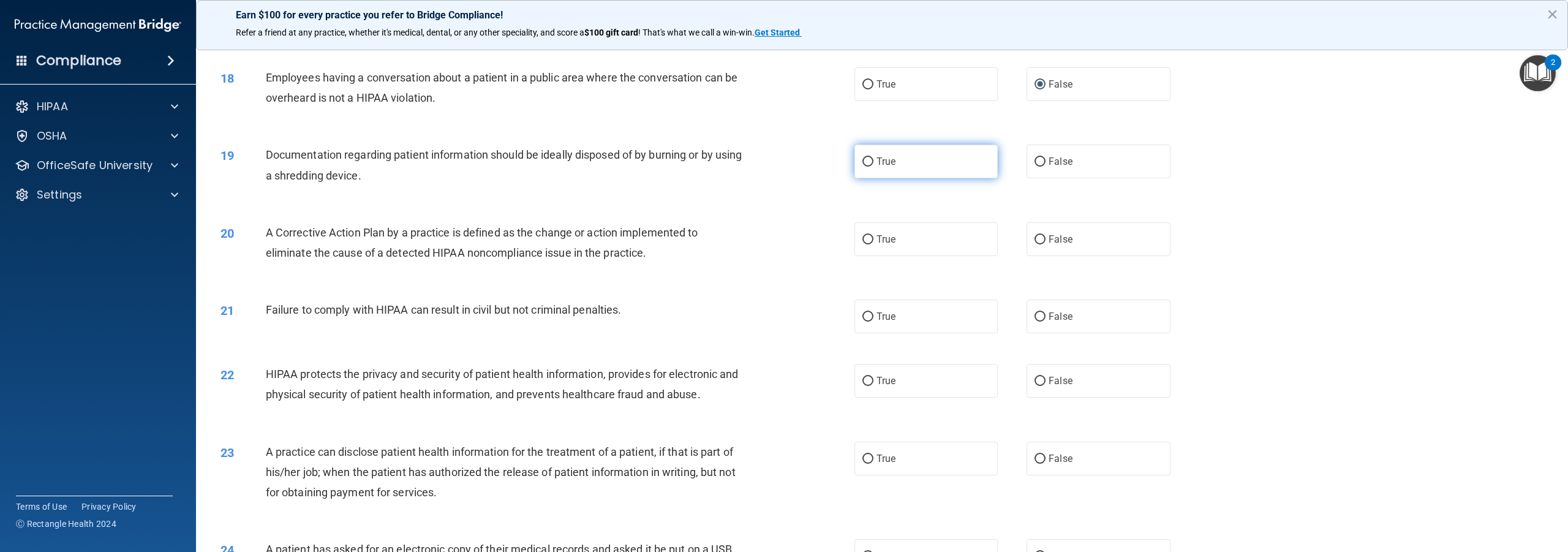
click at [865, 166] on input "True" at bounding box center [868, 162] width 11 height 9
radio input "true"
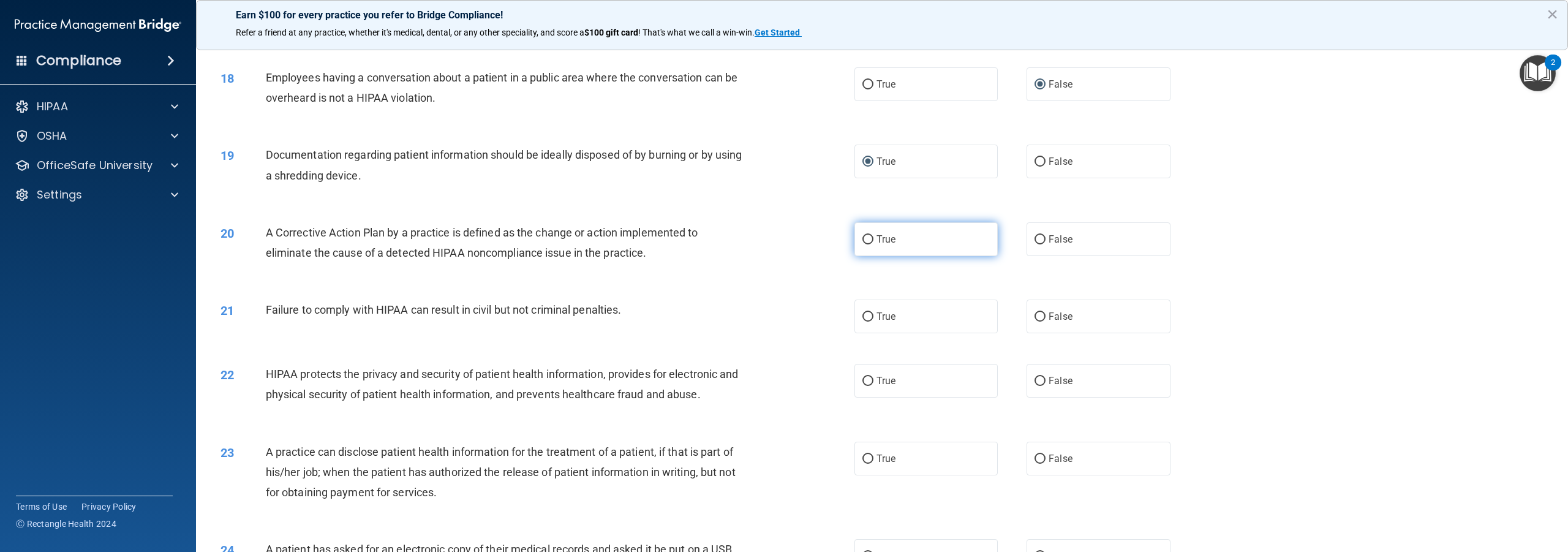
click at [863, 244] on input "True" at bounding box center [868, 239] width 11 height 9
radio input "true"
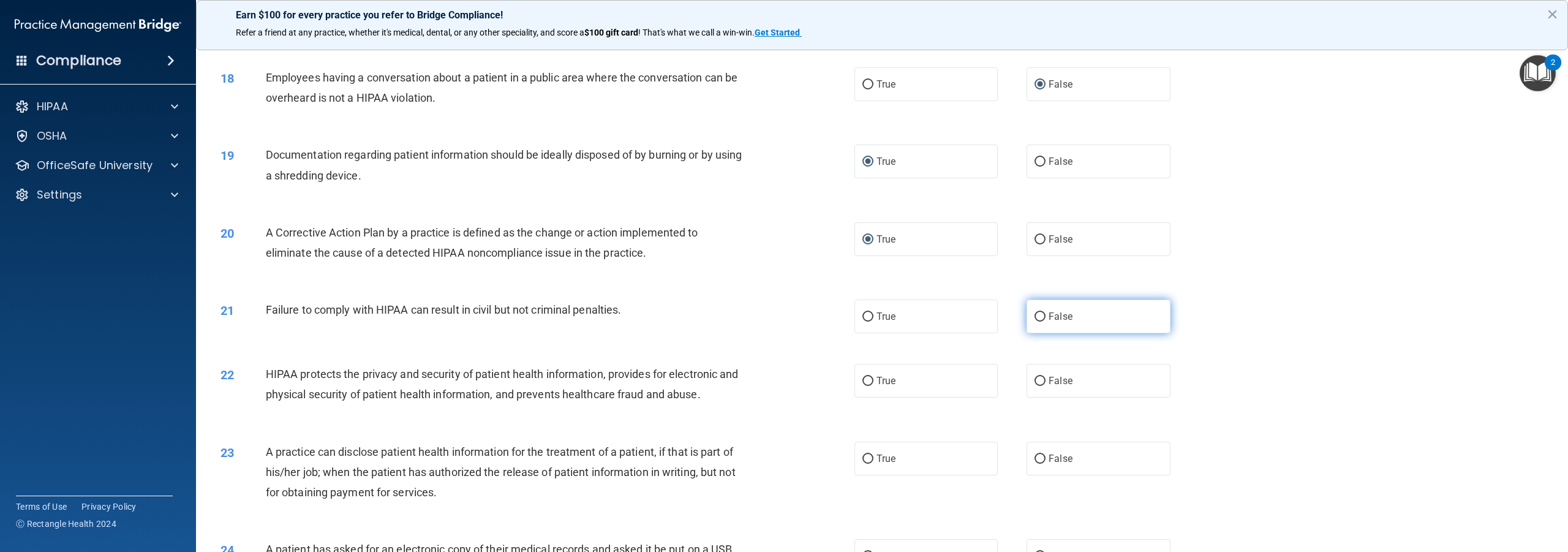
click at [1038, 321] on input "False" at bounding box center [1040, 317] width 11 height 9
radio input "true"
click at [863, 386] on input "True" at bounding box center [868, 381] width 11 height 9
radio input "true"
click at [1035, 464] on input "False" at bounding box center [1040, 459] width 11 height 9
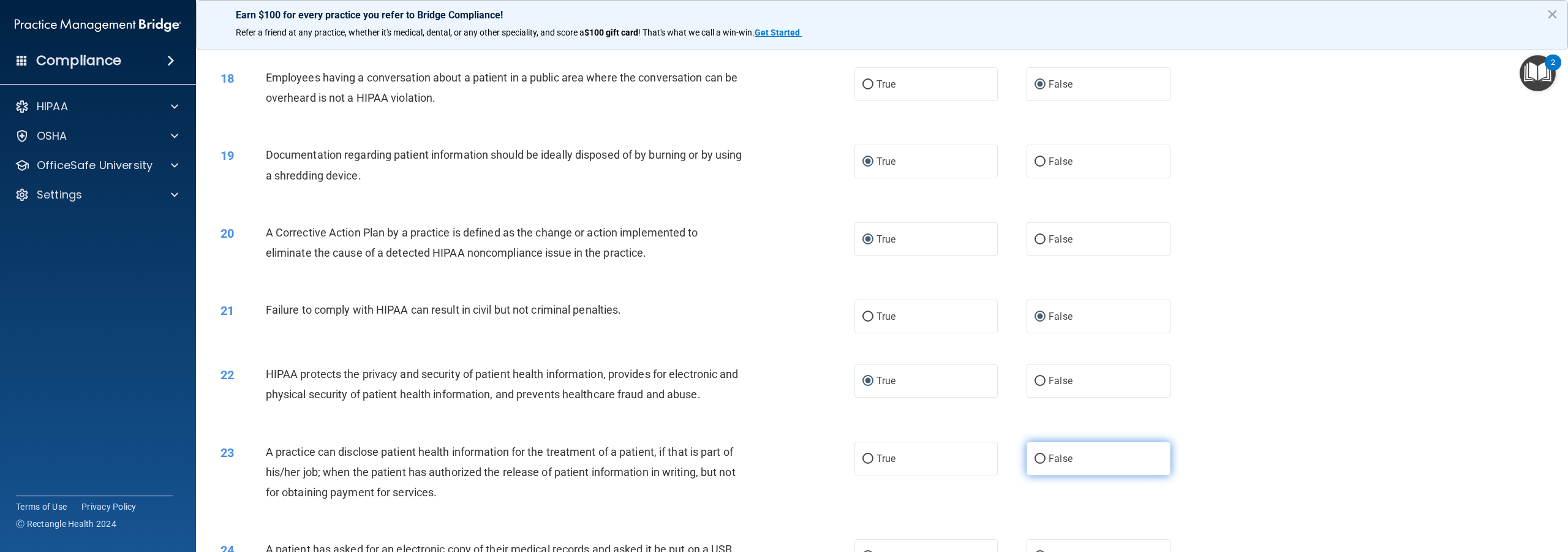
radio input "true"
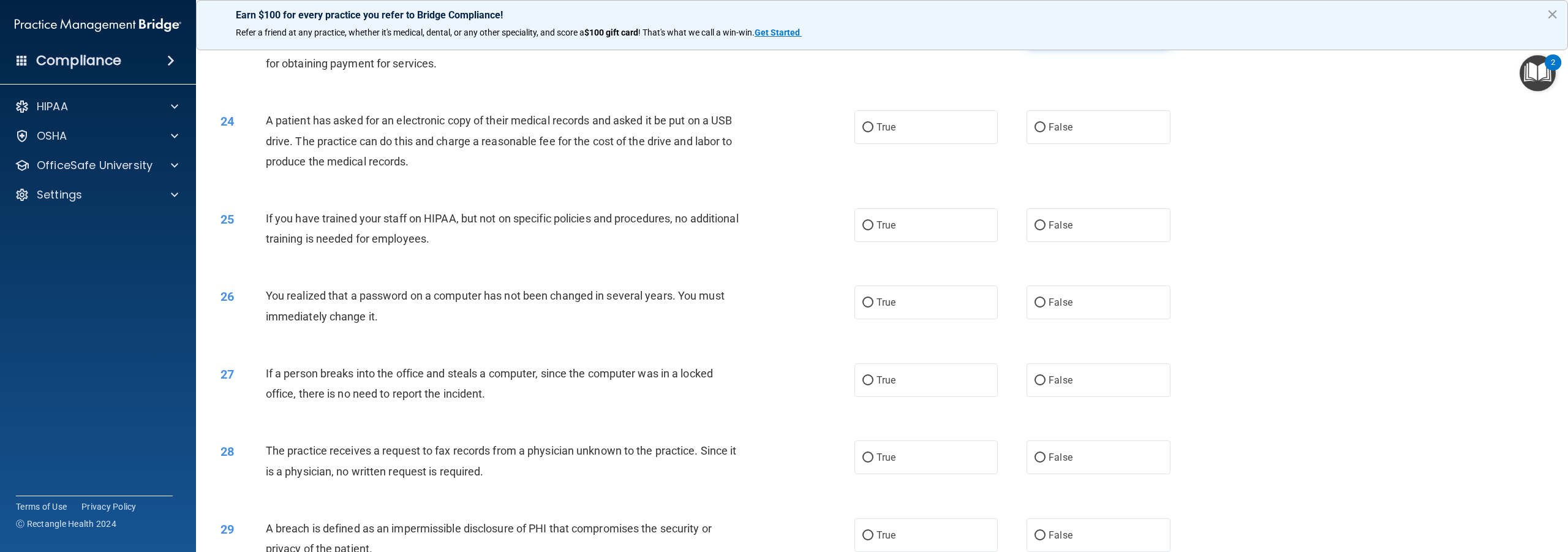
scroll to position [1837, 0]
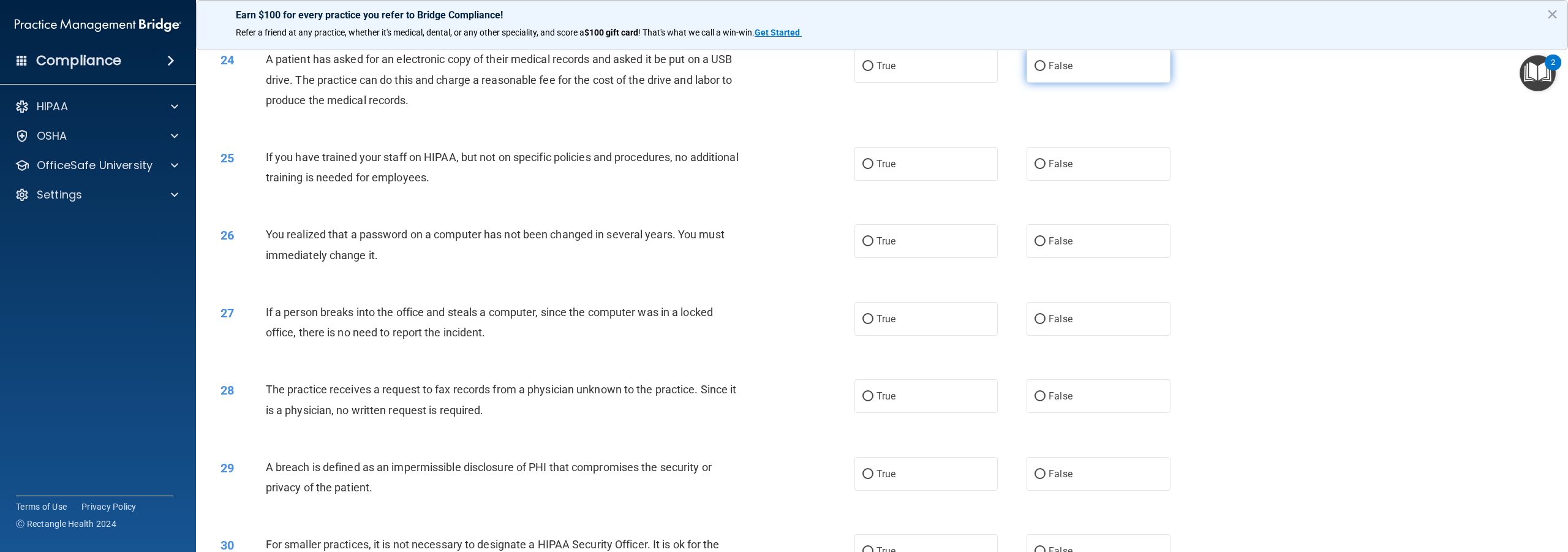
click at [1036, 71] on input "False" at bounding box center [1040, 66] width 11 height 9
radio input "true"
click at [1035, 169] on input "False" at bounding box center [1040, 164] width 11 height 9
radio input "true"
click at [865, 246] on input "True" at bounding box center [868, 241] width 11 height 9
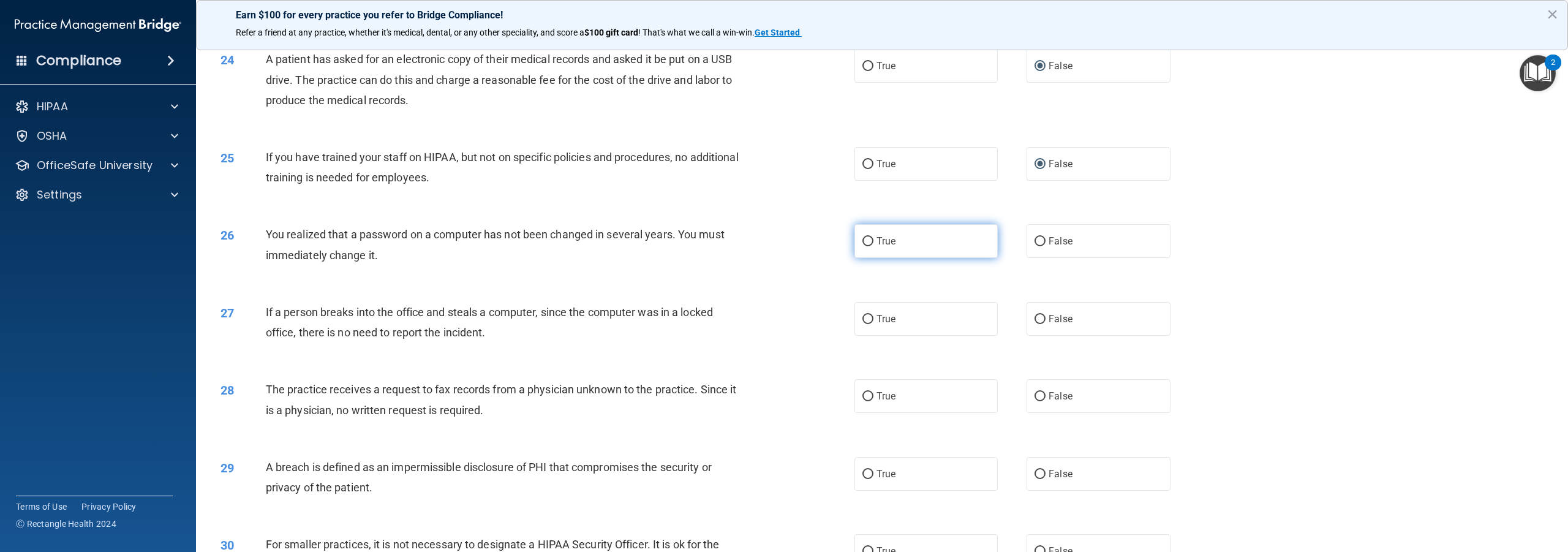
radio input "true"
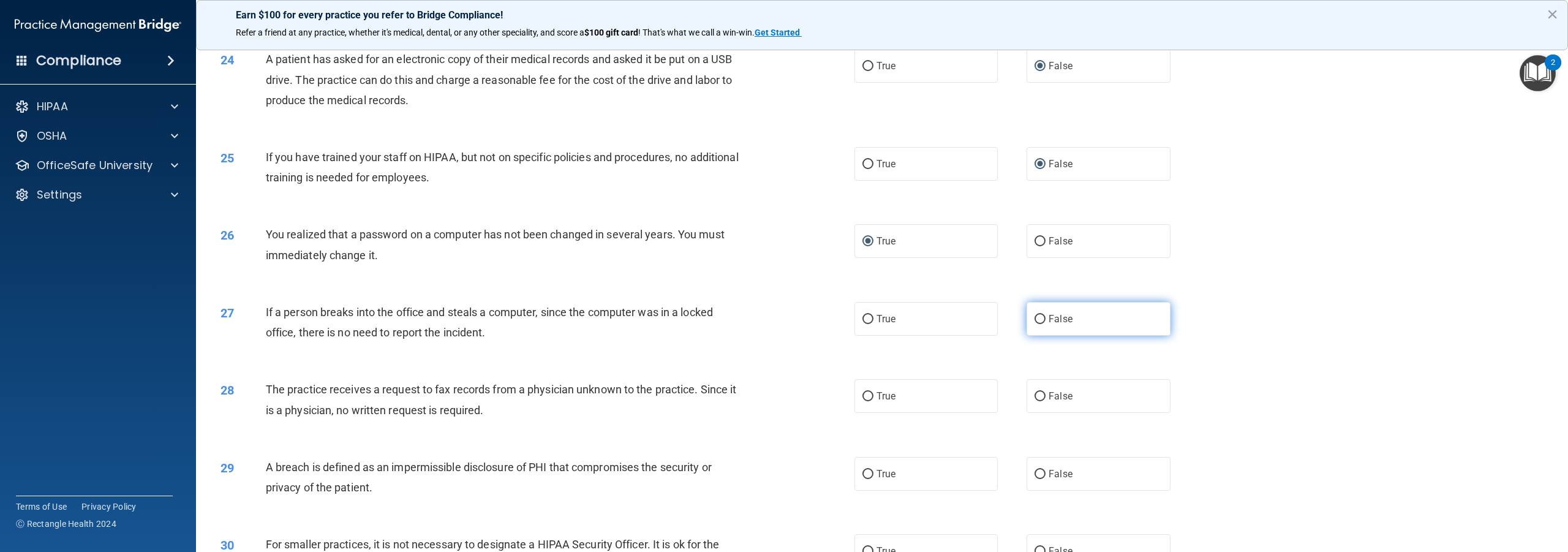
click at [1037, 324] on input "False" at bounding box center [1040, 319] width 11 height 9
radio input "true"
click at [1035, 401] on input "False" at bounding box center [1040, 396] width 11 height 9
radio input "true"
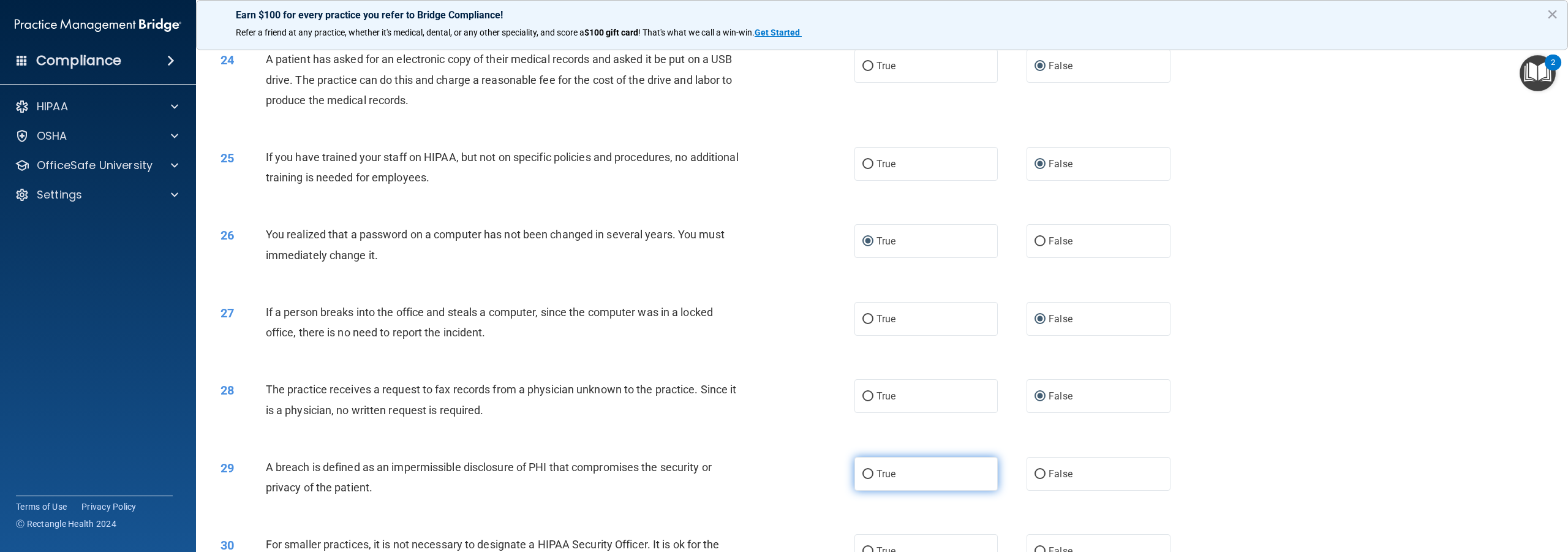
click at [863, 479] on input "True" at bounding box center [868, 474] width 11 height 9
radio input "true"
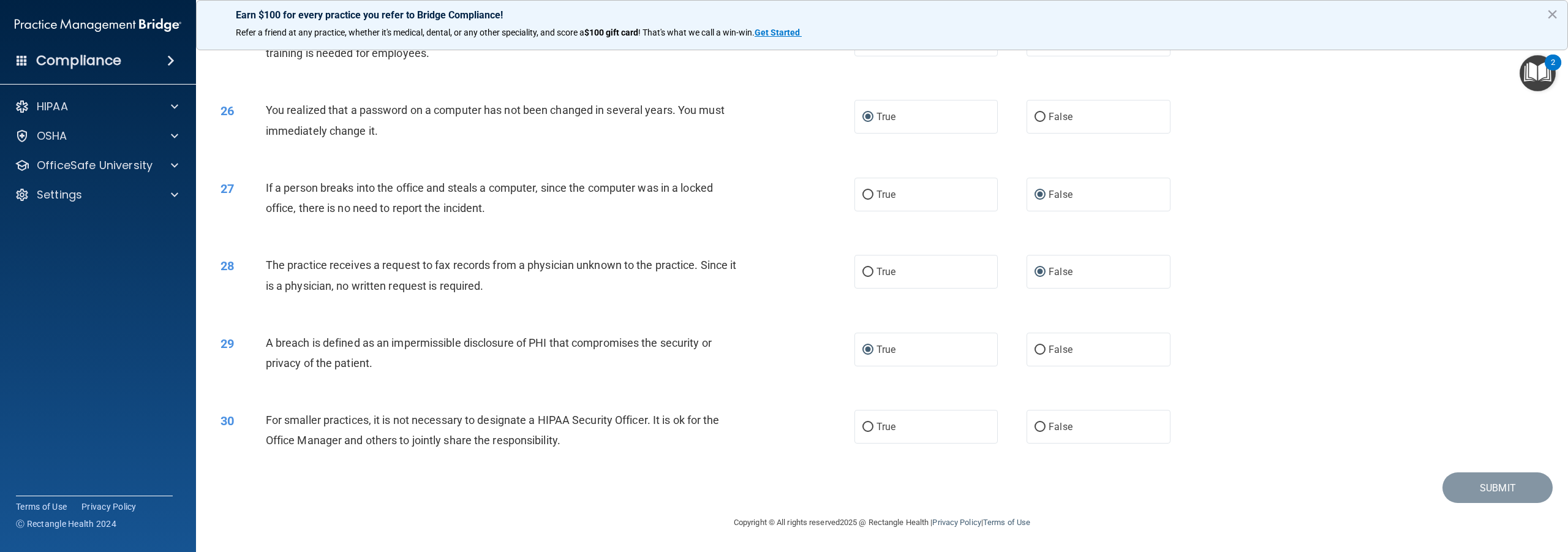
scroll to position [1982, 0]
click at [1035, 427] on input "False" at bounding box center [1040, 427] width 11 height 9
radio input "true"
click at [1458, 495] on button "Submit" at bounding box center [1497, 488] width 110 height 32
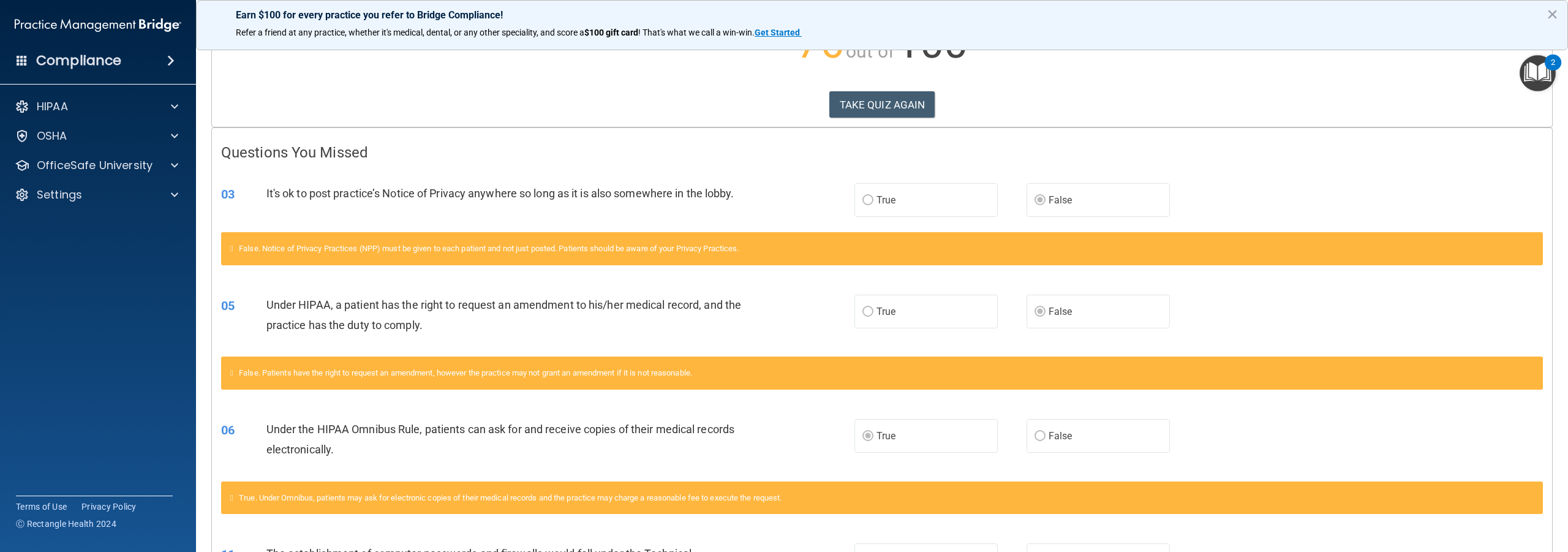
scroll to position [190, 0]
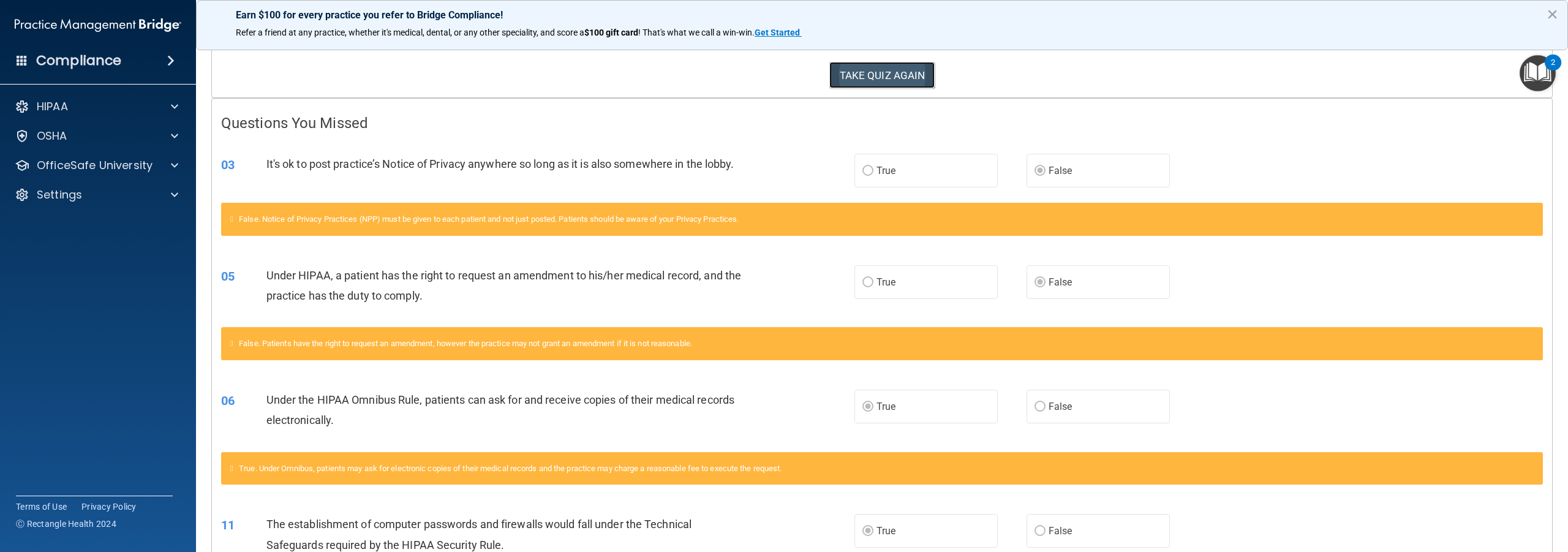
click at [863, 77] on button "TAKE QUIZ AGAIN" at bounding box center [882, 75] width 106 height 27
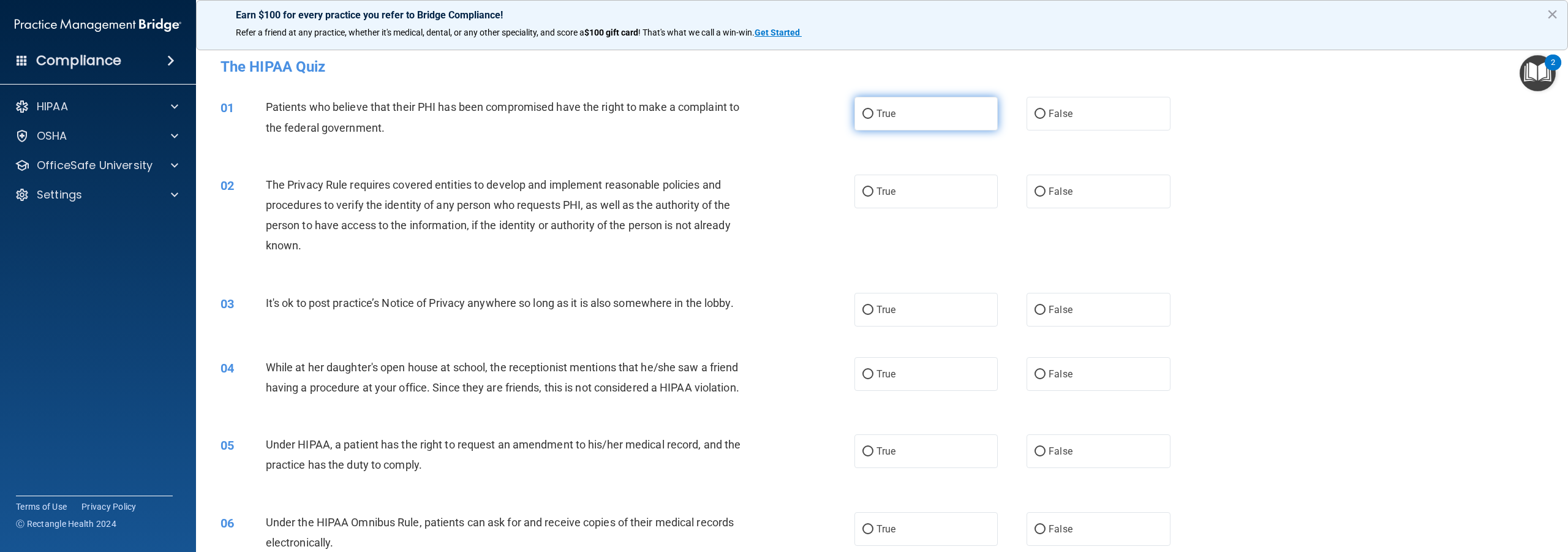
click at [867, 117] on input "True" at bounding box center [868, 114] width 11 height 9
radio input "true"
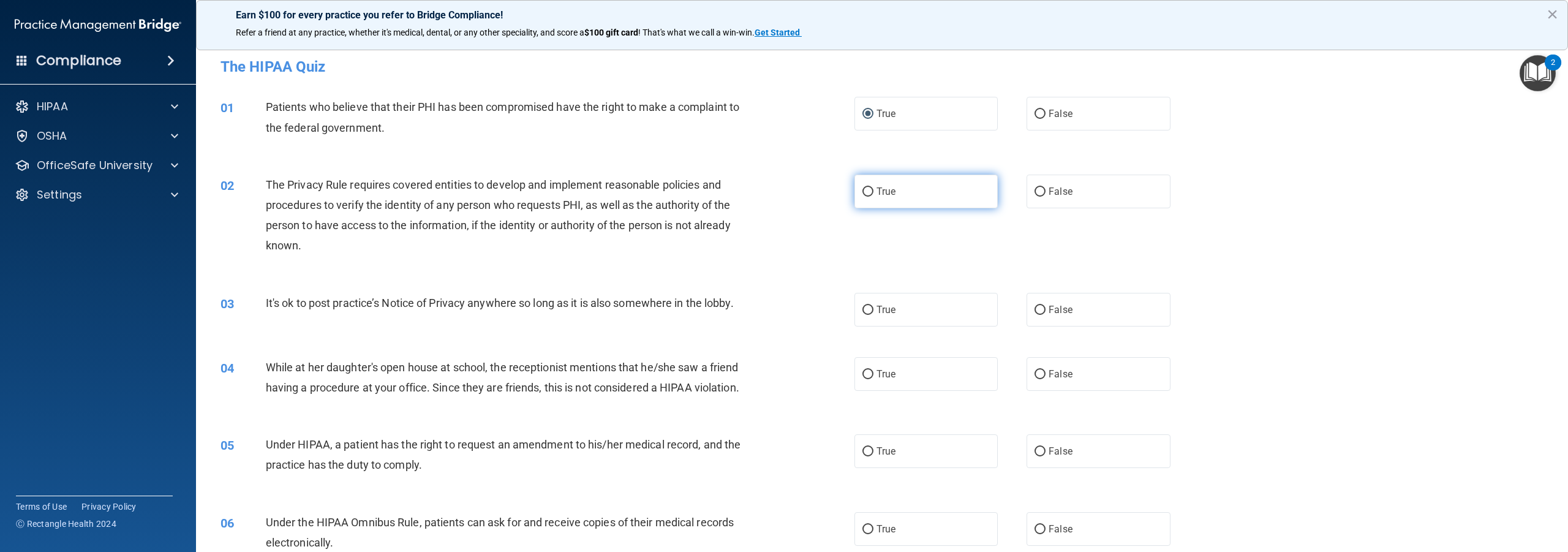
click at [864, 194] on input "True" at bounding box center [868, 192] width 11 height 9
radio input "true"
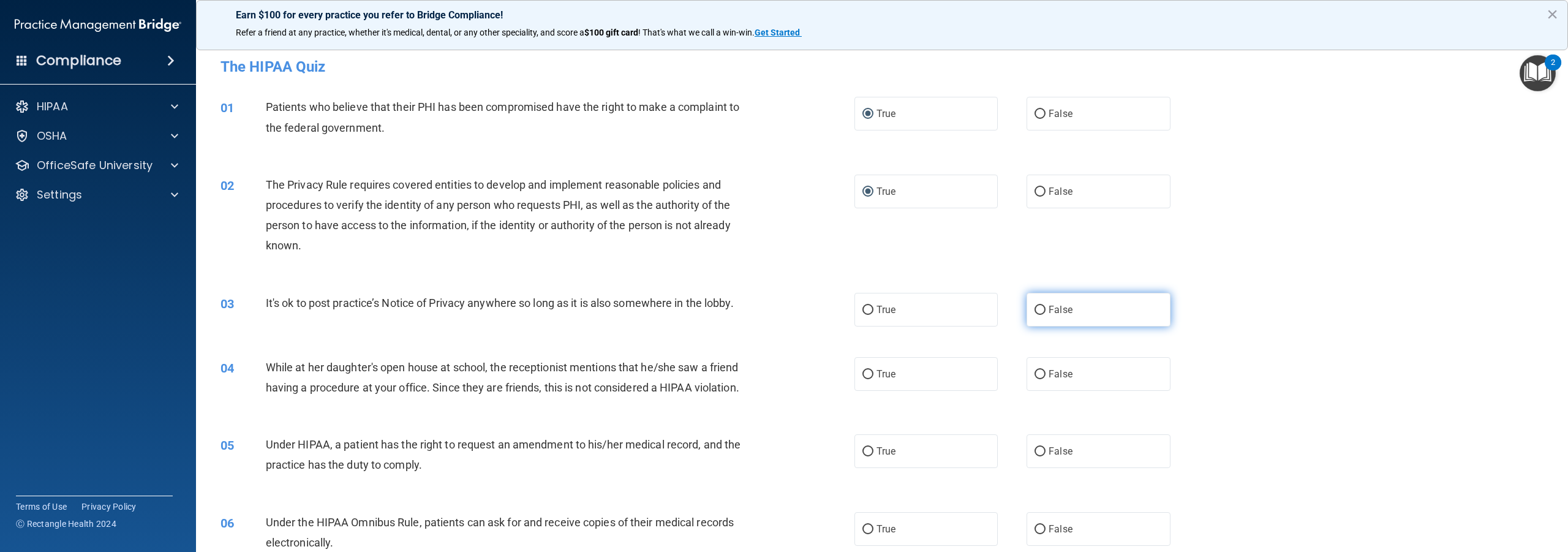
click at [1035, 309] on input "False" at bounding box center [1040, 310] width 11 height 9
radio input "true"
click at [1035, 372] on input "False" at bounding box center [1040, 374] width 11 height 9
radio input "true"
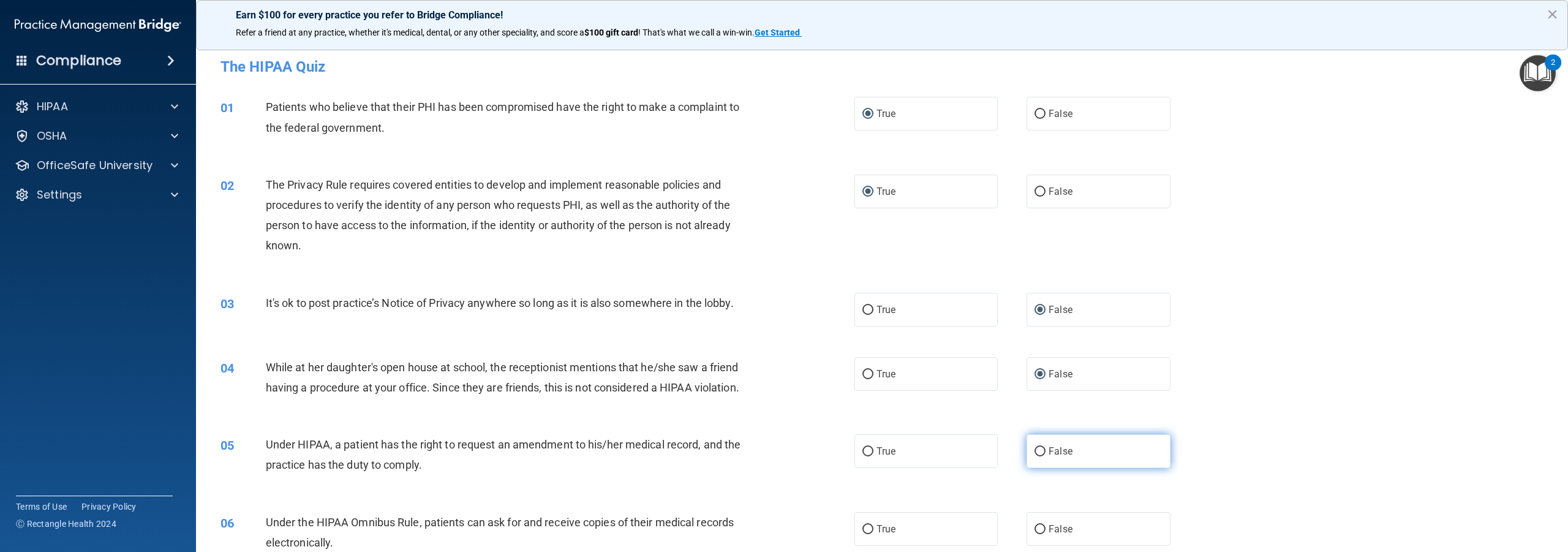
click at [1037, 456] on input "False" at bounding box center [1040, 452] width 11 height 9
radio input "true"
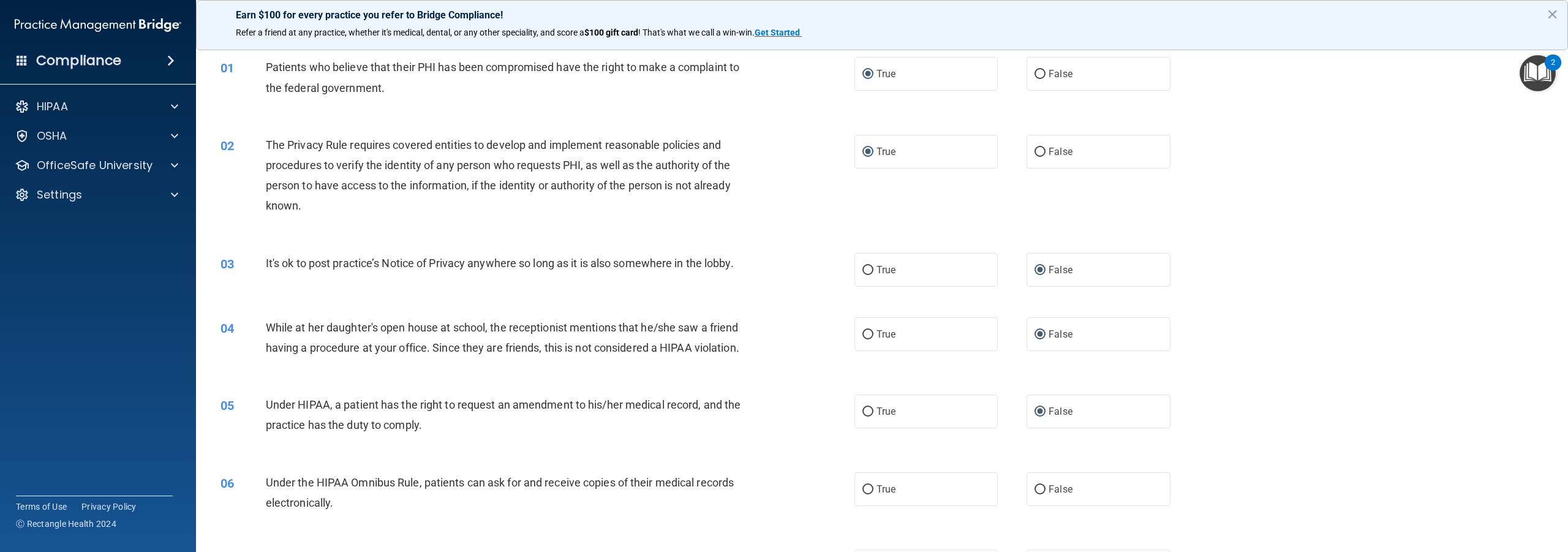
scroll to position [61, 0]
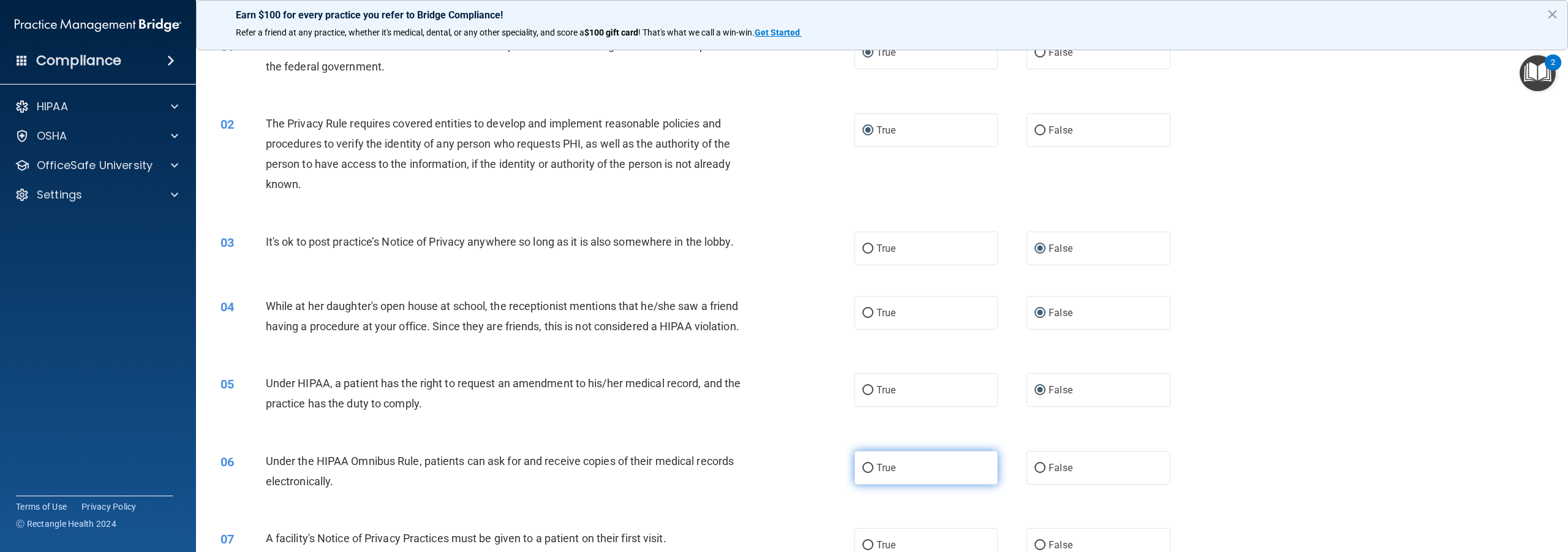
click at [864, 473] on input "True" at bounding box center [868, 468] width 11 height 9
radio input "true"
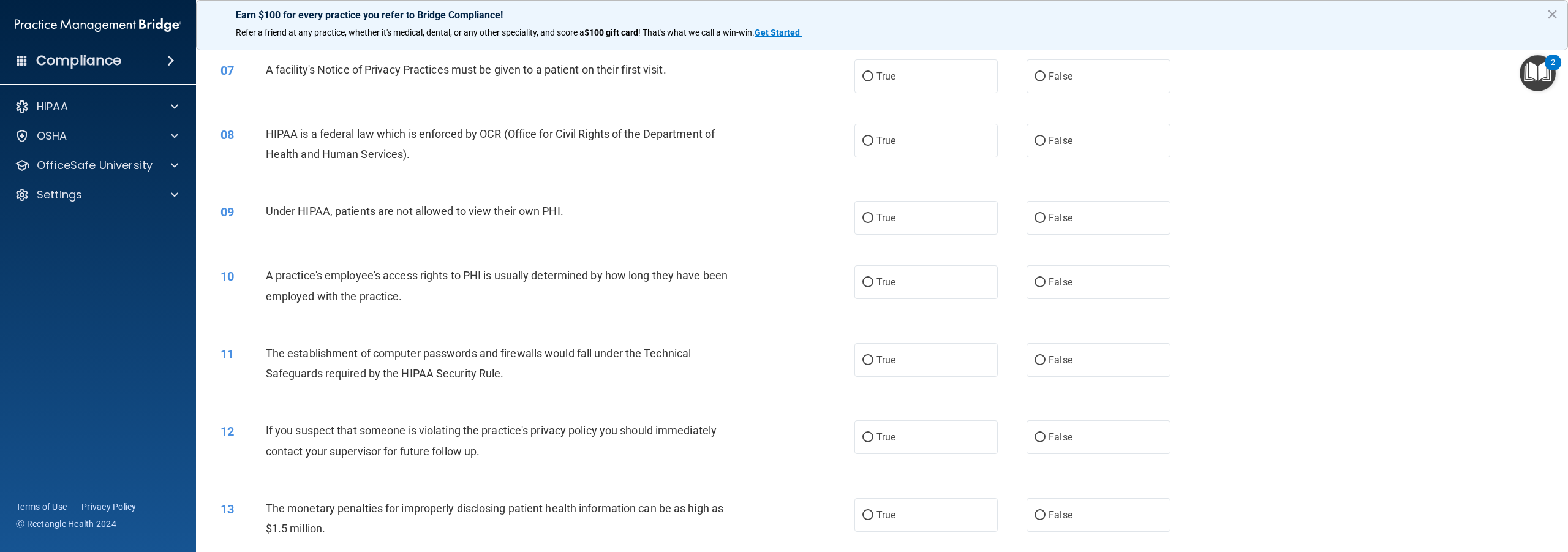
scroll to position [551, 0]
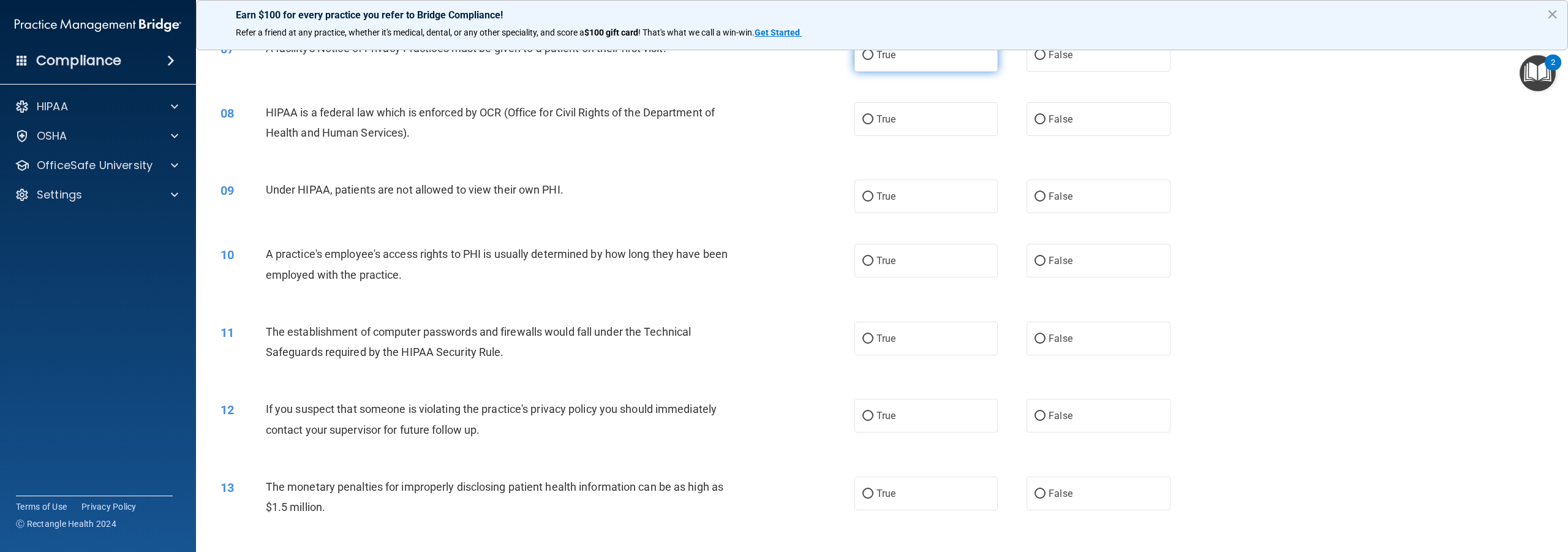
click at [865, 60] on input "True" at bounding box center [868, 55] width 11 height 9
radio input "true"
click at [863, 124] on input "True" at bounding box center [868, 120] width 11 height 9
radio input "true"
click at [1035, 202] on input "False" at bounding box center [1040, 197] width 11 height 9
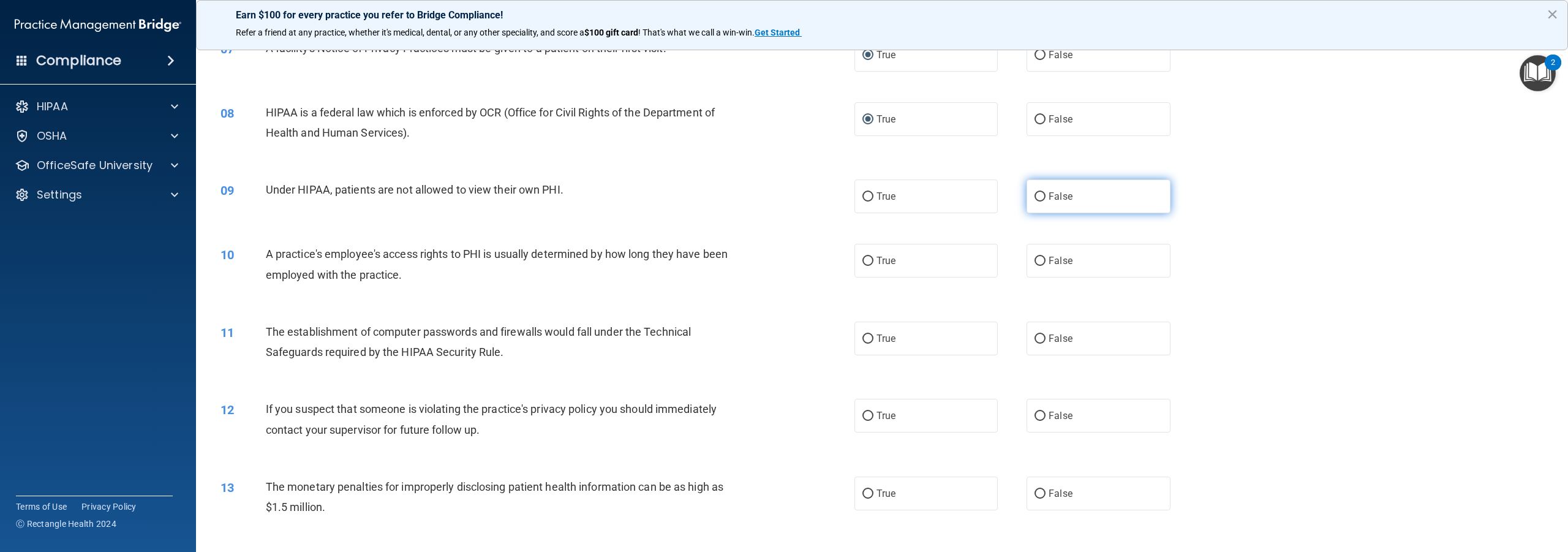
radio input "true"
click at [1034, 277] on label "False" at bounding box center [1098, 260] width 143 height 33
click at [1035, 266] on input "False" at bounding box center [1040, 261] width 11 height 9
radio input "true"
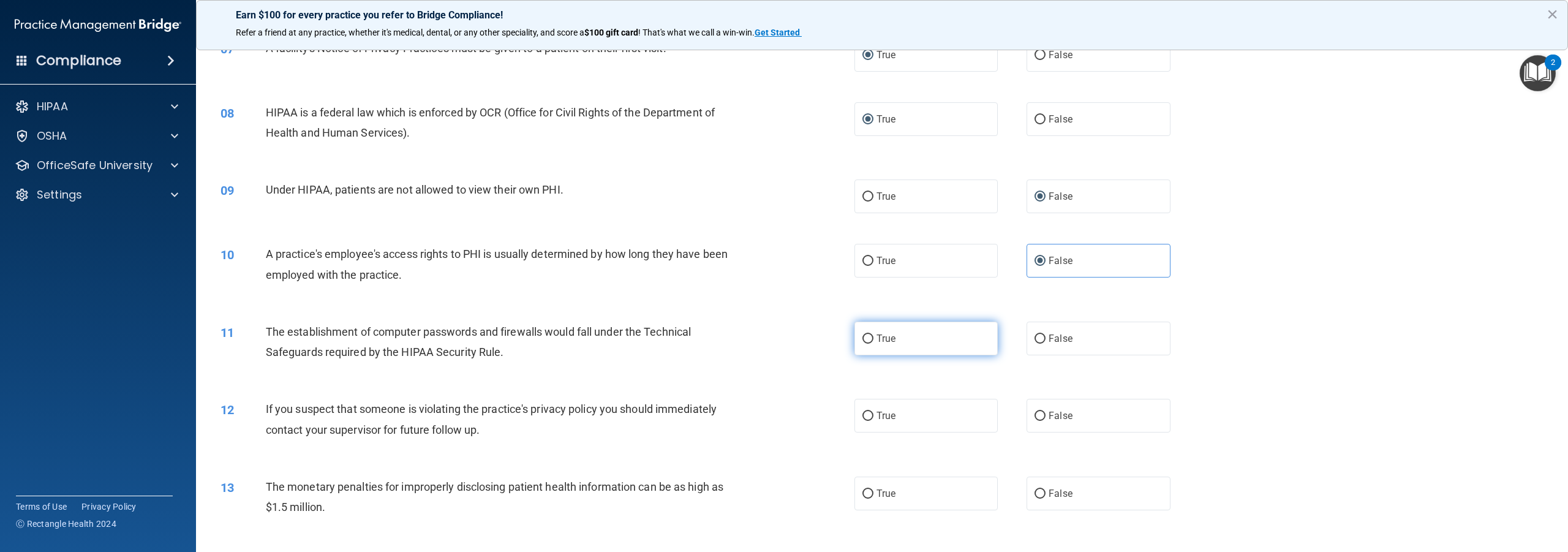
click at [863, 343] on input "True" at bounding box center [868, 339] width 11 height 9
radio input "true"
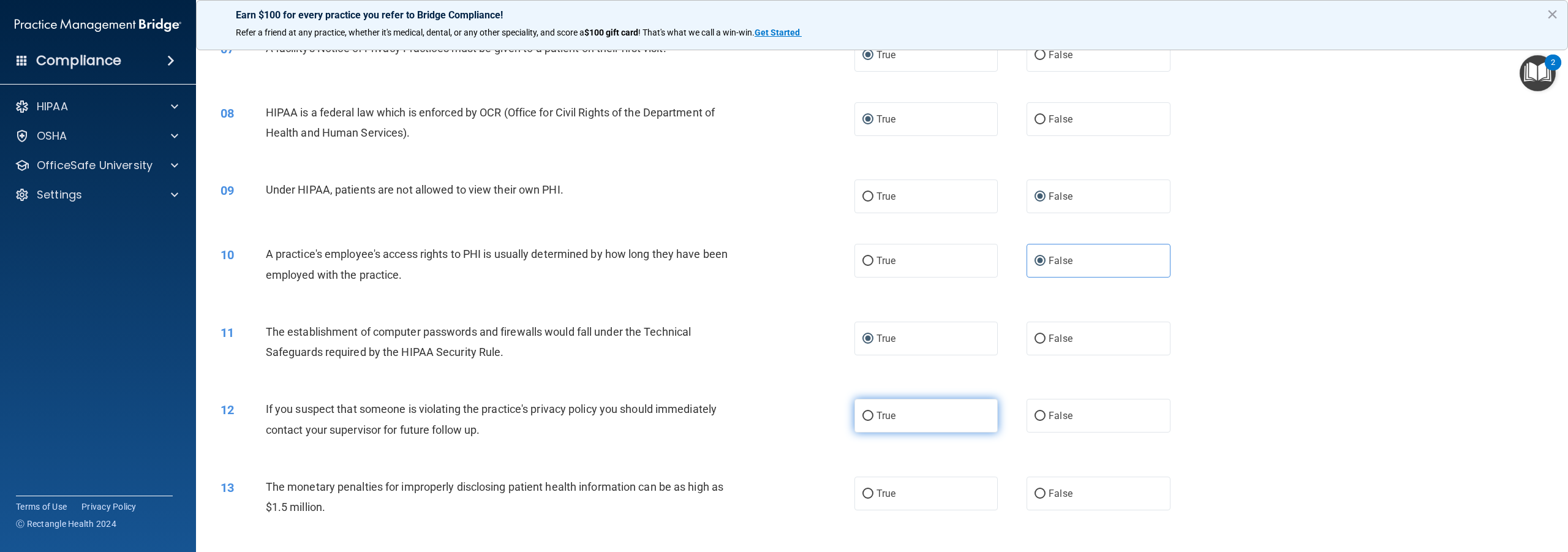
click at [864, 421] on input "True" at bounding box center [868, 416] width 11 height 9
radio input "true"
click at [863, 498] on input "True" at bounding box center [868, 494] width 11 height 9
radio input "true"
click at [863, 498] on input "True" at bounding box center [868, 494] width 11 height 9
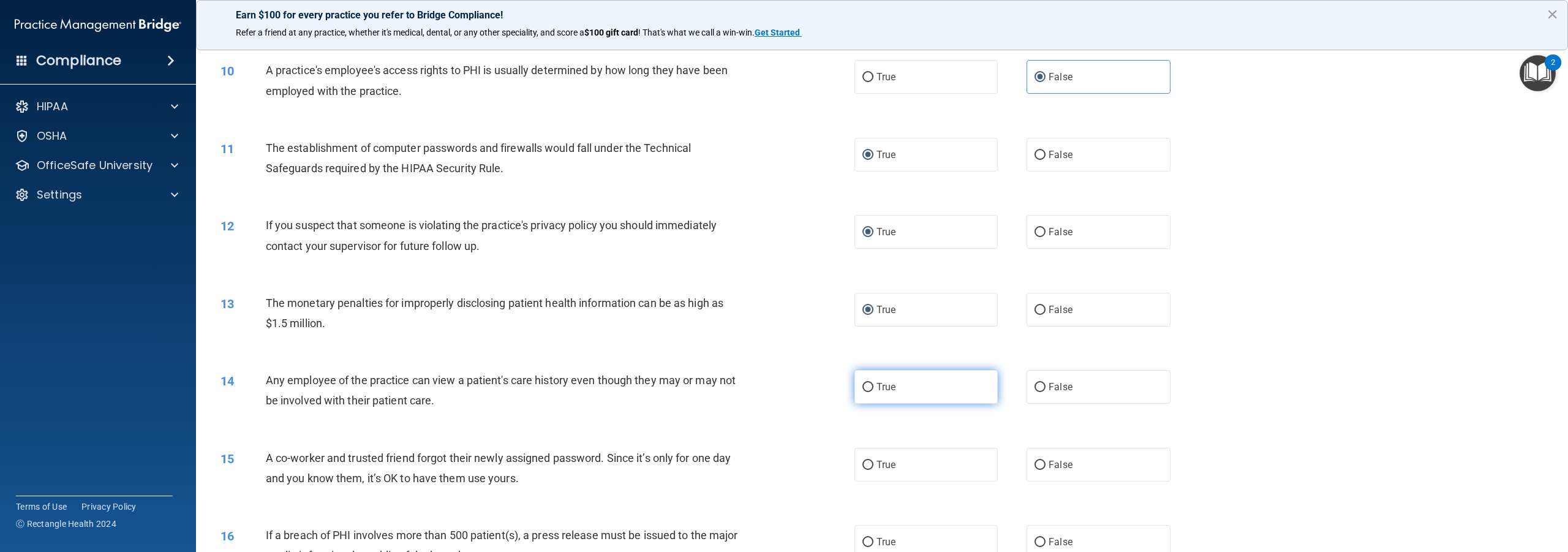
scroll to position [796, 0]
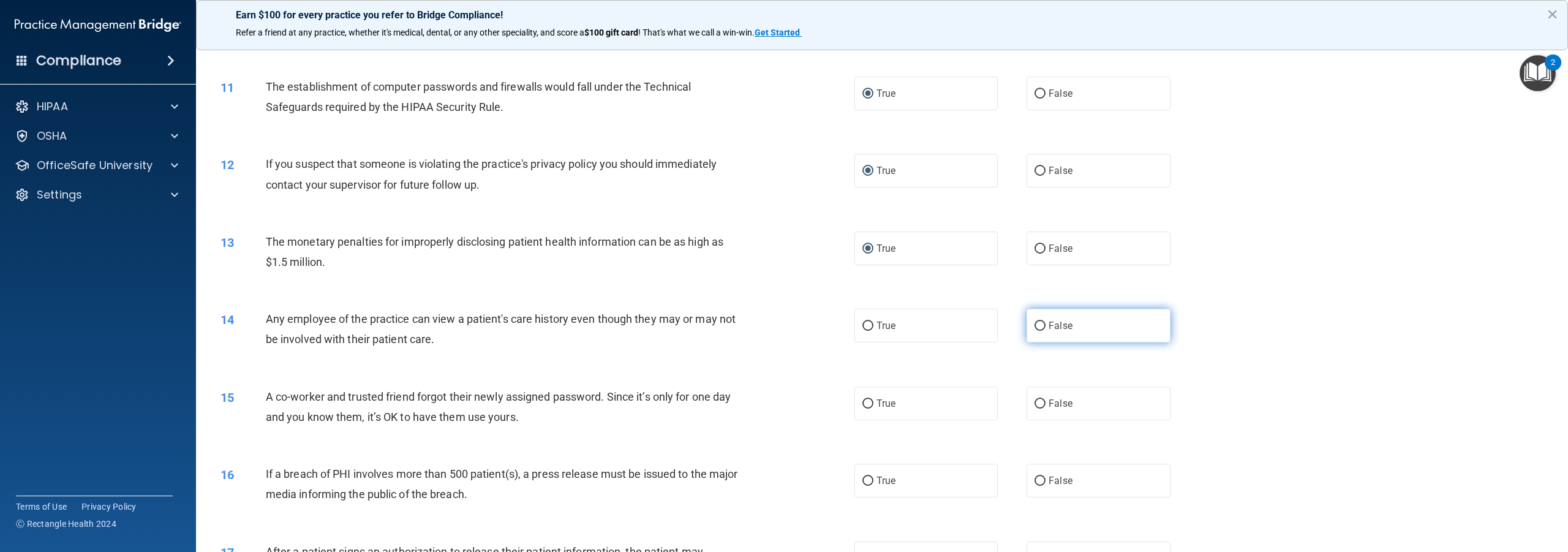
click at [1035, 331] on input "False" at bounding box center [1040, 326] width 11 height 9
radio input "true"
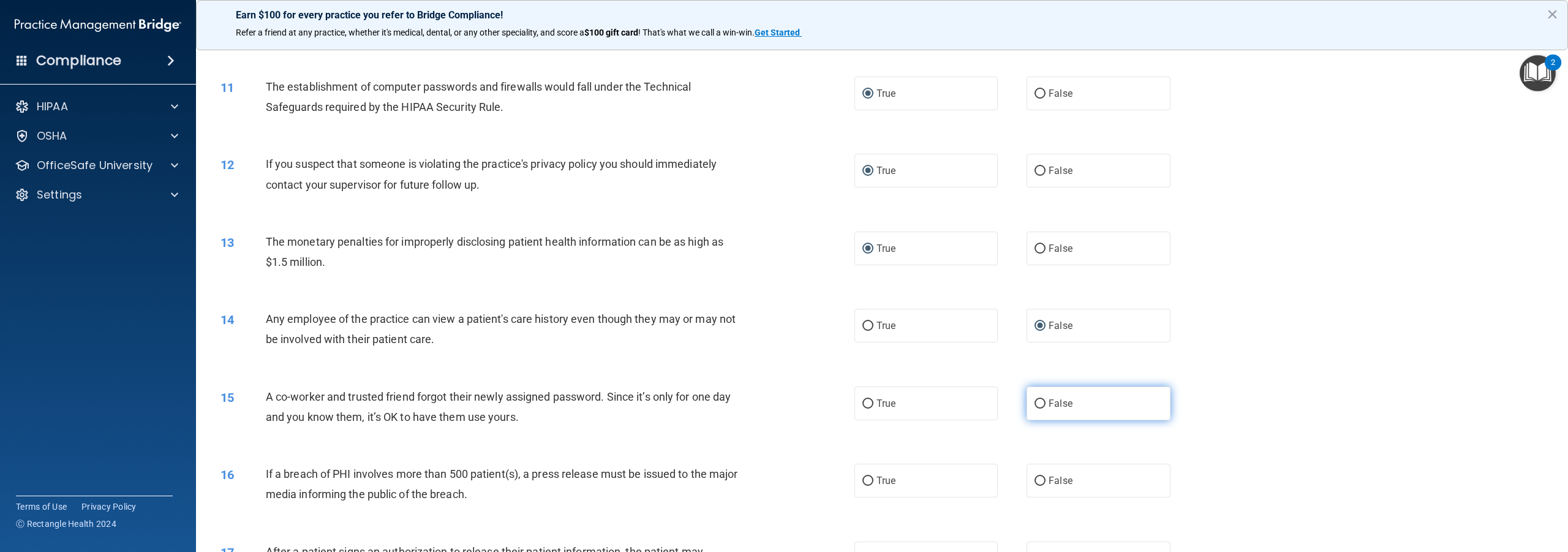
click at [1035, 408] on input "False" at bounding box center [1040, 404] width 11 height 9
radio input "true"
click at [1035, 408] on input "False" at bounding box center [1040, 404] width 11 height 9
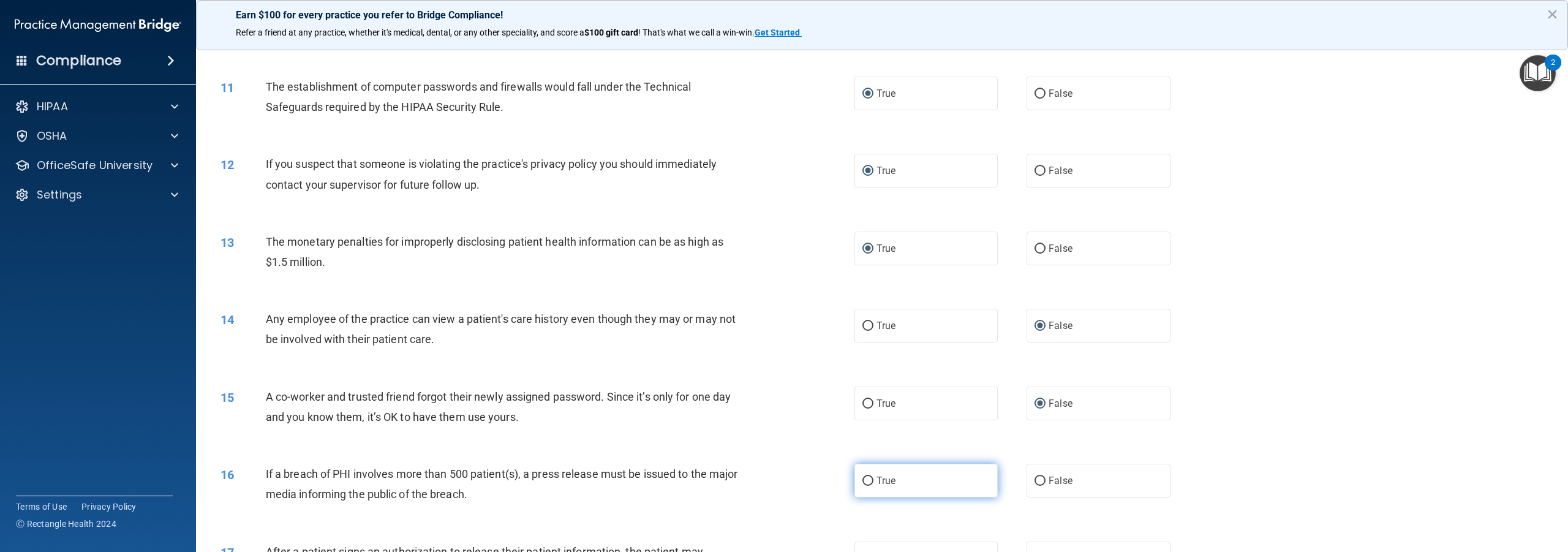
click at [866, 486] on input "True" at bounding box center [868, 481] width 11 height 9
radio input "true"
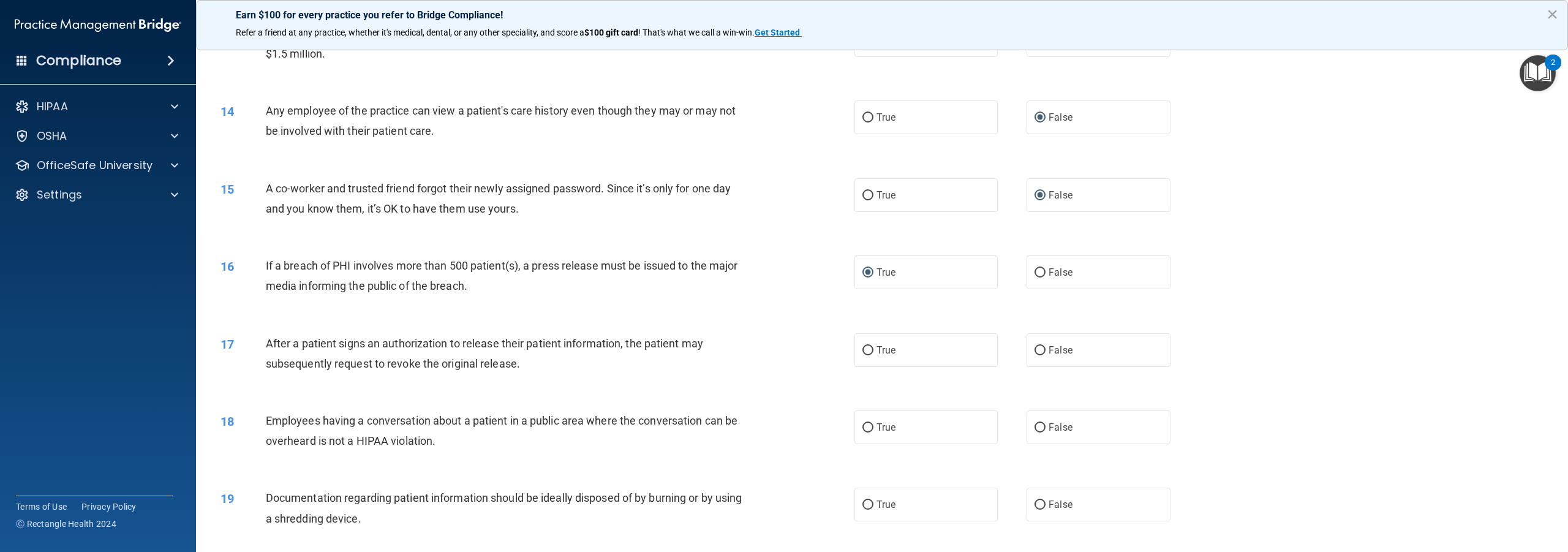
scroll to position [1041, 0]
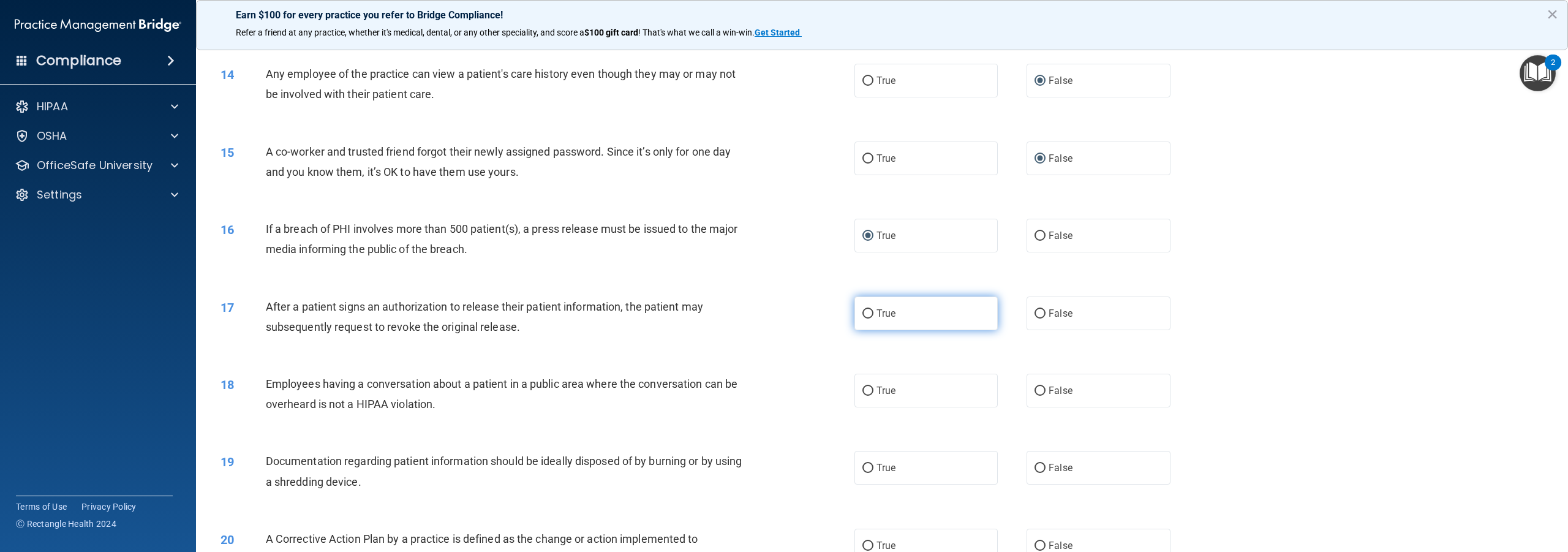
click at [863, 318] on input "True" at bounding box center [868, 314] width 11 height 9
radio input "true"
click at [1037, 396] on input "False" at bounding box center [1040, 391] width 11 height 9
radio input "true"
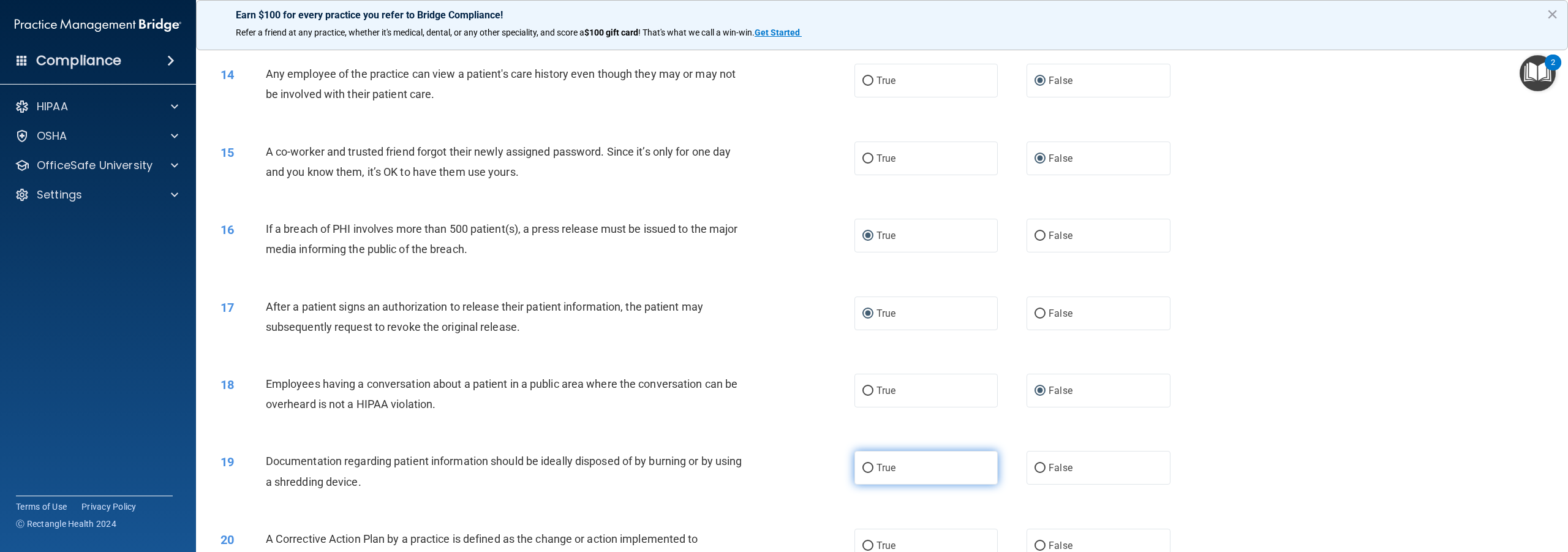
click at [863, 473] on input "True" at bounding box center [868, 468] width 11 height 9
radio input "true"
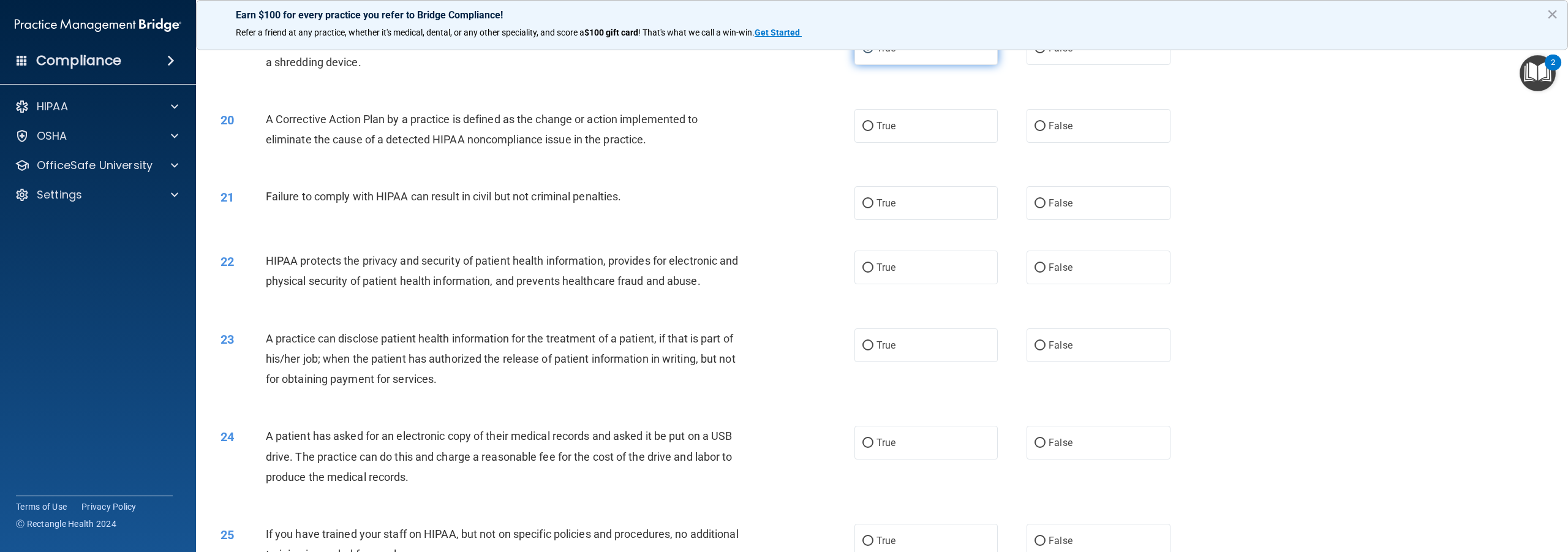
scroll to position [1470, 0]
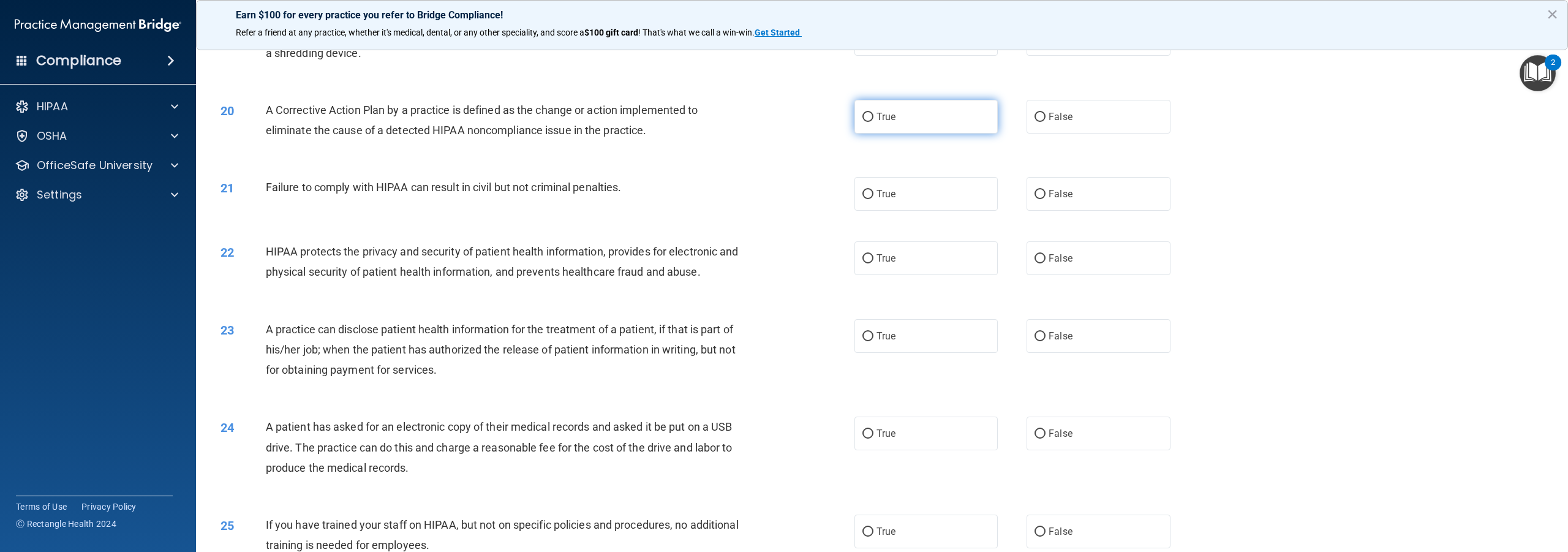
click at [863, 122] on input "True" at bounding box center [868, 117] width 11 height 9
radio input "true"
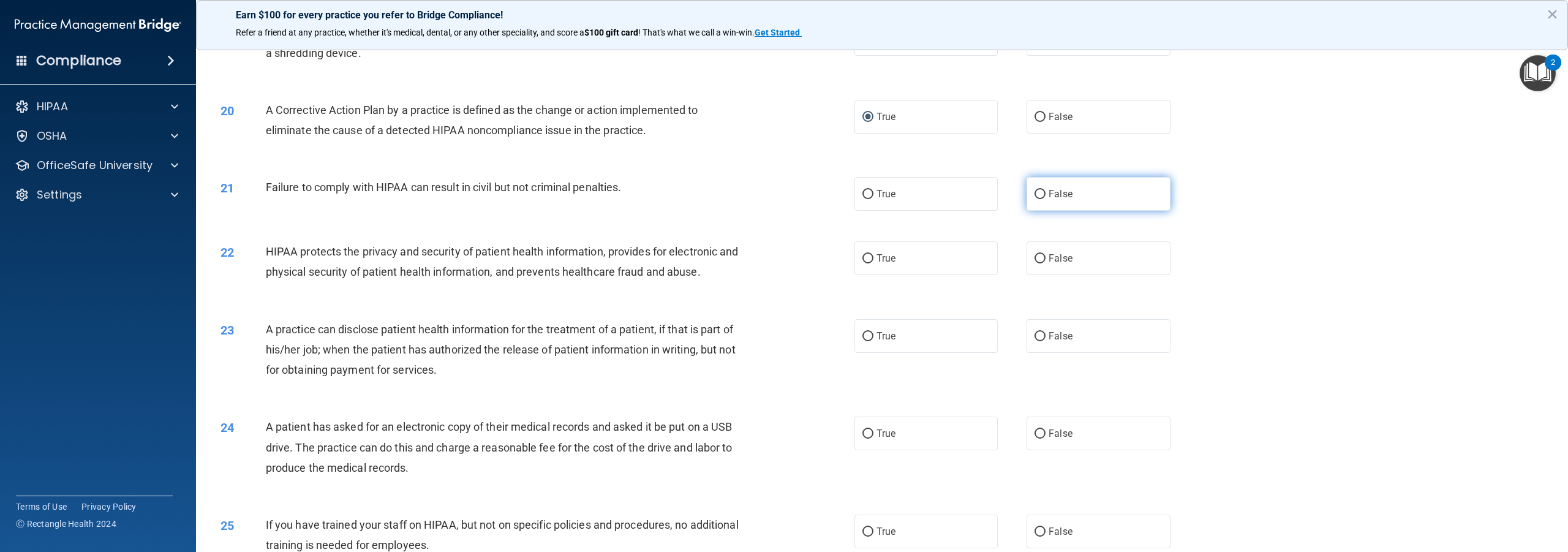
click at [1035, 199] on input "False" at bounding box center [1040, 194] width 11 height 9
radio input "true"
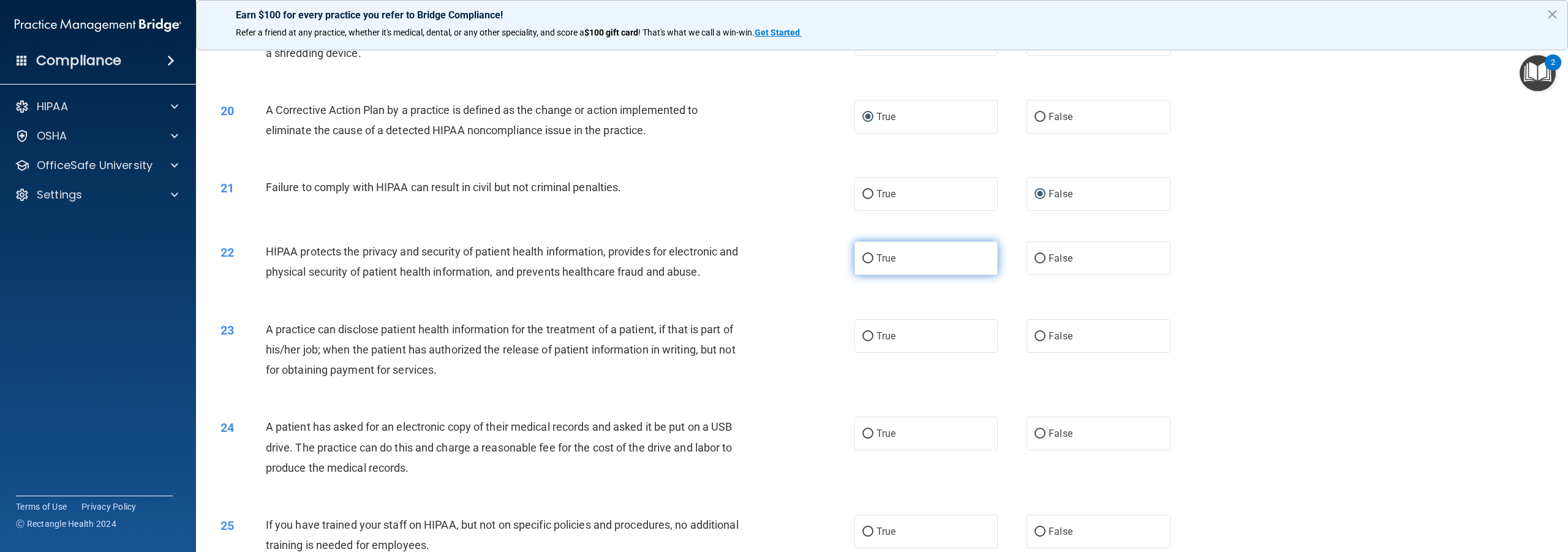
click at [863, 263] on input "True" at bounding box center [868, 258] width 11 height 9
radio input "true"
click at [1035, 341] on input "False" at bounding box center [1040, 336] width 11 height 9
radio input "true"
click at [863, 439] on input "True" at bounding box center [868, 434] width 11 height 9
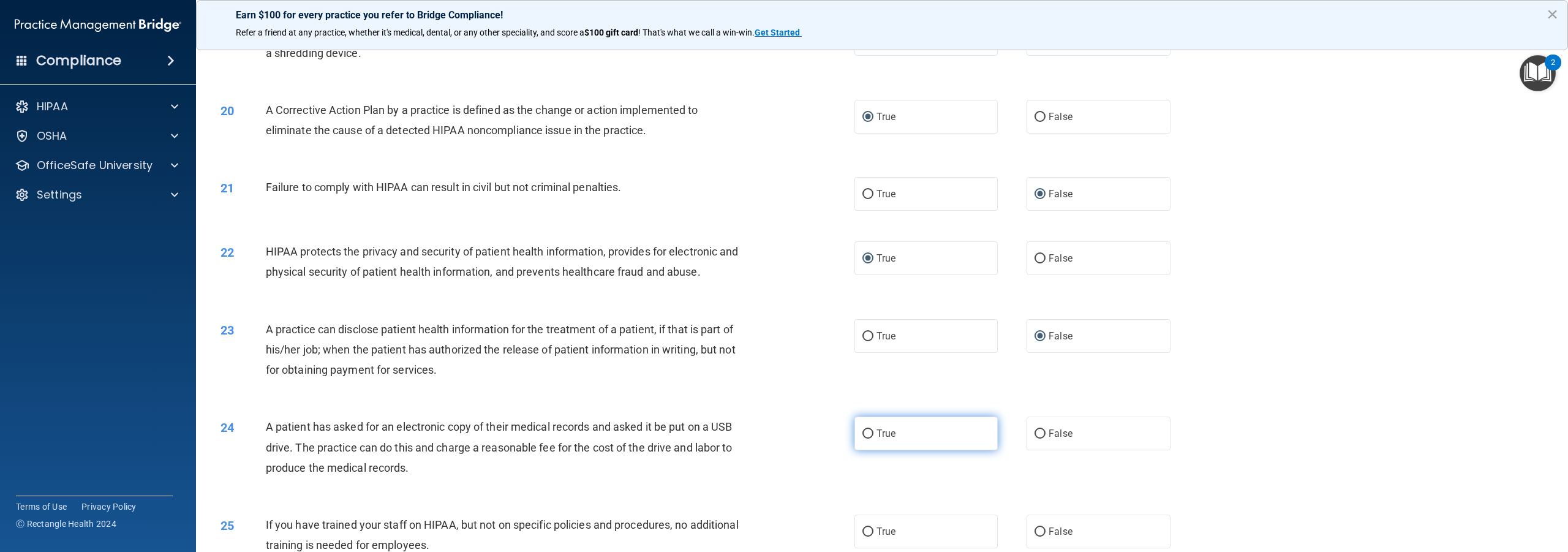
radio input "true"
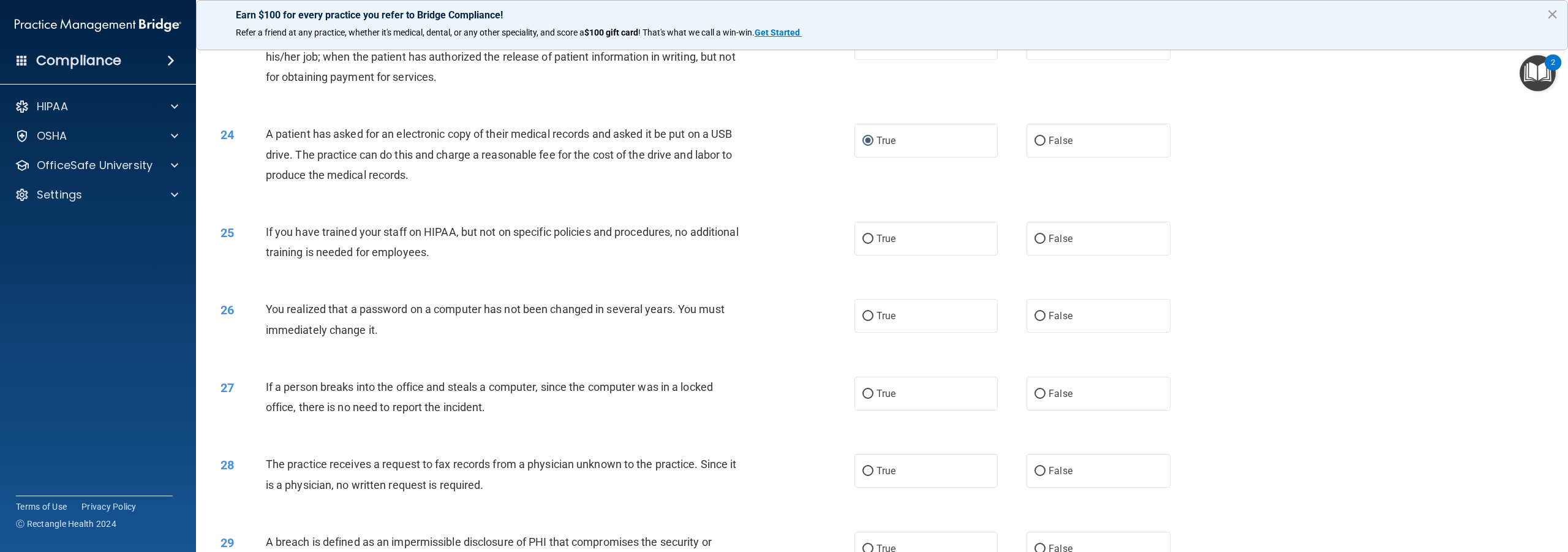
scroll to position [1837, 0]
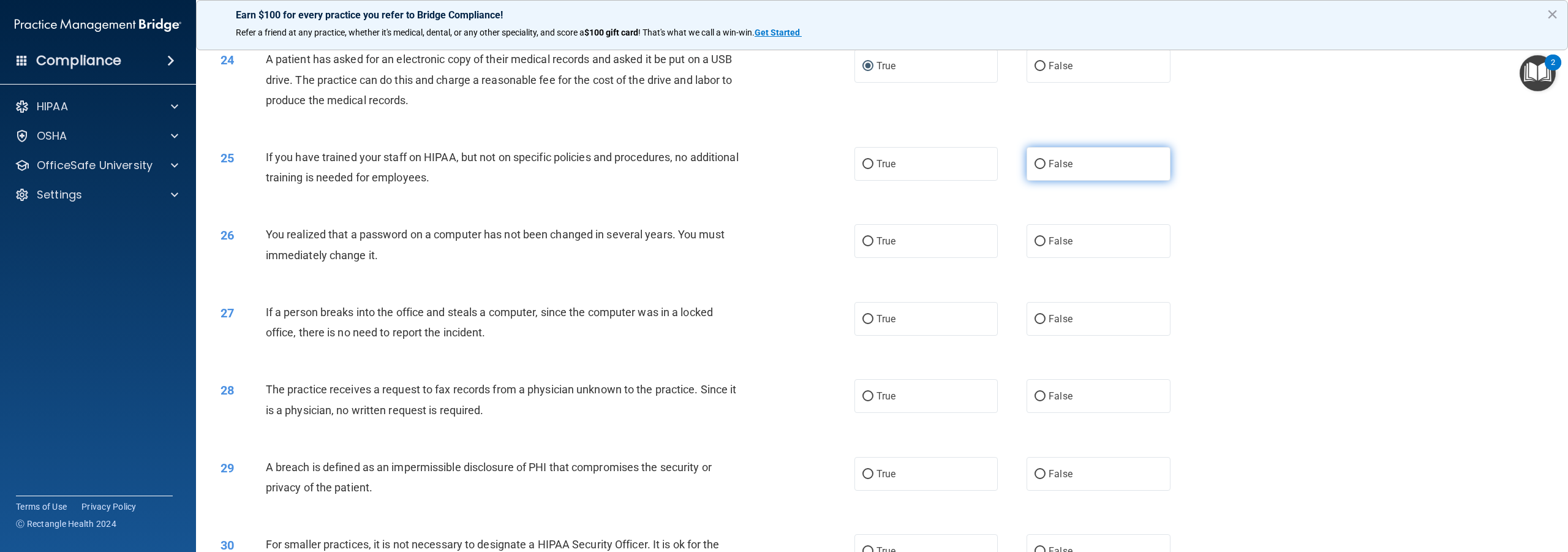
click at [1035, 169] on input "False" at bounding box center [1040, 164] width 11 height 9
radio input "true"
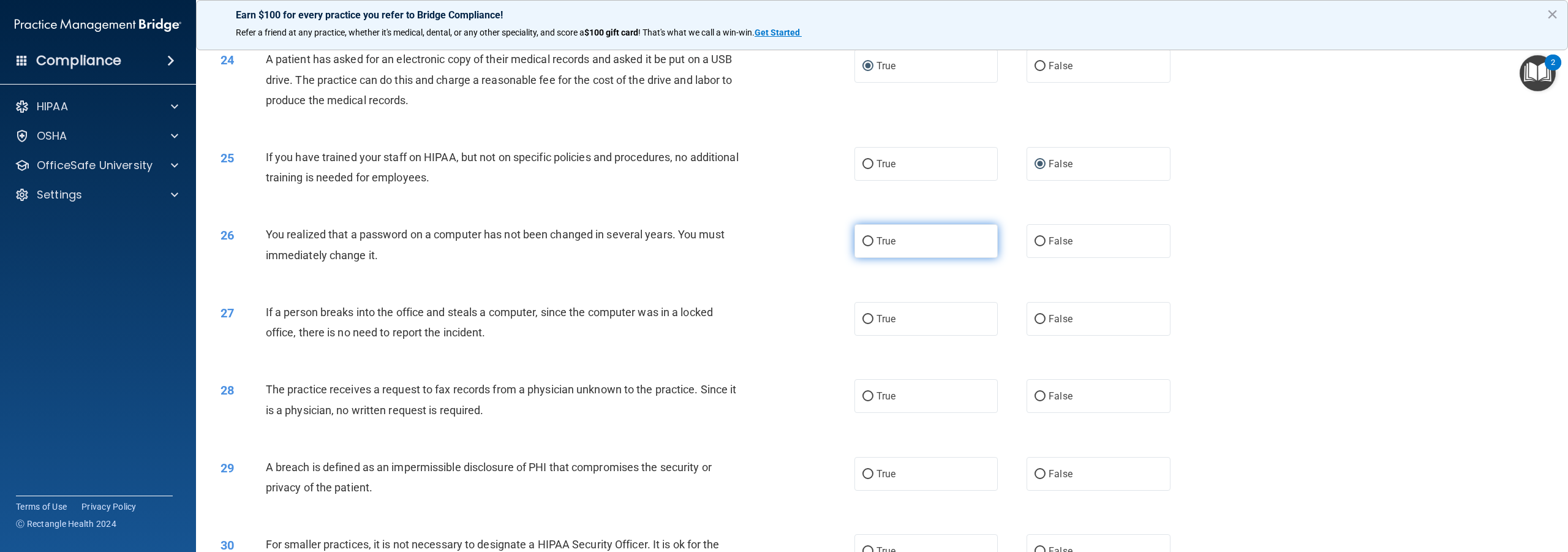
click at [867, 246] on input "True" at bounding box center [868, 241] width 11 height 9
radio input "true"
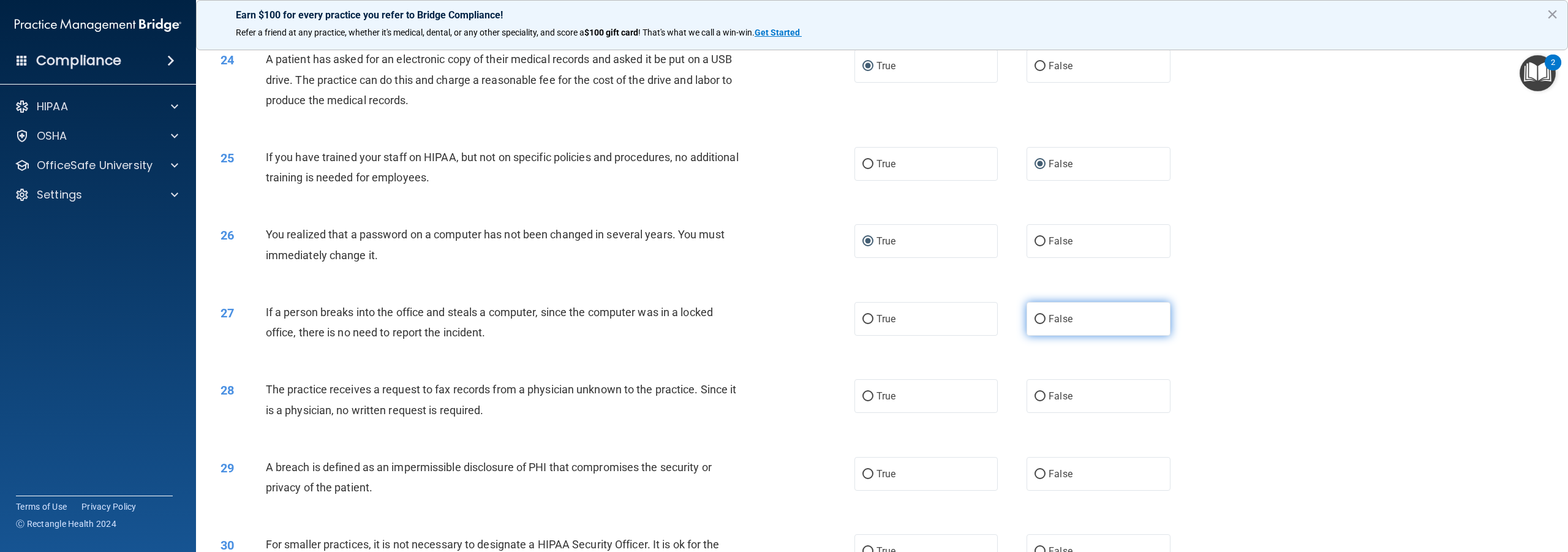
click at [1035, 324] on input "False" at bounding box center [1040, 319] width 11 height 9
radio input "true"
click at [1035, 401] on input "False" at bounding box center [1040, 396] width 11 height 9
radio input "true"
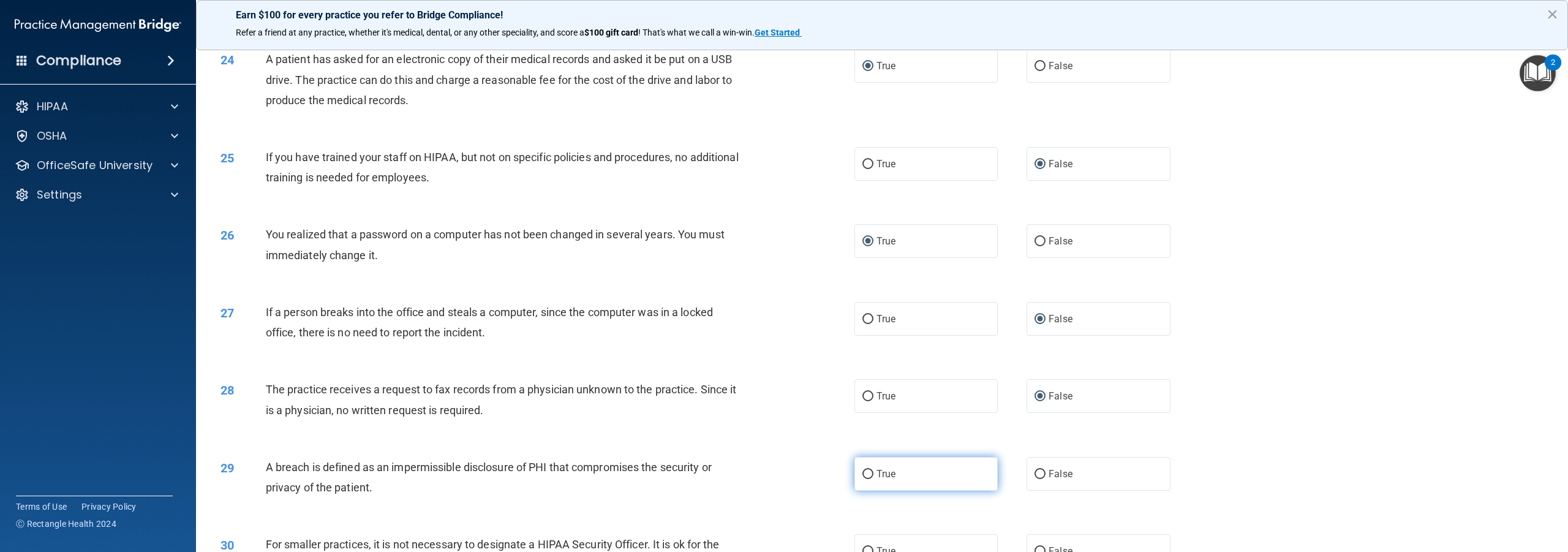
click at [867, 479] on input "True" at bounding box center [868, 474] width 11 height 9
radio input "true"
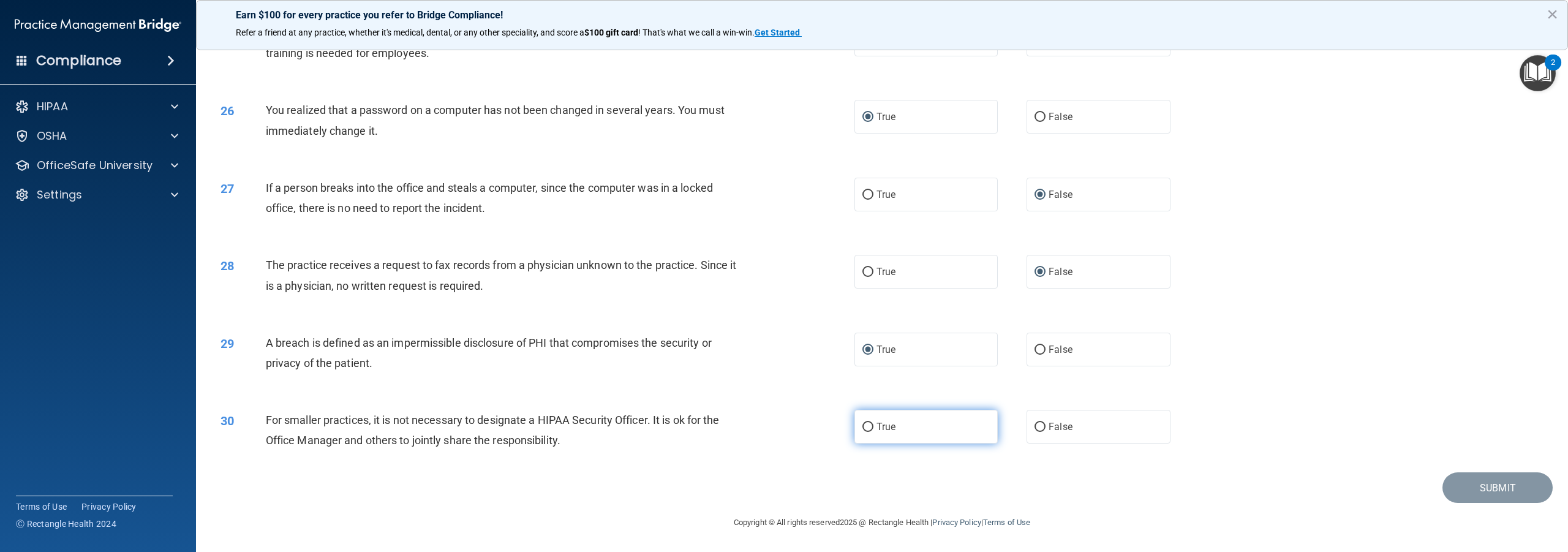
scroll to position [1982, 0]
click at [1035, 425] on input "False" at bounding box center [1040, 427] width 11 height 9
radio input "true"
click at [1473, 494] on button "Submit" at bounding box center [1497, 488] width 110 height 32
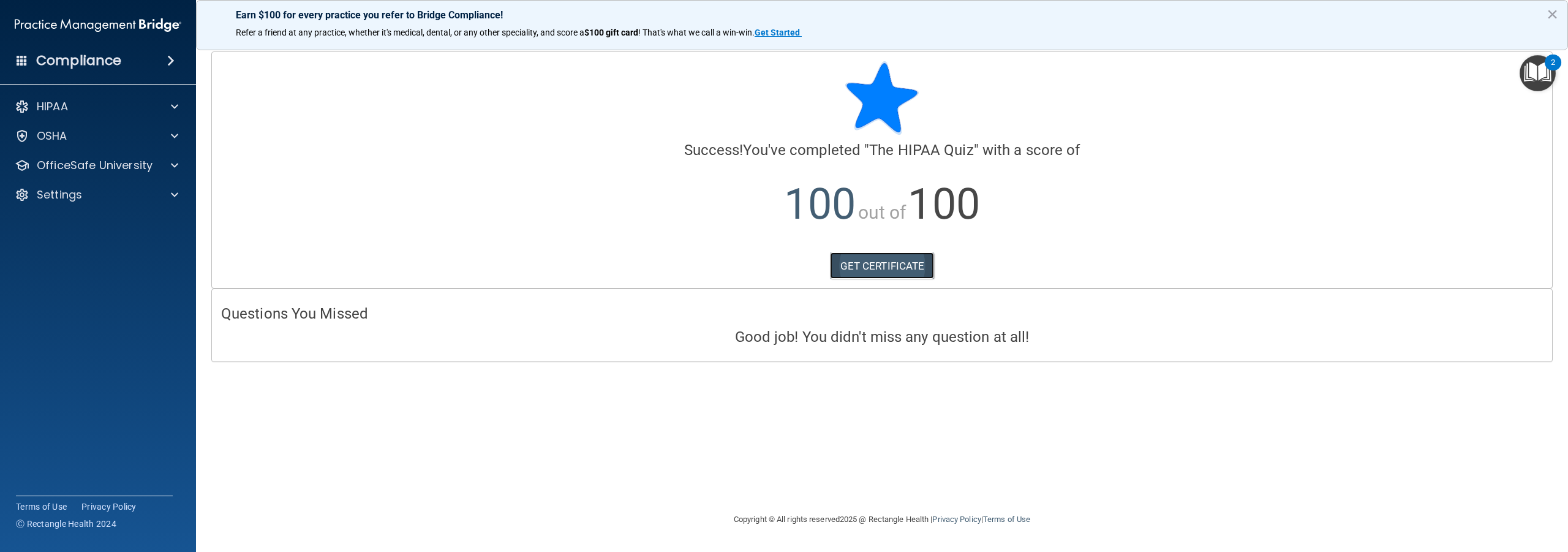
click at [891, 265] on link "GET CERTIFICATE" at bounding box center [882, 265] width 105 height 27
click at [67, 165] on p "OfficeSafe University" at bounding box center [95, 165] width 116 height 14
click at [67, 190] on p "HIPAA Training" at bounding box center [59, 194] width 101 height 12
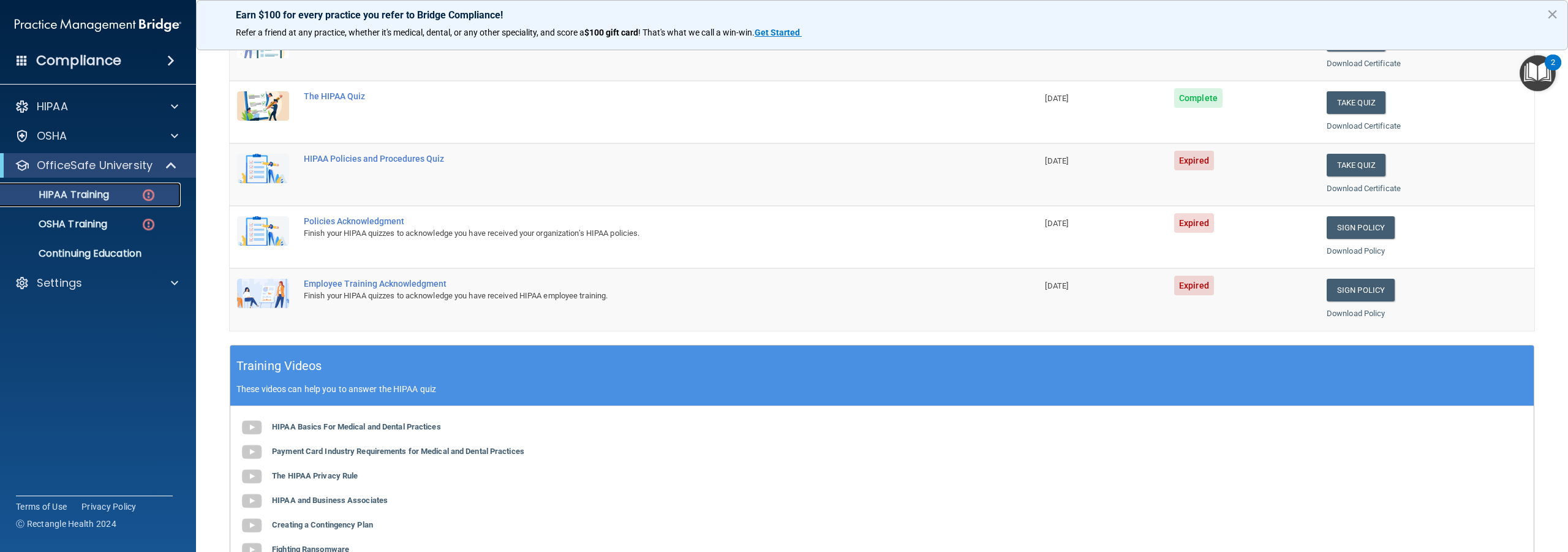
scroll to position [245, 0]
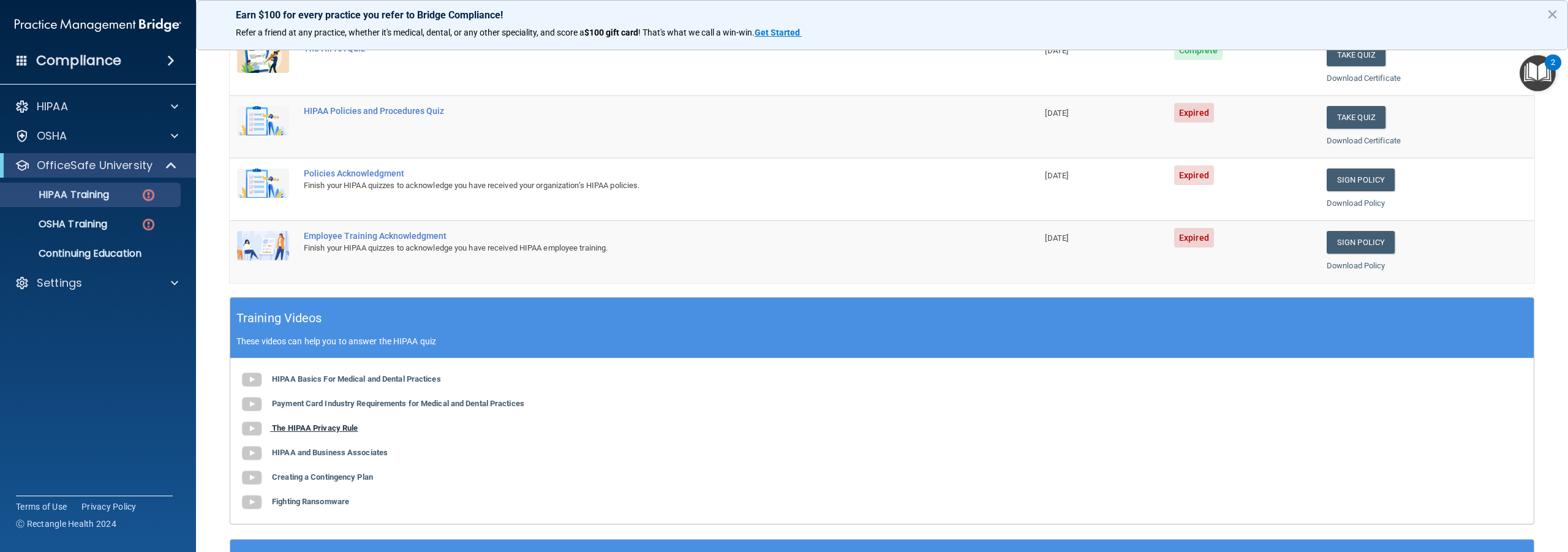
click at [251, 427] on img at bounding box center [251, 428] width 25 height 25
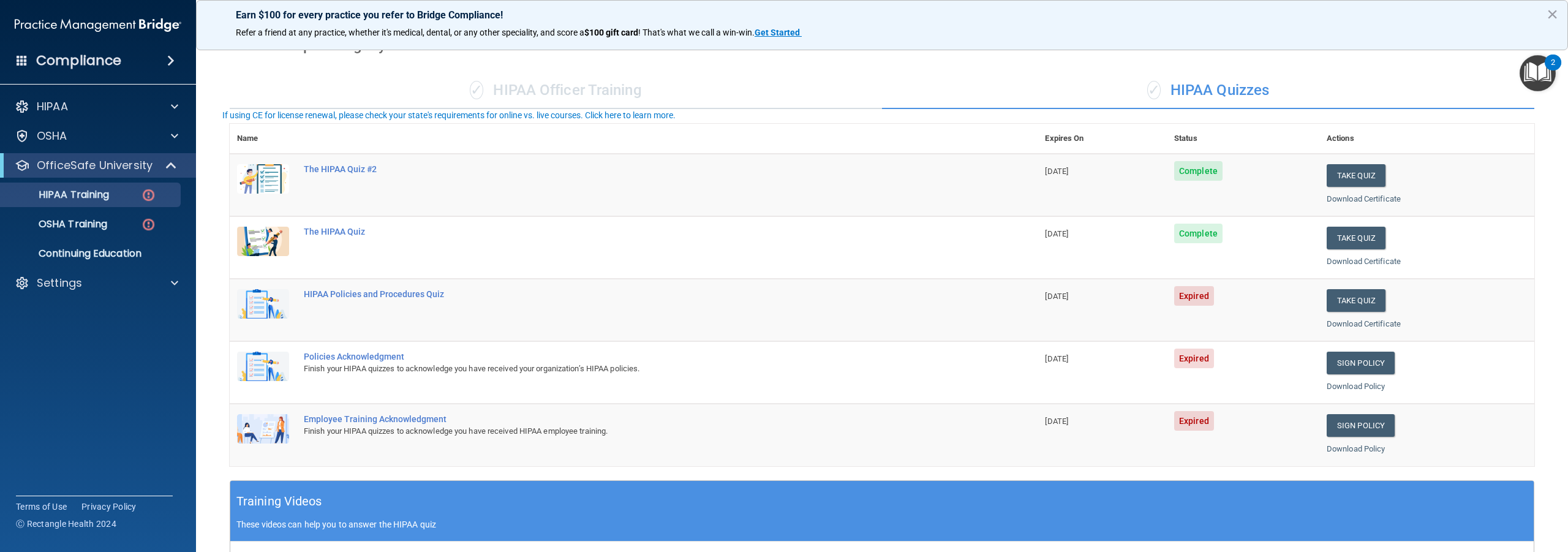
scroll to position [0, 0]
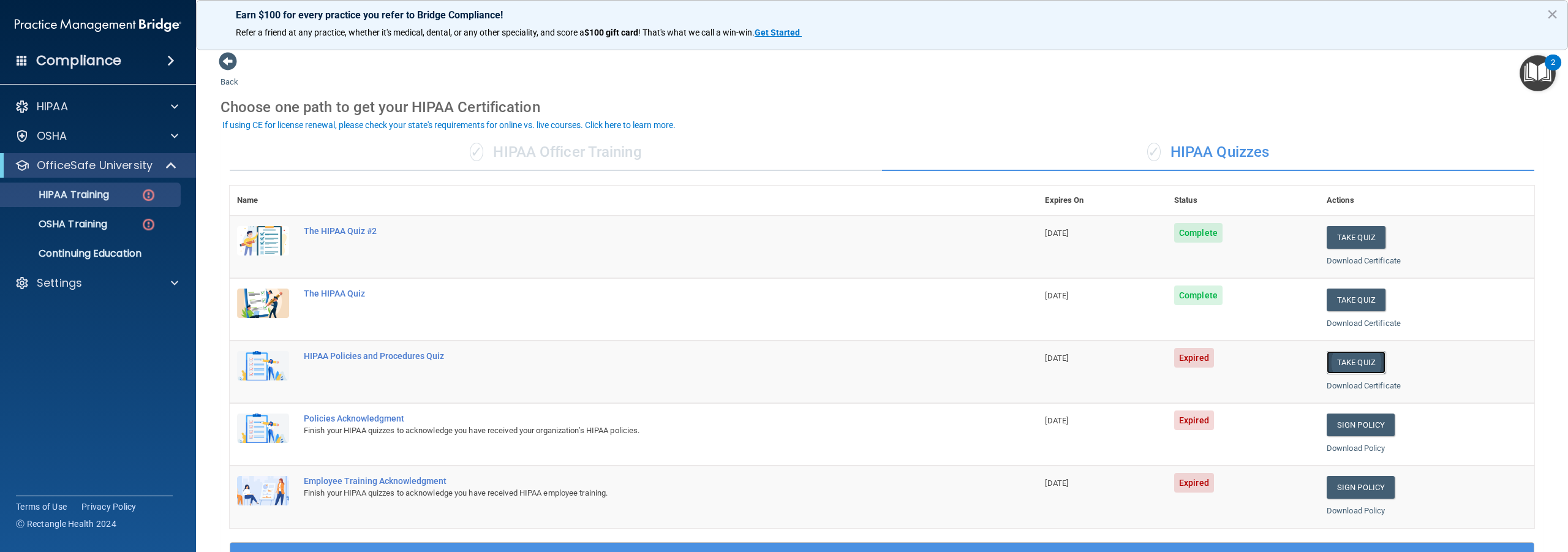
click at [1335, 360] on button "Take Quiz" at bounding box center [1356, 362] width 59 height 23
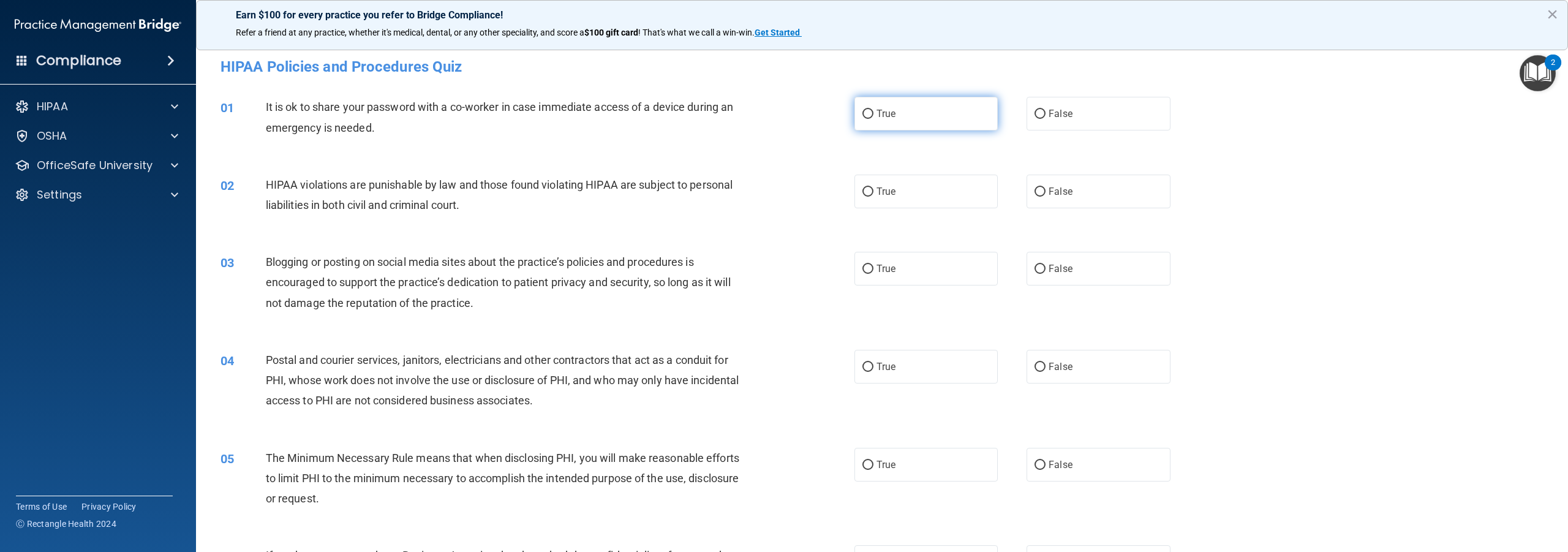
click at [864, 113] on input "True" at bounding box center [868, 114] width 11 height 9
radio input "true"
click at [1035, 110] on input "False" at bounding box center [1040, 114] width 11 height 9
radio input "true"
radio input "false"
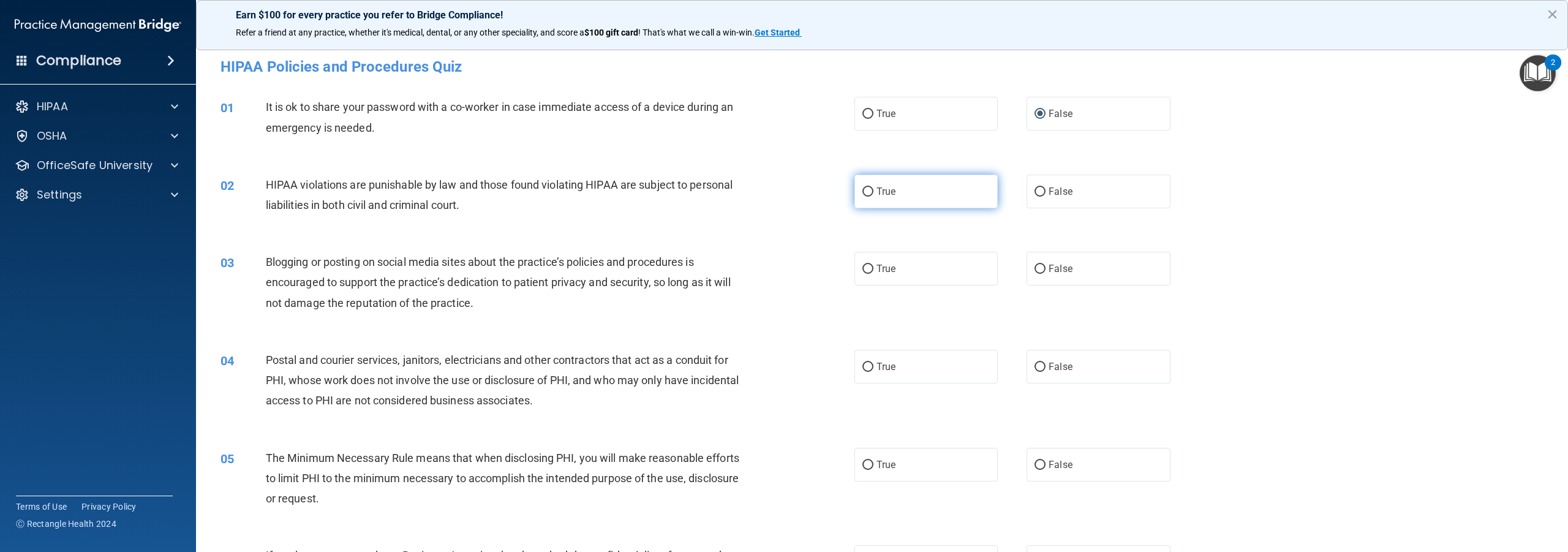
click at [866, 192] on input "True" at bounding box center [868, 192] width 11 height 9
radio input "true"
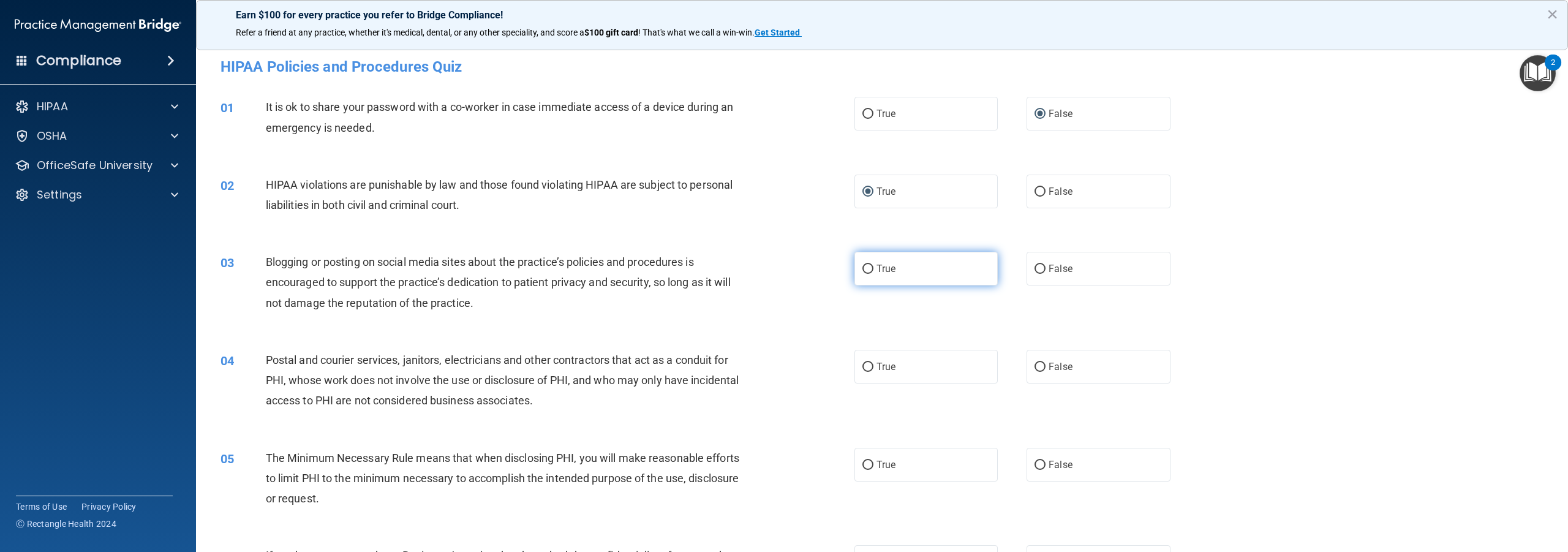
click at [867, 267] on input "True" at bounding box center [868, 269] width 11 height 9
radio input "true"
click at [865, 365] on input "True" at bounding box center [868, 367] width 11 height 9
radio input "true"
click at [1039, 467] on input "False" at bounding box center [1040, 465] width 11 height 9
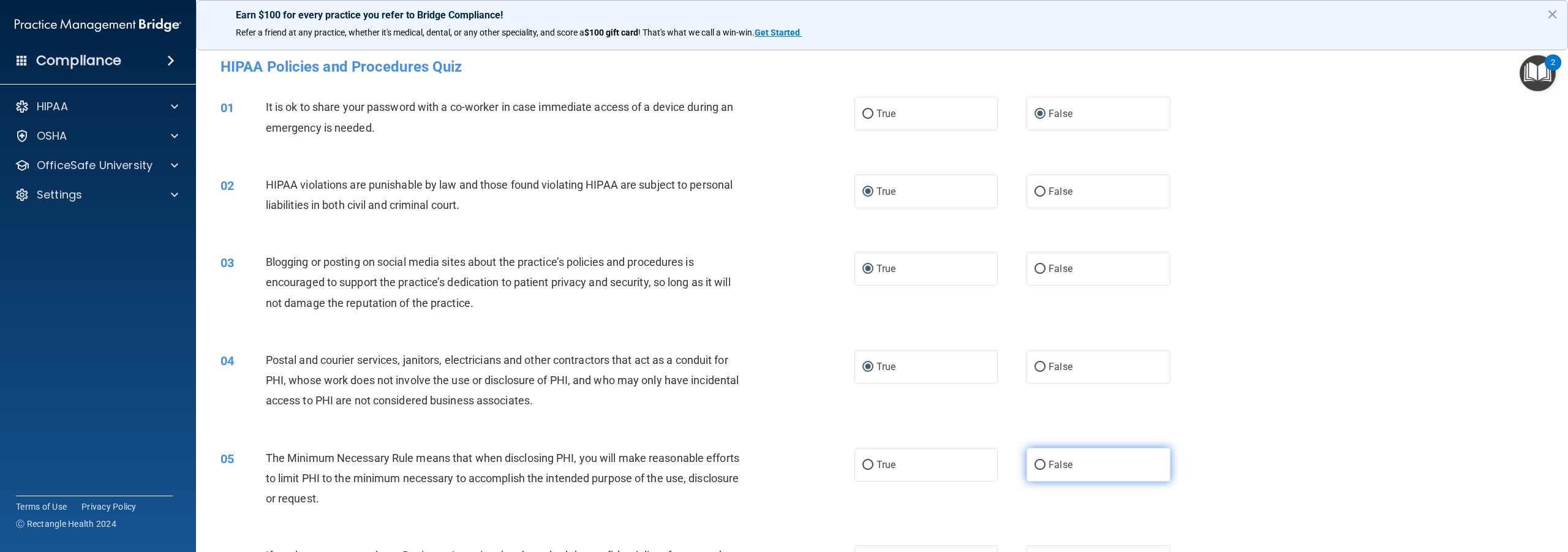
radio input "true"
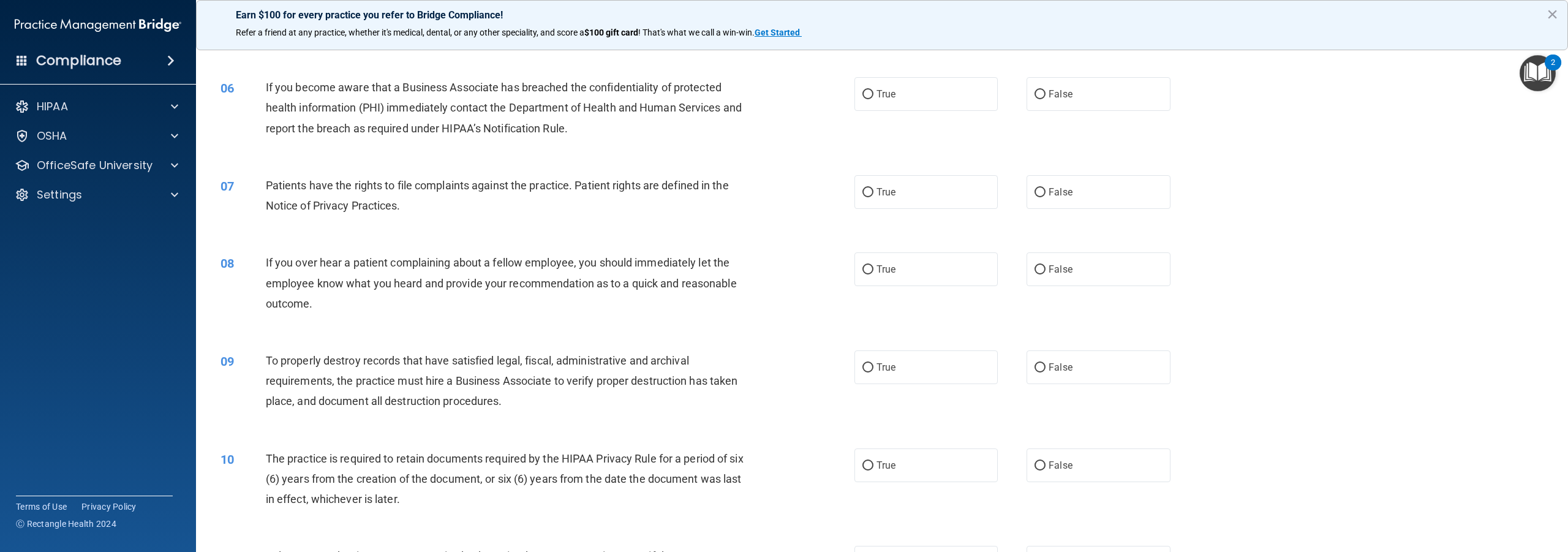
scroll to position [490, 0]
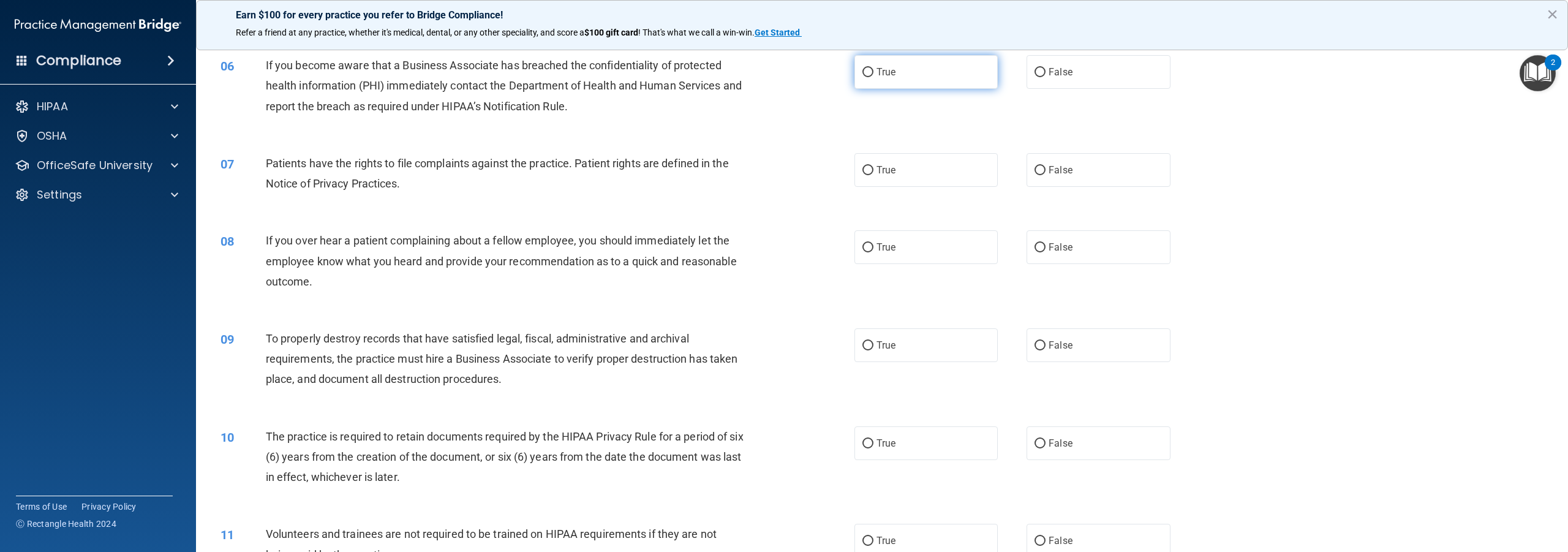
click at [866, 71] on input "True" at bounding box center [868, 72] width 11 height 9
radio input "true"
click at [867, 170] on input "True" at bounding box center [868, 170] width 11 height 9
radio input "true"
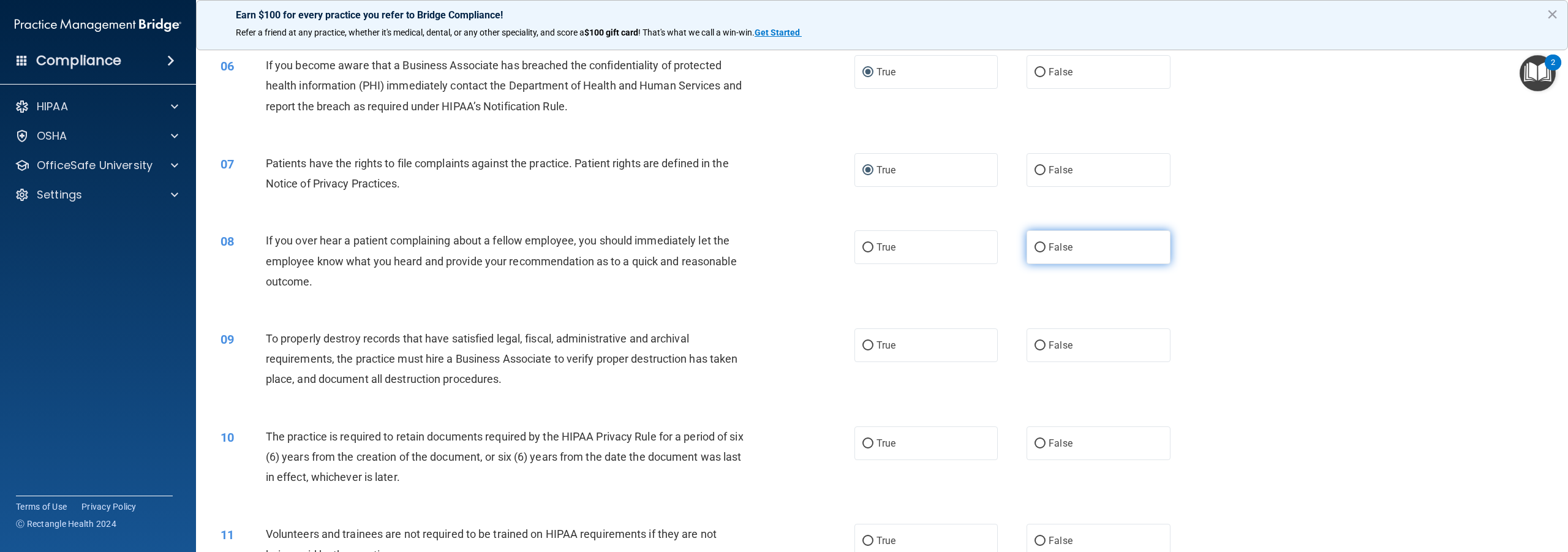
click at [1035, 248] on input "False" at bounding box center [1040, 248] width 11 height 9
radio input "true"
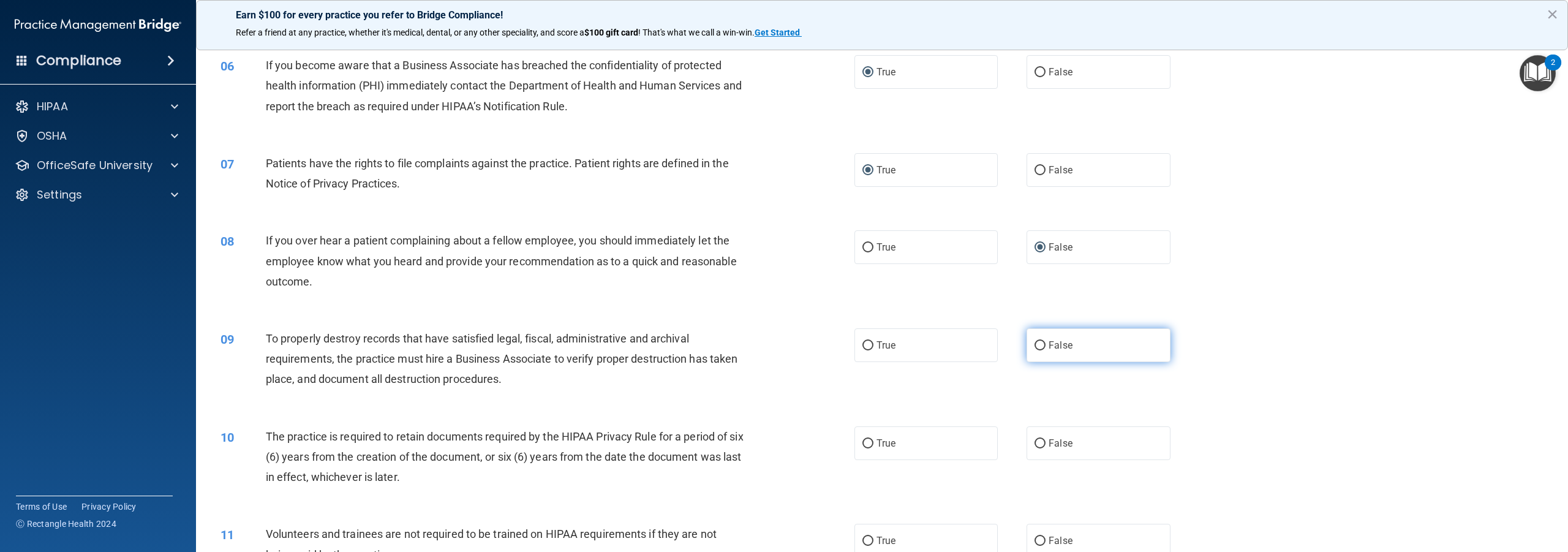
click at [1038, 343] on input "False" at bounding box center [1040, 345] width 11 height 9
radio input "true"
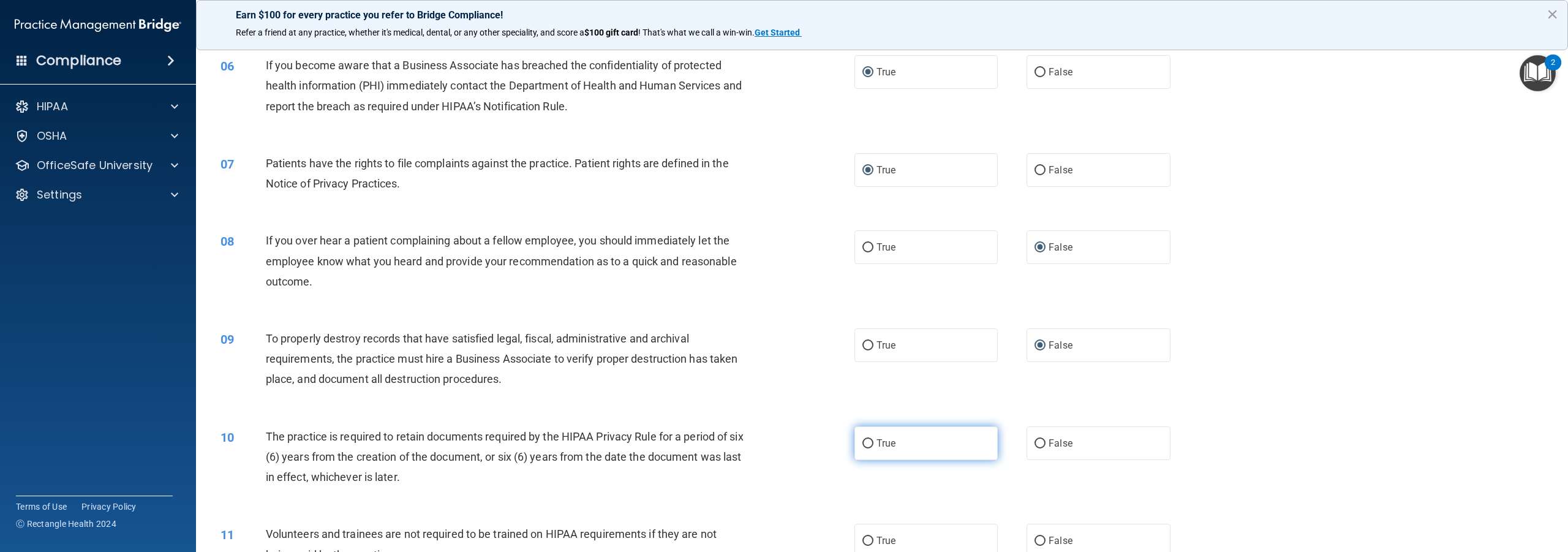
click at [863, 440] on input "True" at bounding box center [868, 444] width 11 height 9
radio input "true"
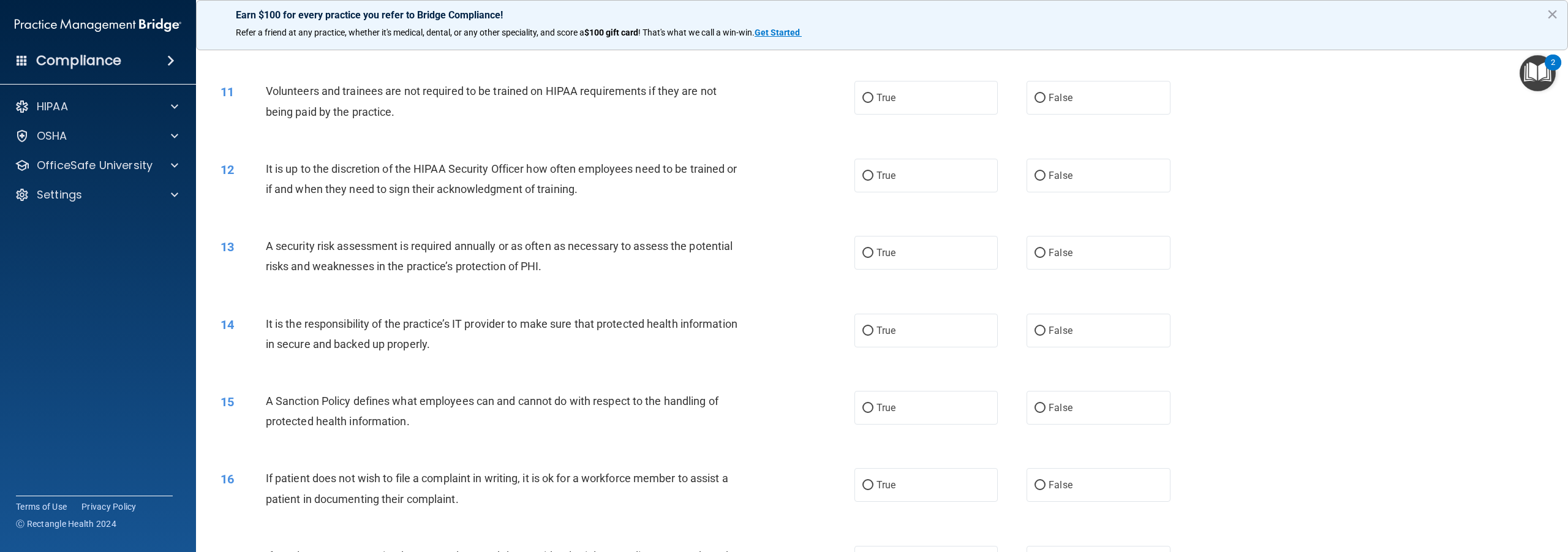
scroll to position [919, 0]
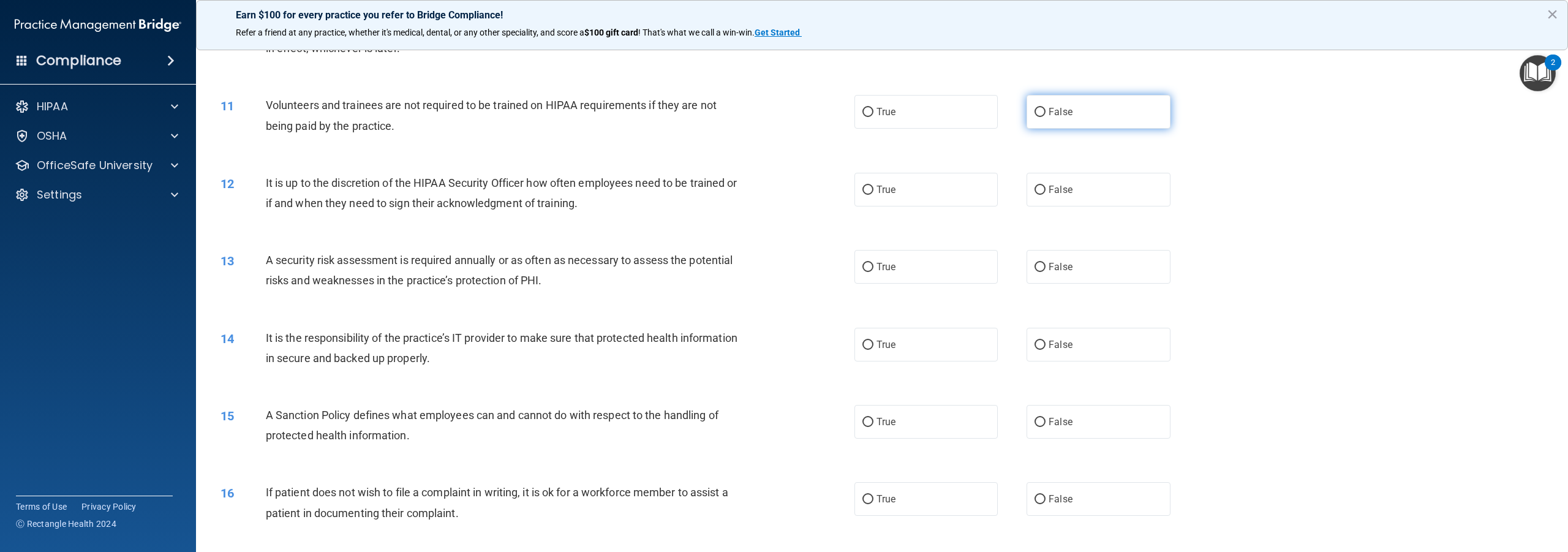
click at [1035, 112] on input "False" at bounding box center [1040, 112] width 11 height 9
radio input "true"
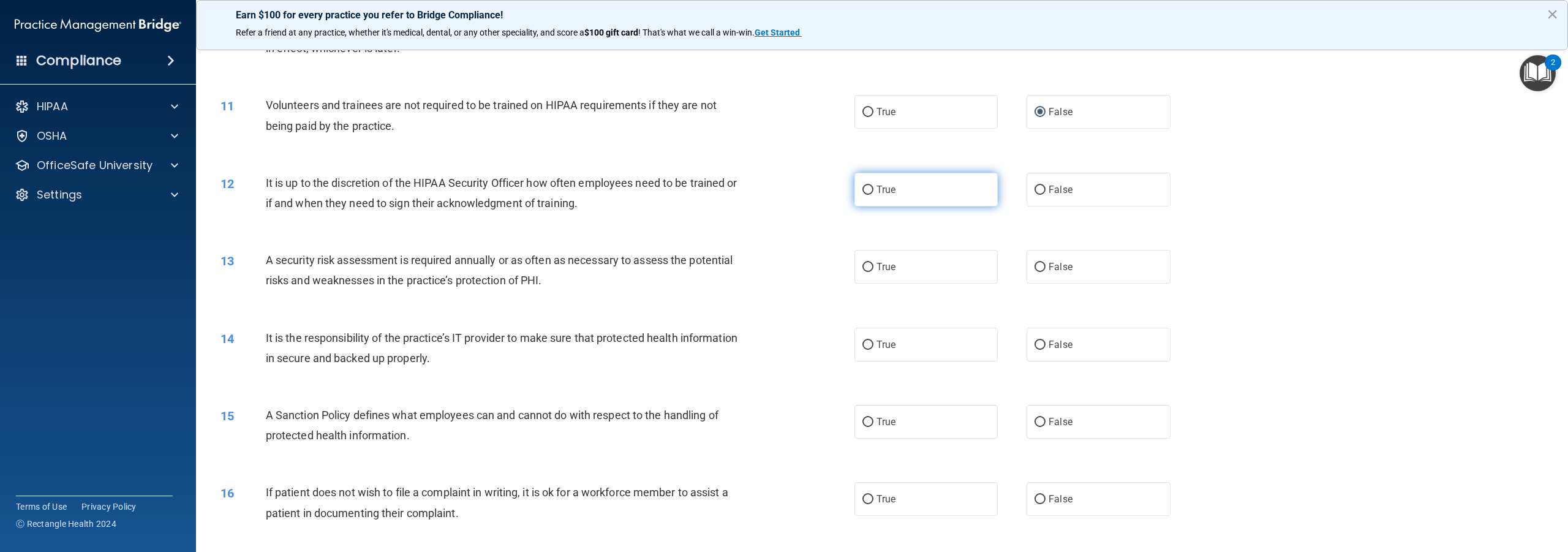
click at [867, 188] on input "True" at bounding box center [868, 190] width 11 height 9
radio input "true"
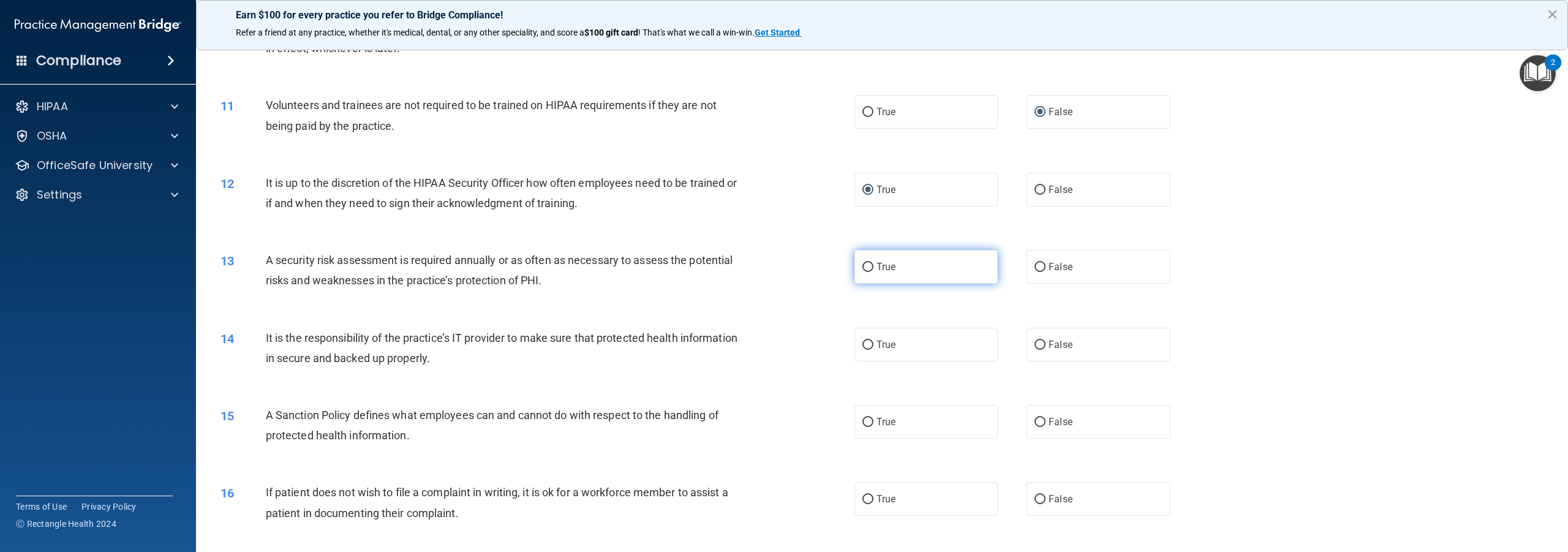
click at [864, 267] on input "True" at bounding box center [868, 267] width 11 height 9
radio input "true"
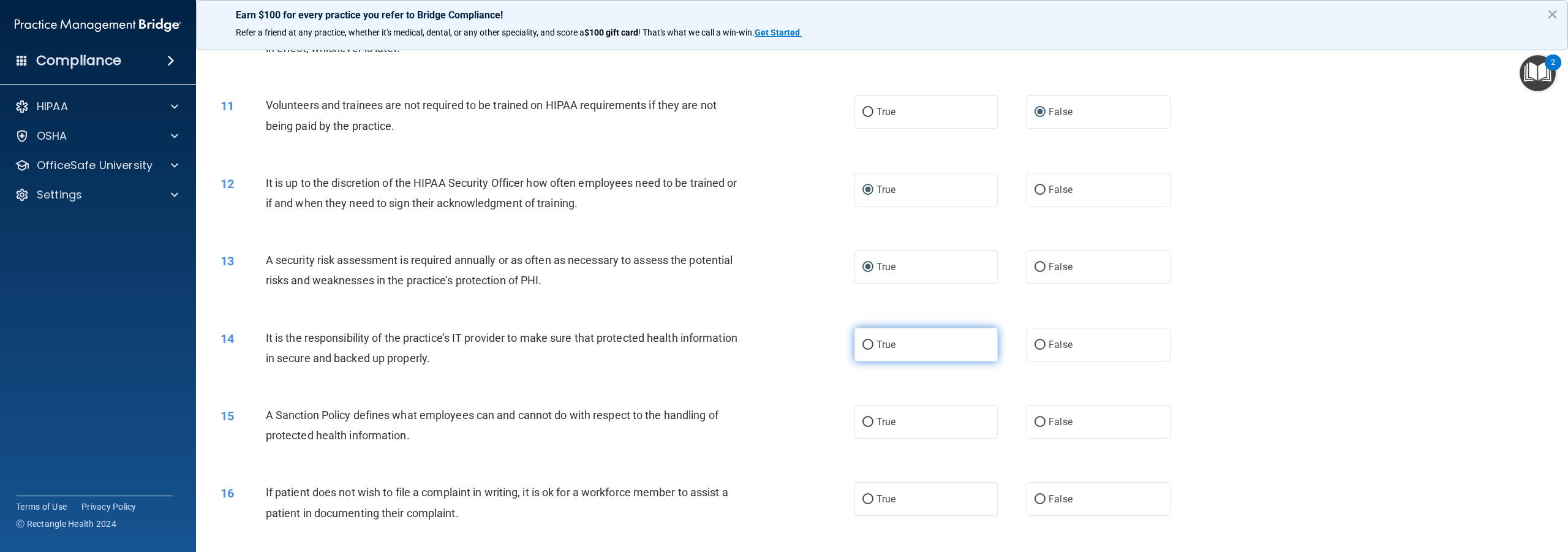
click at [864, 340] on input "True" at bounding box center [868, 345] width 11 height 9
radio input "true"
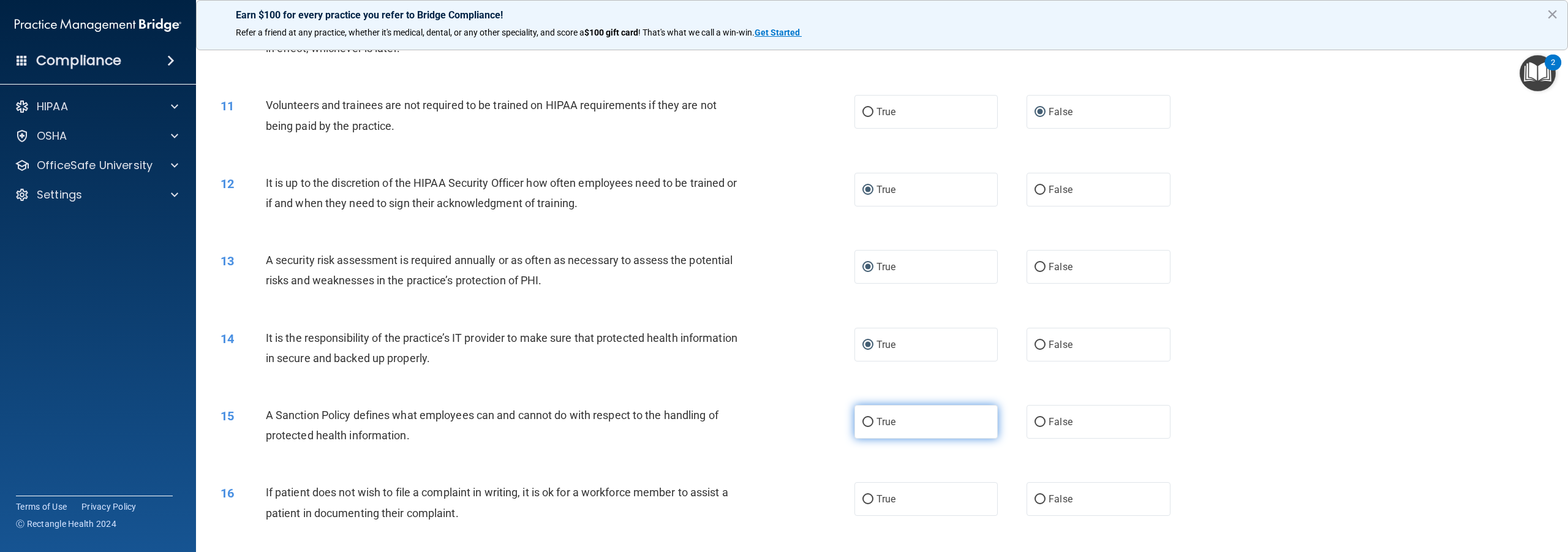
click at [863, 420] on input "True" at bounding box center [868, 422] width 11 height 9
radio input "true"
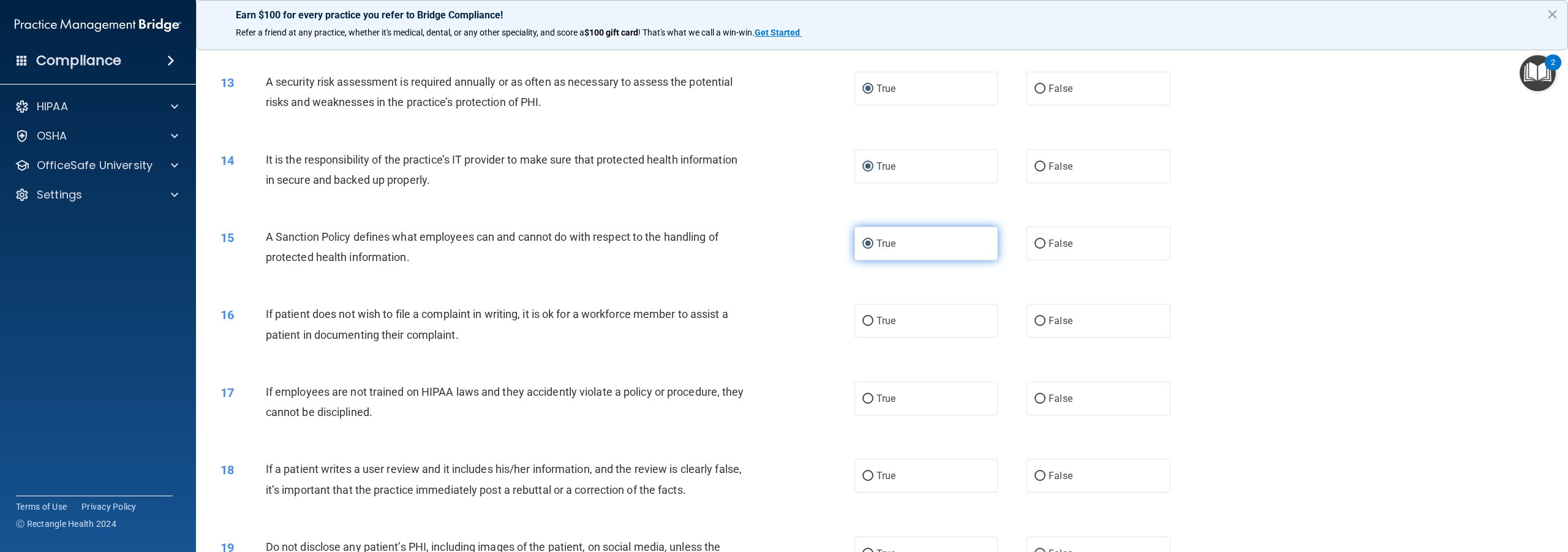
scroll to position [1103, 0]
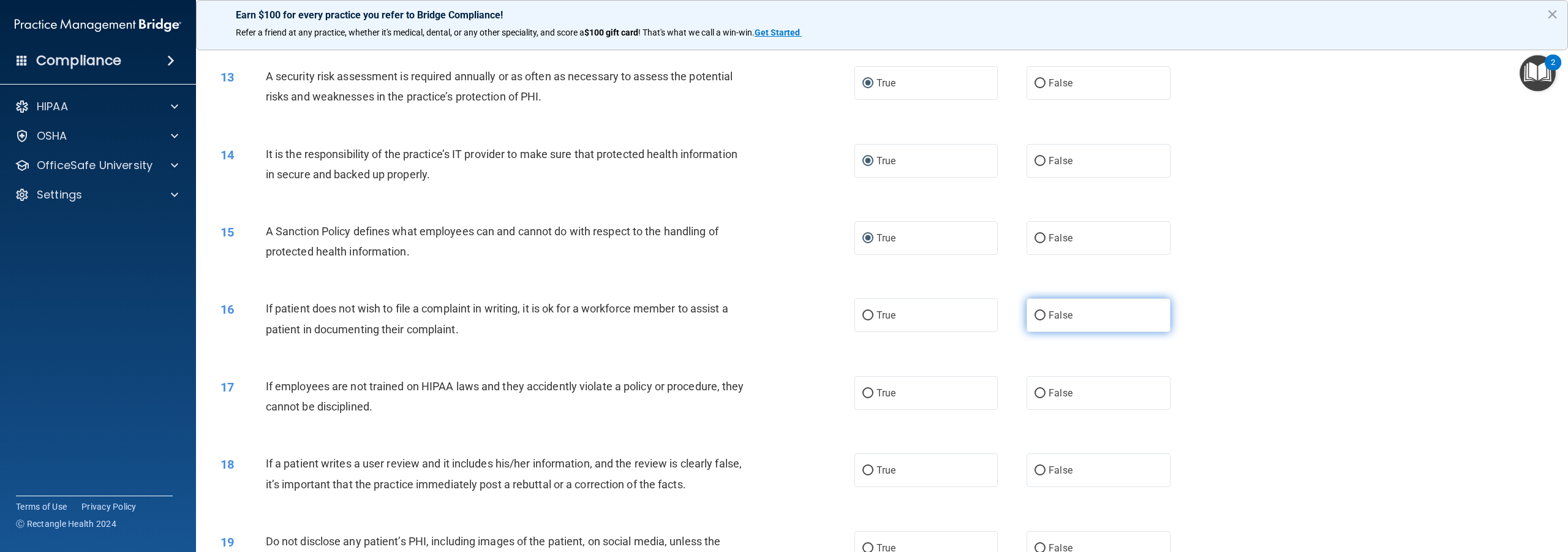
click at [1039, 313] on input "False" at bounding box center [1040, 316] width 11 height 9
radio input "true"
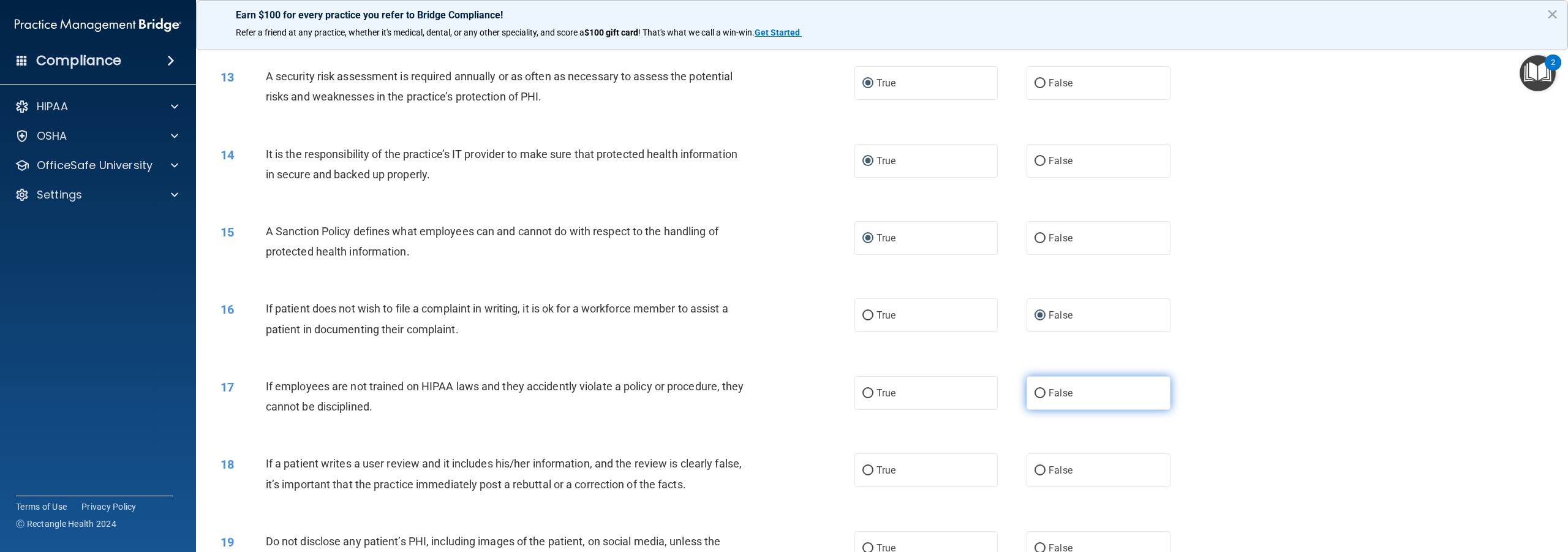
click at [1039, 392] on input "False" at bounding box center [1040, 393] width 11 height 9
radio input "true"
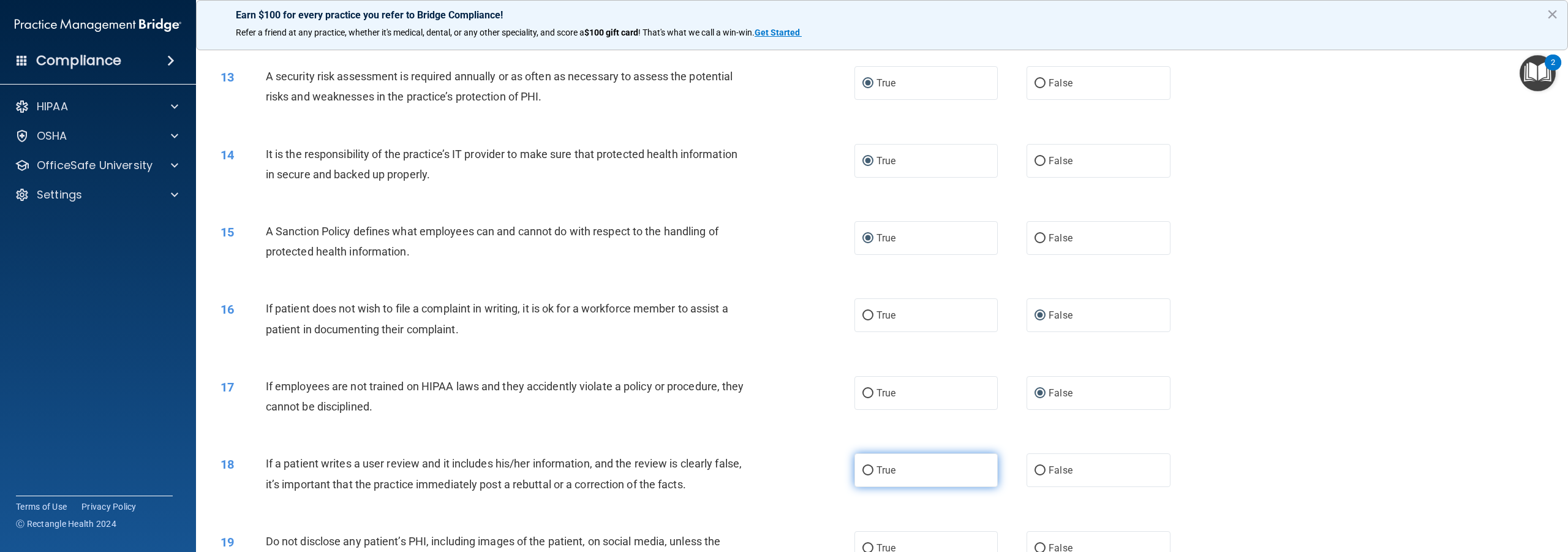
drag, startPoint x: 864, startPoint y: 471, endPoint x: 852, endPoint y: 461, distance: 15.6
click at [863, 471] on input "True" at bounding box center [868, 471] width 11 height 9
radio input "true"
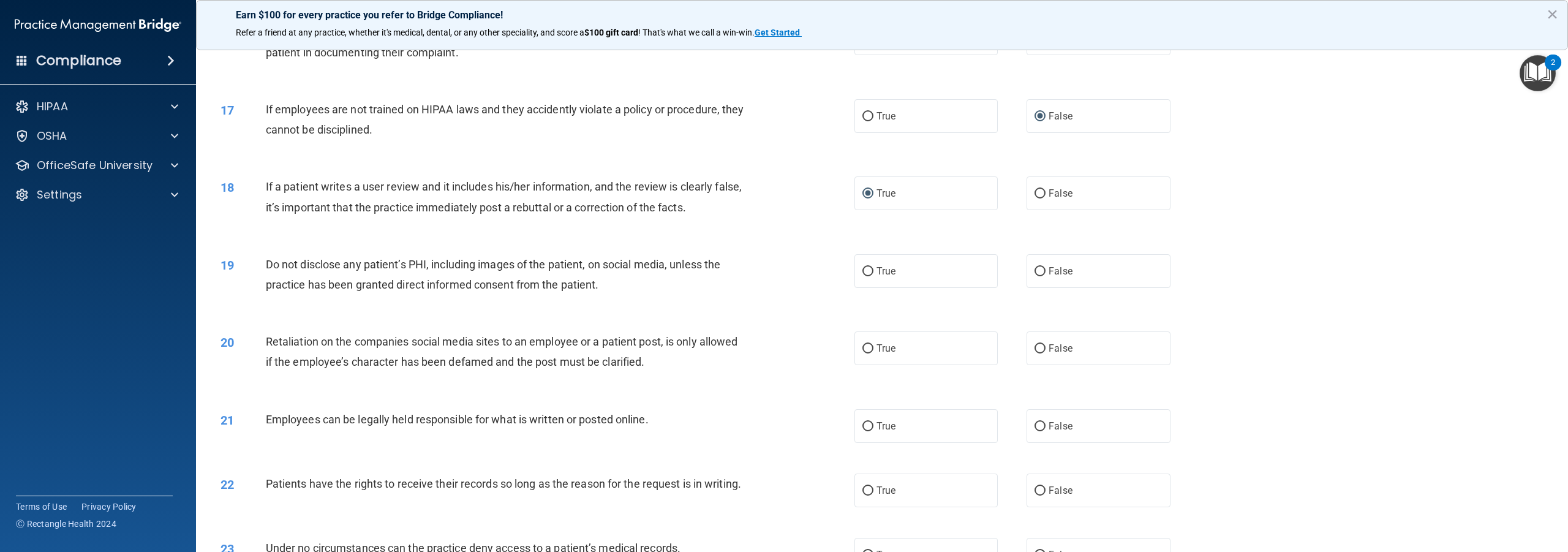
scroll to position [1409, 0]
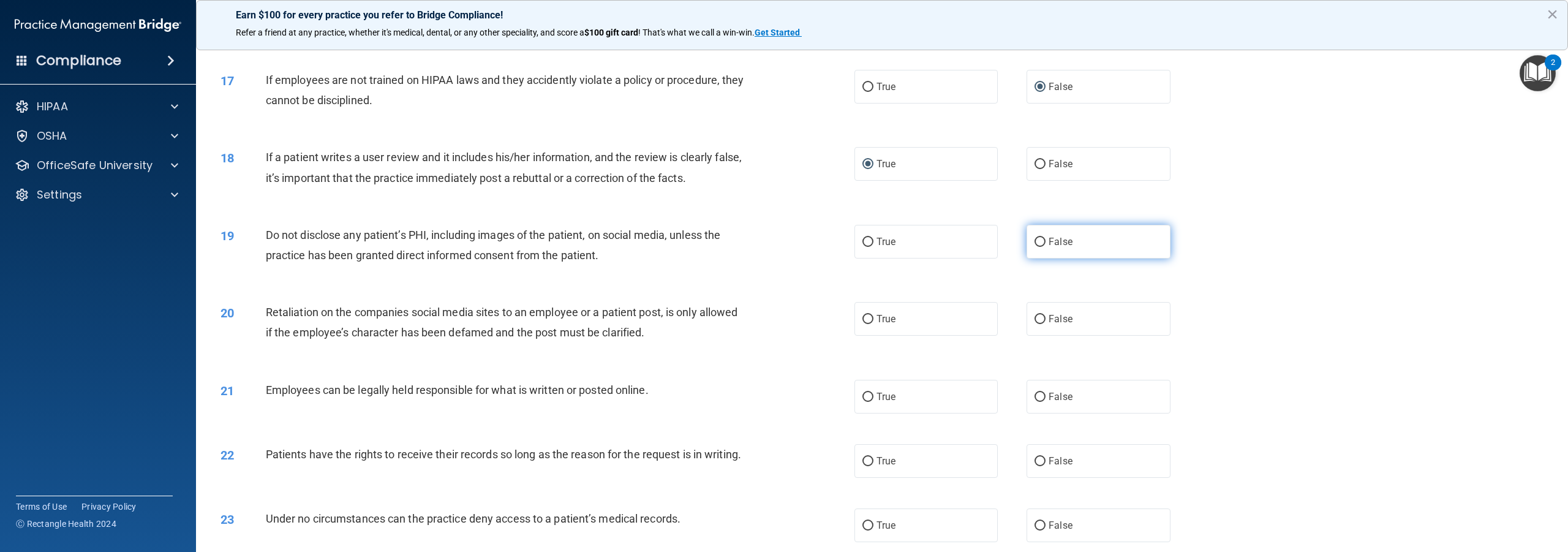
click at [1035, 241] on input "False" at bounding box center [1040, 242] width 11 height 9
radio input "true"
click at [1035, 241] on input "False" at bounding box center [1040, 242] width 11 height 9
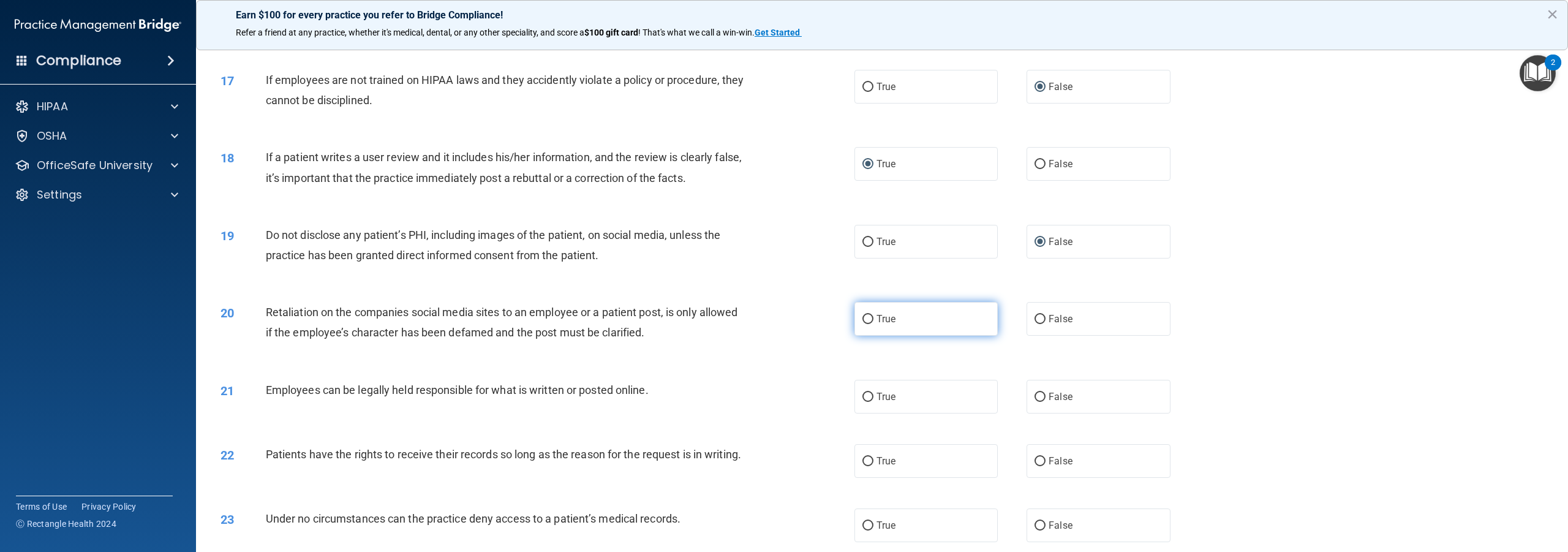
click at [863, 316] on input "True" at bounding box center [868, 319] width 11 height 9
radio input "true"
click at [863, 317] on input "True" at bounding box center [868, 319] width 11 height 9
click at [863, 396] on input "True" at bounding box center [868, 397] width 11 height 9
radio input "true"
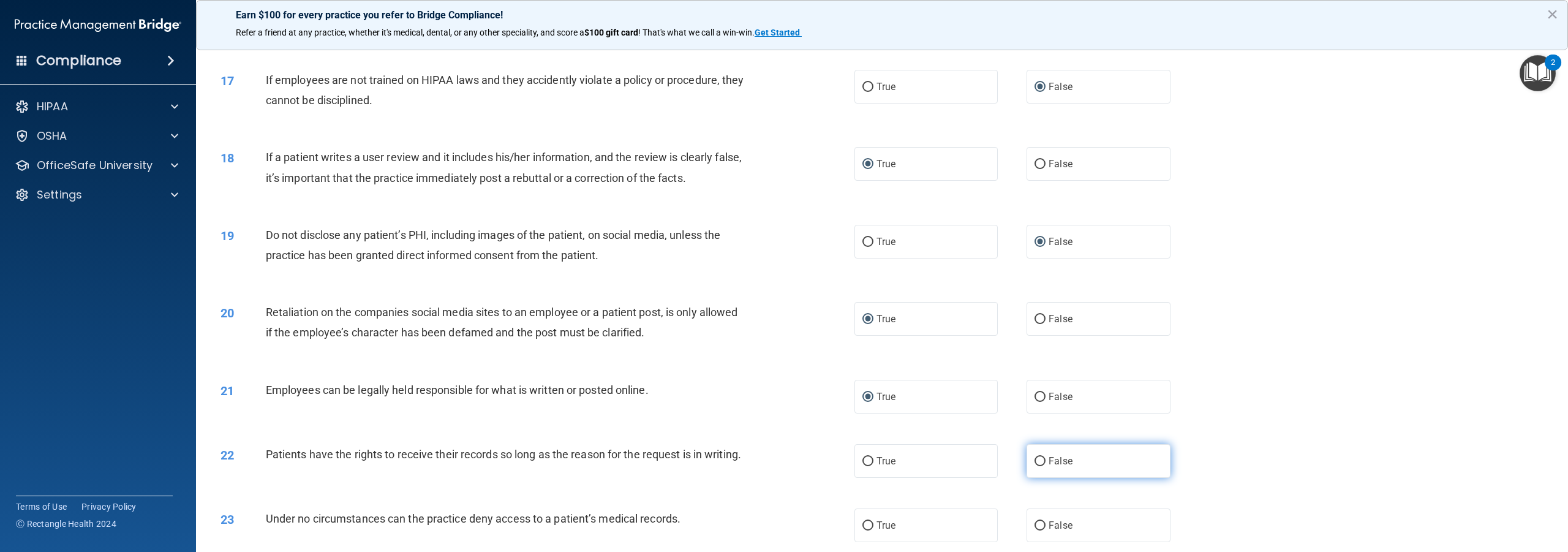
click at [1035, 459] on input "False" at bounding box center [1040, 461] width 11 height 9
radio input "true"
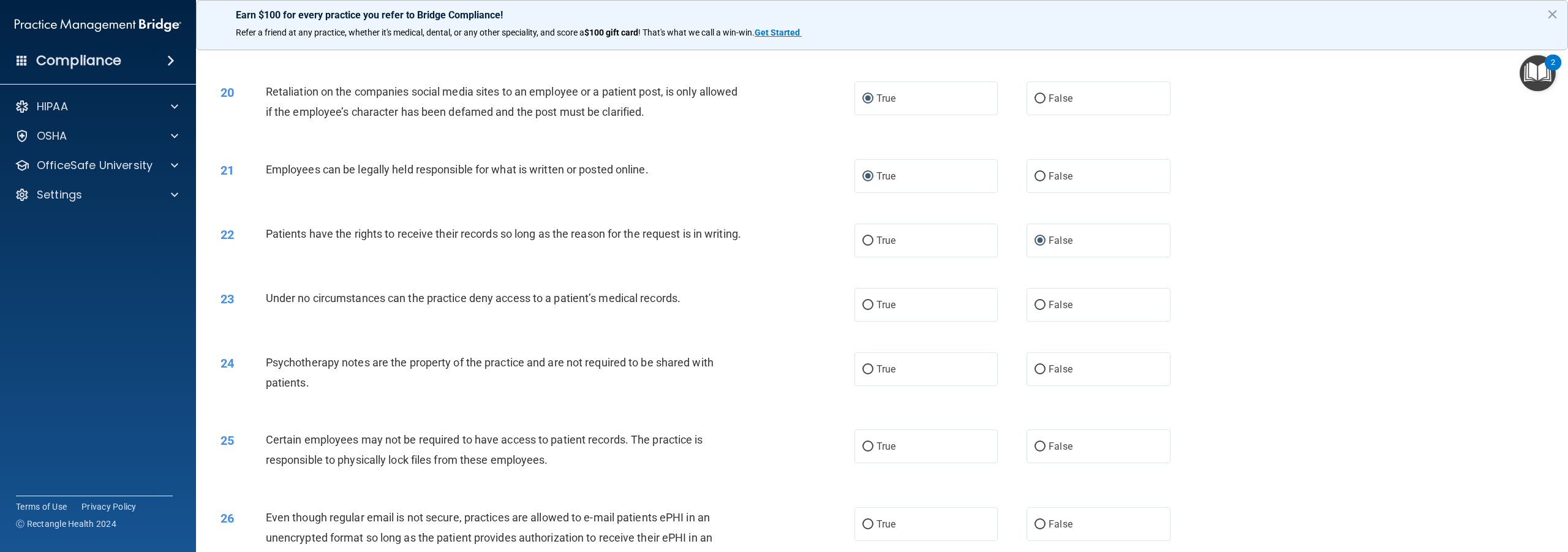
scroll to position [1653, 0]
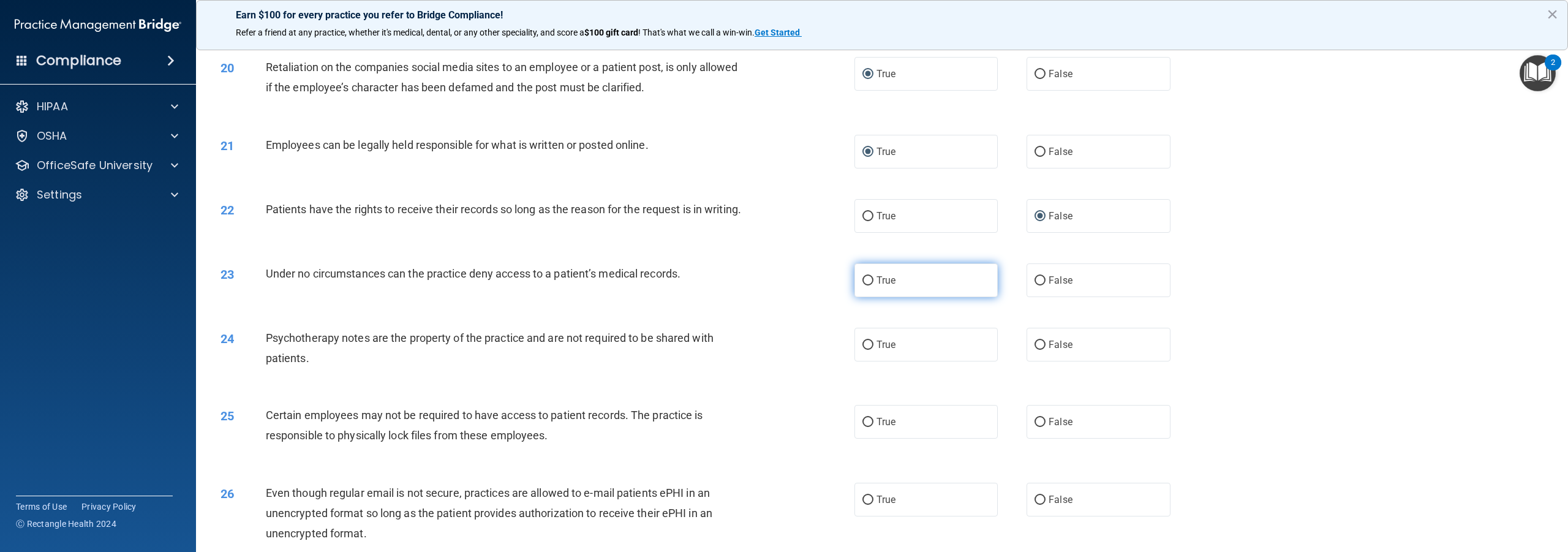
click at [866, 285] on input "True" at bounding box center [868, 280] width 11 height 9
radio input "true"
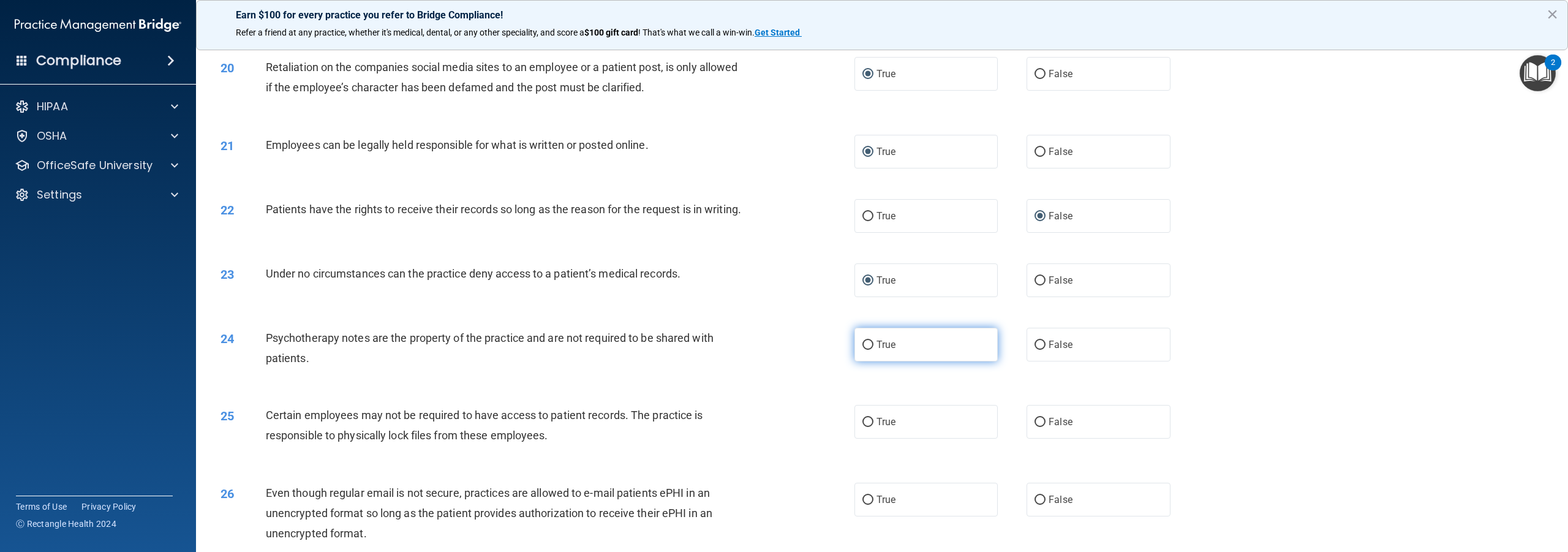
click at [865, 350] on input "True" at bounding box center [868, 345] width 11 height 9
radio input "true"
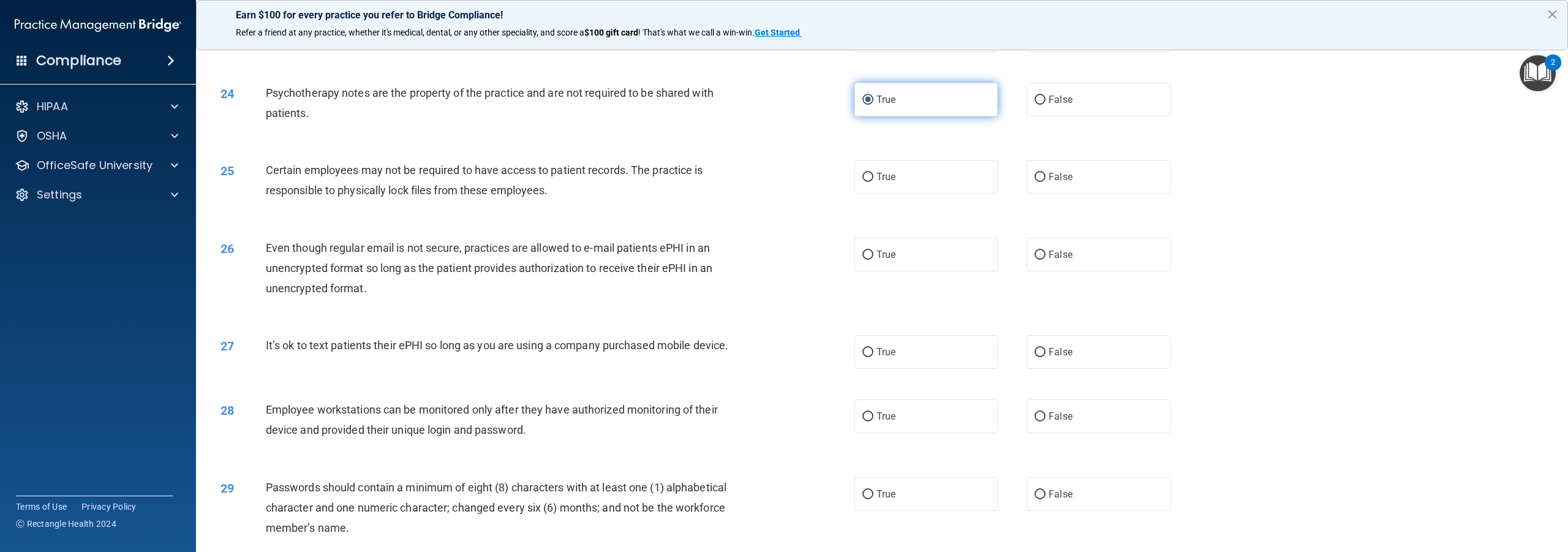
scroll to position [1960, 0]
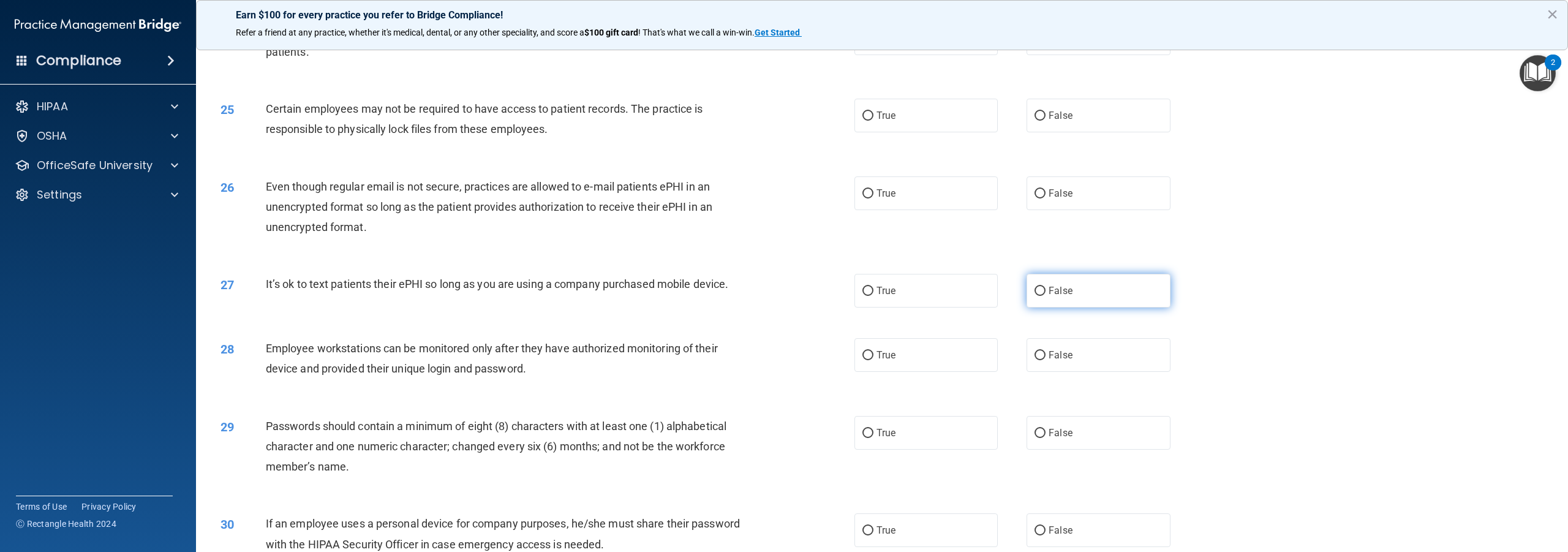
click at [1041, 306] on label "False" at bounding box center [1098, 290] width 143 height 33
click at [1041, 296] on input "False" at bounding box center [1040, 291] width 11 height 9
radio input "true"
click at [863, 360] on input "True" at bounding box center [868, 355] width 11 height 9
radio input "true"
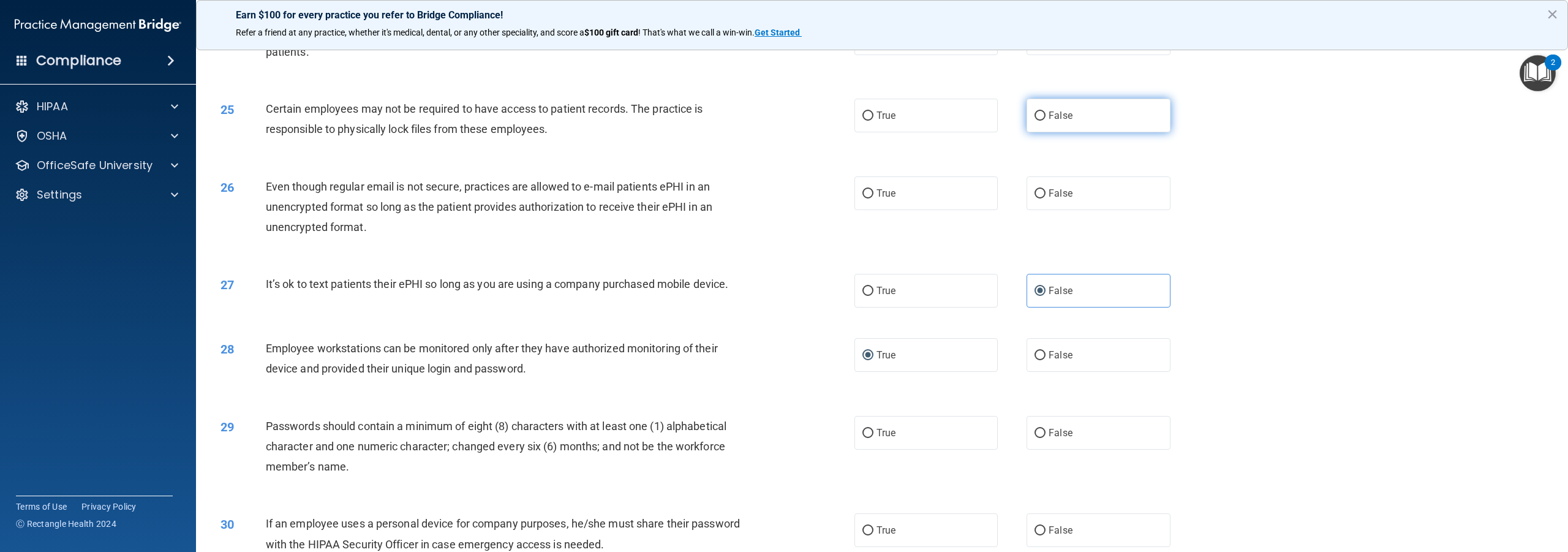
click at [1035, 120] on input "False" at bounding box center [1040, 116] width 11 height 9
radio input "true"
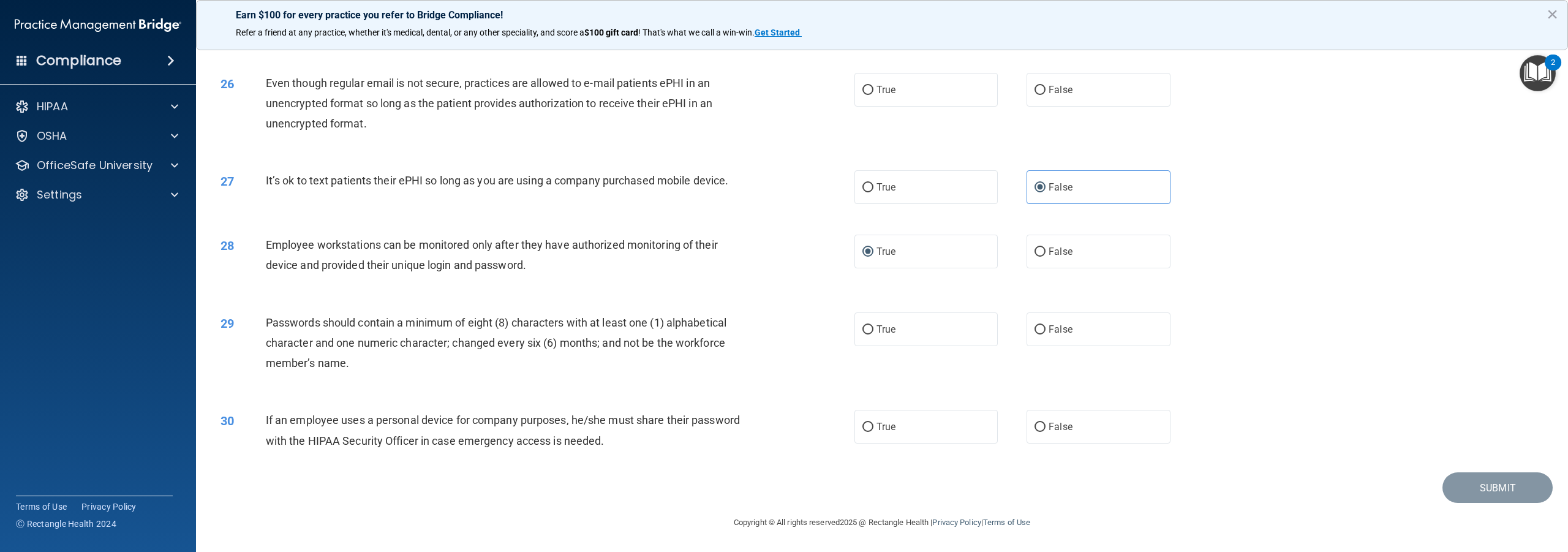
scroll to position [2077, 0]
click at [864, 89] on input "True" at bounding box center [868, 90] width 11 height 9
radio input "true"
click at [864, 328] on input "True" at bounding box center [868, 330] width 11 height 9
radio input "true"
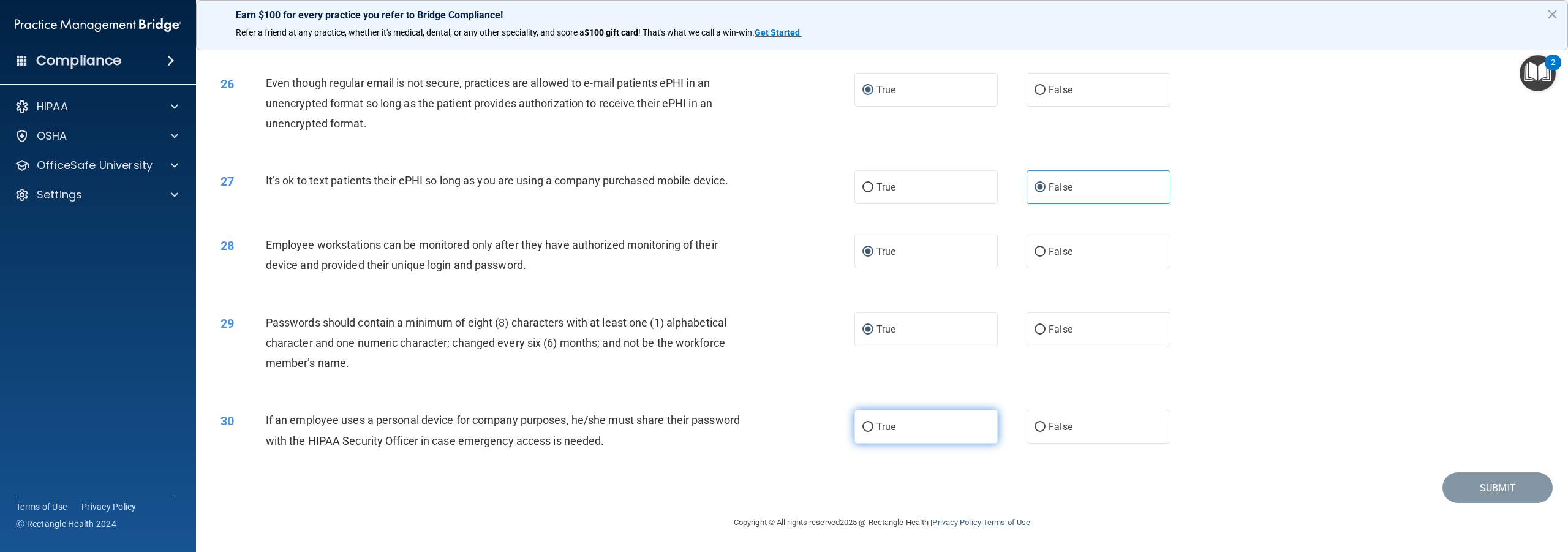
click at [865, 423] on input "True" at bounding box center [868, 427] width 11 height 9
radio input "true"
click at [1471, 492] on button "Submit" at bounding box center [1497, 488] width 110 height 32
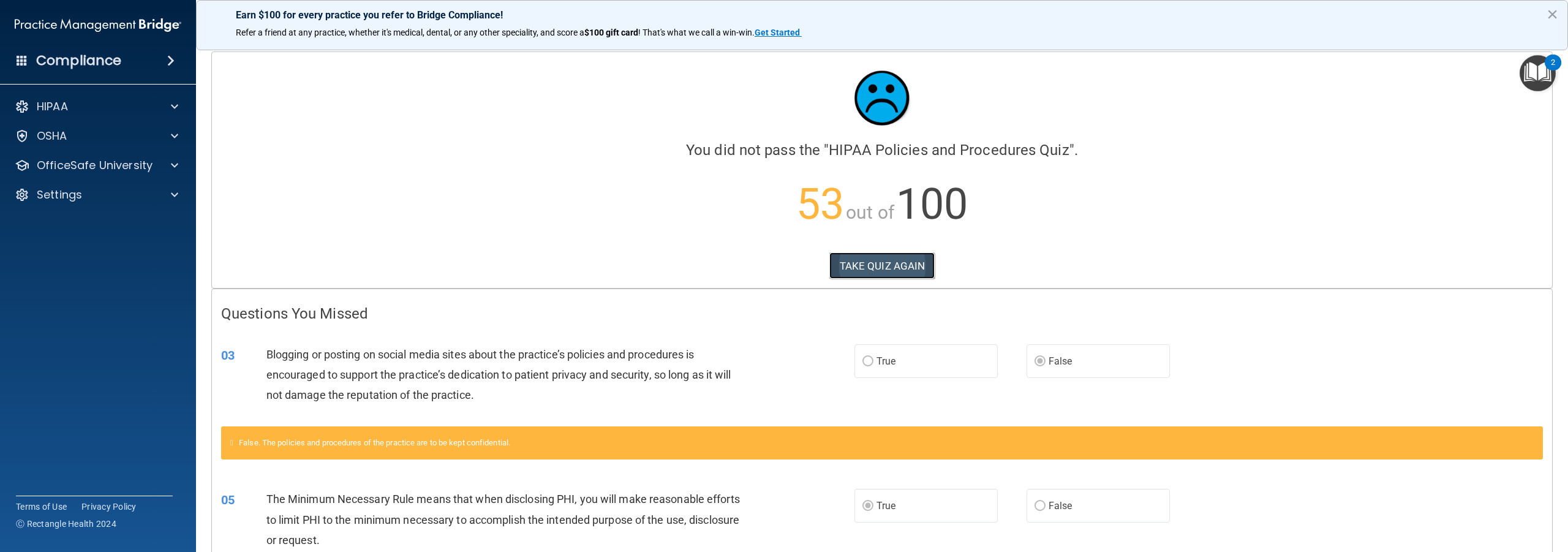
click at [887, 262] on button "TAKE QUIZ AGAIN" at bounding box center [882, 265] width 106 height 27
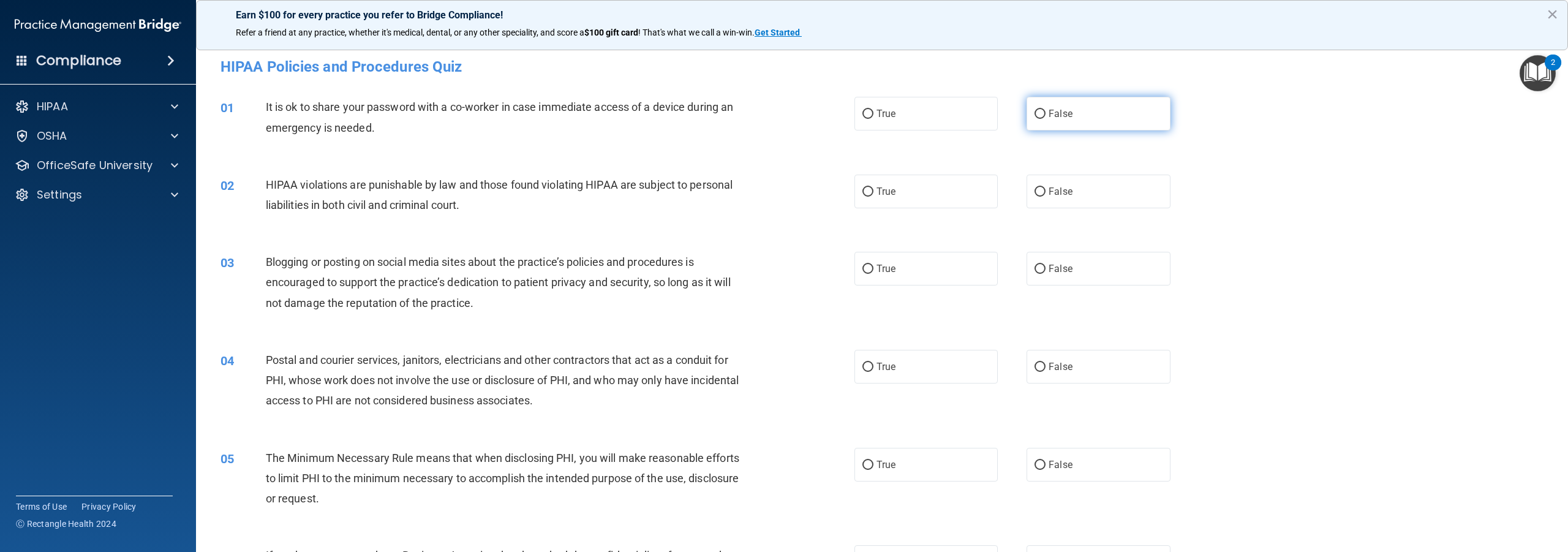
click at [1035, 110] on input "False" at bounding box center [1040, 114] width 11 height 9
radio input "true"
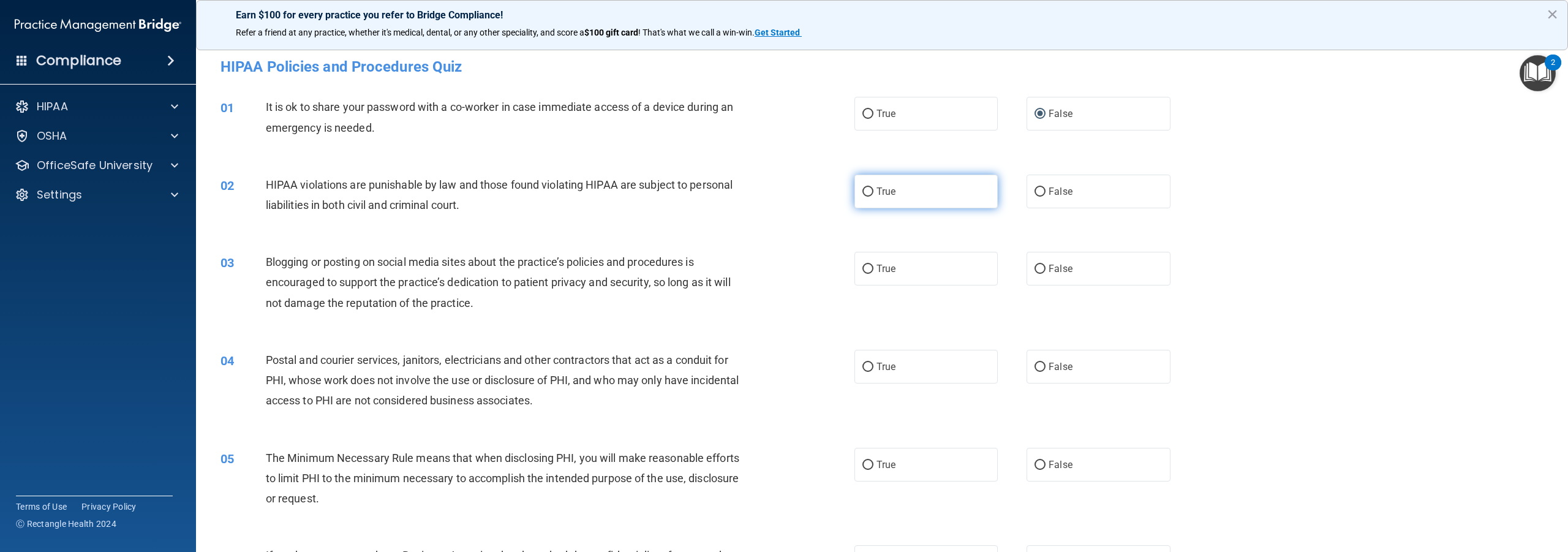
click at [865, 190] on input "True" at bounding box center [868, 192] width 11 height 9
radio input "true"
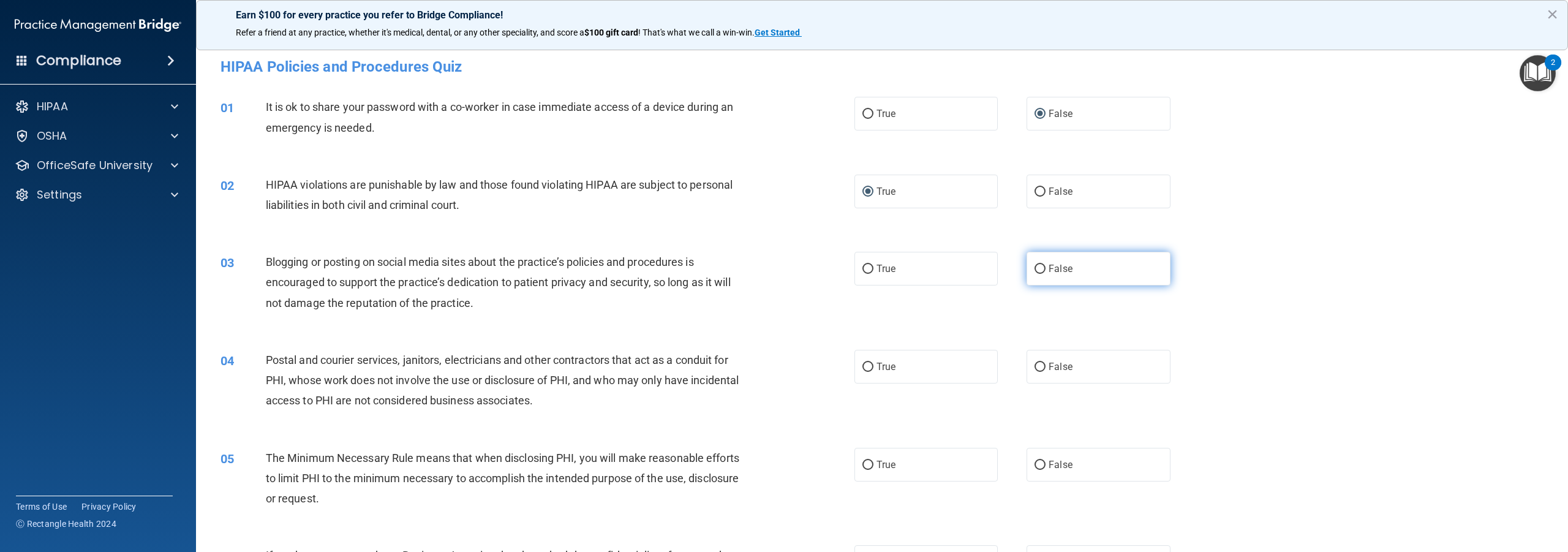
click at [1035, 270] on input "False" at bounding box center [1040, 269] width 11 height 9
radio input "true"
click at [865, 367] on input "True" at bounding box center [868, 367] width 11 height 9
radio input "true"
drag, startPoint x: 863, startPoint y: 466, endPoint x: 865, endPoint y: 443, distance: 23.1
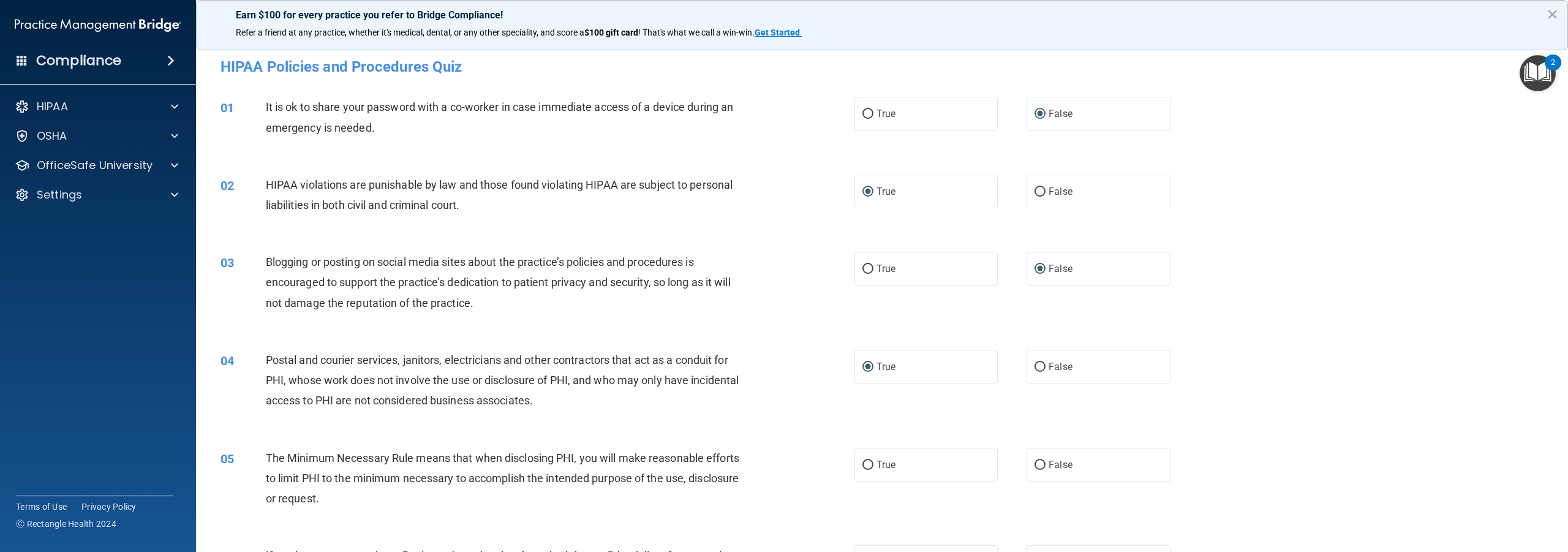
click at [863, 465] on input "True" at bounding box center [868, 465] width 11 height 9
radio input "true"
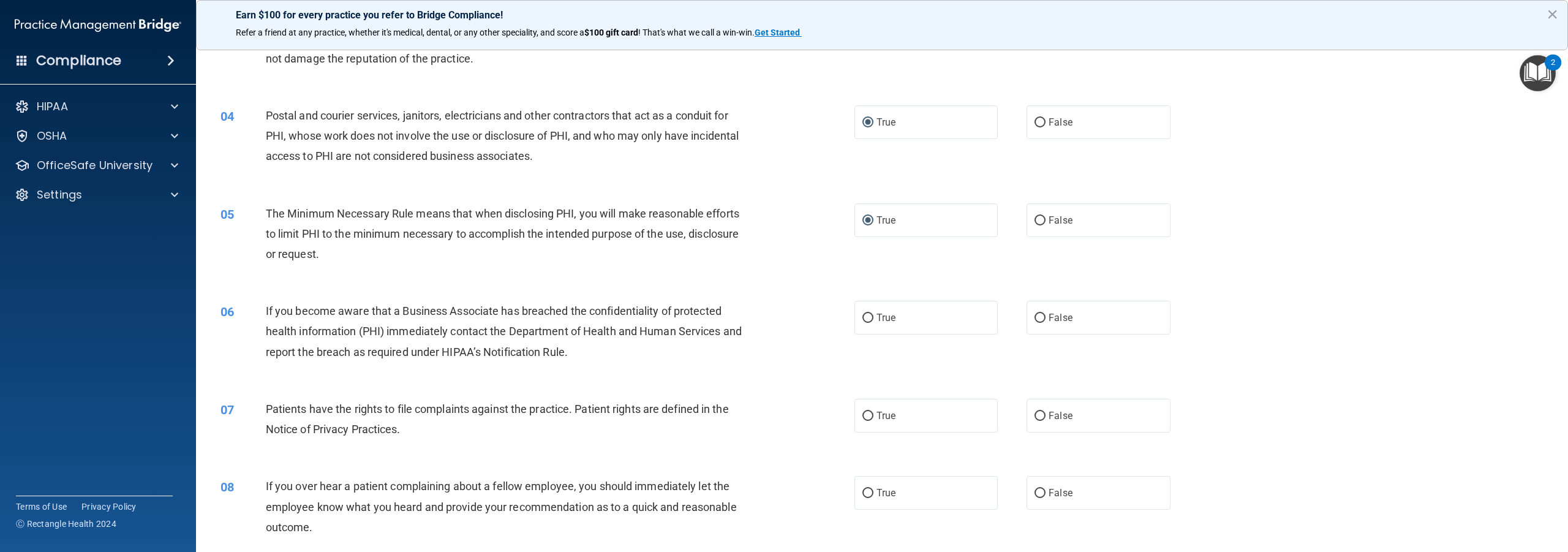
scroll to position [245, 0]
click at [1039, 318] on input "False" at bounding box center [1040, 318] width 11 height 9
radio input "true"
click at [864, 413] on input "True" at bounding box center [868, 415] width 11 height 9
radio input "true"
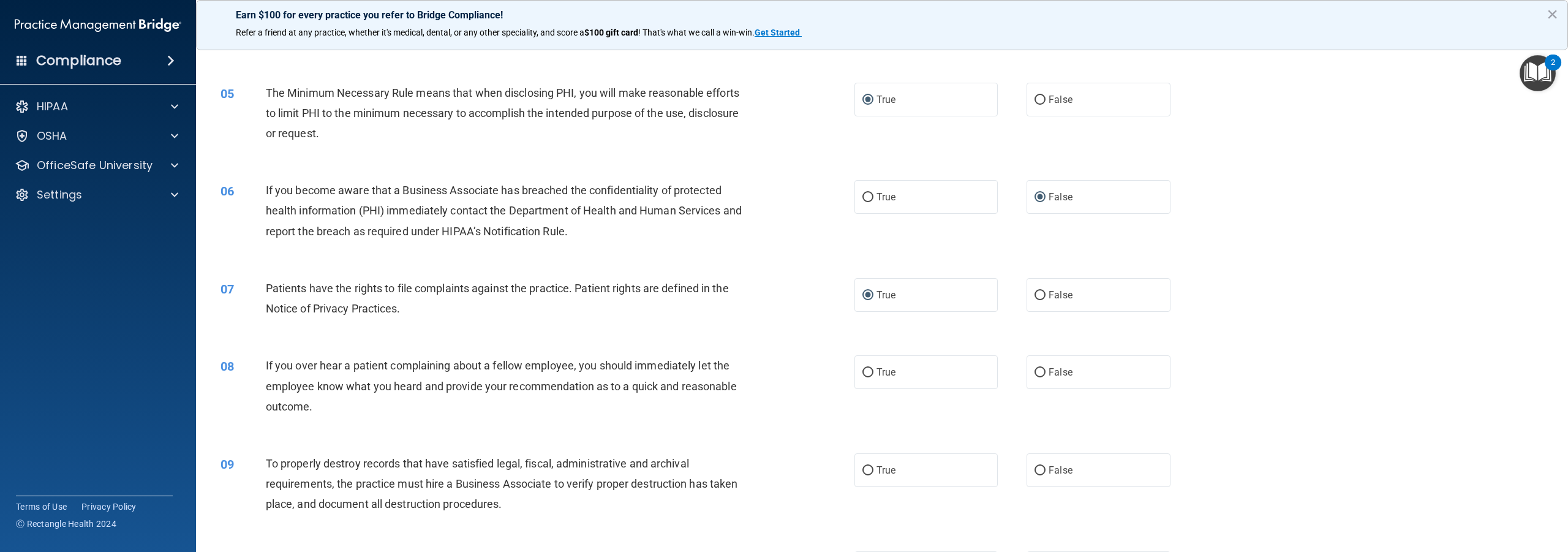
scroll to position [367, 0]
click at [1035, 369] on input "False" at bounding box center [1040, 370] width 11 height 9
radio input "true"
click at [1035, 469] on input "False" at bounding box center [1040, 468] width 11 height 9
radio input "true"
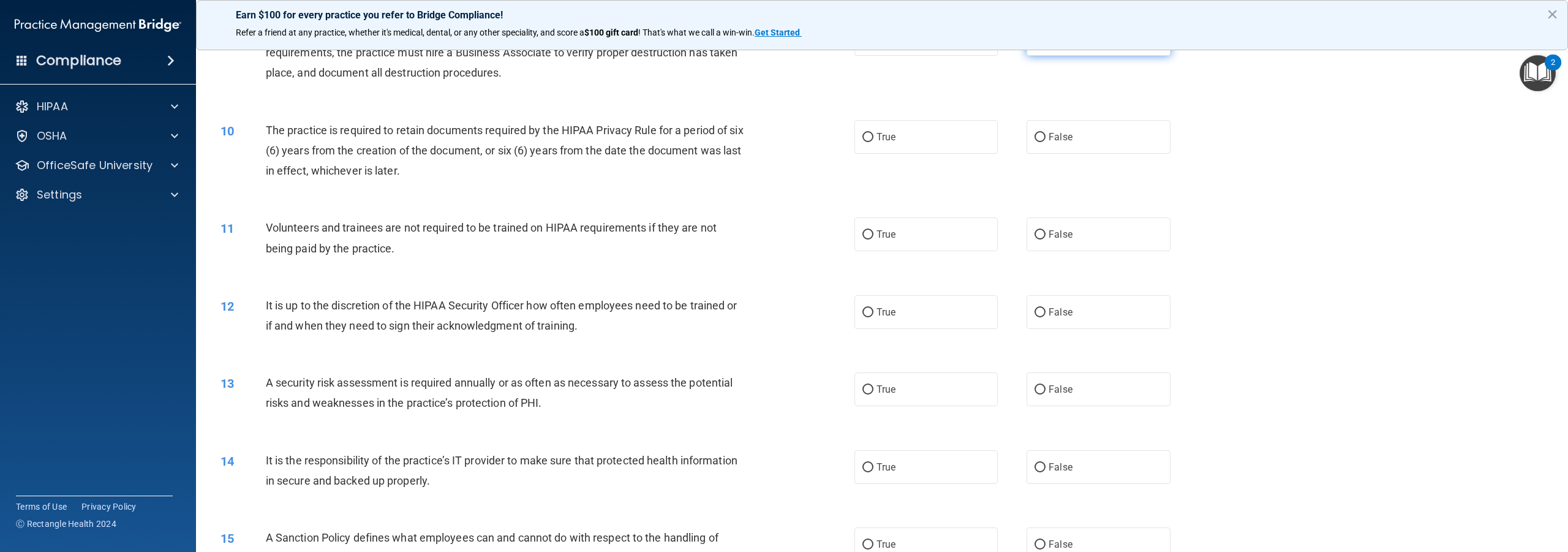
scroll to position [858, 0]
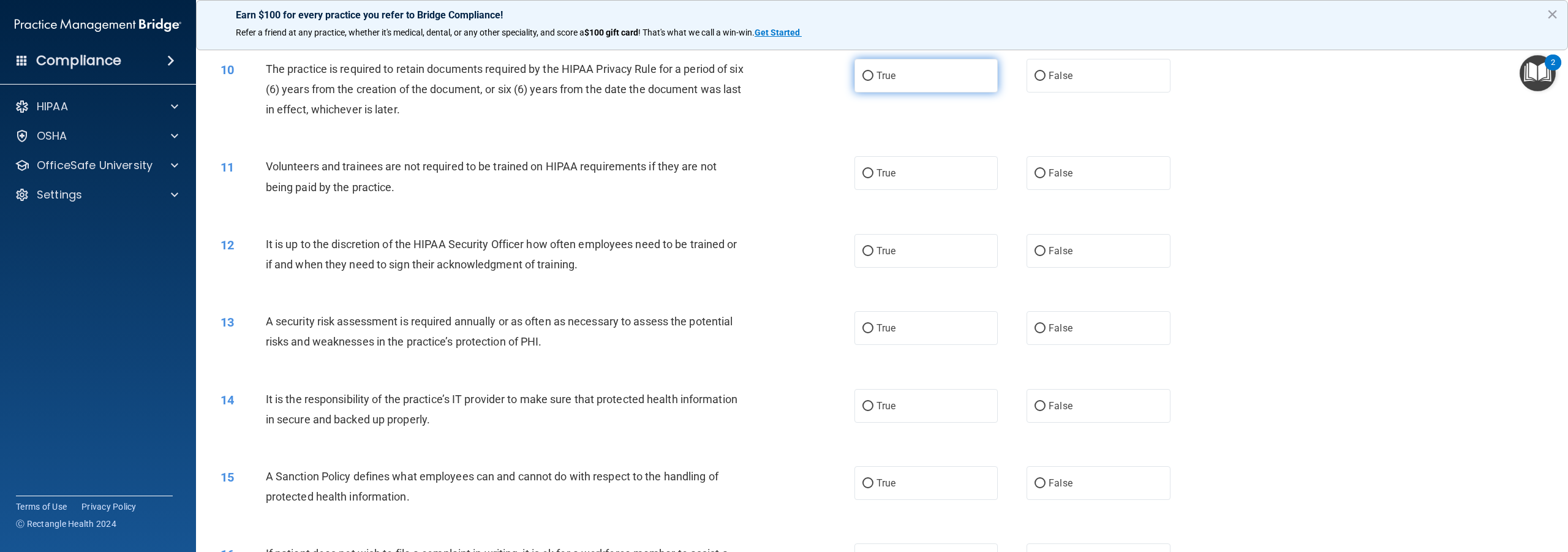
click at [865, 76] on input "True" at bounding box center [868, 76] width 11 height 9
radio input "true"
click at [1035, 174] on input "False" at bounding box center [1040, 173] width 11 height 9
radio input "true"
click at [1035, 251] on input "False" at bounding box center [1040, 251] width 11 height 9
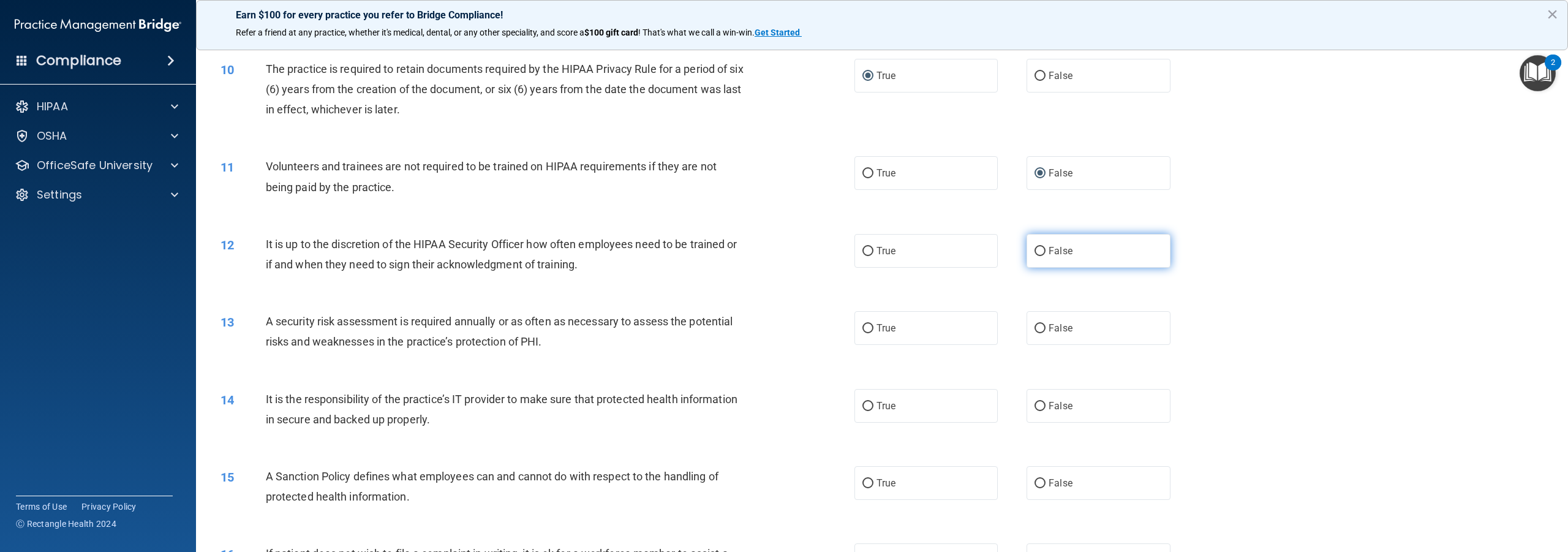
radio input "true"
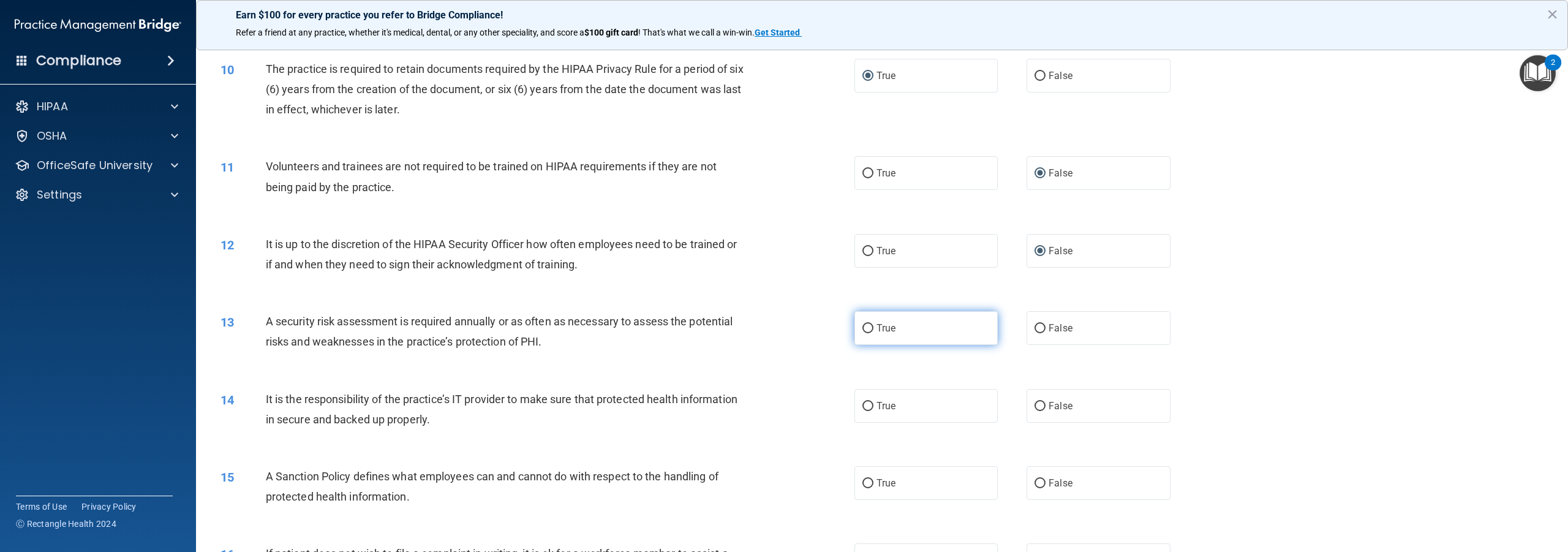
click at [865, 327] on input "True" at bounding box center [868, 328] width 11 height 9
radio input "true"
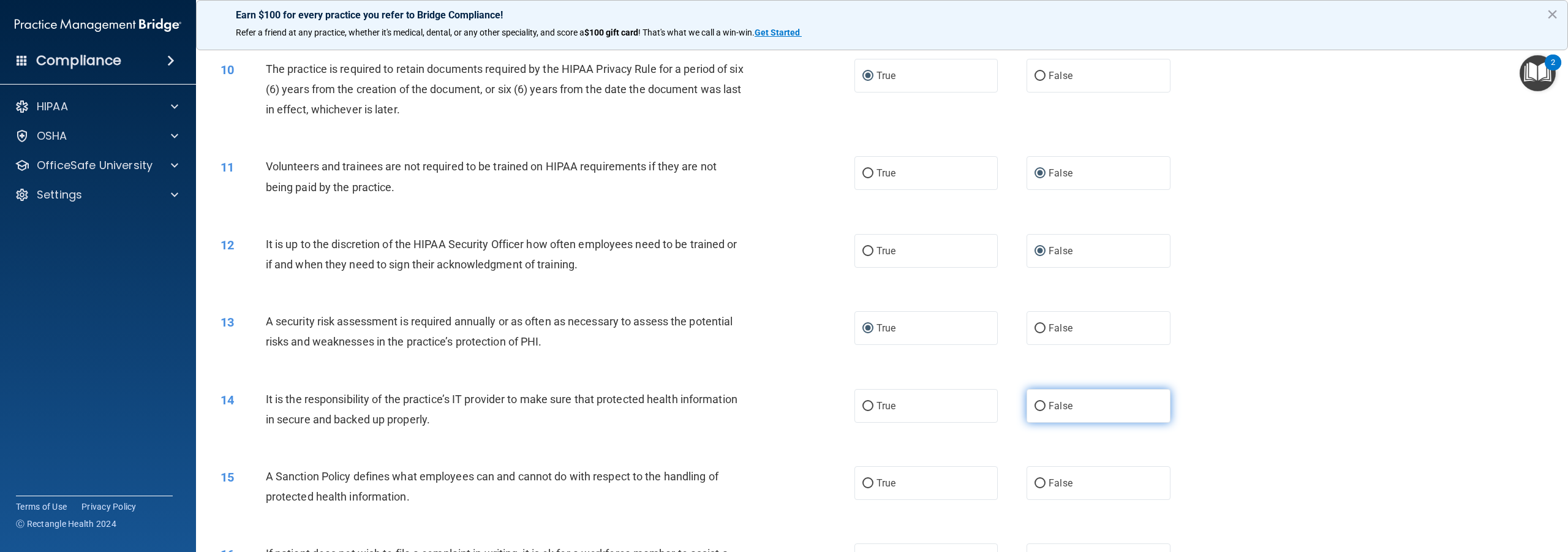
click at [1035, 405] on input "False" at bounding box center [1040, 406] width 11 height 9
radio input "true"
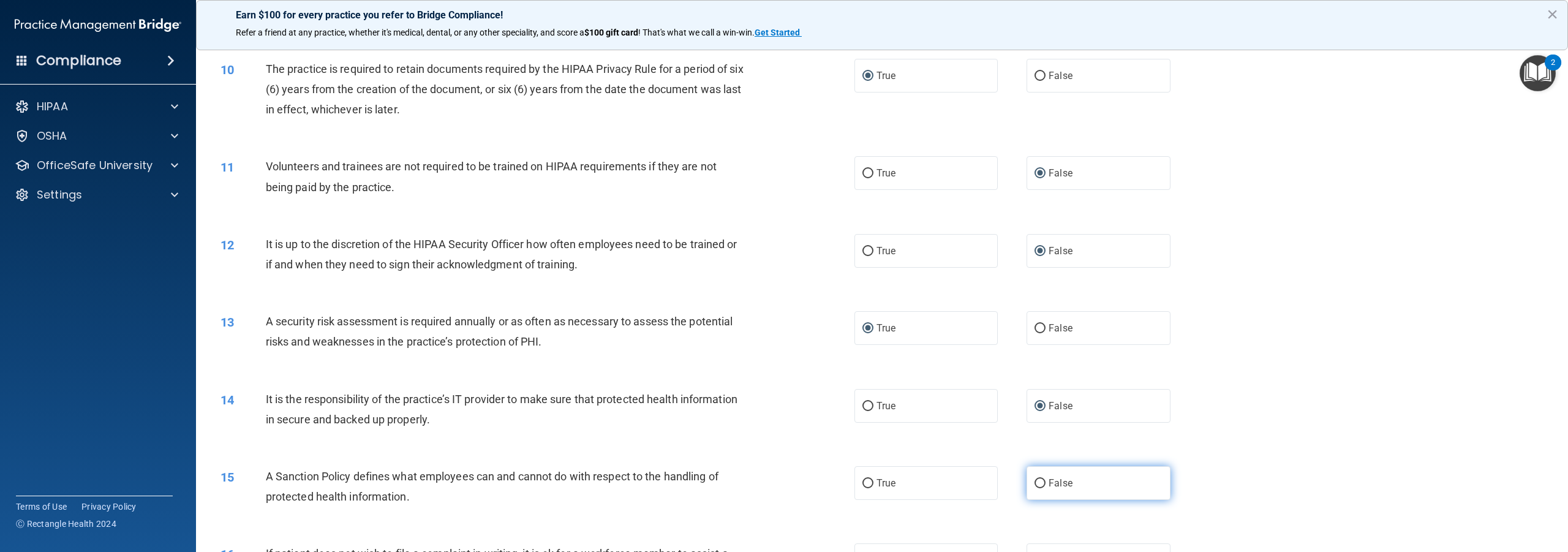
click at [1037, 481] on input "False" at bounding box center [1040, 483] width 11 height 9
radio input "true"
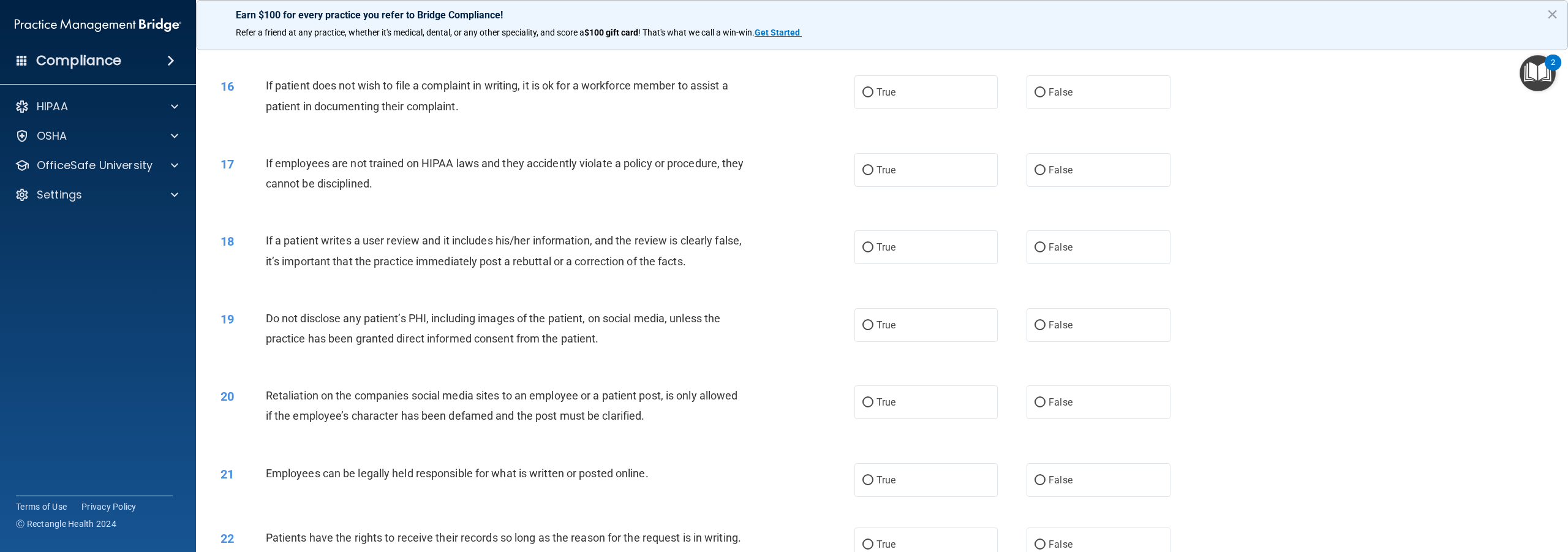
scroll to position [1347, 0]
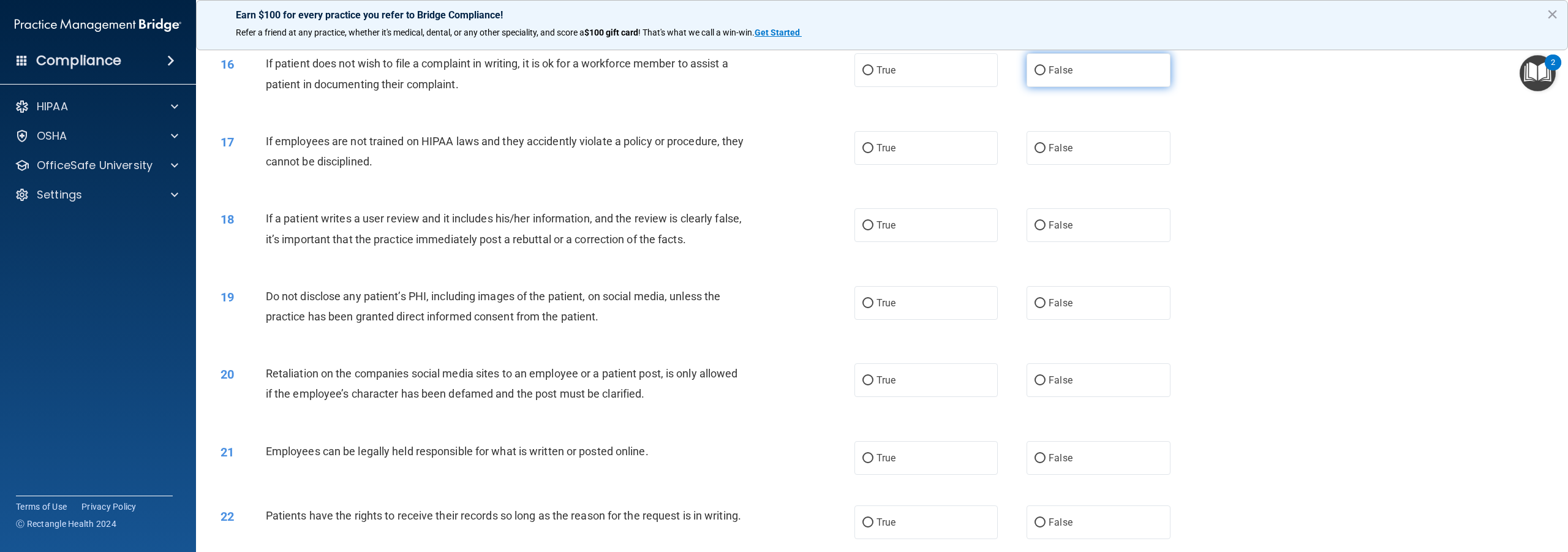
click at [1035, 69] on input "False" at bounding box center [1040, 71] width 11 height 9
radio input "true"
click at [1037, 149] on input "False" at bounding box center [1040, 148] width 11 height 9
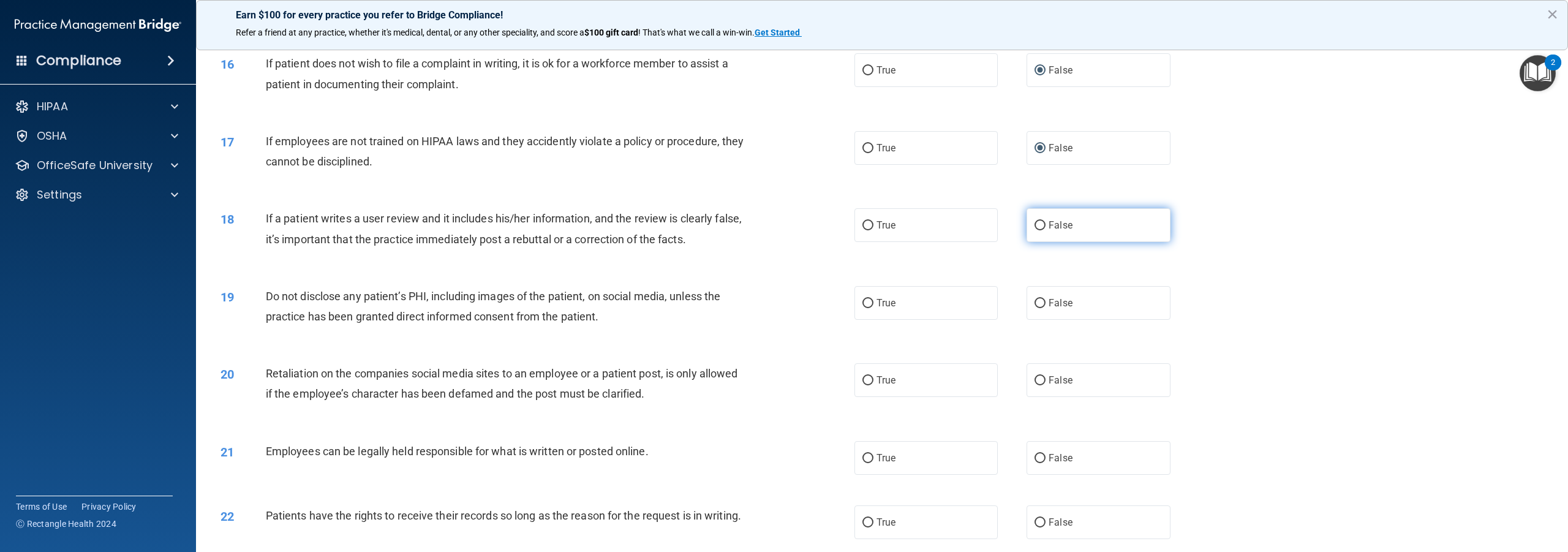
click at [1035, 224] on input "False" at bounding box center [1040, 226] width 11 height 9
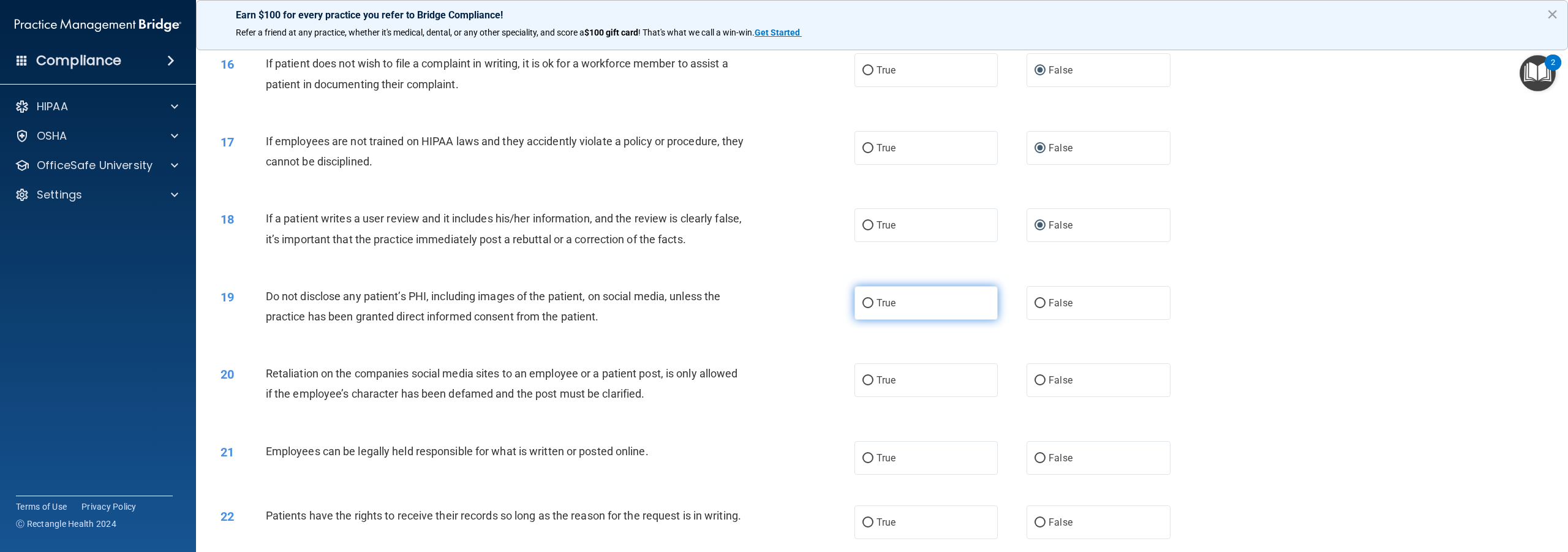
click at [864, 302] on input "True" at bounding box center [868, 303] width 11 height 9
click at [863, 381] on input "True" at bounding box center [868, 381] width 11 height 9
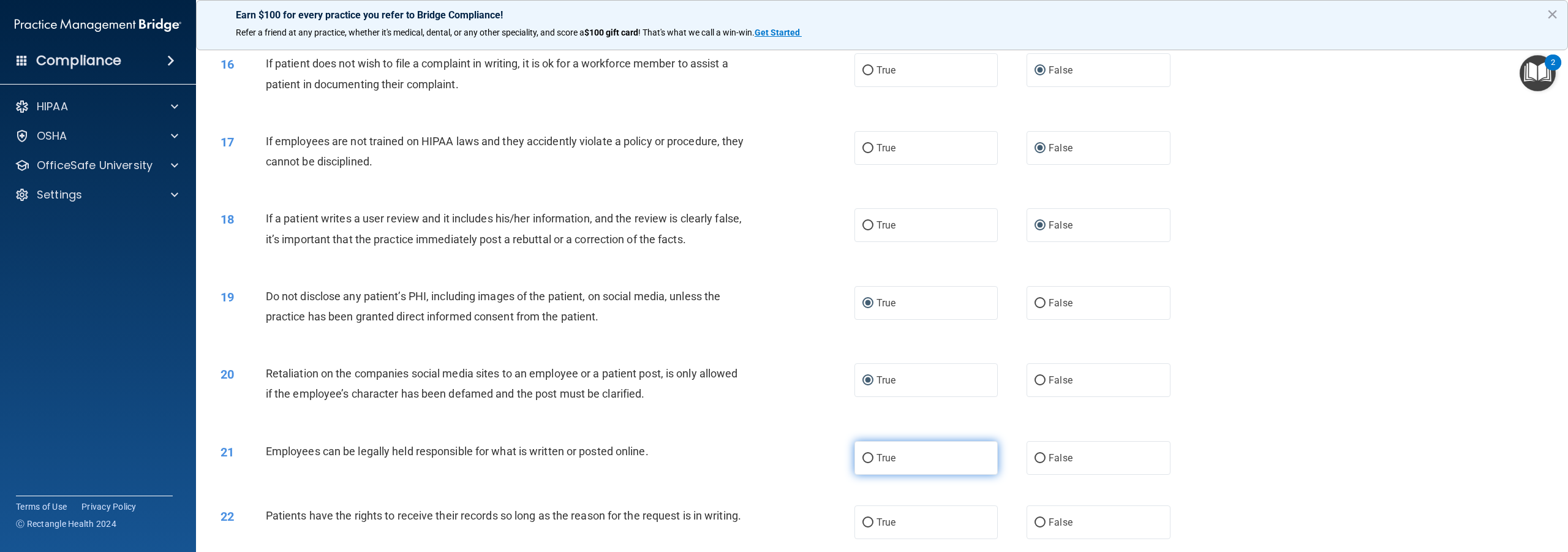
click at [863, 457] on input "True" at bounding box center [868, 458] width 11 height 9
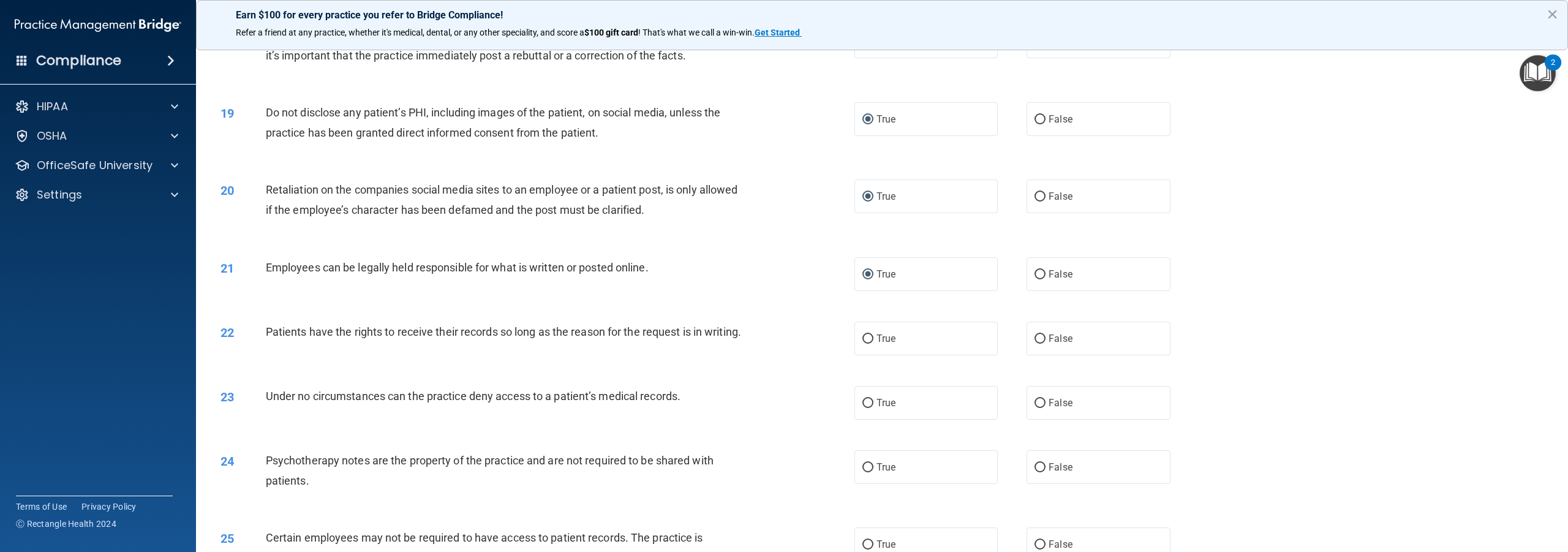
scroll to position [1592, 0]
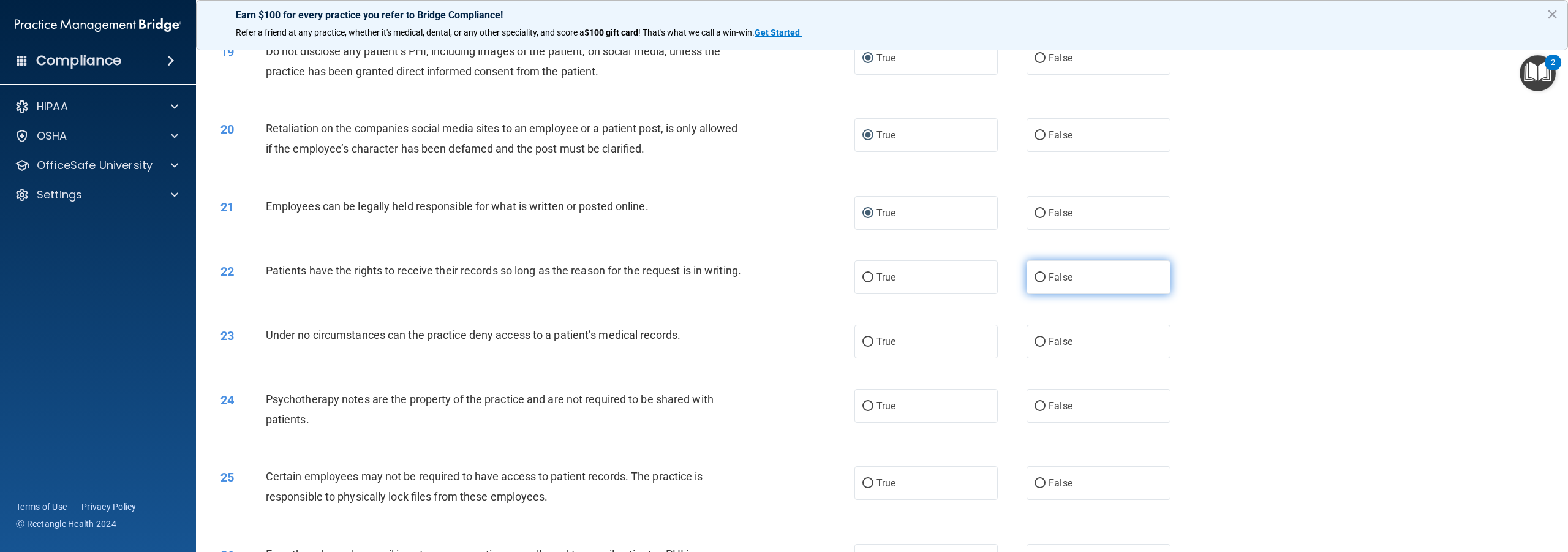
click at [1036, 276] on input "False" at bounding box center [1040, 278] width 11 height 9
click at [1035, 347] on input "False" at bounding box center [1040, 342] width 11 height 9
click at [865, 411] on input "True" at bounding box center [868, 406] width 11 height 9
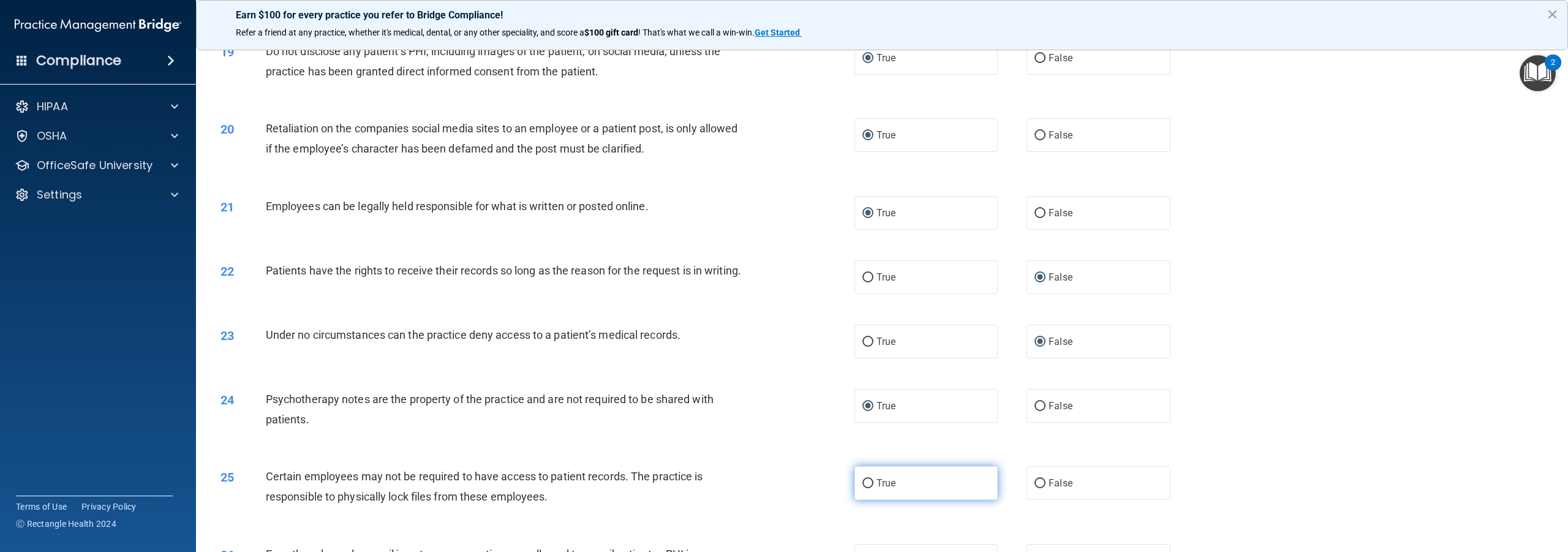
click at [865, 488] on input "True" at bounding box center [868, 483] width 11 height 9
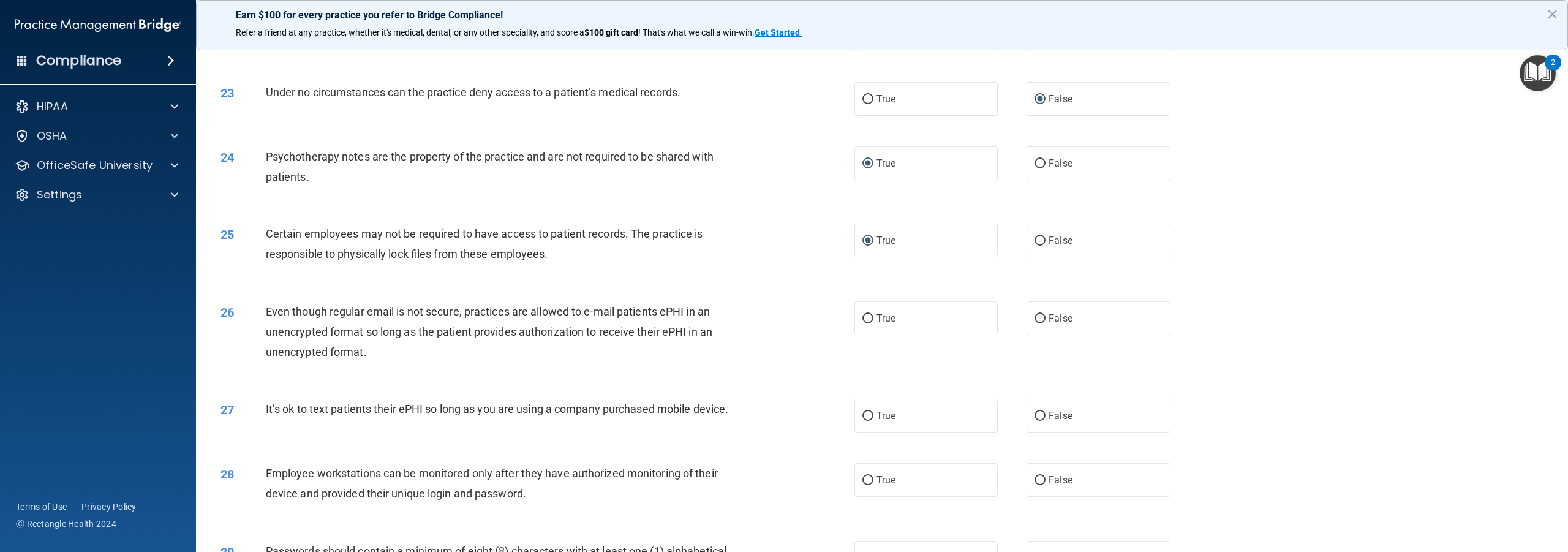
scroll to position [1837, 0]
click at [865, 321] on input "True" at bounding box center [868, 316] width 11 height 9
click at [1035, 418] on input "False" at bounding box center [1040, 413] width 11 height 9
click at [1036, 483] on input "False" at bounding box center [1040, 478] width 11 height 9
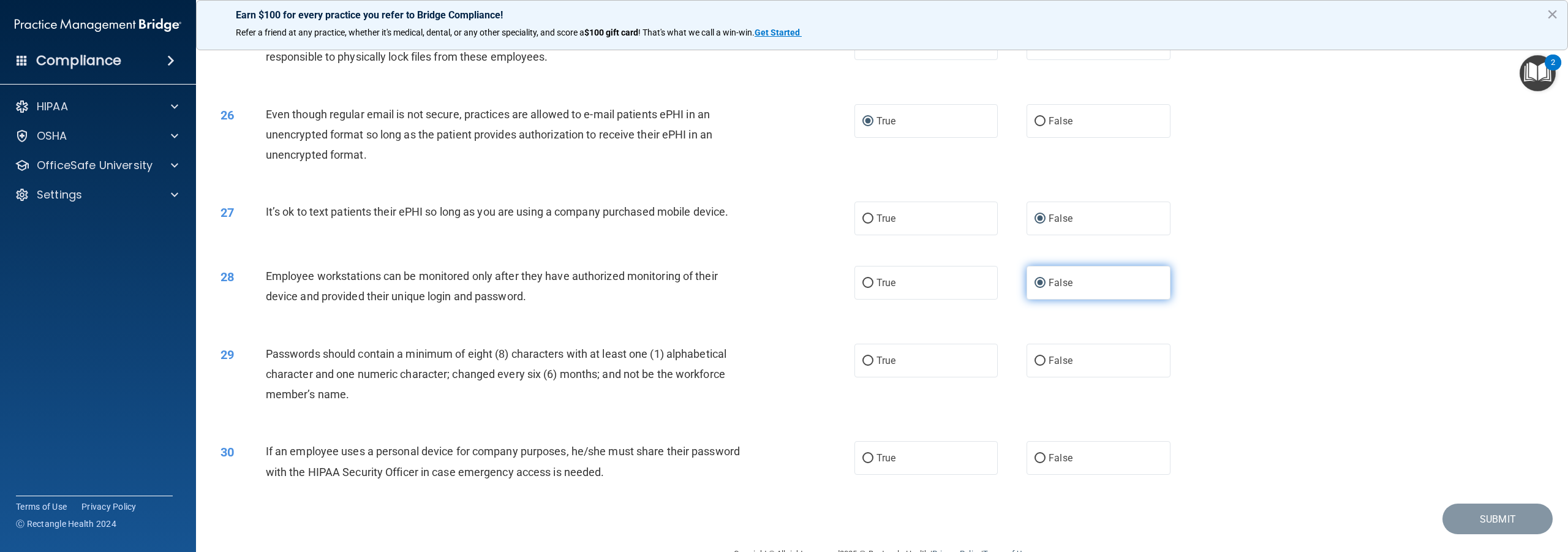
scroll to position [2077, 0]
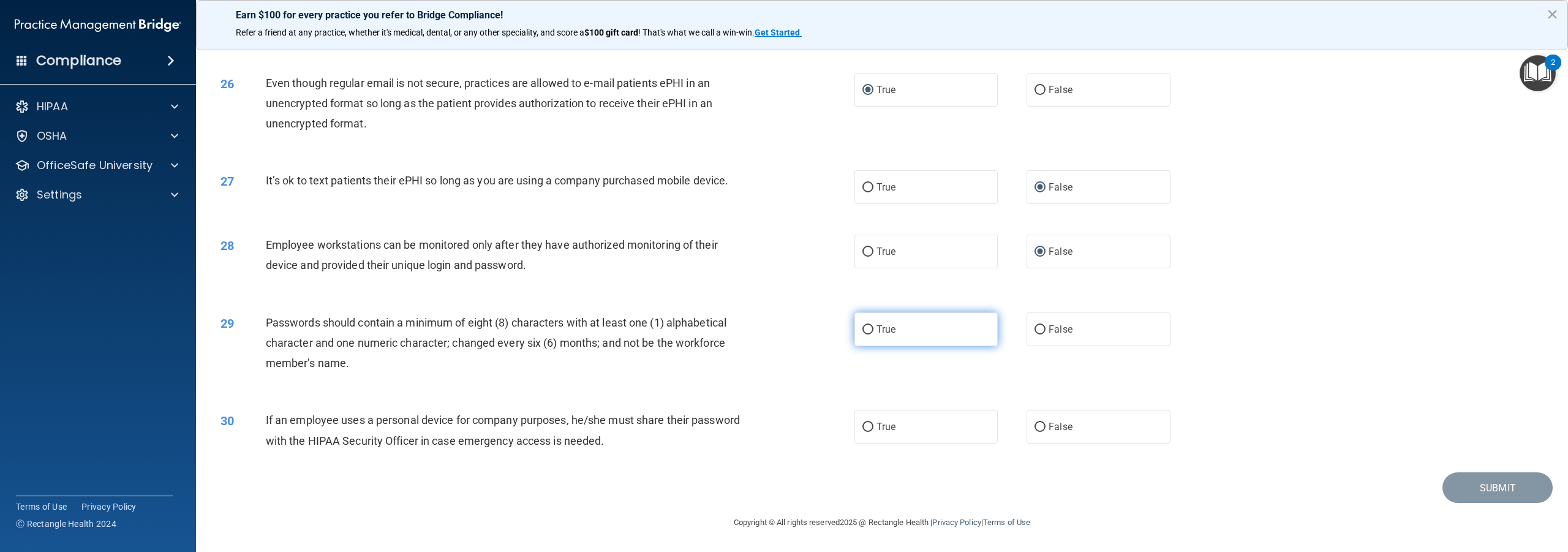
click at [863, 330] on input "True" at bounding box center [868, 330] width 11 height 9
click at [863, 428] on input "True" at bounding box center [868, 427] width 11 height 9
click at [1455, 486] on button "Submit" at bounding box center [1497, 488] width 110 height 32
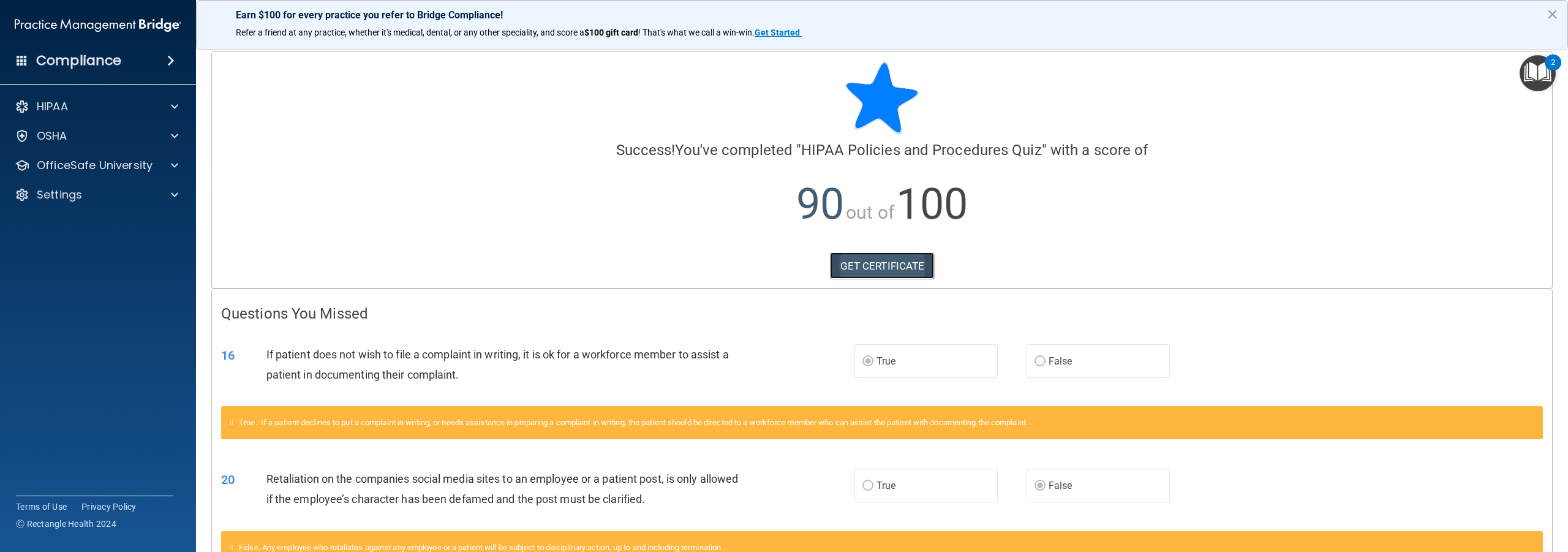
click at [875, 262] on link "GET CERTIFICATE" at bounding box center [882, 265] width 105 height 27
click at [67, 112] on p "HIPAA" at bounding box center [52, 106] width 32 height 14
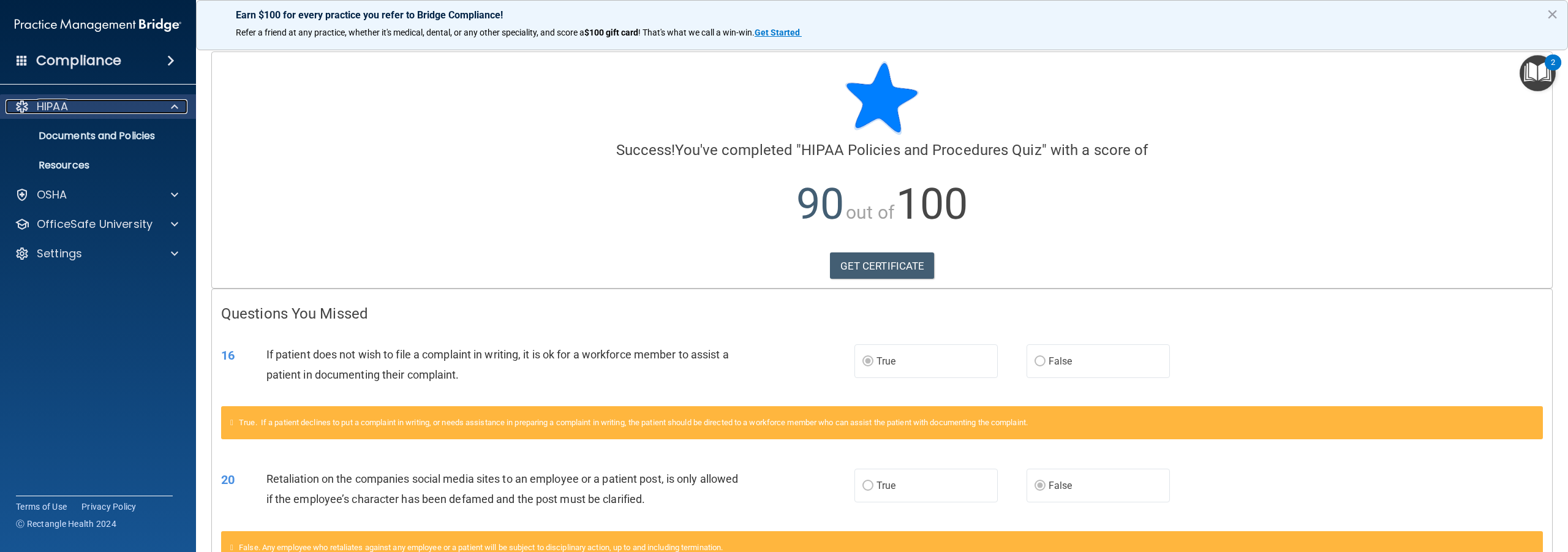
click at [67, 112] on p "HIPAA" at bounding box center [52, 106] width 32 height 14
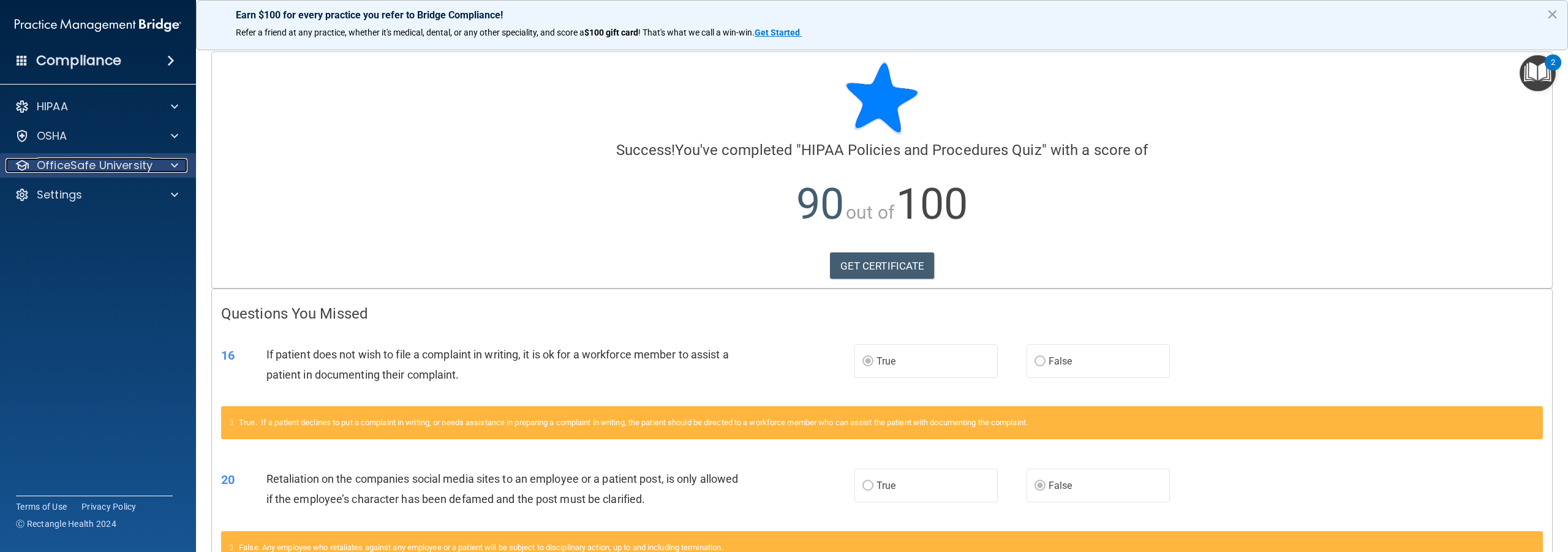
click at [62, 166] on p "OfficeSafe University" at bounding box center [95, 165] width 116 height 14
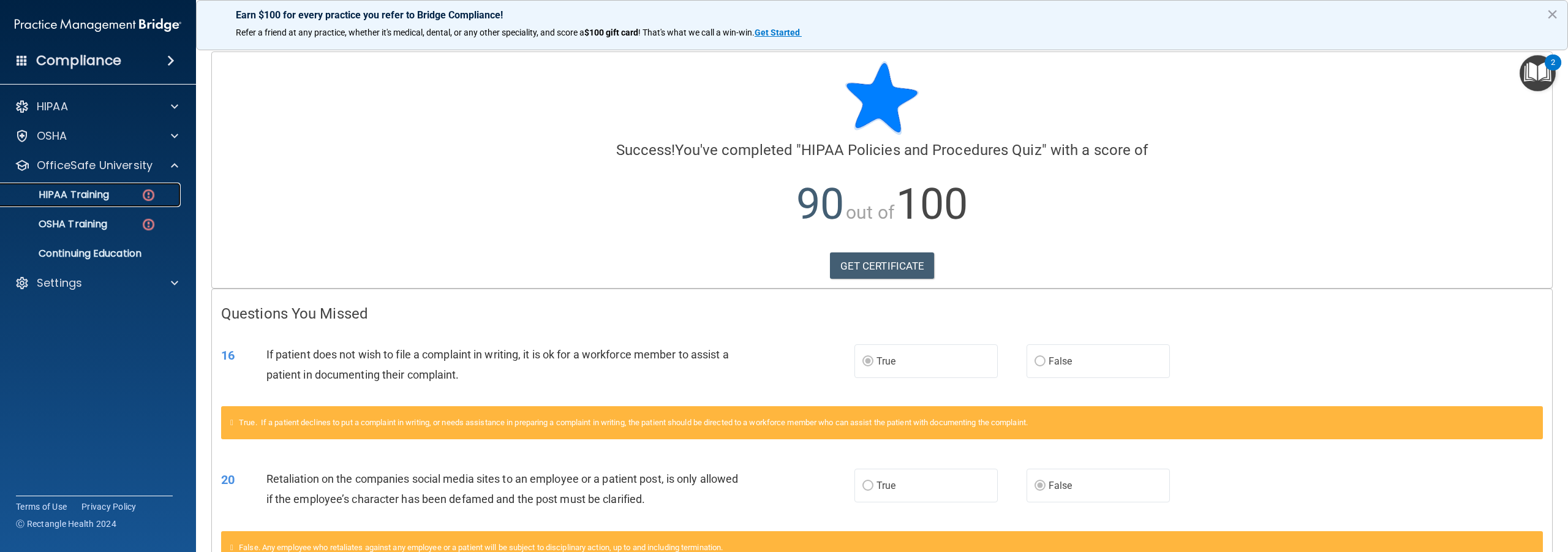
click at [62, 192] on p "HIPAA Training" at bounding box center [59, 194] width 101 height 12
